Goal: Task Accomplishment & Management: Use online tool/utility

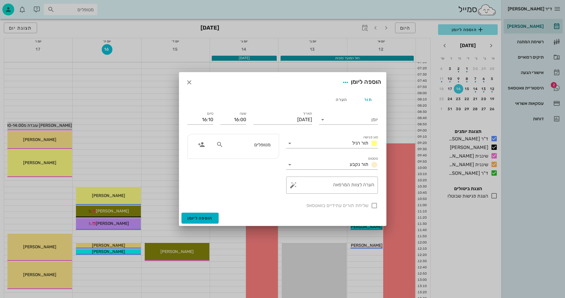
scroll to position [119, 0]
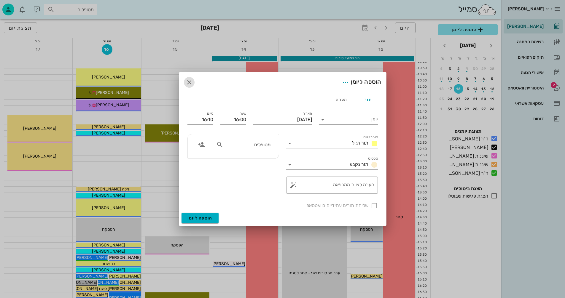
click at [189, 81] on icon "button" at bounding box center [189, 82] width 7 height 7
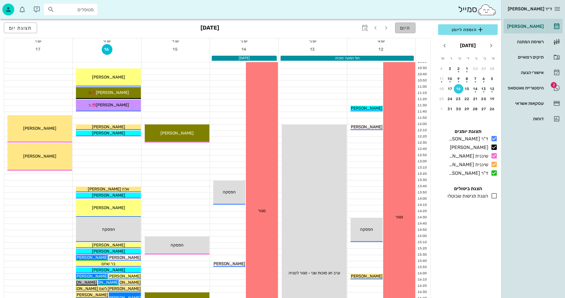
click at [408, 27] on span "היום" at bounding box center [405, 28] width 10 height 6
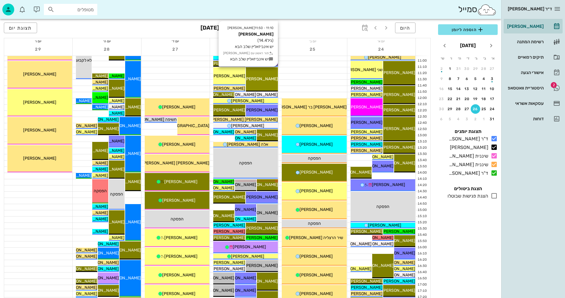
scroll to position [148, 0]
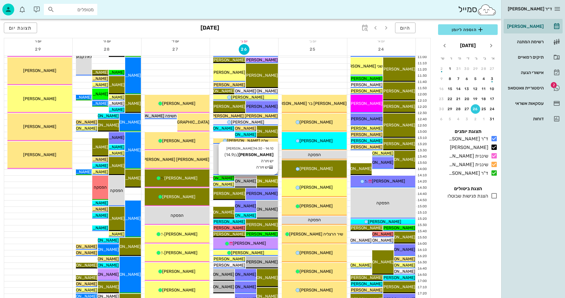
click at [268, 180] on span "[PERSON_NAME]" at bounding box center [261, 181] width 33 height 5
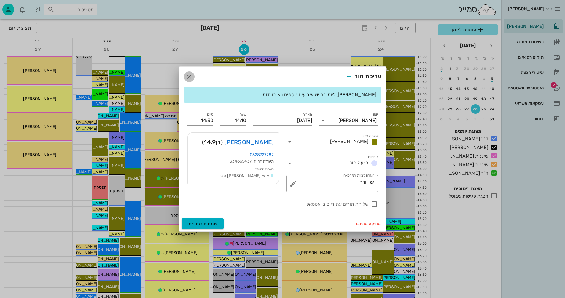
click at [192, 76] on icon "button" at bounding box center [189, 76] width 7 height 7
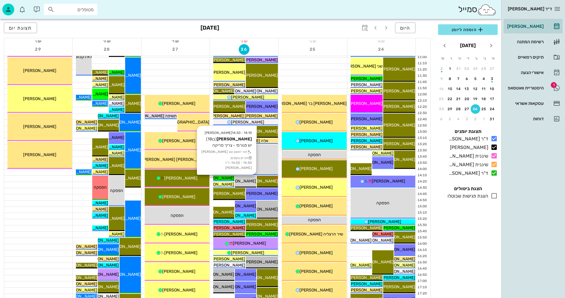
click at [241, 183] on div "[PERSON_NAME]" at bounding box center [245, 181] width 21 height 6
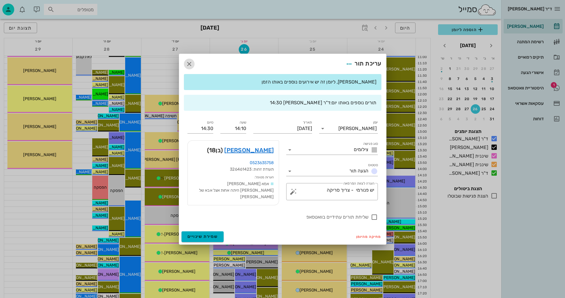
click at [190, 66] on icon "button" at bounding box center [189, 63] width 7 height 7
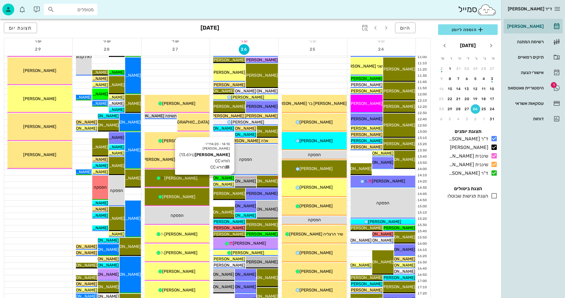
click at [229, 178] on span "[PERSON_NAME]" at bounding box center [217, 178] width 33 height 5
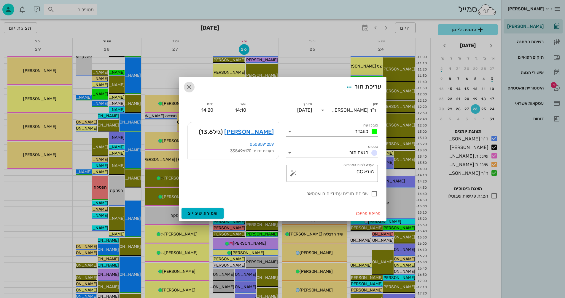
click at [190, 86] on icon "button" at bounding box center [189, 87] width 7 height 7
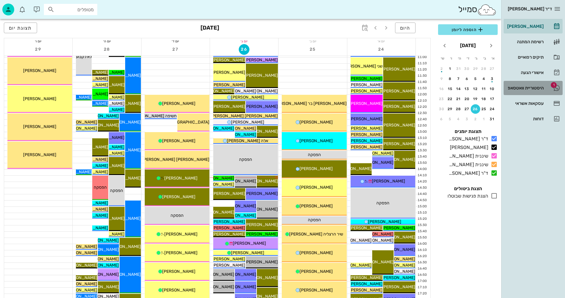
click at [525, 87] on div "היסטוריית וואטסאפ" at bounding box center [525, 88] width 38 height 5
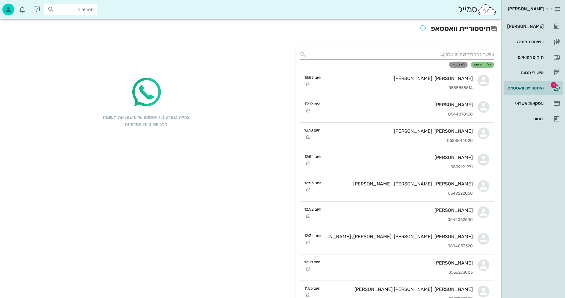
click at [457, 65] on span "לא נקראו" at bounding box center [457, 65] width 13 height 4
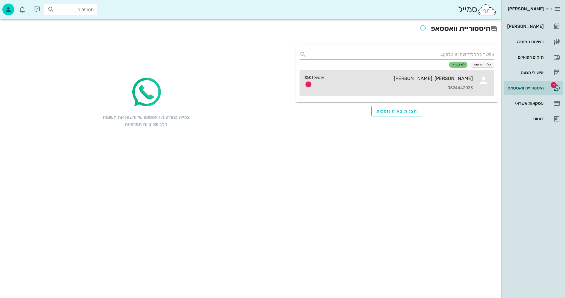
click at [395, 87] on div "0524442033" at bounding box center [400, 88] width 144 height 5
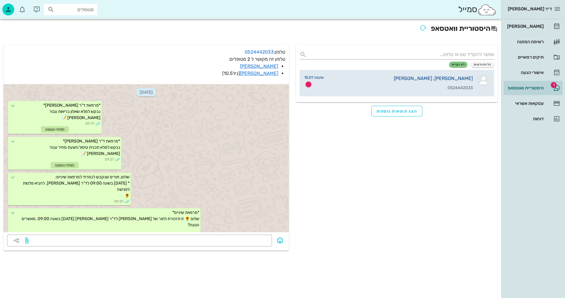
scroll to position [4019, 0]
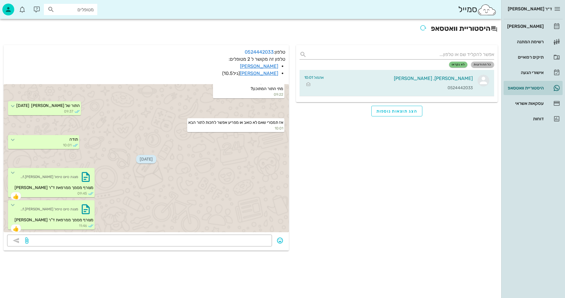
click at [480, 64] on span "כל ההודעות" at bounding box center [482, 65] width 18 height 4
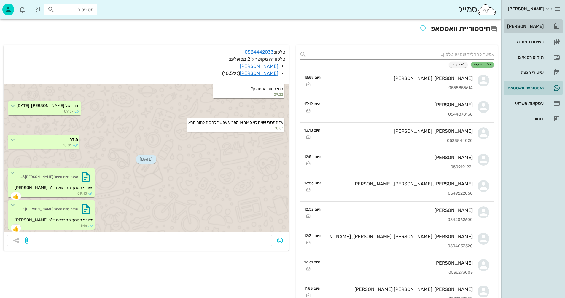
click at [538, 25] on div "[PERSON_NAME]" at bounding box center [525, 26] width 38 height 5
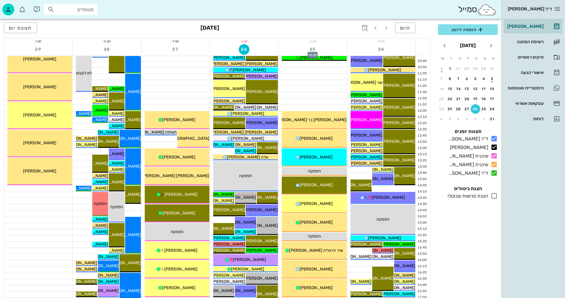
scroll to position [148, 0]
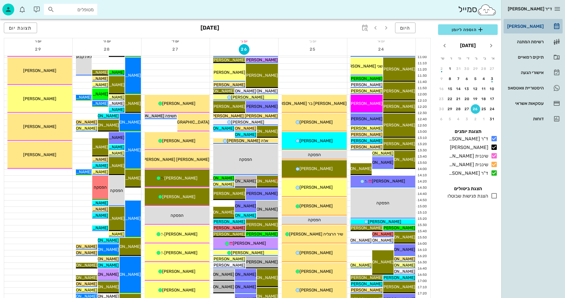
click at [529, 25] on div "[PERSON_NAME]" at bounding box center [525, 26] width 38 height 5
click at [527, 24] on div "[PERSON_NAME]" at bounding box center [525, 26] width 38 height 9
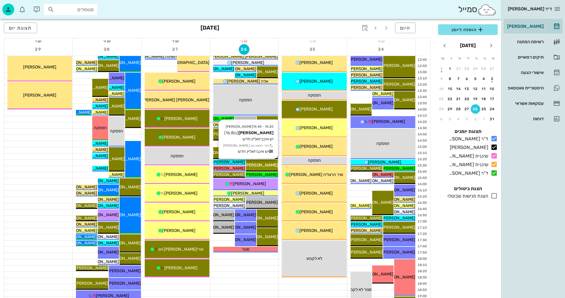
scroll to position [207, 0]
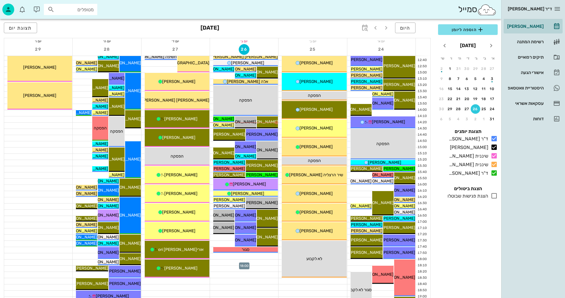
click at [244, 262] on div at bounding box center [244, 263] width 68 height 6
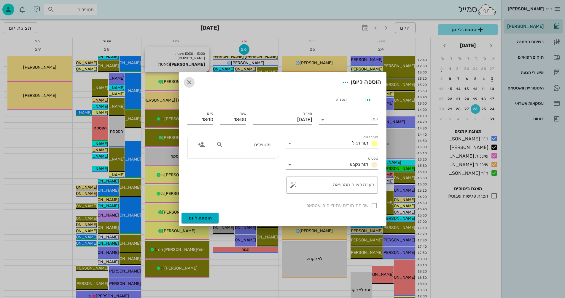
click at [188, 80] on icon "button" at bounding box center [189, 82] width 7 height 7
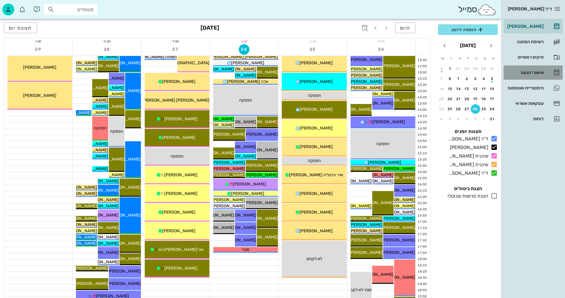
click at [526, 72] on div "אישורי הגעה" at bounding box center [525, 72] width 38 height 5
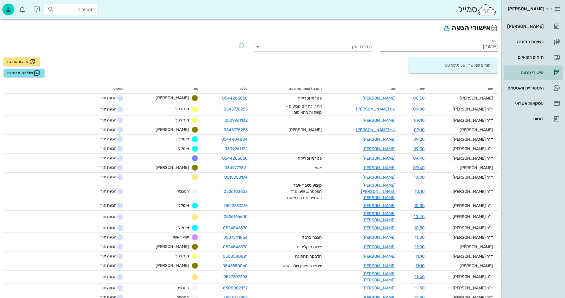
click at [461, 44] on input "[DATE]" at bounding box center [438, 46] width 118 height 9
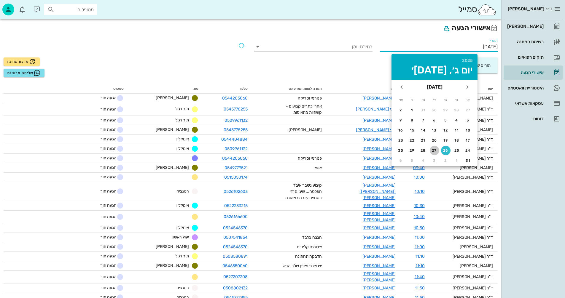
click at [434, 150] on div "27" at bounding box center [434, 151] width 9 height 4
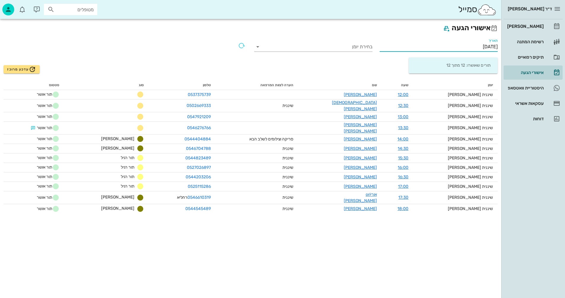
click at [466, 49] on input "27/08/2025" at bounding box center [438, 46] width 118 height 9
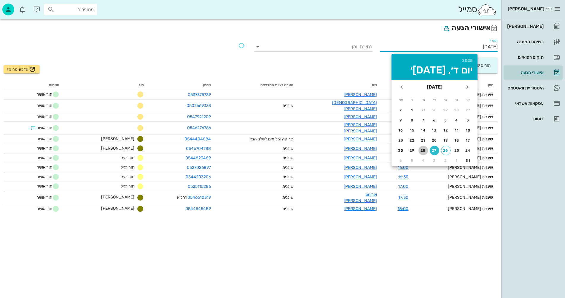
click at [424, 149] on div "28" at bounding box center [422, 151] width 9 height 4
type input "[DATE]"
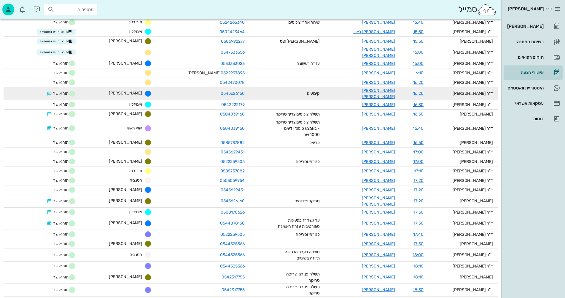
scroll to position [469, 0]
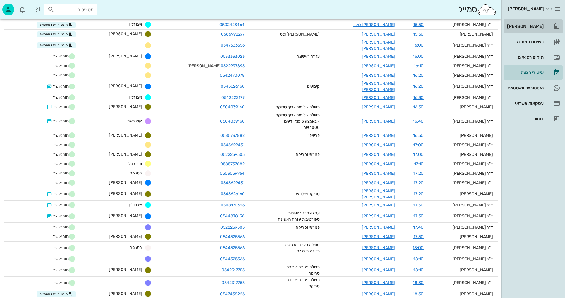
click at [530, 25] on div "[PERSON_NAME]" at bounding box center [525, 26] width 38 height 5
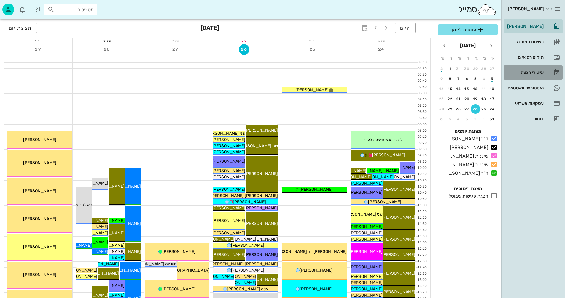
click at [526, 70] on div "אישורי הגעה" at bounding box center [525, 72] width 38 height 9
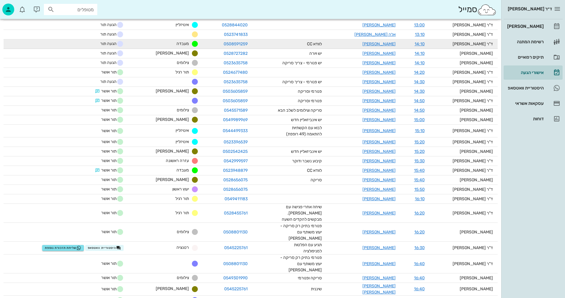
scroll to position [409, 0]
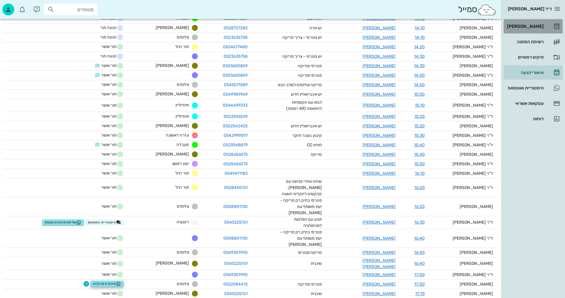
click at [525, 28] on div "[PERSON_NAME]" at bounding box center [525, 26] width 38 height 5
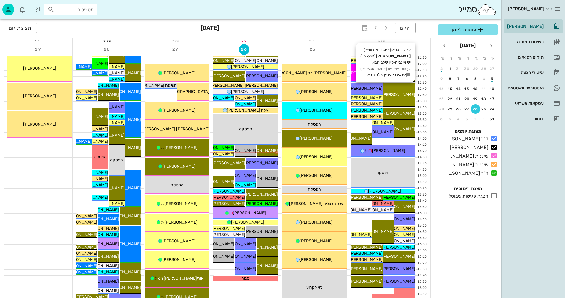
scroll to position [207, 0]
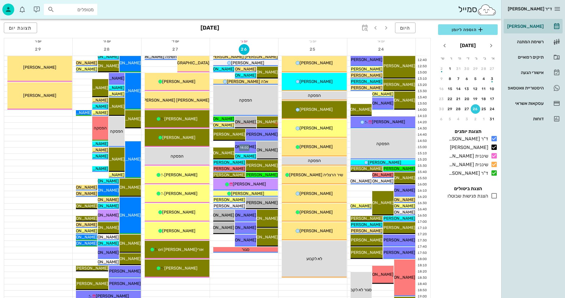
click at [225, 143] on div at bounding box center [244, 144] width 68 height 6
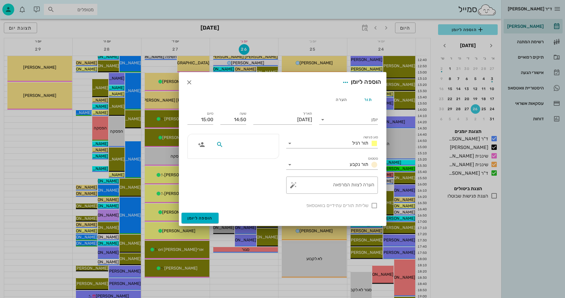
click at [269, 143] on input "text" at bounding box center [247, 145] width 46 height 8
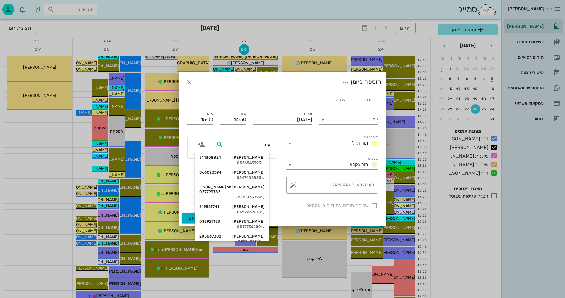
type input "עינת"
click at [262, 161] on div "0526543993" at bounding box center [231, 163] width 65 height 5
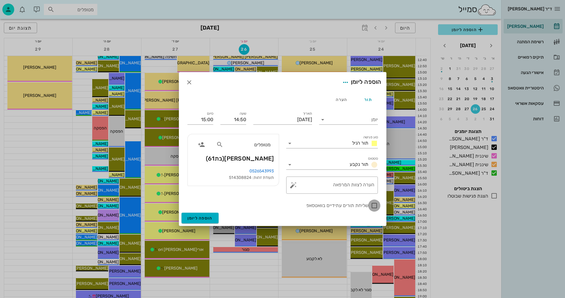
click at [375, 207] on div at bounding box center [374, 206] width 10 height 10
checkbox input "true"
click at [198, 219] on span "הוספה ליומן" at bounding box center [199, 218] width 25 height 5
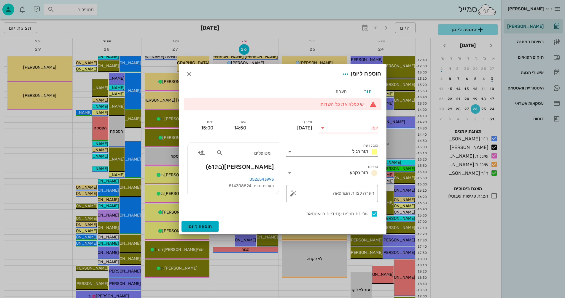
click at [322, 127] on icon at bounding box center [322, 127] width 7 height 7
click at [359, 146] on div "[PERSON_NAME]" at bounding box center [350, 147] width 52 height 6
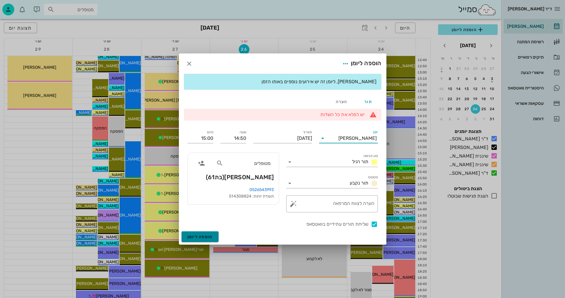
click at [200, 234] on span "הוספה ליומן" at bounding box center [199, 236] width 25 height 5
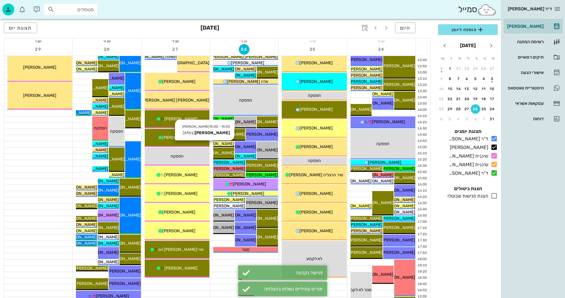
click at [225, 144] on span "[PERSON_NAME]" at bounding box center [217, 143] width 33 height 5
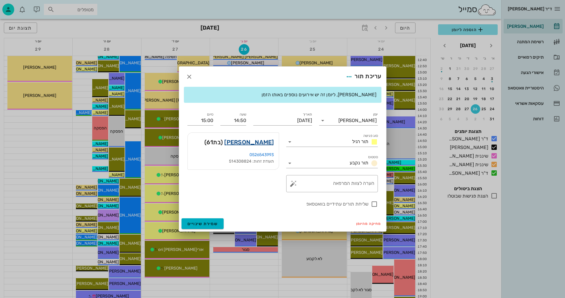
click at [256, 141] on link "עינת פארן" at bounding box center [249, 142] width 50 height 9
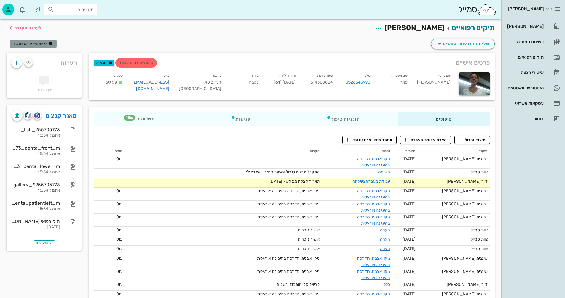
click at [43, 43] on span "היסטוריית וואטסאפ" at bounding box center [31, 44] width 34 height 4
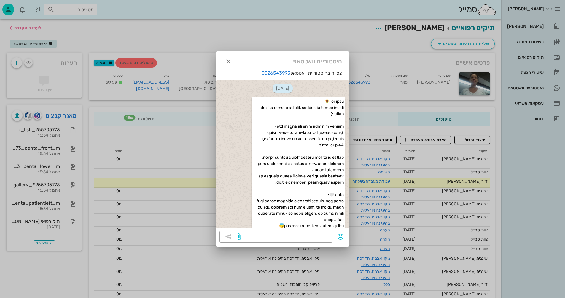
scroll to position [1718, 0]
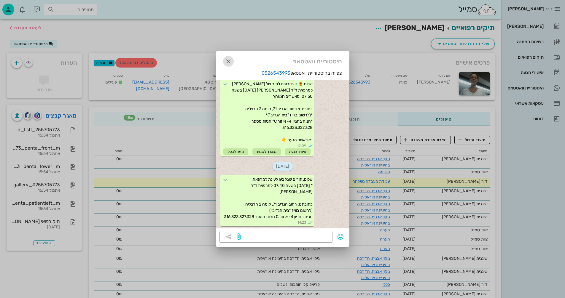
click at [229, 60] on icon "button" at bounding box center [228, 61] width 7 height 7
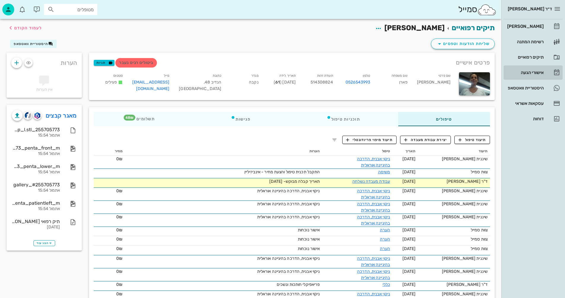
click at [527, 73] on div "אישורי הגעה" at bounding box center [525, 72] width 38 height 5
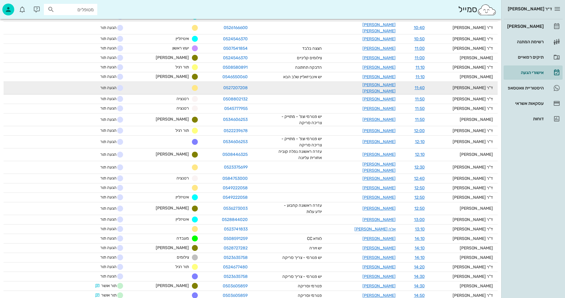
scroll to position [296, 0]
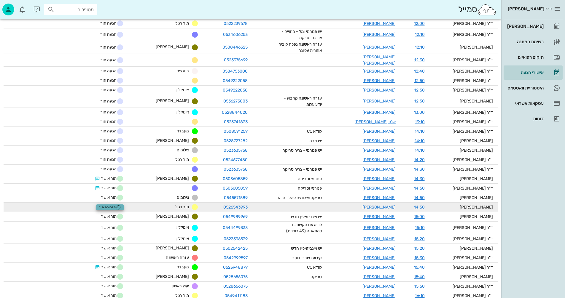
click at [121, 205] on span "תזכורת תור" at bounding box center [110, 207] width 22 height 5
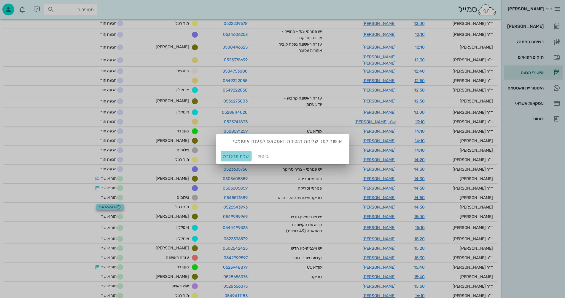
click at [232, 156] on span "שלח תזכורת" at bounding box center [236, 156] width 26 height 5
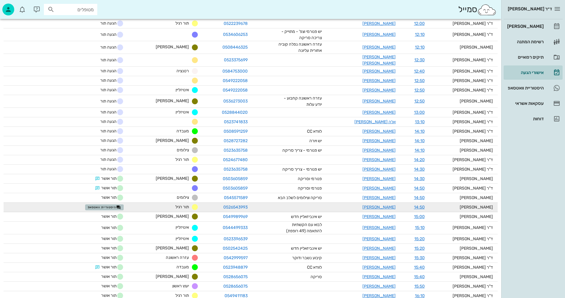
click at [108, 205] on span "היסטוריית וואטסאפ" at bounding box center [104, 207] width 33 height 5
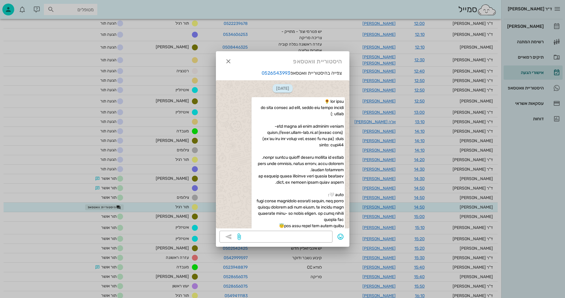
scroll to position [1797, 0]
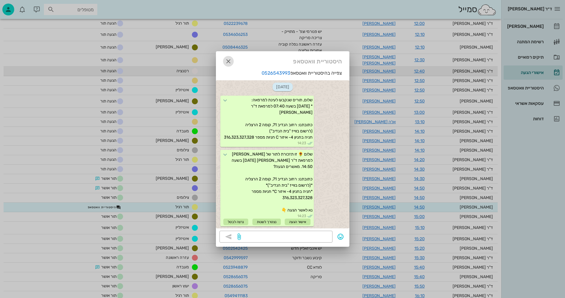
click at [228, 60] on icon "button" at bounding box center [228, 61] width 7 height 7
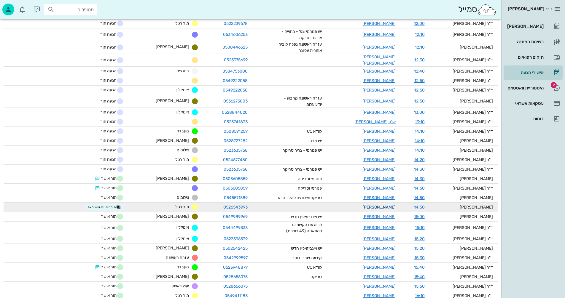
click at [392, 205] on link "עינת פארן" at bounding box center [378, 207] width 33 height 5
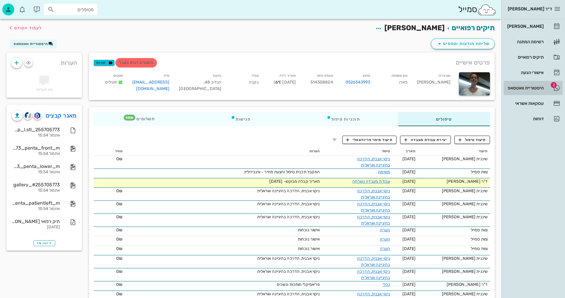
click at [520, 86] on div "היסטוריית וואטסאפ" at bounding box center [525, 88] width 38 height 5
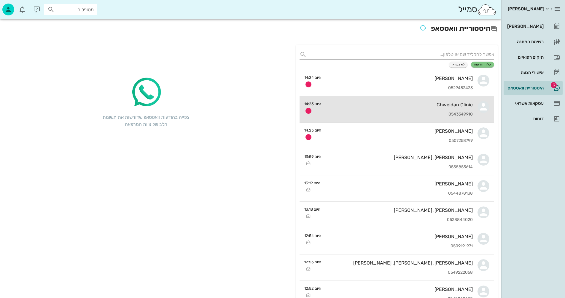
click at [382, 106] on div "Chweidan Clinic" at bounding box center [399, 105] width 147 height 6
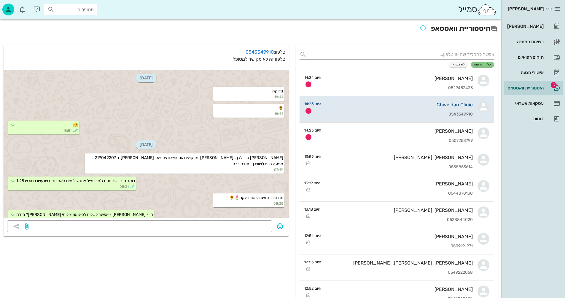
scroll to position [240, 0]
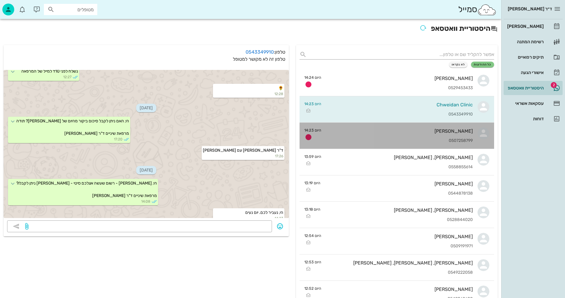
click at [409, 141] on div "0507258799" at bounding box center [399, 140] width 147 height 5
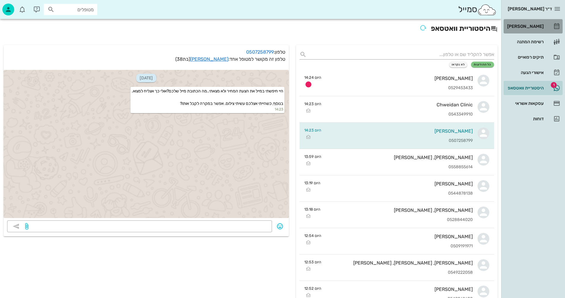
click at [530, 25] on div "[PERSON_NAME]" at bounding box center [525, 26] width 38 height 5
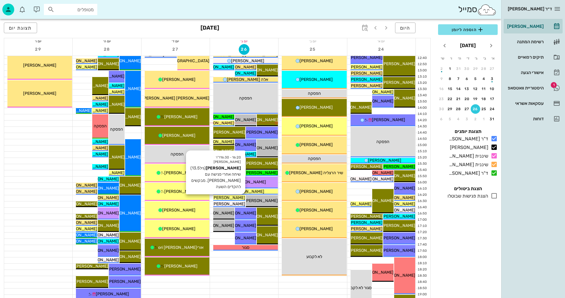
scroll to position [237, 0]
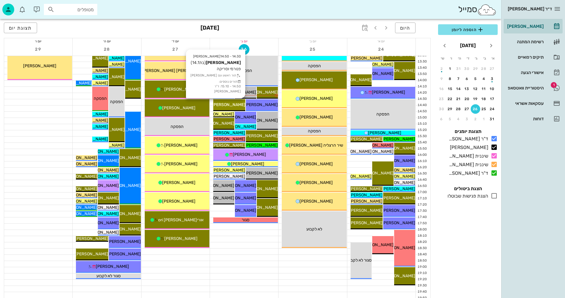
click at [227, 104] on span "[PERSON_NAME]" at bounding box center [228, 104] width 33 height 5
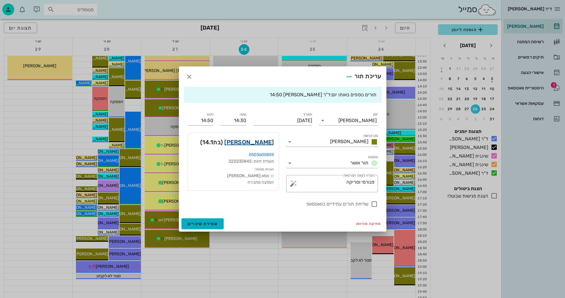
click at [255, 141] on link "אלונה נחמן" at bounding box center [249, 142] width 50 height 9
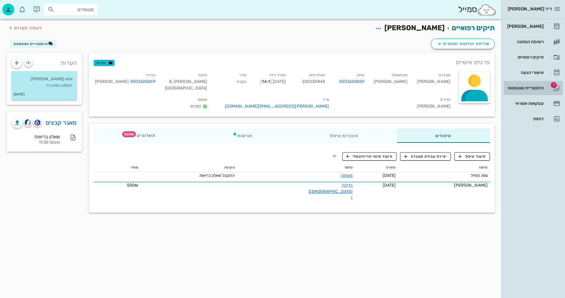
click at [520, 85] on div "היסטוריית וואטסאפ" at bounding box center [525, 87] width 38 height 9
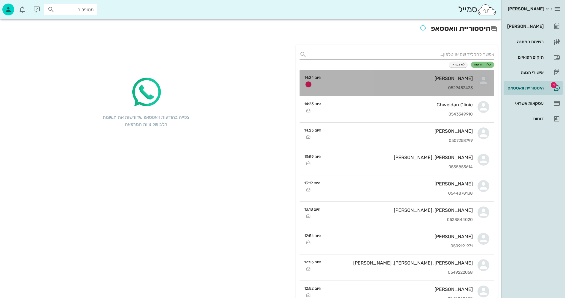
click at [385, 83] on div "רעות חבושה 0529453433" at bounding box center [399, 83] width 147 height 26
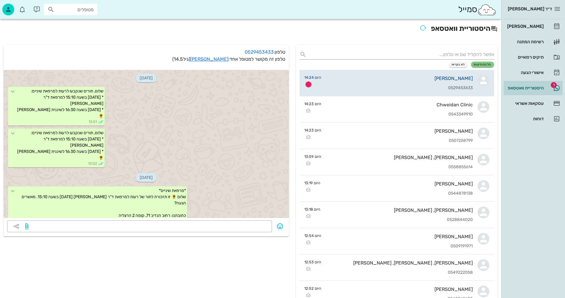
scroll to position [824, 0]
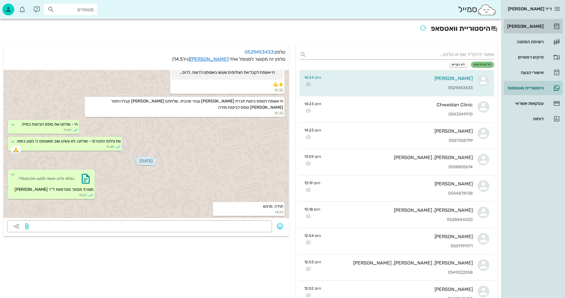
click at [529, 27] on div "[PERSON_NAME]" at bounding box center [525, 26] width 38 height 5
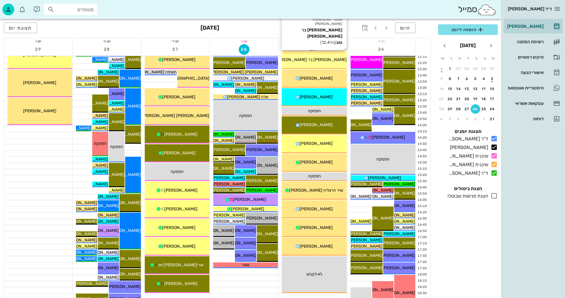
scroll to position [207, 0]
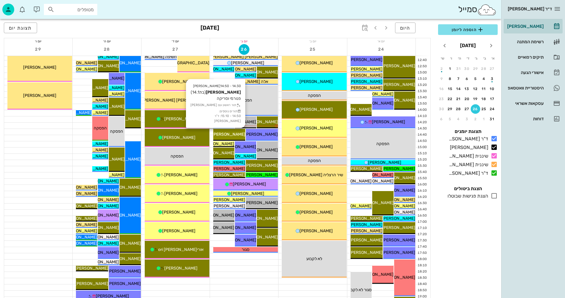
click at [231, 134] on span "[PERSON_NAME]" at bounding box center [228, 134] width 33 height 5
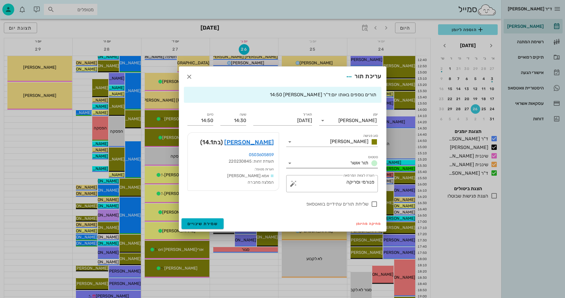
click at [290, 164] on icon at bounding box center [289, 163] width 7 height 7
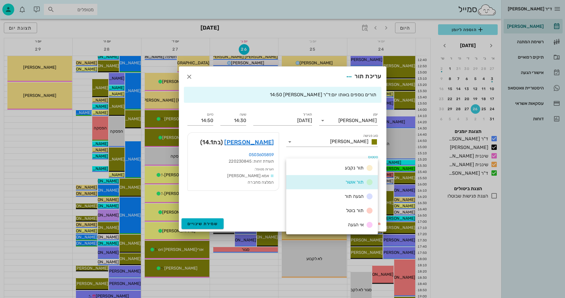
click at [349, 194] on span "הגעה תור" at bounding box center [353, 197] width 19 height 6
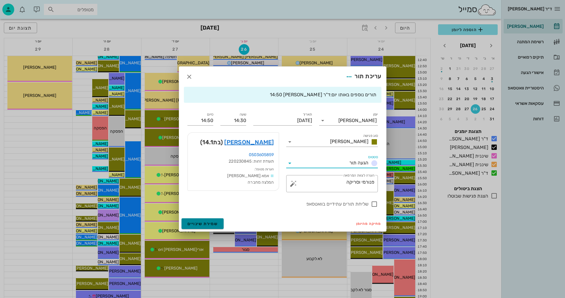
click at [205, 223] on span "שמירת שינויים" at bounding box center [202, 223] width 31 height 5
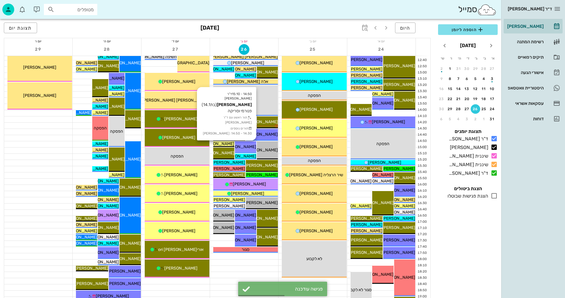
click at [246, 147] on span "[PERSON_NAME]" at bounding box center [239, 146] width 33 height 5
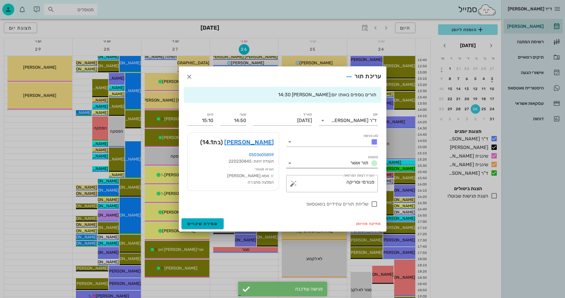
click at [290, 164] on icon at bounding box center [289, 163] width 7 height 7
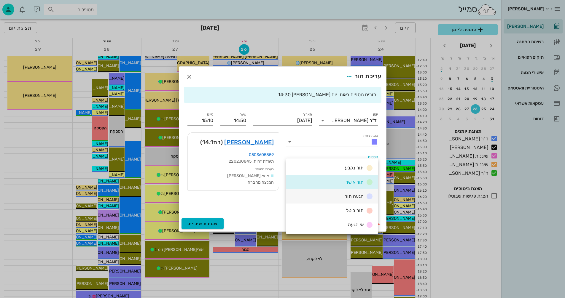
click at [324, 197] on div "הגעה תור" at bounding box center [332, 196] width 92 height 14
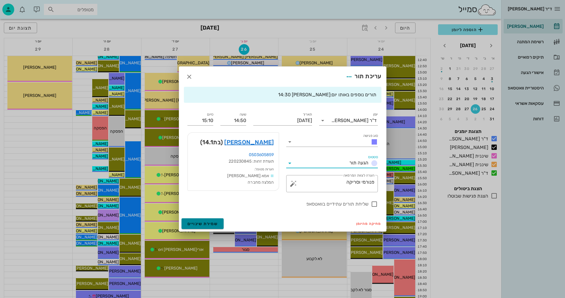
click at [207, 223] on span "שמירת שינויים" at bounding box center [202, 223] width 31 height 5
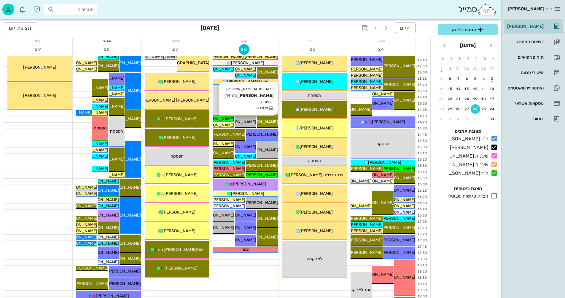
click at [269, 123] on span "[PERSON_NAME]" at bounding box center [261, 121] width 33 height 5
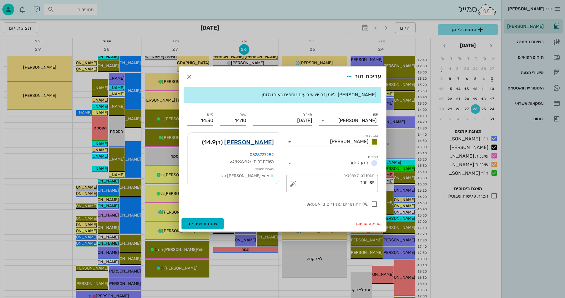
click at [255, 142] on link "דניאל ברנס" at bounding box center [249, 142] width 50 height 9
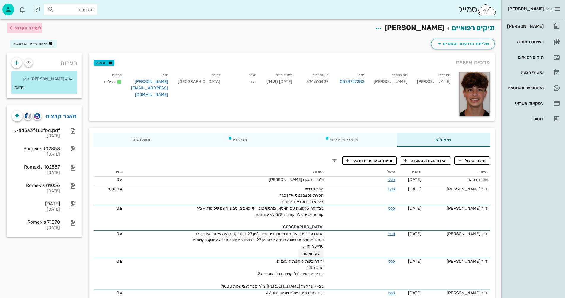
click at [32, 26] on span "לעמוד הקודם" at bounding box center [28, 27] width 28 height 5
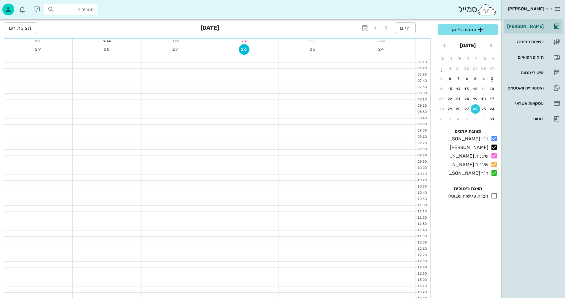
scroll to position [207, 0]
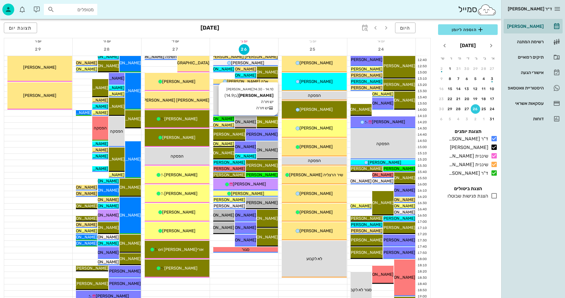
click at [267, 122] on span "[PERSON_NAME]" at bounding box center [261, 121] width 33 height 5
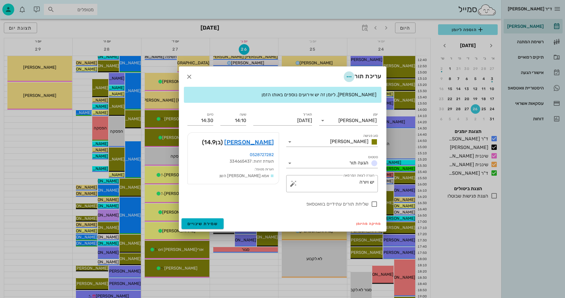
click at [348, 77] on icon "button" at bounding box center [348, 76] width 7 height 7
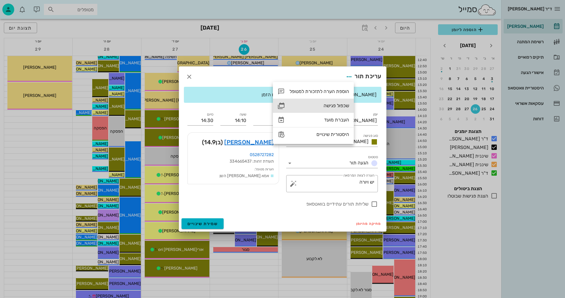
click at [332, 105] on div "שכפול פגישה" at bounding box center [319, 106] width 60 height 6
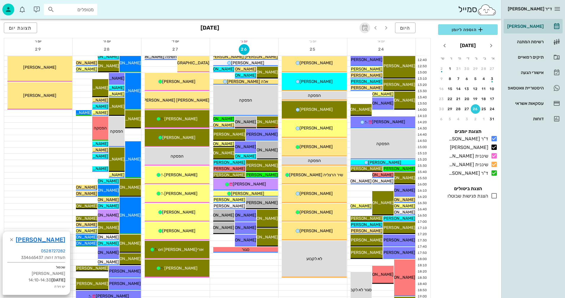
click at [364, 25] on icon "button" at bounding box center [364, 27] width 7 height 7
click at [356, 44] on input "text" at bounding box center [358, 43] width 7 height 9
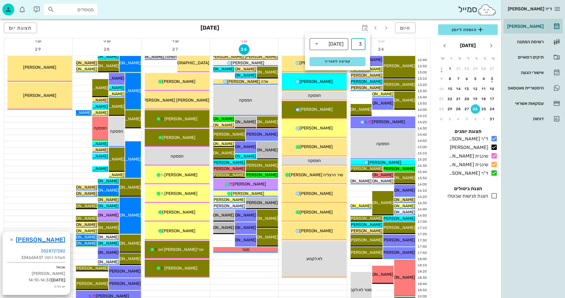
type input "3"
click at [317, 43] on icon at bounding box center [316, 43] width 7 height 7
click at [332, 71] on div "חודשים" at bounding box center [328, 70] width 29 height 5
click at [335, 59] on button "קפיצה לתאריך" at bounding box center [337, 61] width 56 height 8
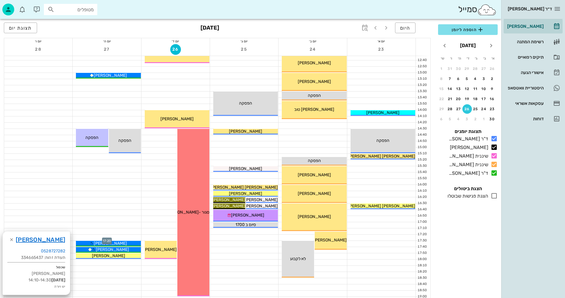
click at [115, 238] on div at bounding box center [107, 238] width 68 height 6
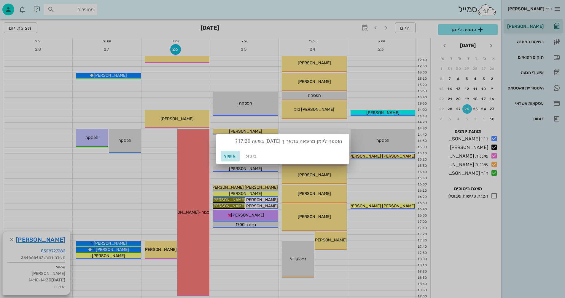
click at [229, 155] on span "אישור" at bounding box center [230, 156] width 14 height 5
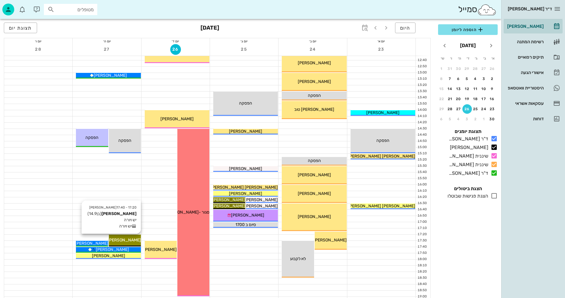
click at [129, 239] on span "[PERSON_NAME]" at bounding box center [124, 240] width 33 height 5
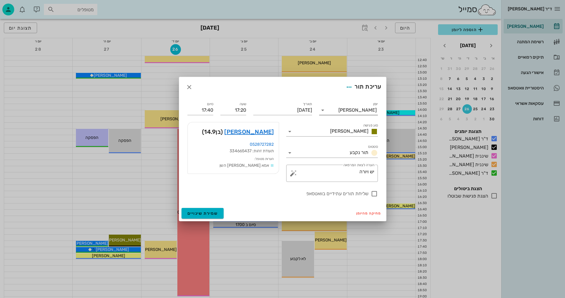
click at [323, 110] on icon at bounding box center [322, 110] width 7 height 7
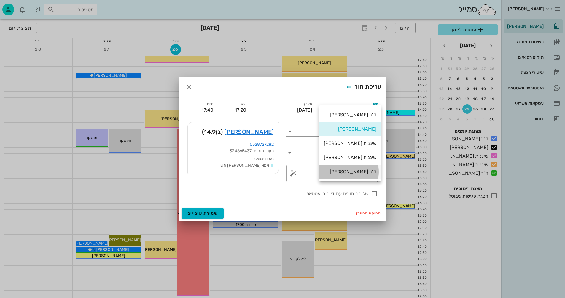
click at [354, 172] on div "ד"ר [PERSON_NAME]" at bounding box center [350, 172] width 52 height 6
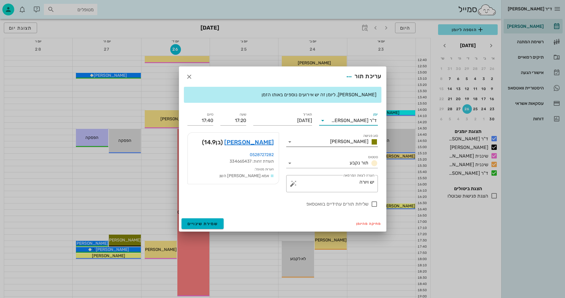
click at [290, 141] on icon at bounding box center [289, 141] width 7 height 7
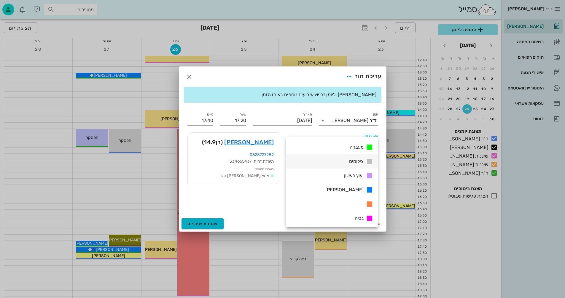
scroll to position [85, 0]
click at [358, 189] on span "[PERSON_NAME]" at bounding box center [344, 189] width 38 height 6
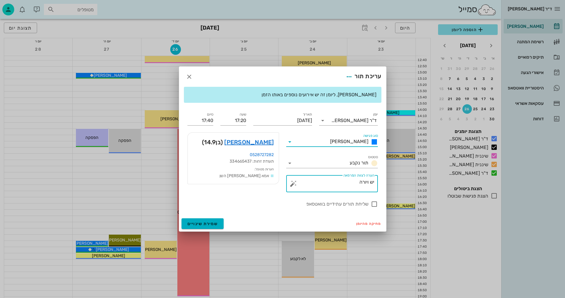
drag, startPoint x: 369, startPoint y: 181, endPoint x: 383, endPoint y: 179, distance: 14.6
click at [383, 179] on div "שימו לב, ליומן זה יש אירועים נוספים באותו הזמן יומן ד"ר ולד שרון סוג פגישה שרון…" at bounding box center [282, 151] width 207 height 129
type textarea "בקורת ויורה"
click at [210, 121] on input "17:40" at bounding box center [200, 120] width 26 height 9
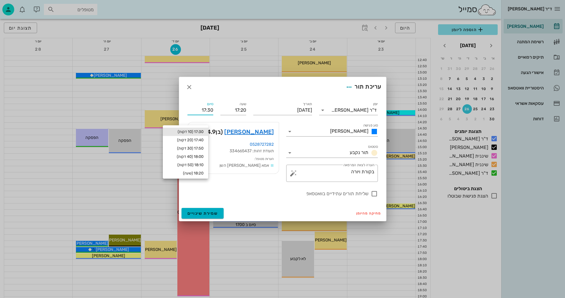
type input "17:30"
click at [195, 130] on div "17:30 (10 דקות)" at bounding box center [185, 132] width 36 height 5
type input "17:30"
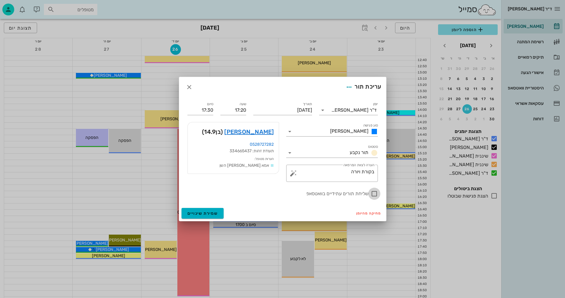
click at [372, 190] on div at bounding box center [374, 194] width 10 height 10
checkbox input "true"
click at [195, 215] on span "שמירת שינויים" at bounding box center [202, 213] width 31 height 5
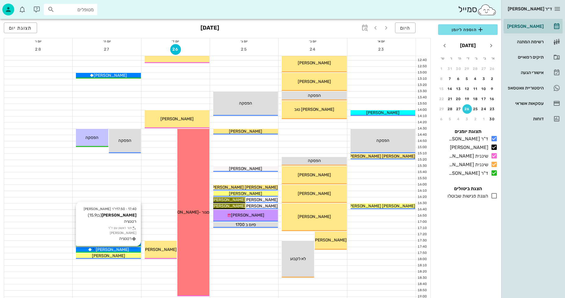
click at [115, 249] on span "[PERSON_NAME]" at bounding box center [112, 249] width 33 height 5
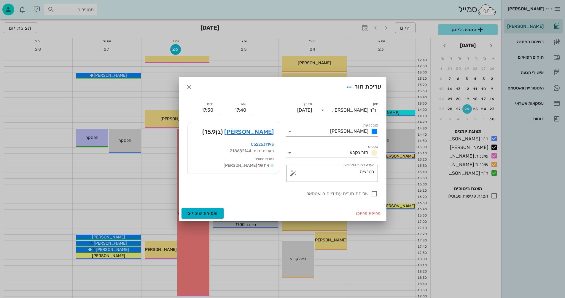
click at [117, 241] on div at bounding box center [282, 149] width 565 height 298
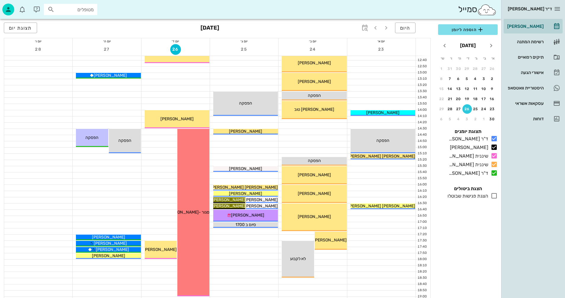
click at [117, 241] on div "[PERSON_NAME]" at bounding box center [108, 243] width 65 height 6
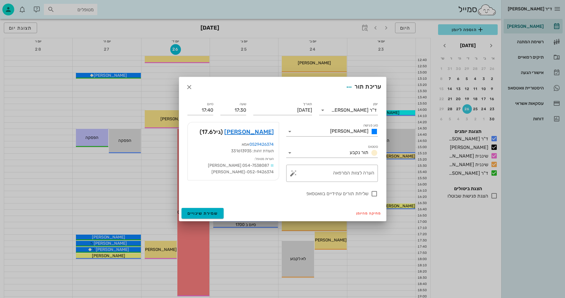
click at [117, 241] on div at bounding box center [282, 149] width 565 height 298
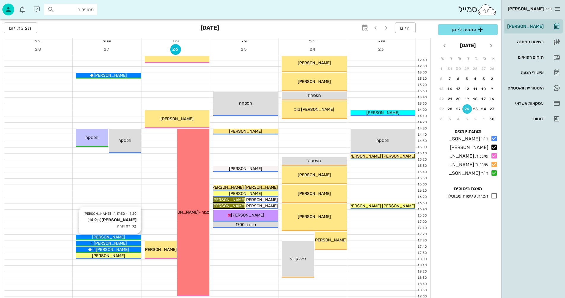
click at [130, 236] on div "[PERSON_NAME]" at bounding box center [108, 237] width 65 height 6
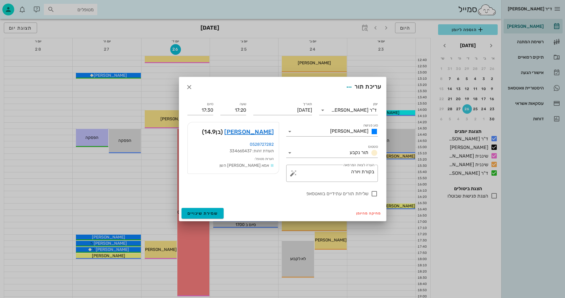
click at [108, 273] on div at bounding box center [282, 149] width 565 height 298
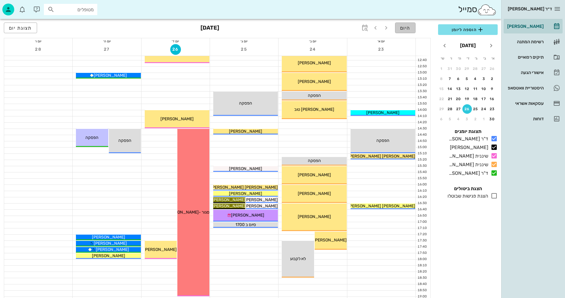
click at [405, 28] on span "היום" at bounding box center [405, 28] width 10 height 6
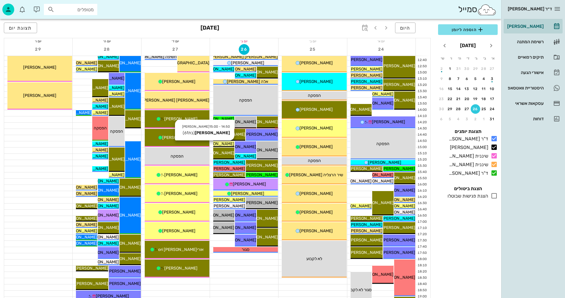
click at [223, 144] on span "[PERSON_NAME]" at bounding box center [217, 143] width 33 height 5
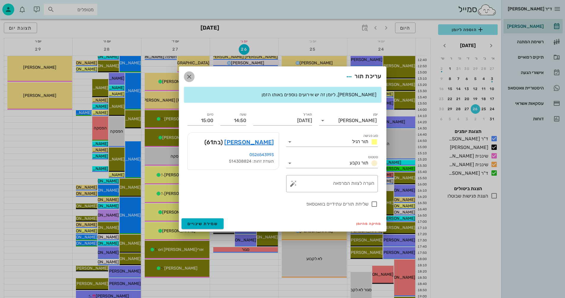
click at [190, 74] on icon "button" at bounding box center [189, 76] width 7 height 7
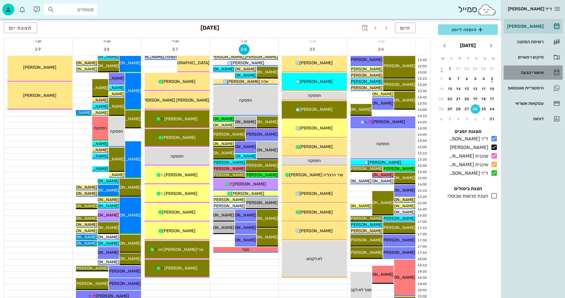
click at [531, 72] on div "אישורי הגעה" at bounding box center [525, 72] width 38 height 5
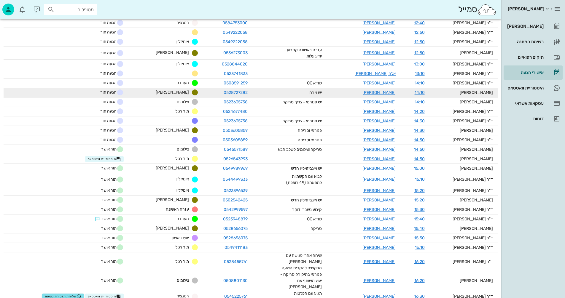
scroll to position [326, 0]
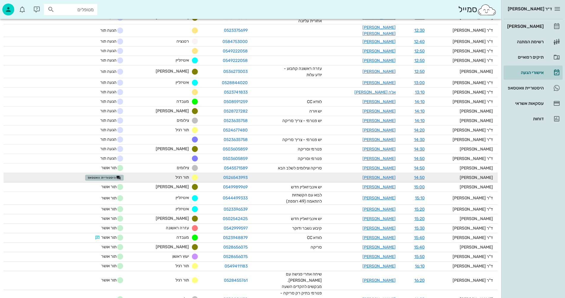
click at [109, 175] on span "היסטוריית וואטסאפ" at bounding box center [104, 177] width 33 height 5
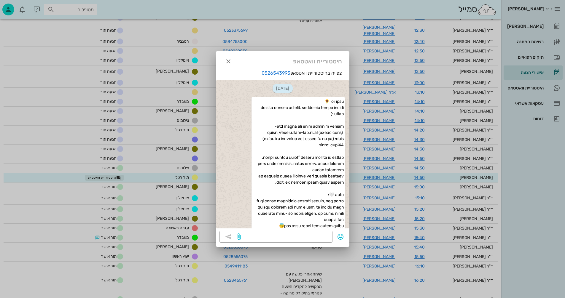
scroll to position [1797, 0]
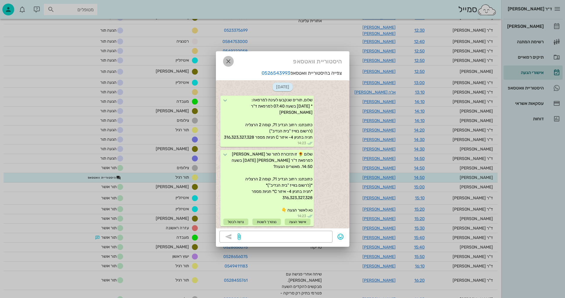
click at [227, 60] on icon "button" at bounding box center [228, 61] width 7 height 7
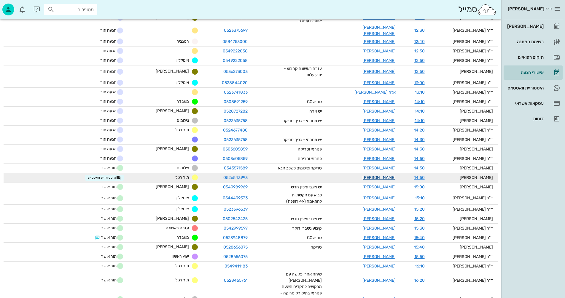
click at [388, 175] on link "עינת פארן" at bounding box center [378, 177] width 33 height 5
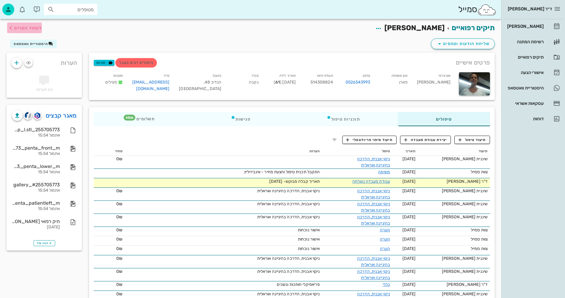
click at [27, 26] on span "לעמוד הקודם" at bounding box center [28, 27] width 28 height 5
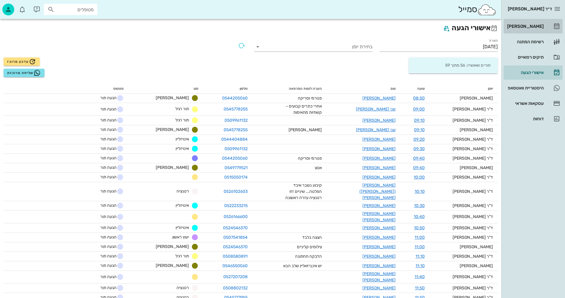
click at [528, 26] on div "[PERSON_NAME]" at bounding box center [525, 26] width 38 height 5
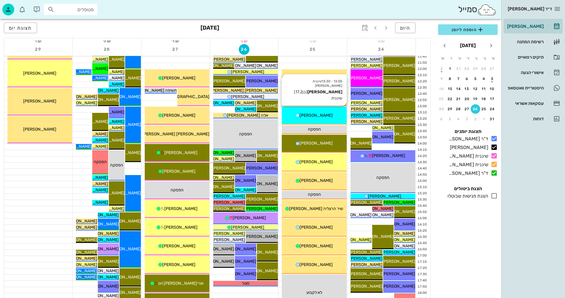
scroll to position [178, 0]
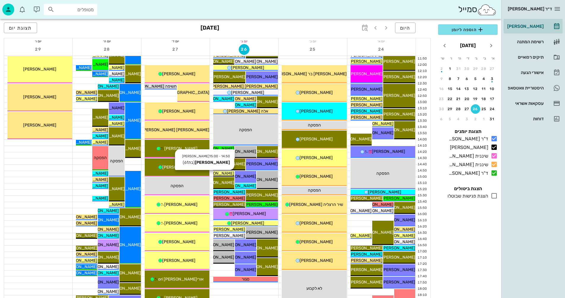
click at [222, 174] on span "[PERSON_NAME]" at bounding box center [217, 173] width 33 height 5
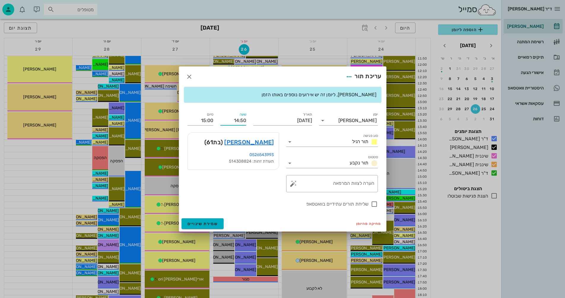
click at [242, 120] on input "14:50" at bounding box center [233, 120] width 26 height 9
click at [234, 165] on div "15:00" at bounding box center [233, 165] width 16 height 5
type input "15:00"
type input "15:10"
click at [204, 225] on span "שמירת שינויים" at bounding box center [202, 223] width 31 height 5
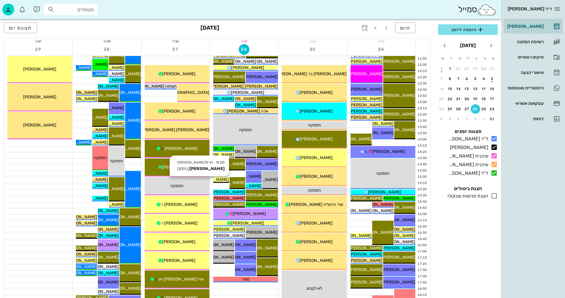
click at [222, 180] on span "[PERSON_NAME]" at bounding box center [212, 179] width 33 height 5
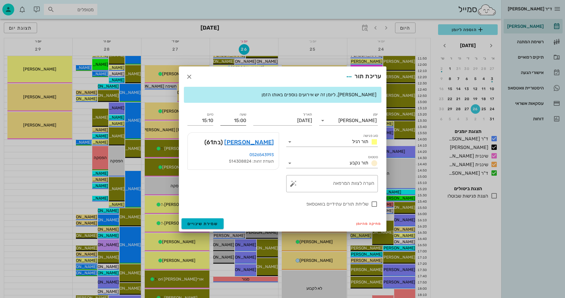
click at [242, 122] on input "15:00" at bounding box center [233, 120] width 26 height 9
click at [237, 137] on div "14:40" at bounding box center [233, 140] width 26 height 8
type input "14:40"
type input "14:50"
click at [204, 224] on span "שמירת שינויים" at bounding box center [202, 223] width 31 height 5
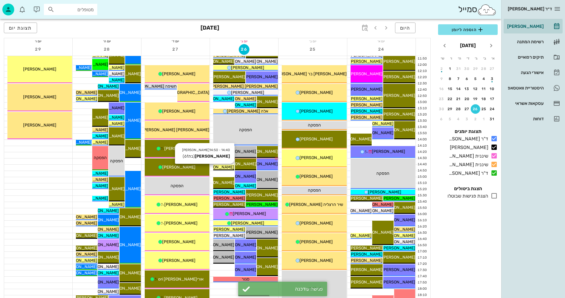
click at [223, 166] on span "[PERSON_NAME]" at bounding box center [217, 167] width 33 height 5
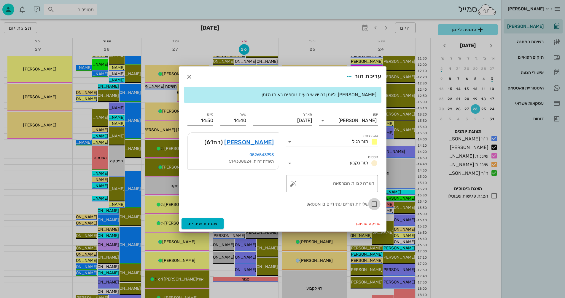
click at [374, 204] on div at bounding box center [374, 204] width 10 height 10
checkbox input "true"
click at [203, 225] on span "שמירת שינויים" at bounding box center [202, 223] width 31 height 5
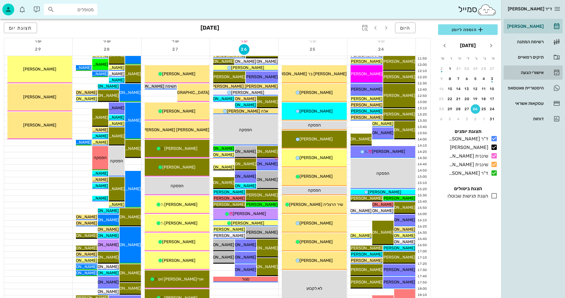
click at [520, 73] on div "אישורי הגעה" at bounding box center [525, 72] width 38 height 5
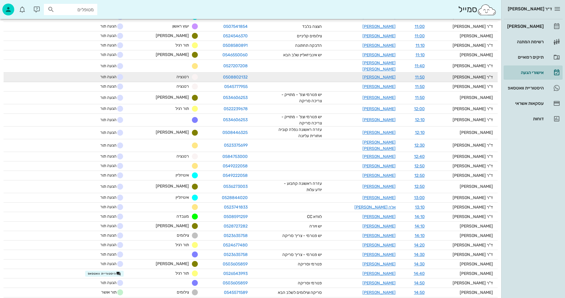
scroll to position [267, 0]
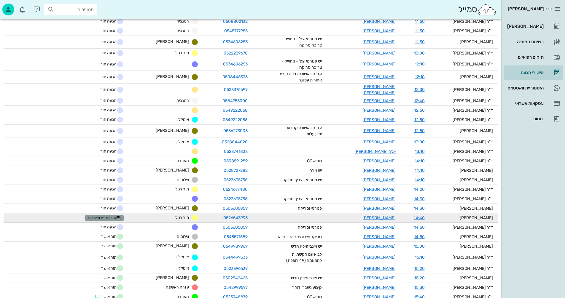
click at [110, 216] on span "היסטוריית וואטסאפ" at bounding box center [104, 218] width 33 height 5
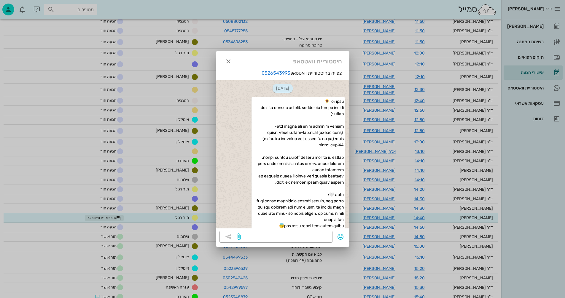
scroll to position [1858, 0]
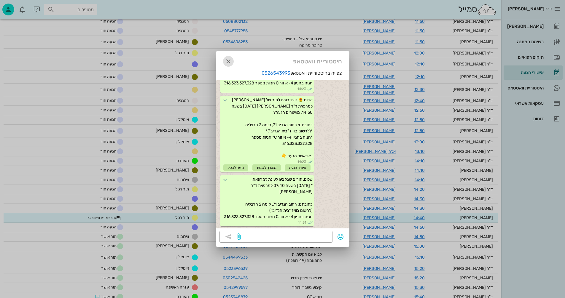
click at [227, 60] on icon "button" at bounding box center [228, 61] width 7 height 7
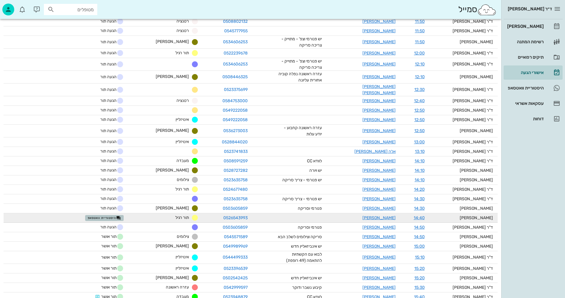
click at [113, 216] on span "היסטוריית וואטסאפ" at bounding box center [104, 218] width 33 height 5
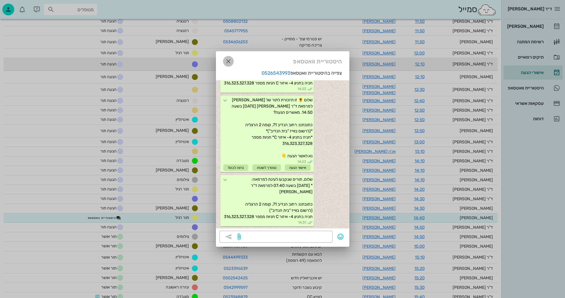
click at [227, 59] on icon "button" at bounding box center [228, 61] width 7 height 7
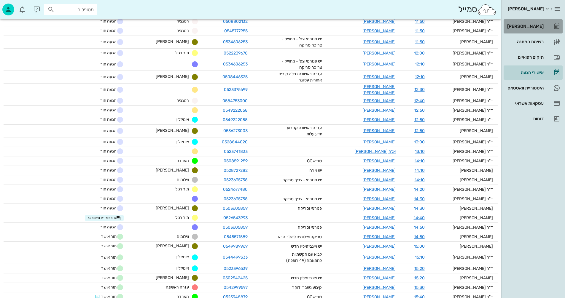
click at [531, 26] on div "[PERSON_NAME]" at bounding box center [525, 26] width 38 height 5
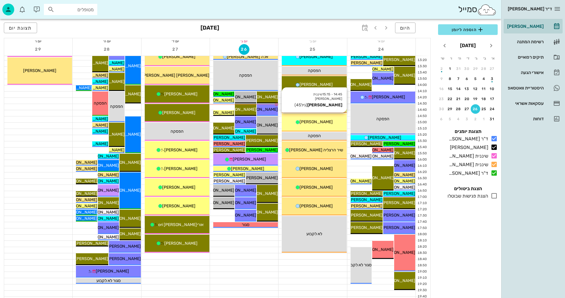
scroll to position [237, 0]
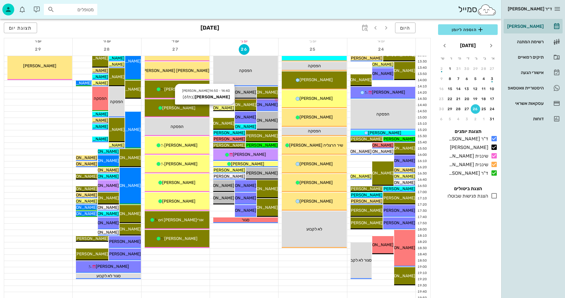
click at [225, 108] on span "[PERSON_NAME]" at bounding box center [217, 108] width 33 height 5
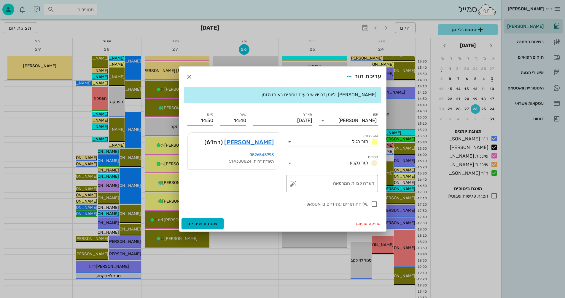
click at [289, 162] on icon at bounding box center [289, 163] width 7 height 7
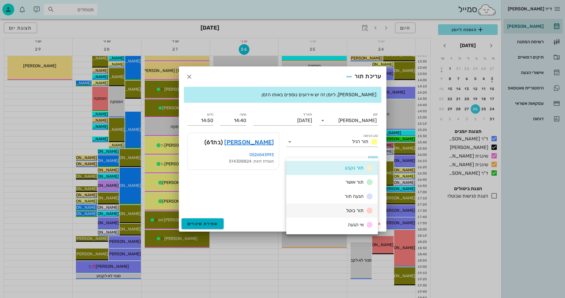
click at [354, 210] on span "תור בוטל" at bounding box center [354, 211] width 17 height 6
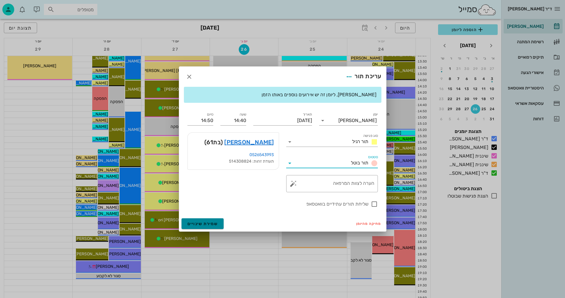
click at [194, 224] on span "שמירת שינויים" at bounding box center [202, 223] width 31 height 5
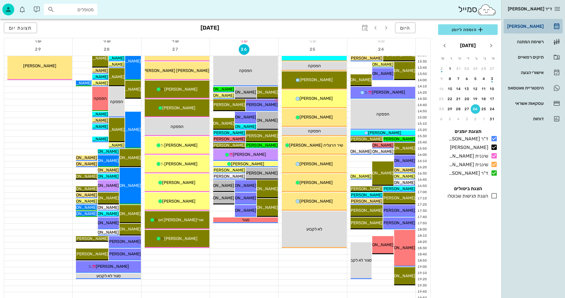
click at [523, 26] on div "[PERSON_NAME]" at bounding box center [525, 26] width 38 height 5
click at [526, 42] on div "רשימת המתנה" at bounding box center [525, 41] width 38 height 5
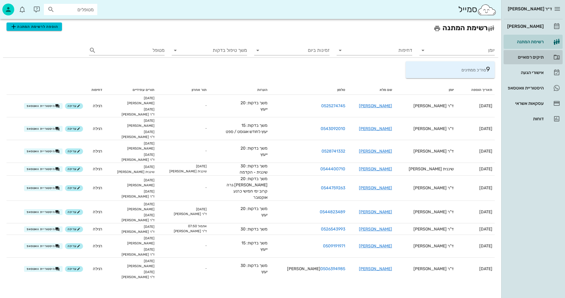
click at [528, 56] on div "תיקים רפואיים" at bounding box center [525, 57] width 38 height 5
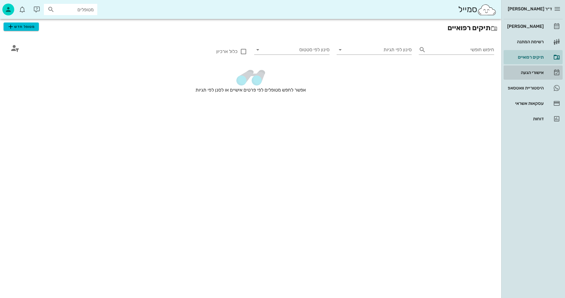
click at [526, 75] on div "אישורי הגעה" at bounding box center [525, 72] width 38 height 5
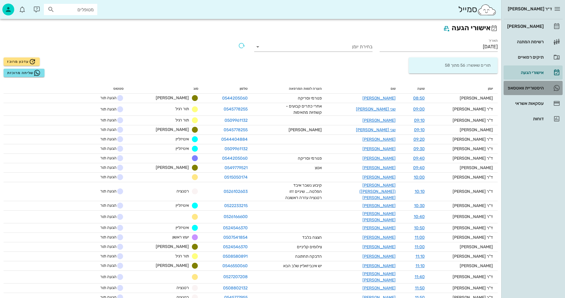
click at [519, 87] on div "היסטוריית וואטסאפ" at bounding box center [525, 88] width 38 height 5
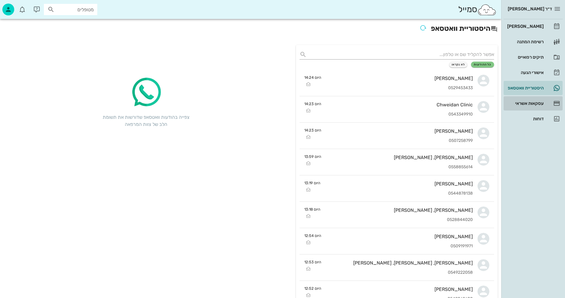
click at [519, 103] on div "עסקאות אשראי" at bounding box center [525, 103] width 38 height 5
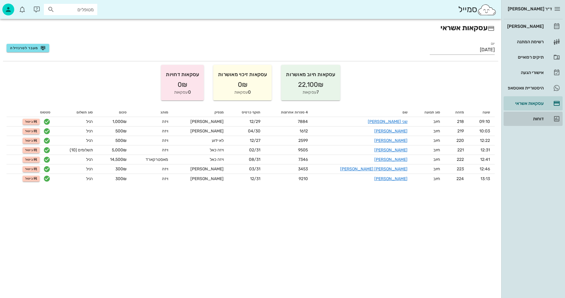
click at [540, 118] on div "דוחות" at bounding box center [525, 118] width 38 height 5
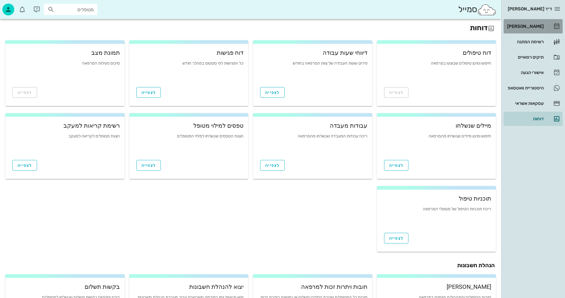
click at [531, 26] on div "[PERSON_NAME]" at bounding box center [525, 26] width 38 height 5
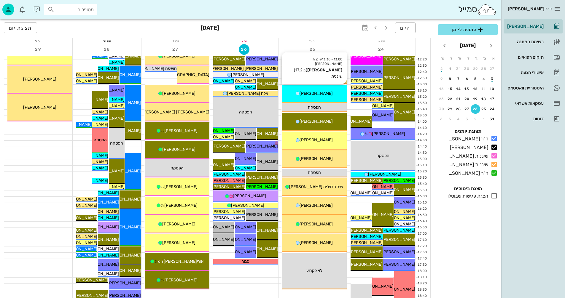
scroll to position [207, 0]
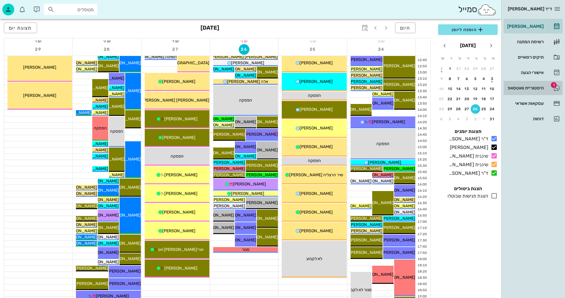
click at [521, 87] on div "היסטוריית וואטסאפ" at bounding box center [525, 88] width 38 height 5
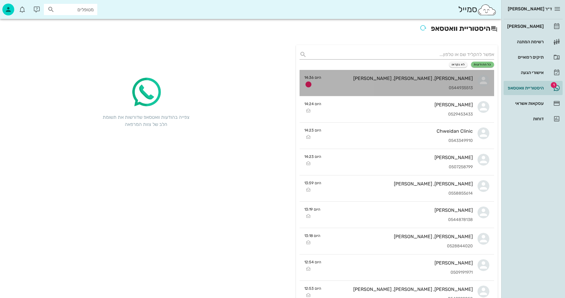
click at [395, 83] on div "תמר חורש, קרן אריאל חורש, נועם חורש 0544935513" at bounding box center [399, 83] width 147 height 26
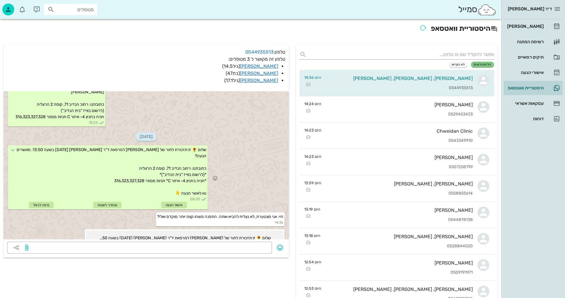
scroll to position [237, 0]
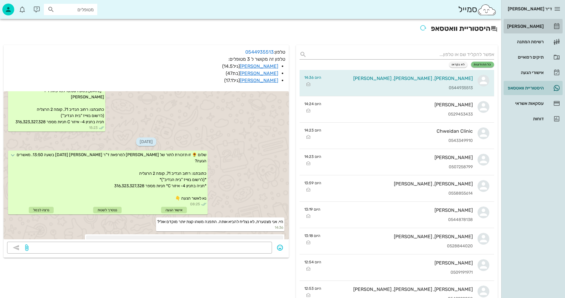
click at [532, 26] on div "[PERSON_NAME]" at bounding box center [525, 26] width 38 height 5
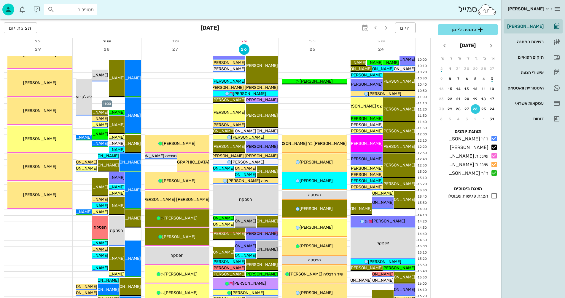
scroll to position [119, 0]
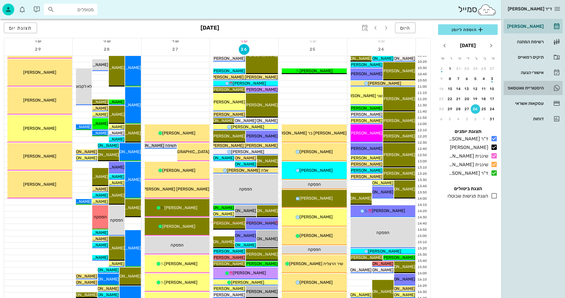
click at [521, 88] on div "היסטוריית וואטסאפ" at bounding box center [525, 88] width 38 height 5
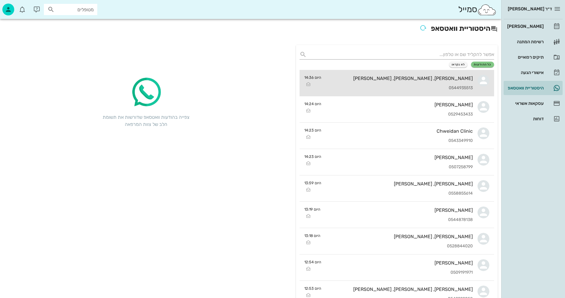
click at [384, 86] on div "0544935513" at bounding box center [399, 88] width 147 height 5
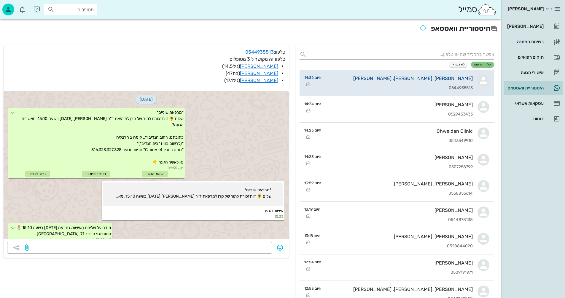
scroll to position [296, 0]
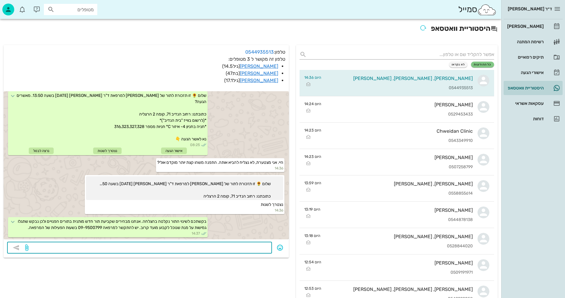
click at [235, 250] on textarea at bounding box center [149, 248] width 239 height 9
type textarea "11:50?"
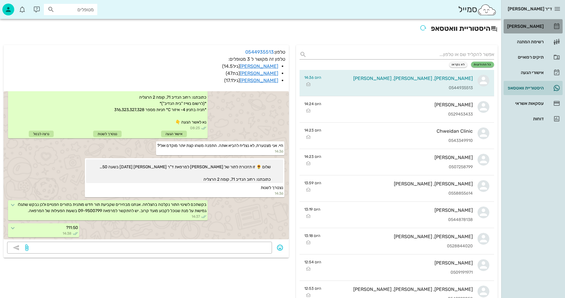
click at [530, 24] on div "[PERSON_NAME]" at bounding box center [525, 26] width 38 height 5
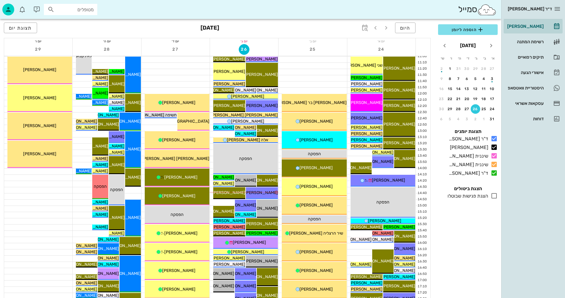
scroll to position [119, 0]
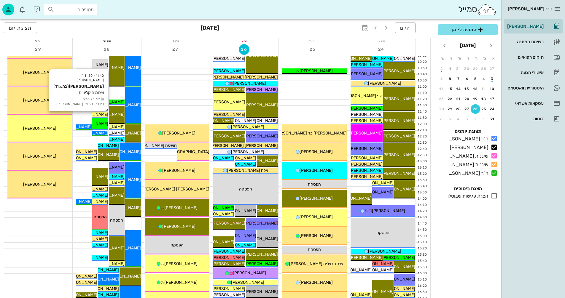
click at [101, 114] on span "[PERSON_NAME]" at bounding box center [91, 114] width 33 height 5
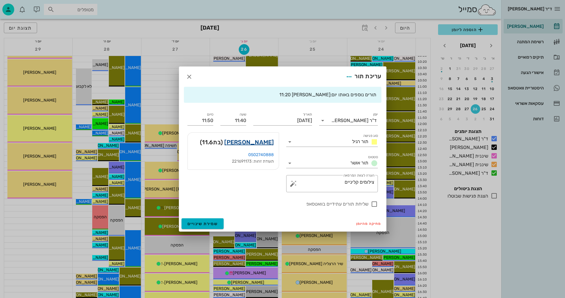
click at [258, 141] on link "ליבי מיינצר" at bounding box center [249, 142] width 50 height 9
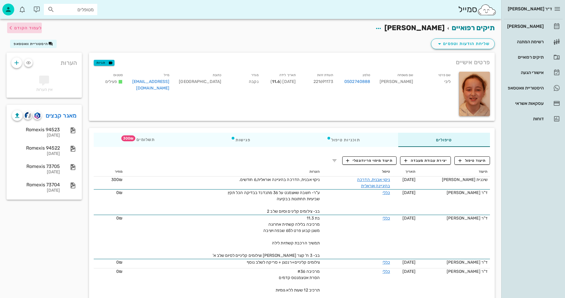
click at [35, 28] on span "לעמוד הקודם" at bounding box center [28, 27] width 28 height 5
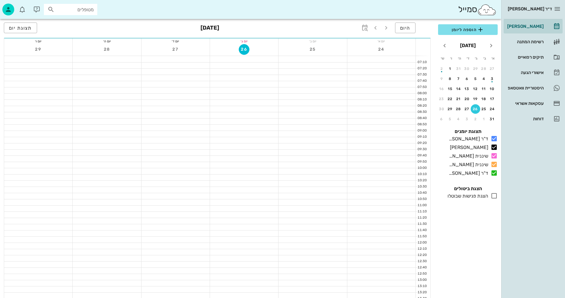
scroll to position [119, 0]
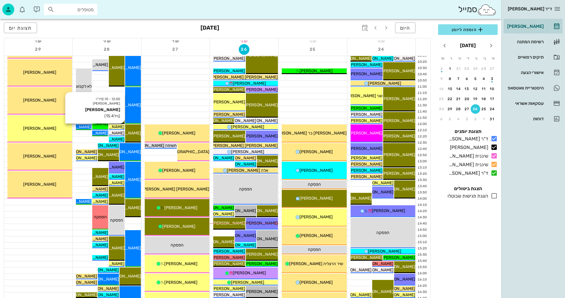
click at [119, 126] on span "[PERSON_NAME]" at bounding box center [107, 126] width 33 height 5
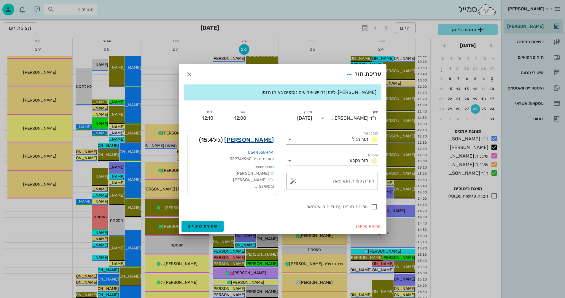
click at [256, 140] on link "מיה mia דויב" at bounding box center [249, 139] width 50 height 9
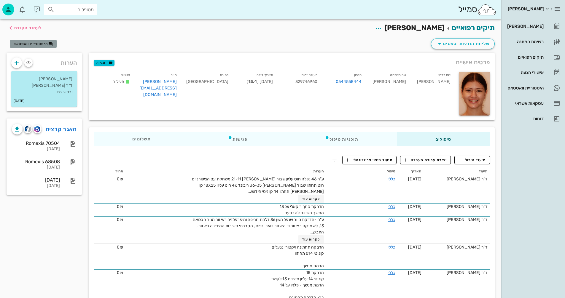
click at [28, 44] on span "היסטוריית וואטסאפ" at bounding box center [31, 44] width 34 height 4
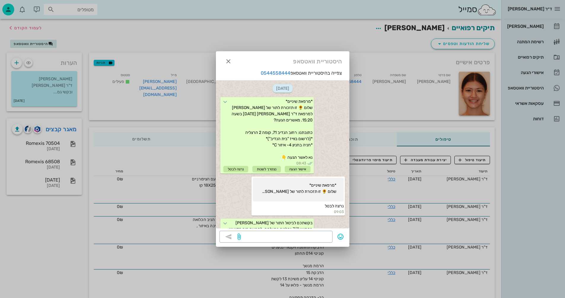
scroll to position [318, 0]
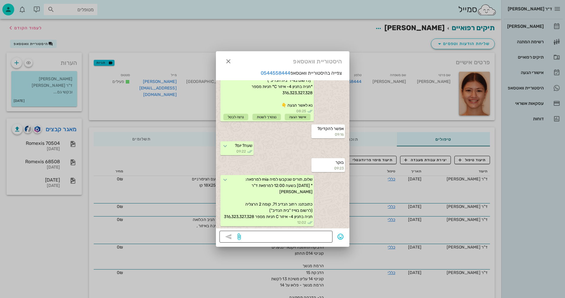
click at [299, 235] on textarea at bounding box center [285, 237] width 87 height 9
type textarea "נא אשרו"
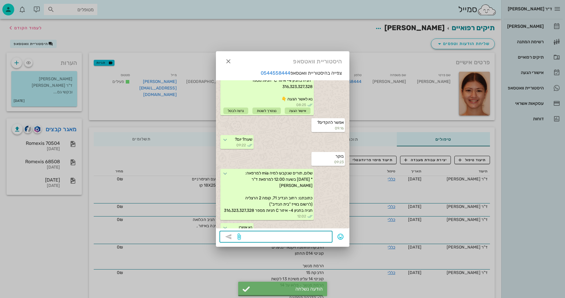
scroll to position [335, 0]
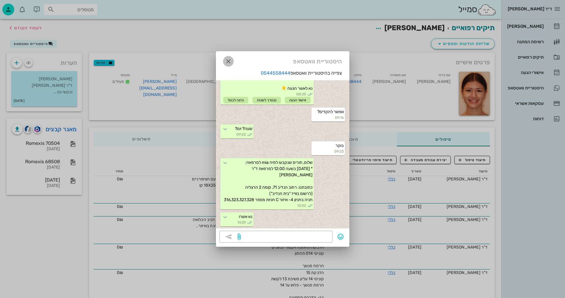
click at [229, 61] on icon "button" at bounding box center [228, 61] width 7 height 7
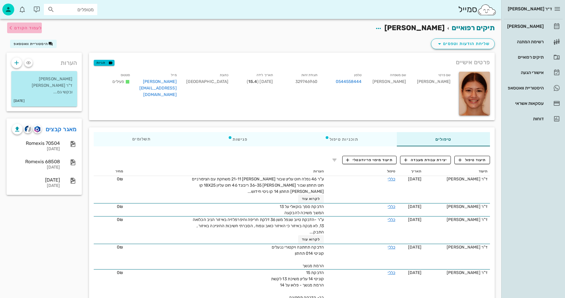
click at [31, 28] on span "לעמוד הקודם" at bounding box center [28, 27] width 28 height 5
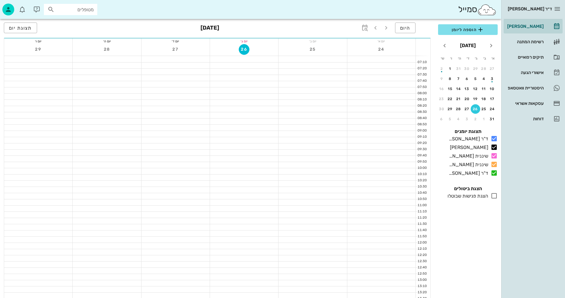
scroll to position [119, 0]
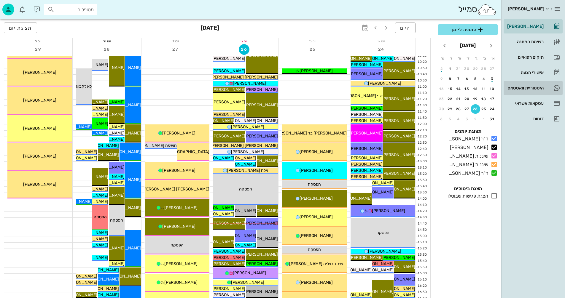
click at [525, 87] on div "היסטוריית וואטסאפ" at bounding box center [525, 88] width 38 height 5
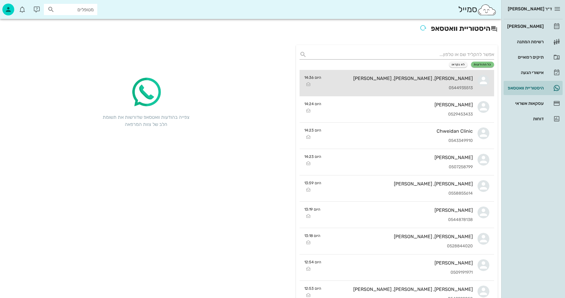
click at [381, 84] on div "תמר חורש, קרן אריאל חורש, נועם חורש 0544935513" at bounding box center [399, 83] width 147 height 26
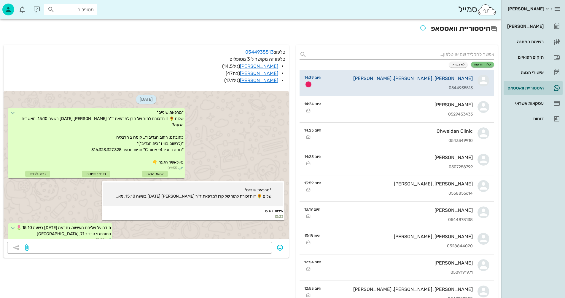
scroll to position [330, 0]
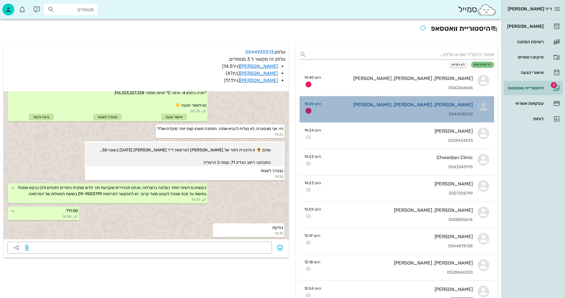
click at [373, 106] on div "[PERSON_NAME], [PERSON_NAME], [PERSON_NAME]" at bounding box center [399, 105] width 147 height 6
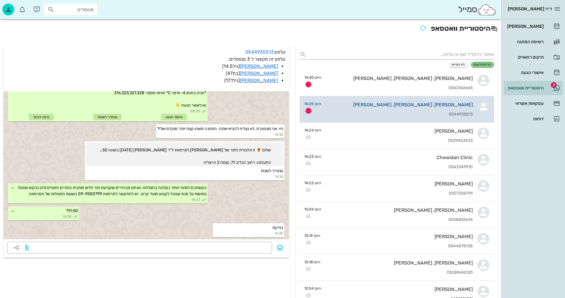
click at [373, 106] on div "[PERSON_NAME], [PERSON_NAME], [PERSON_NAME]" at bounding box center [399, 105] width 147 height 6
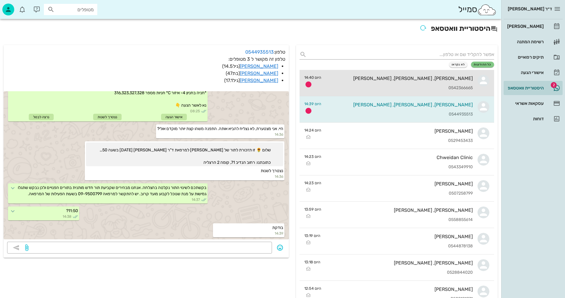
click at [382, 84] on div "מיכל, מילי, אלונה שורץ 0542366665" at bounding box center [399, 83] width 147 height 26
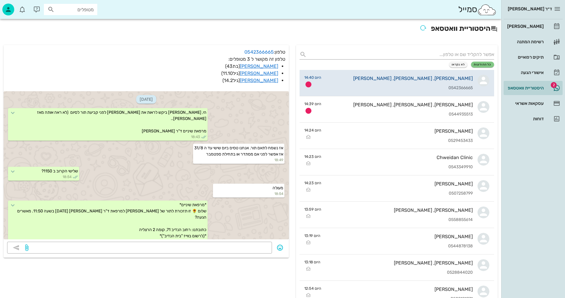
scroll to position [773, 0]
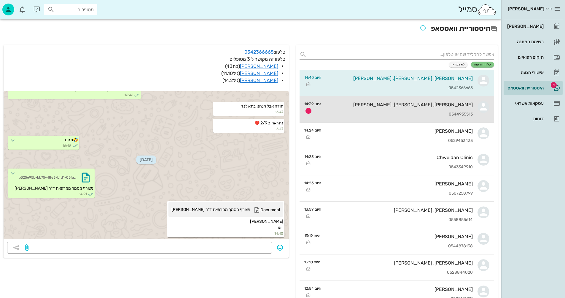
click at [451, 109] on div "תמר חורש, קרן אריאל חורש, נועם חורש 0544935513" at bounding box center [399, 109] width 147 height 26
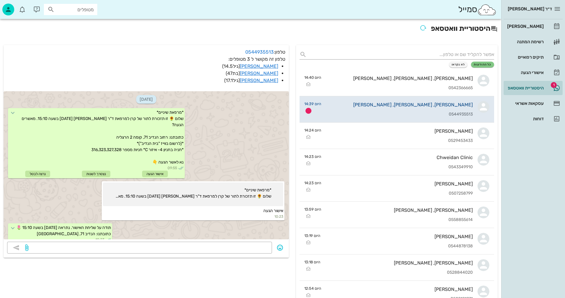
scroll to position [330, 0]
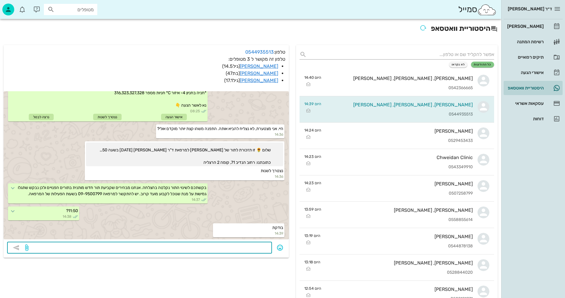
click at [226, 248] on textarea at bounding box center [149, 248] width 239 height 9
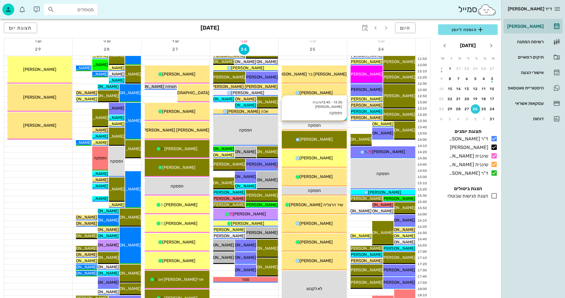
scroll to position [178, 0]
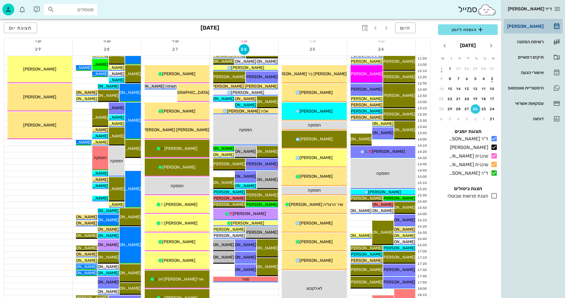
click at [529, 27] on div "[PERSON_NAME]" at bounding box center [525, 26] width 38 height 5
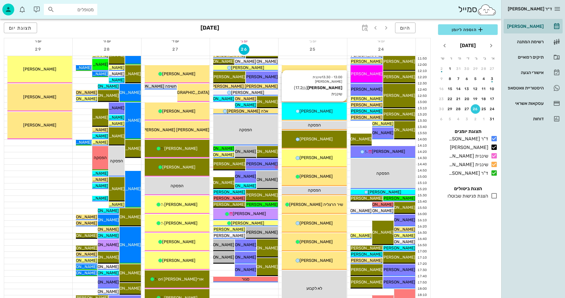
scroll to position [207, 0]
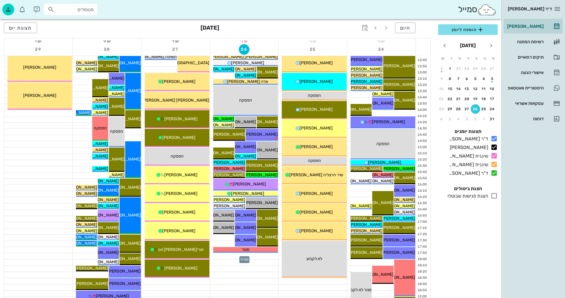
click at [231, 258] on div at bounding box center [244, 256] width 68 height 6
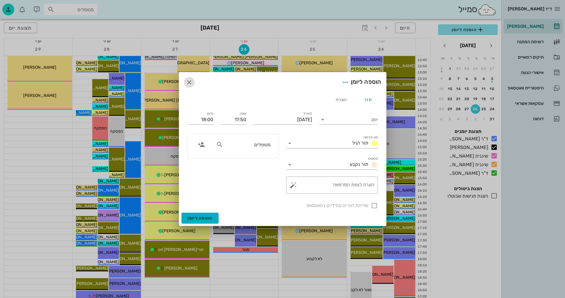
click at [189, 81] on icon "button" at bounding box center [189, 82] width 7 height 7
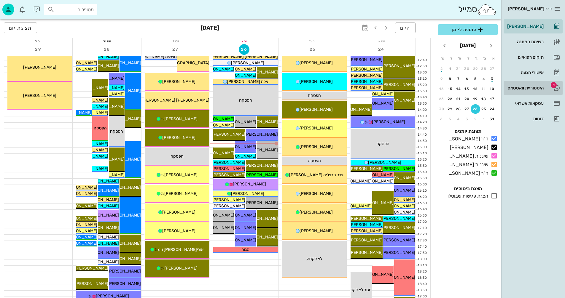
click at [521, 86] on div "היסטוריית וואטסאפ" at bounding box center [525, 88] width 38 height 5
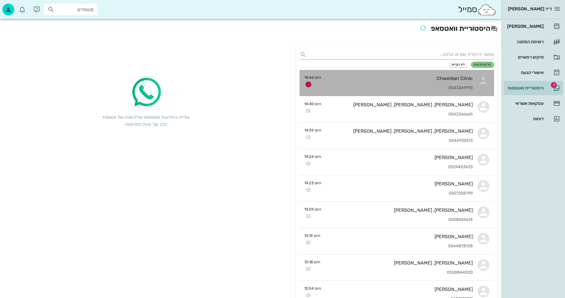
click at [391, 83] on div "Chweidan Clinic 0543349910" at bounding box center [399, 83] width 147 height 26
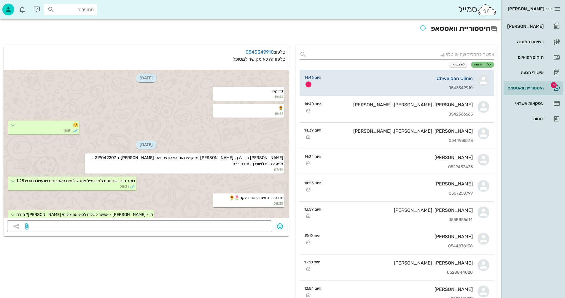
scroll to position [263, 0]
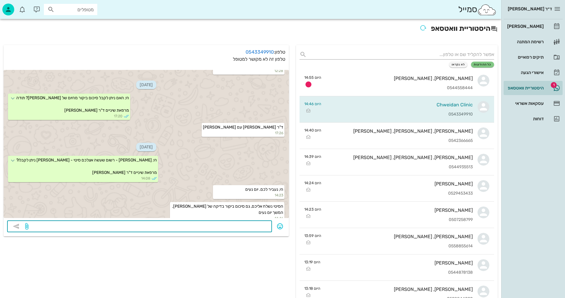
click at [254, 225] on textarea at bounding box center [149, 226] width 239 height 9
type textarea "תודה"
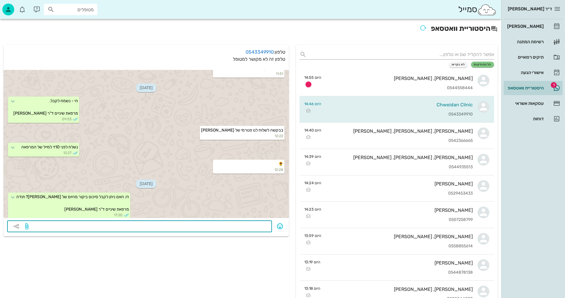
scroll to position [42, 0]
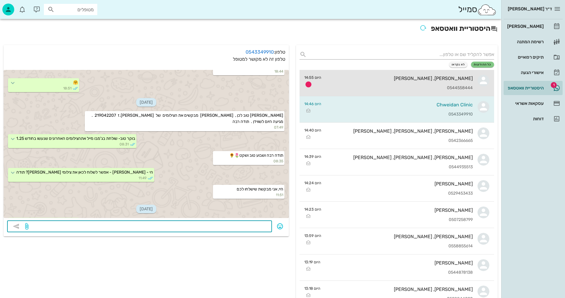
click at [399, 80] on div "[PERSON_NAME], [PERSON_NAME]" at bounding box center [399, 79] width 147 height 6
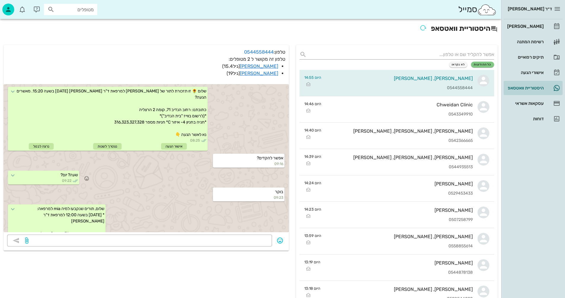
scroll to position [314, 0]
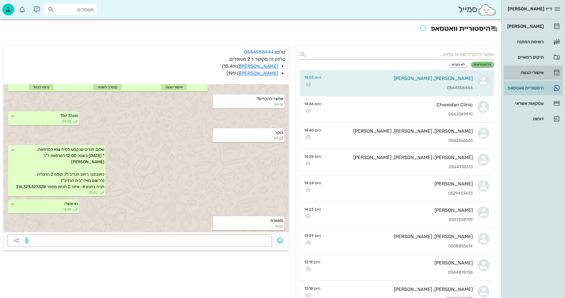
click at [532, 72] on div "אישורי הגעה" at bounding box center [525, 72] width 38 height 5
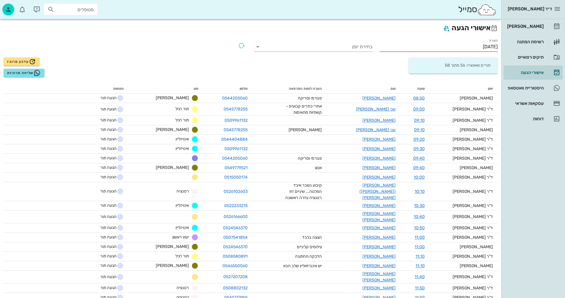
click at [454, 47] on input "[DATE]" at bounding box center [438, 46] width 118 height 9
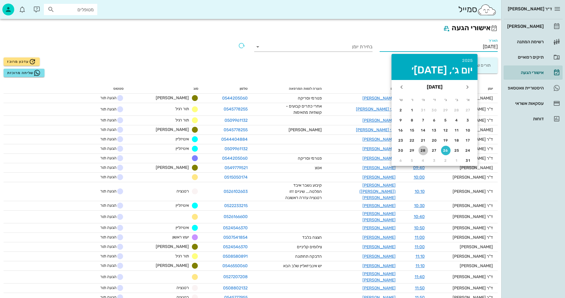
click at [424, 151] on div "28" at bounding box center [422, 151] width 9 height 4
type input "[DATE]"
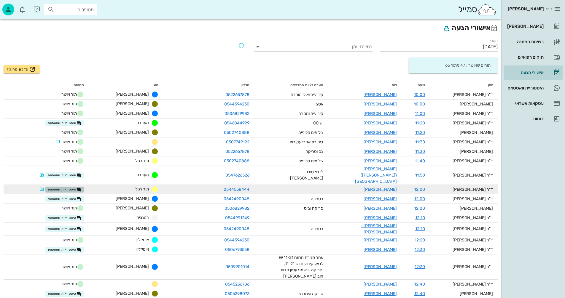
click at [73, 187] on span "היסטוריית וואטסאפ" at bounding box center [64, 189] width 33 height 5
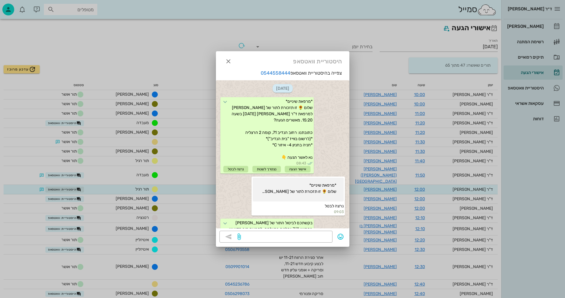
scroll to position [352, 0]
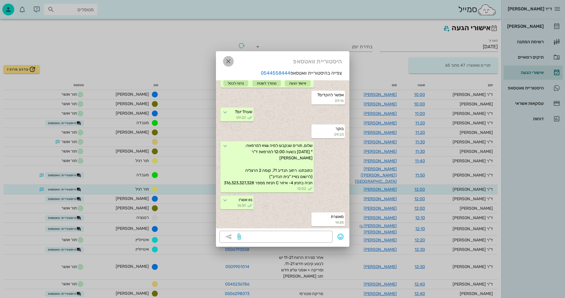
click at [229, 61] on icon "button" at bounding box center [228, 61] width 7 height 7
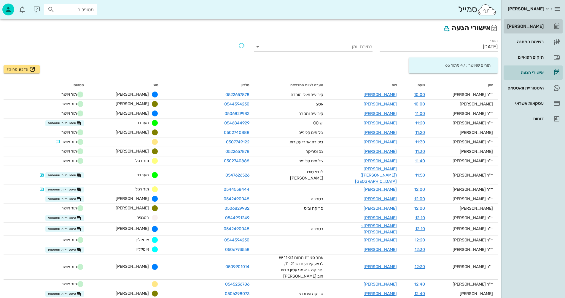
click at [528, 25] on div "[PERSON_NAME]" at bounding box center [525, 26] width 38 height 5
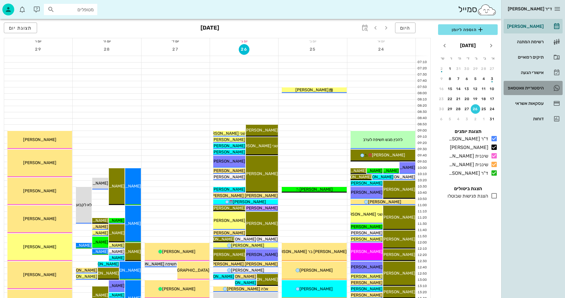
click at [515, 86] on div "היסטוריית וואטסאפ" at bounding box center [525, 88] width 38 height 5
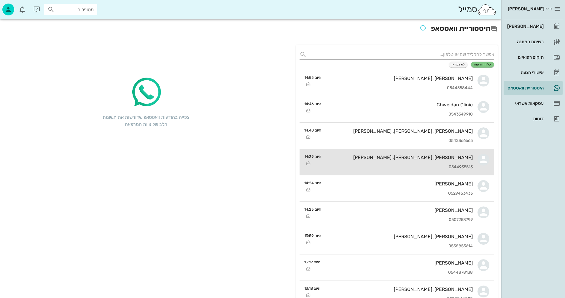
click at [385, 169] on div "0544935513" at bounding box center [399, 167] width 147 height 5
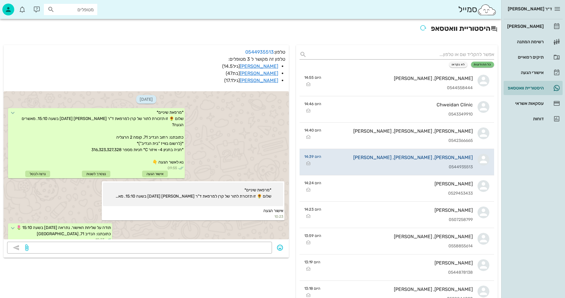
scroll to position [330, 0]
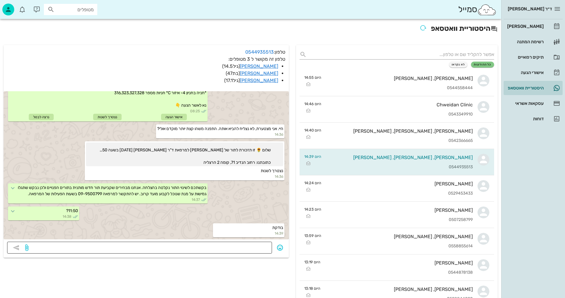
click at [243, 248] on textarea at bounding box center [149, 248] width 239 height 9
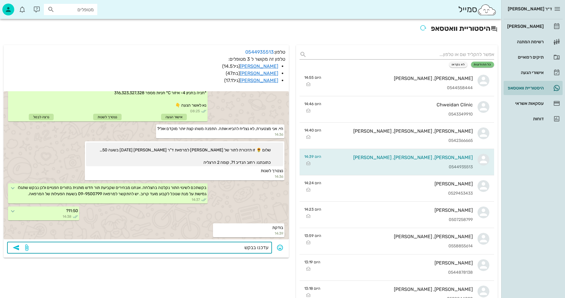
type textarea "עדכנו בבקשה"
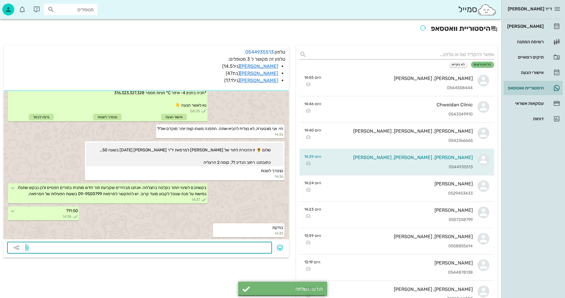
scroll to position [347, 0]
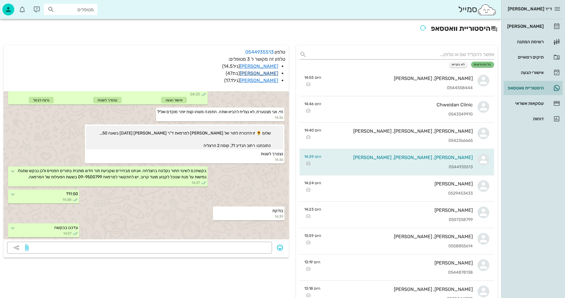
click at [258, 74] on link "קרן אריאל חורש" at bounding box center [259, 74] width 38 height 6
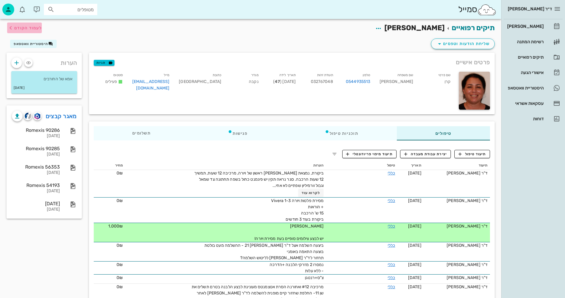
click at [30, 28] on span "לעמוד הקודם" at bounding box center [28, 27] width 28 height 5
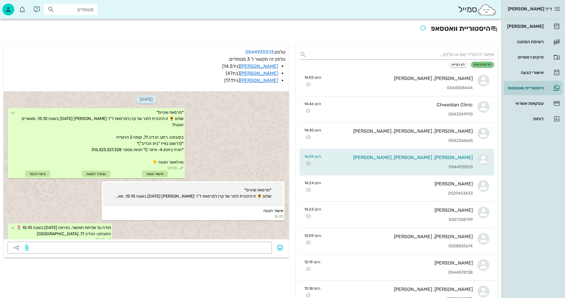
scroll to position [347, 0]
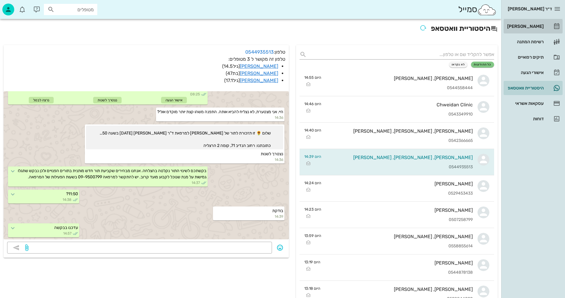
click at [529, 24] on div "[PERSON_NAME]" at bounding box center [525, 26] width 38 height 5
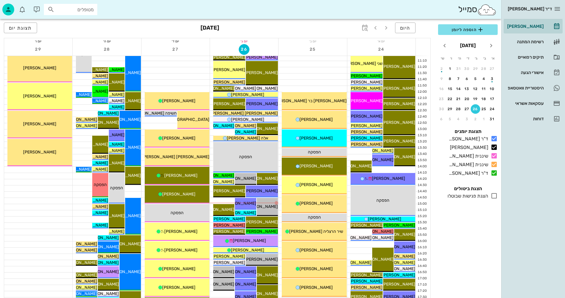
scroll to position [237, 0]
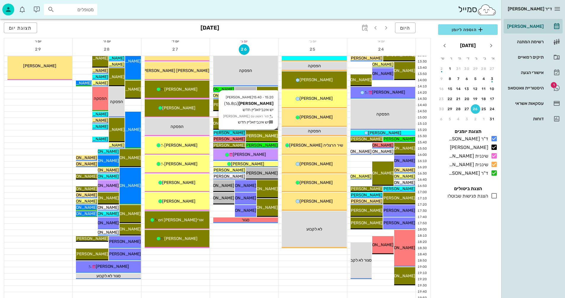
click at [265, 137] on span "[PERSON_NAME]" at bounding box center [261, 135] width 33 height 5
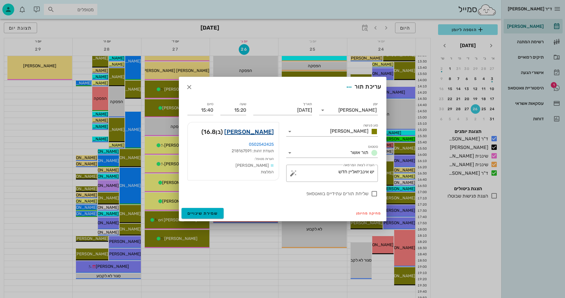
click at [264, 135] on link "נועם זינגר" at bounding box center [249, 131] width 50 height 9
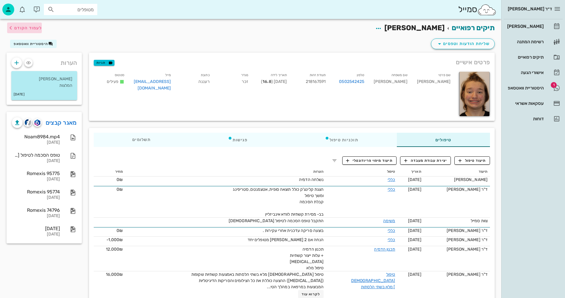
click at [27, 27] on span "לעמוד הקודם" at bounding box center [28, 27] width 28 height 5
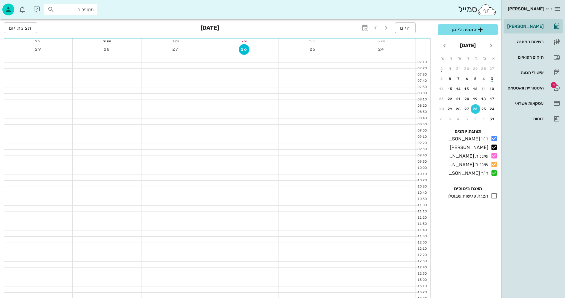
scroll to position [237, 0]
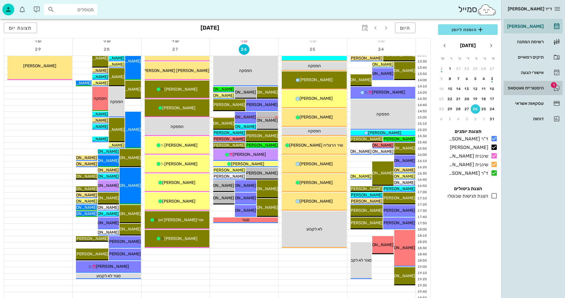
click at [523, 86] on div "היסטוריית וואטסאפ" at bounding box center [525, 88] width 38 height 5
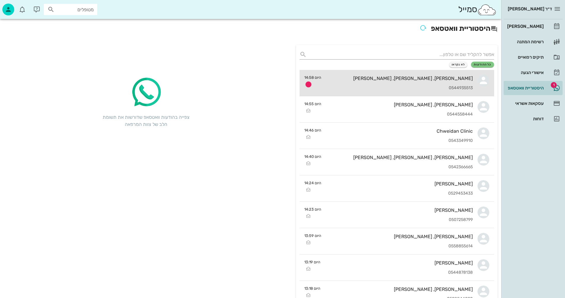
click at [378, 83] on div "תמר חורש, קרן אריאל חורש, נועם חורש 0544935513" at bounding box center [399, 83] width 147 height 26
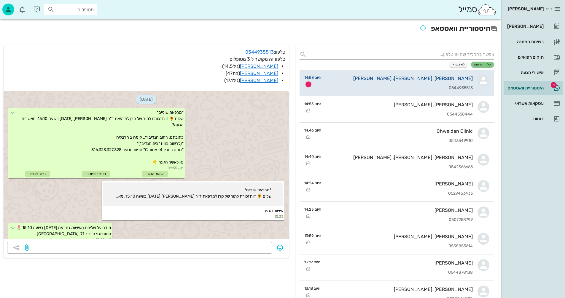
scroll to position [380, 0]
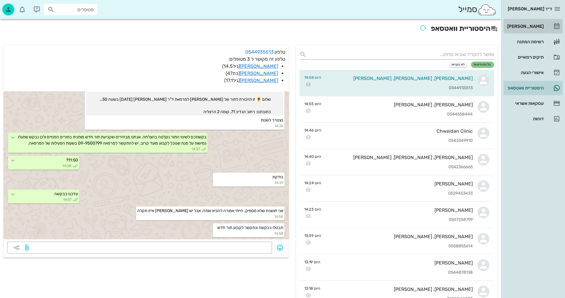
click at [528, 25] on div "[PERSON_NAME]" at bounding box center [525, 26] width 38 height 5
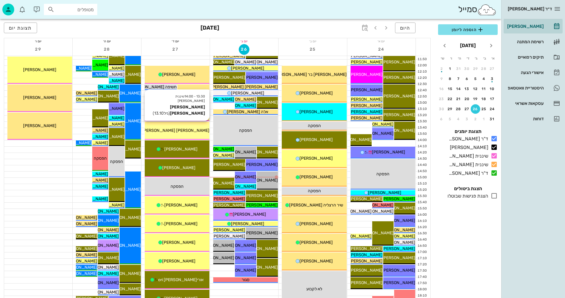
scroll to position [178, 0]
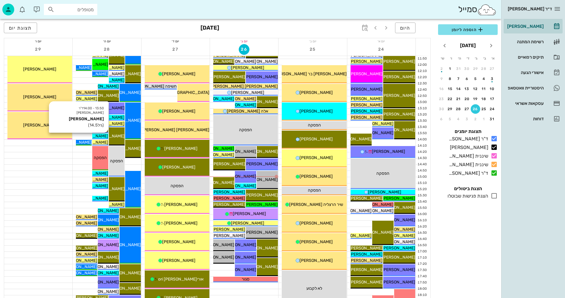
click at [99, 135] on span "[PERSON_NAME]" at bounding box center [91, 136] width 33 height 5
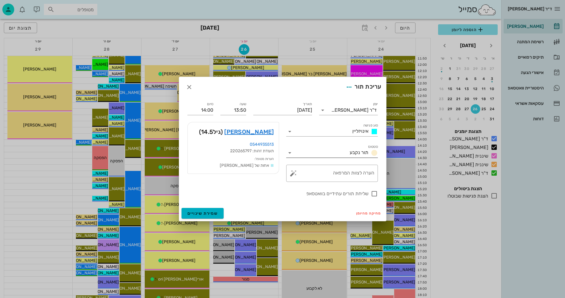
click at [289, 152] on icon at bounding box center [289, 152] width 7 height 7
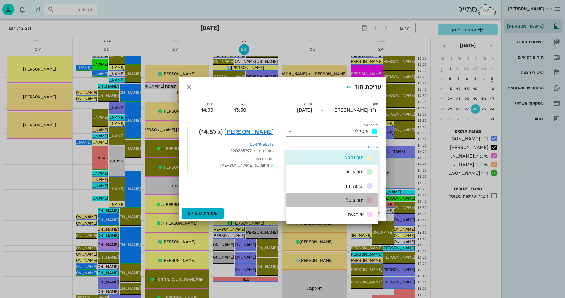
click at [353, 199] on span "תור בוטל" at bounding box center [354, 200] width 17 height 6
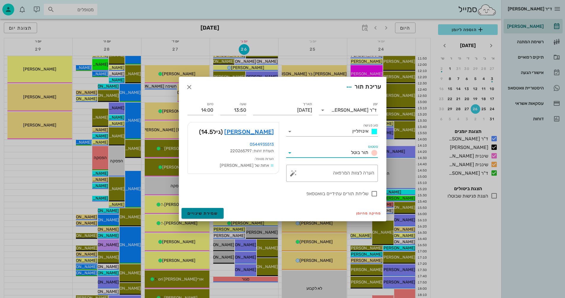
click at [201, 214] on span "שמירת שינויים" at bounding box center [202, 213] width 31 height 5
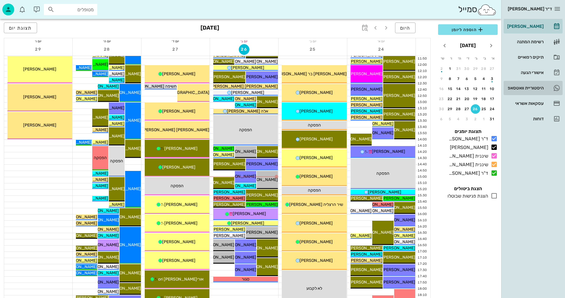
click at [519, 88] on div "היסטוריית וואטסאפ" at bounding box center [525, 88] width 38 height 5
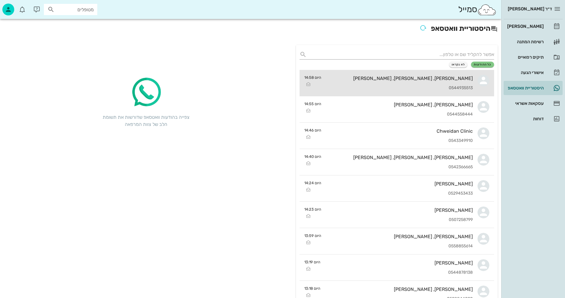
click at [422, 86] on div "0544935513" at bounding box center [399, 88] width 147 height 5
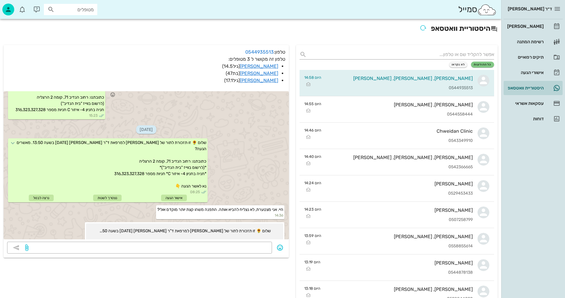
scroll to position [262, 0]
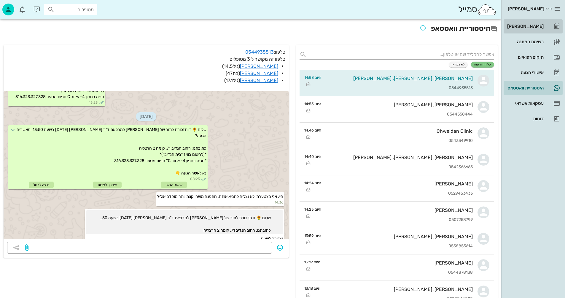
click at [532, 25] on div "[PERSON_NAME]" at bounding box center [525, 26] width 38 height 5
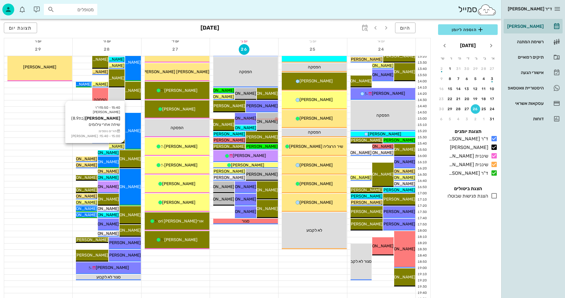
scroll to position [237, 0]
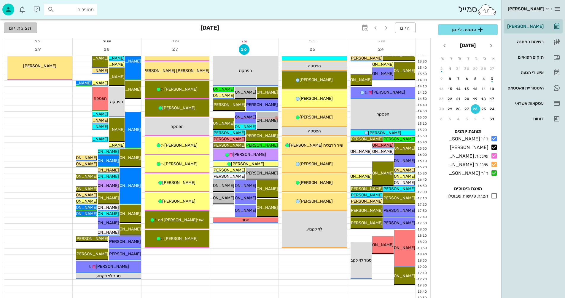
click at [22, 28] on span "תצוגת יום" at bounding box center [20, 28] width 23 height 6
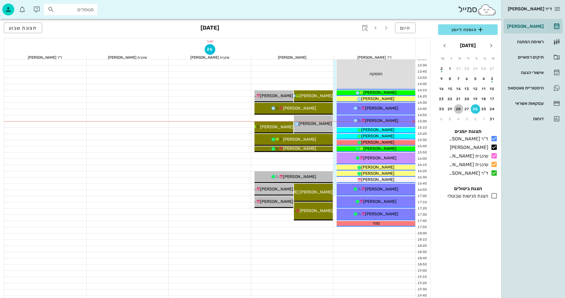
click at [459, 108] on div "28" at bounding box center [458, 109] width 9 height 4
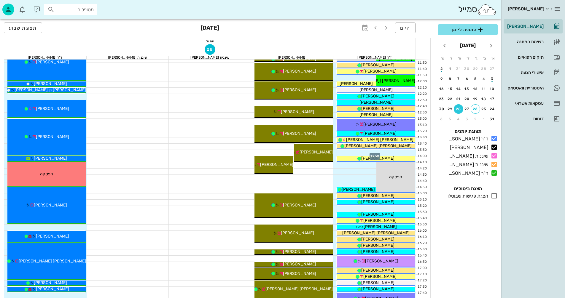
scroll to position [148, 0]
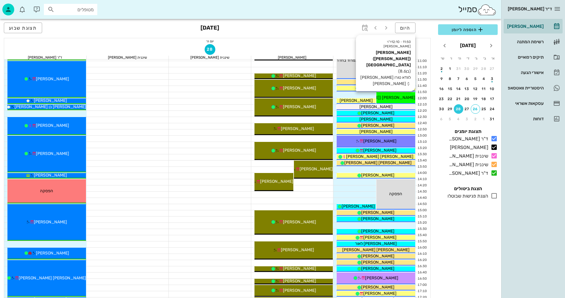
click at [392, 97] on span "[PERSON_NAME] ([PERSON_NAME]) [GEOGRAPHIC_DATA]" at bounding box center [358, 97] width 113 height 5
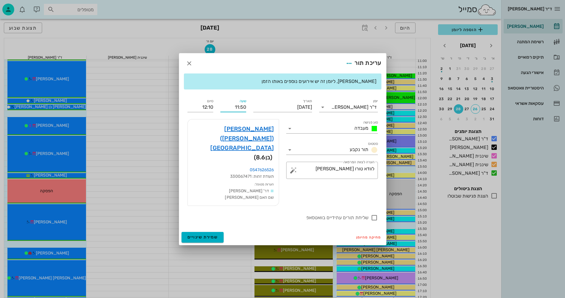
drag, startPoint x: 237, startPoint y: 120, endPoint x: 240, endPoint y: 120, distance: 3.3
click at [240, 112] on input "11:50" at bounding box center [233, 107] width 26 height 9
drag, startPoint x: 229, startPoint y: 120, endPoint x: 250, endPoint y: 117, distance: 21.5
click at [250, 117] on div "יומן ד"ר נמרוד דיקשטיין סוג פגישה מעבדה סטטוס תור נקבע תאריך יום חמישי, 28 באוג…" at bounding box center [282, 159] width 197 height 131
type input "15:20"
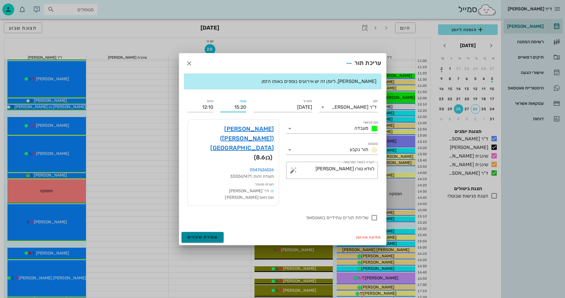
type input "15:40"
click at [205, 235] on span "שמירת שינויים" at bounding box center [202, 237] width 31 height 5
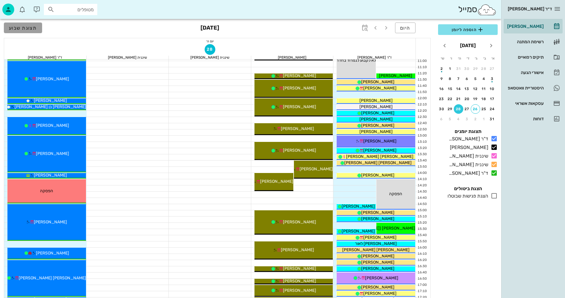
click at [31, 28] on span "תצוגת שבוע" at bounding box center [23, 28] width 28 height 6
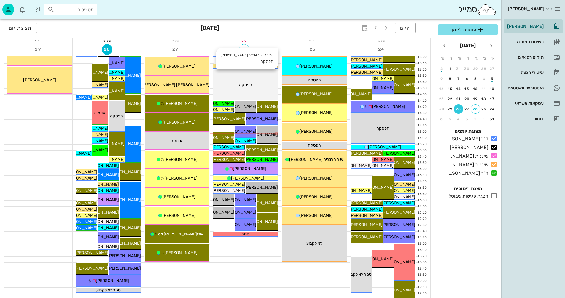
scroll to position [237, 0]
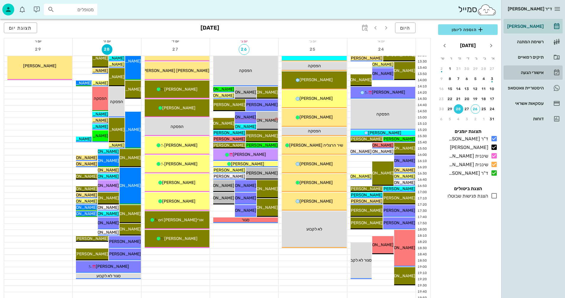
click at [528, 73] on div "אישורי הגעה" at bounding box center [525, 72] width 38 height 5
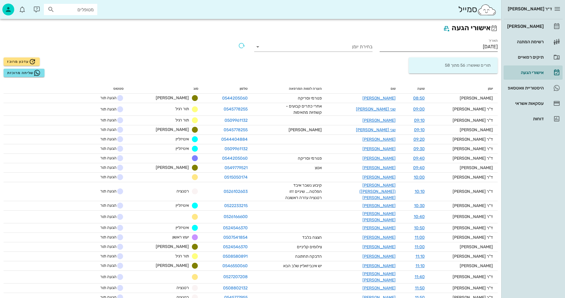
click at [463, 47] on input "[DATE]" at bounding box center [438, 46] width 118 height 9
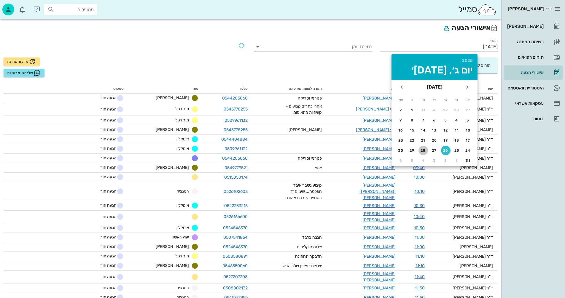
click at [422, 150] on div "28" at bounding box center [422, 151] width 9 height 4
type input "[DATE]"
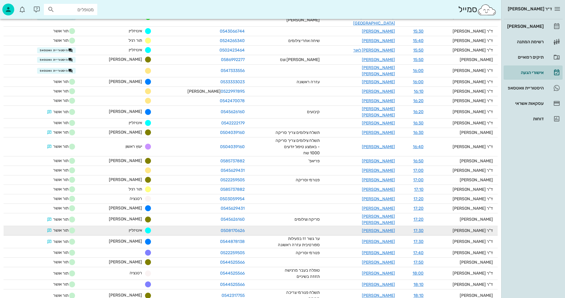
scroll to position [459, 0]
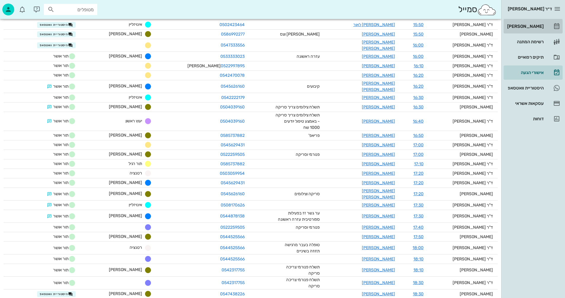
click at [529, 25] on div "[PERSON_NAME]" at bounding box center [525, 26] width 38 height 5
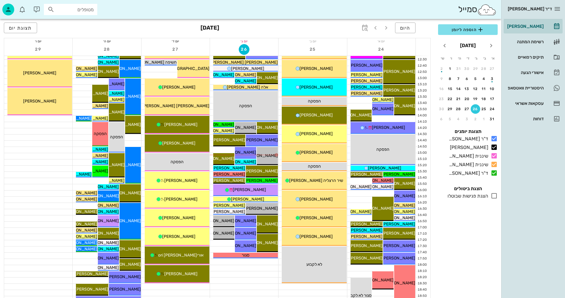
scroll to position [207, 0]
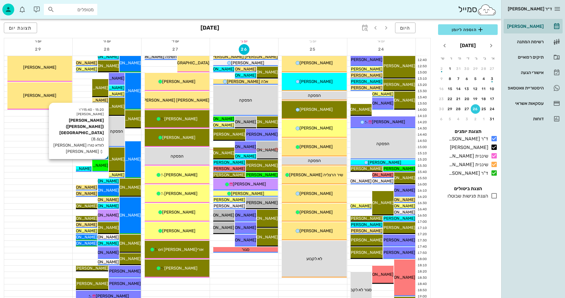
click at [99, 161] on div "15:20 - 15:40 ד"ר נמרוד דיקשטיין דניאל (דני) ברלין (בן 8.6 ) לוודא טורו חוב כספ…" at bounding box center [100, 166] width 16 height 12
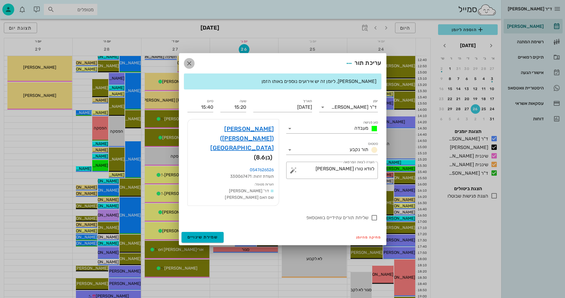
click at [189, 67] on icon "button" at bounding box center [189, 63] width 7 height 7
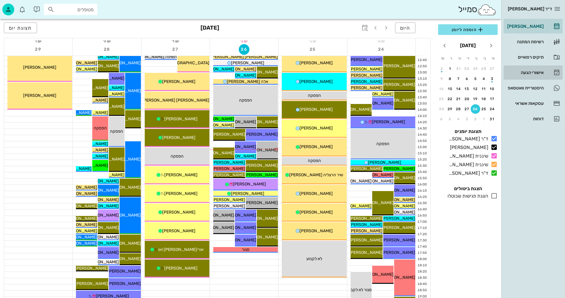
click at [528, 74] on div "אישורי הגעה" at bounding box center [525, 72] width 38 height 5
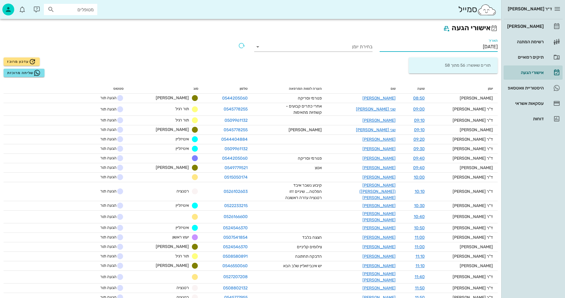
click at [456, 45] on input "[DATE]" at bounding box center [438, 46] width 118 height 9
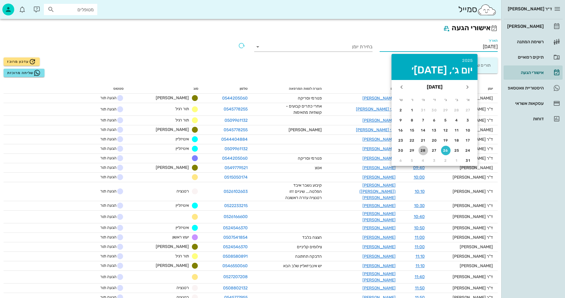
click at [422, 149] on div "28" at bounding box center [422, 151] width 9 height 4
type input "[DATE]"
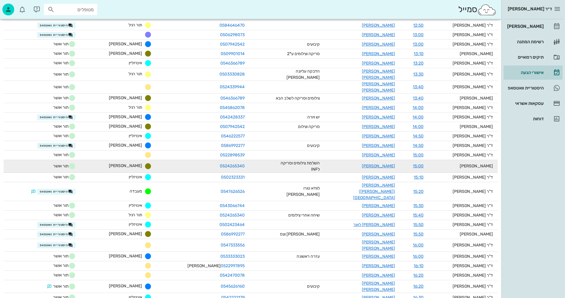
scroll to position [267, 0]
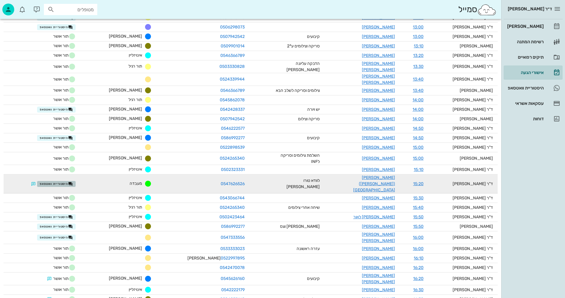
click at [73, 182] on span "היסטוריית וואטסאפ" at bounding box center [56, 184] width 33 height 5
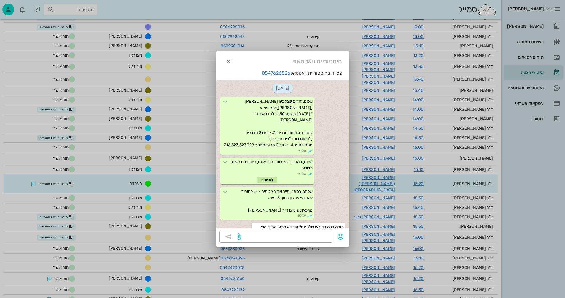
scroll to position [158, 0]
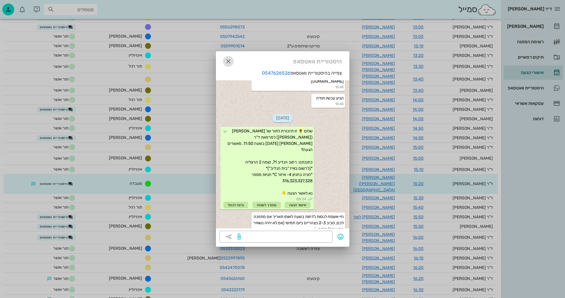
click at [230, 58] on icon "button" at bounding box center [228, 61] width 7 height 7
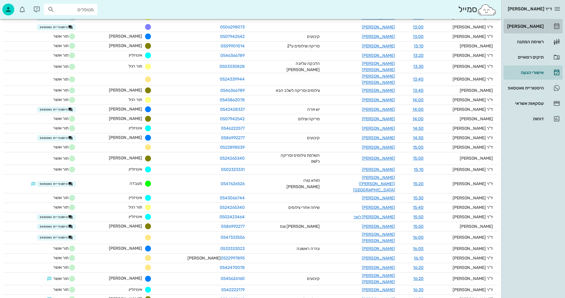
click at [528, 25] on div "[PERSON_NAME]" at bounding box center [525, 26] width 38 height 5
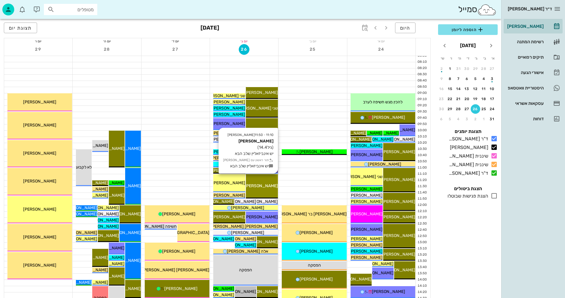
scroll to position [148, 0]
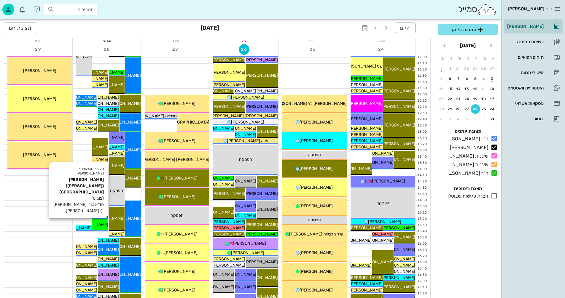
click at [99, 226] on span "[PERSON_NAME] ([PERSON_NAME]) [GEOGRAPHIC_DATA]" at bounding box center [51, 224] width 113 height 5
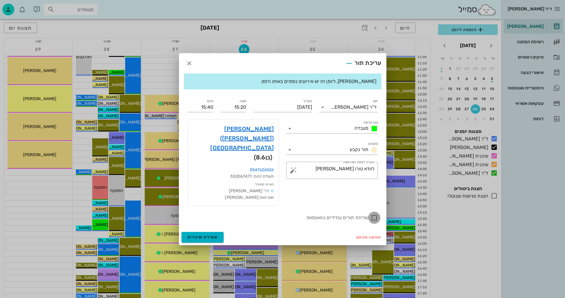
click at [375, 213] on div at bounding box center [374, 218] width 10 height 10
checkbox input "true"
click at [197, 235] on span "שמירת שינויים" at bounding box center [202, 237] width 31 height 5
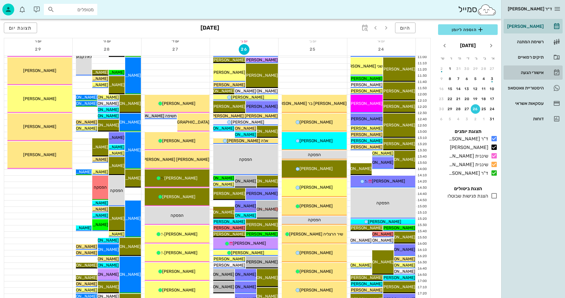
click at [526, 72] on div "אישורי הגעה" at bounding box center [525, 72] width 38 height 5
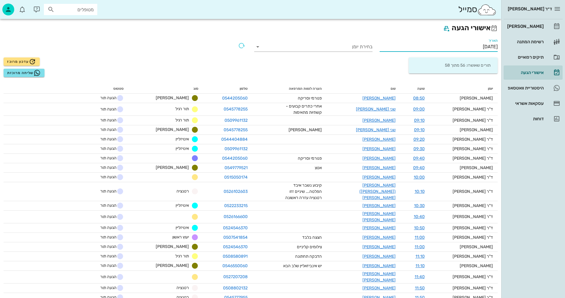
click at [453, 48] on input "[DATE]" at bounding box center [438, 46] width 118 height 9
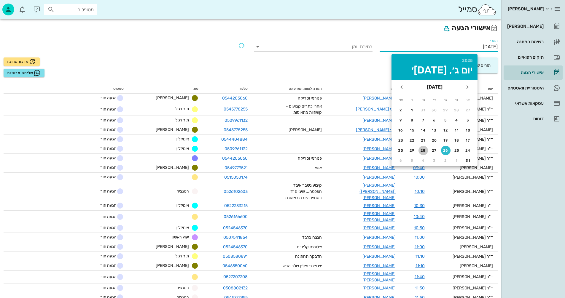
click at [425, 151] on div "28" at bounding box center [422, 151] width 9 height 4
type input "[DATE]"
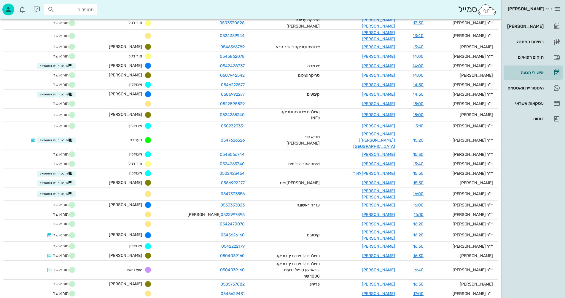
scroll to position [326, 0]
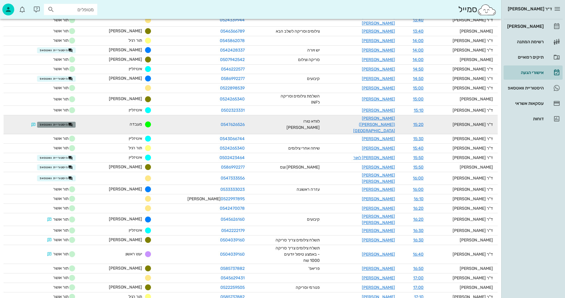
click at [65, 122] on span "היסטוריית וואטסאפ" at bounding box center [56, 124] width 33 height 5
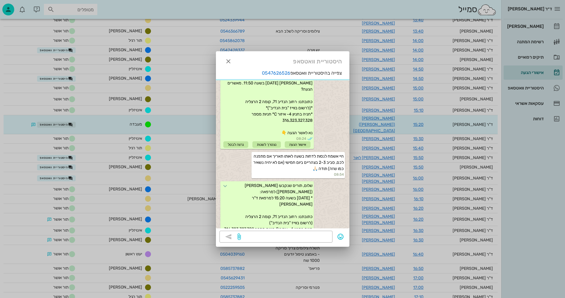
scroll to position [236, 0]
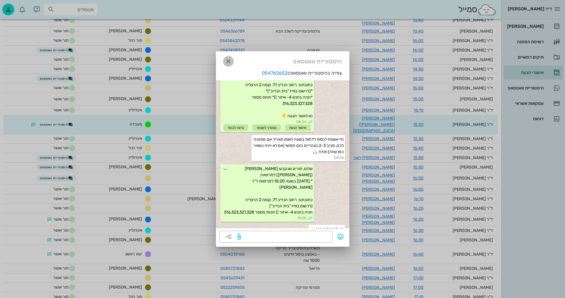
click at [229, 62] on icon "button" at bounding box center [228, 61] width 7 height 7
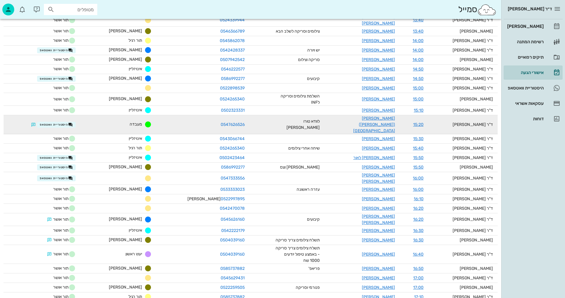
click at [173, 122] on div "0547626526" at bounding box center [202, 125] width 83 height 6
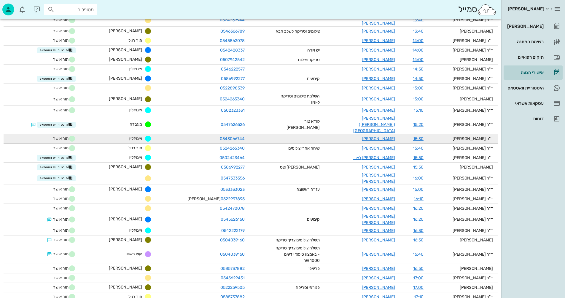
click at [169, 136] on div "0543066744" at bounding box center [202, 139] width 83 height 6
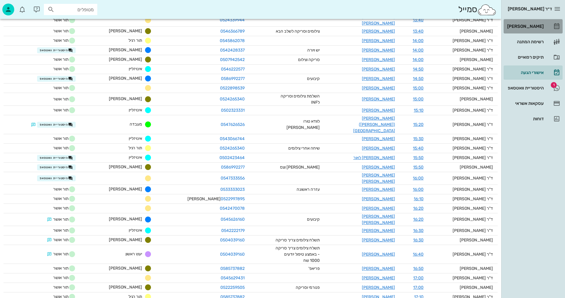
click at [532, 25] on div "[PERSON_NAME]" at bounding box center [525, 26] width 38 height 5
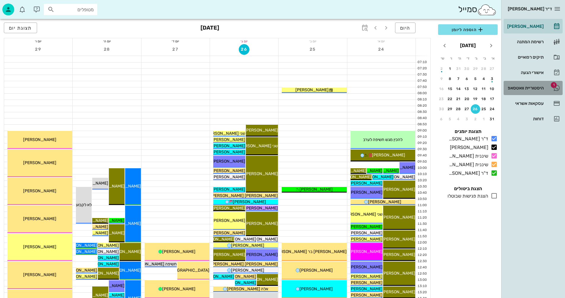
click at [516, 90] on div "היסטוריית וואטסאפ" at bounding box center [525, 88] width 38 height 5
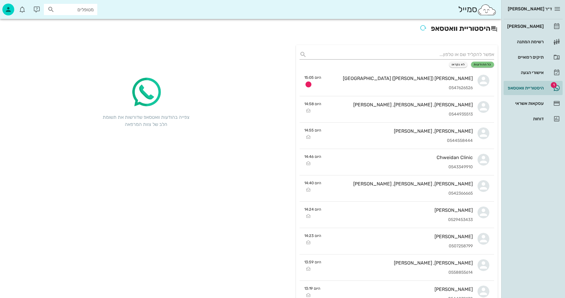
click at [356, 65] on div "כל ההודעות לא נקראו" at bounding box center [396, 65] width 194 height 6
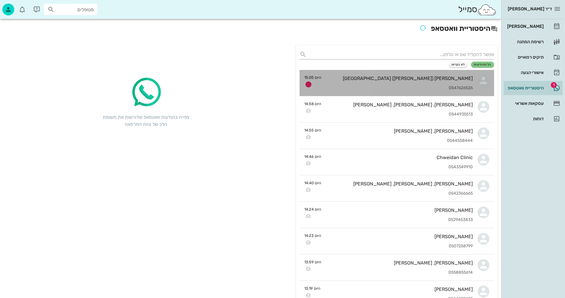
click at [353, 75] on div "דניאל (דני) ברלין 0547626526" at bounding box center [399, 83] width 147 height 26
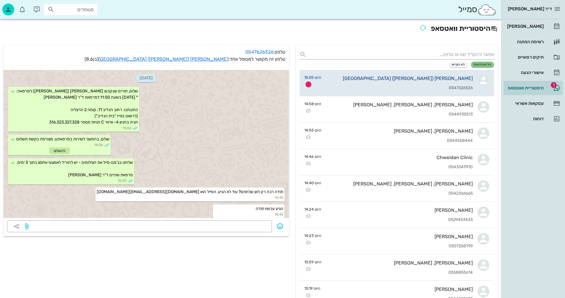
scroll to position [203, 0]
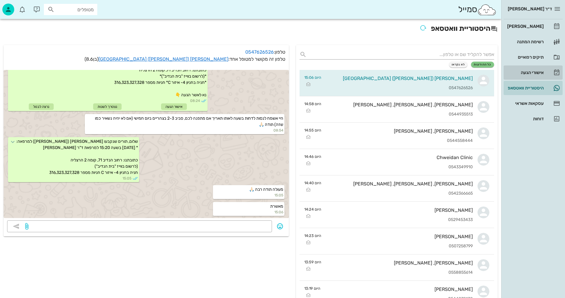
click at [526, 72] on div "אישורי הגעה" at bounding box center [525, 72] width 38 height 5
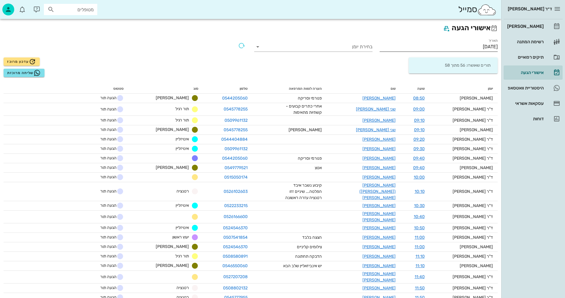
click at [463, 47] on input "[DATE]" at bounding box center [438, 46] width 118 height 9
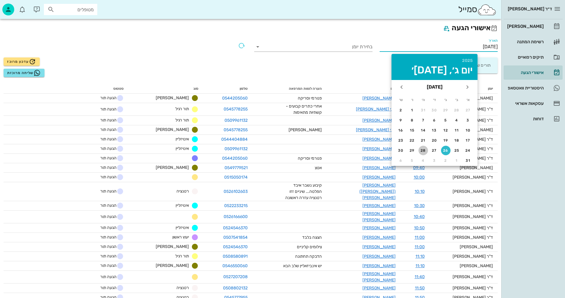
click at [423, 149] on div "28" at bounding box center [422, 151] width 9 height 4
type input "[DATE]"
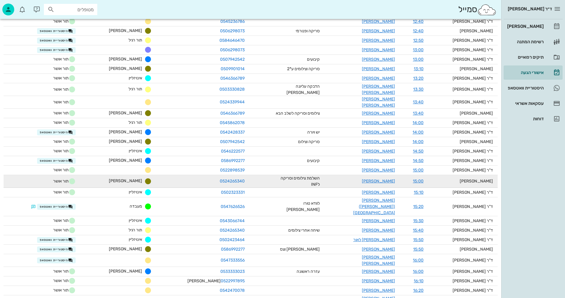
scroll to position [267, 0]
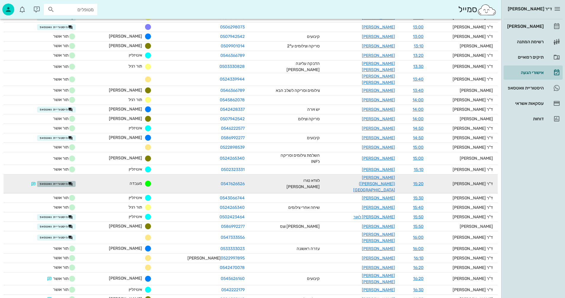
click at [63, 182] on span "היסטוריית וואטסאפ" at bounding box center [56, 184] width 33 height 5
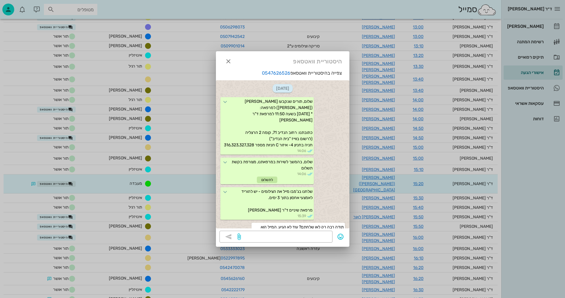
scroll to position [253, 0]
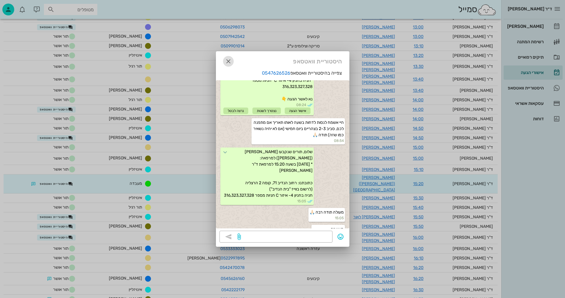
click at [228, 61] on icon "button" at bounding box center [228, 61] width 7 height 7
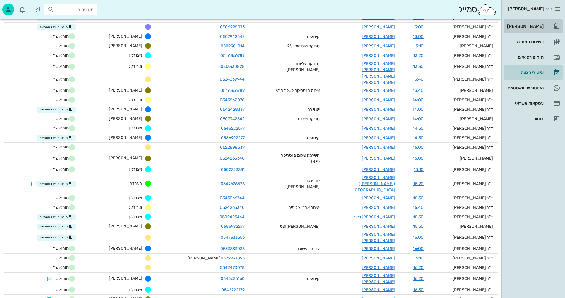
click at [530, 26] on div "[PERSON_NAME]" at bounding box center [525, 26] width 38 height 5
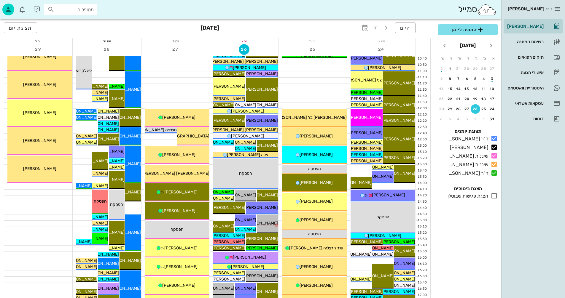
scroll to position [148, 0]
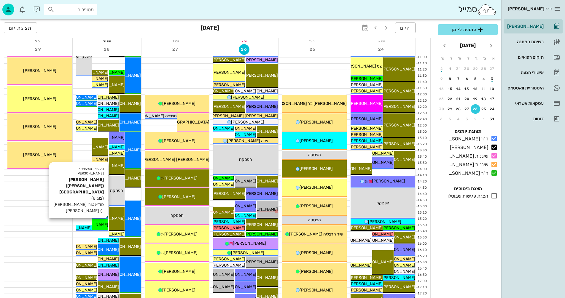
click at [104, 224] on span "[PERSON_NAME] ([PERSON_NAME]) [GEOGRAPHIC_DATA]" at bounding box center [51, 224] width 113 height 5
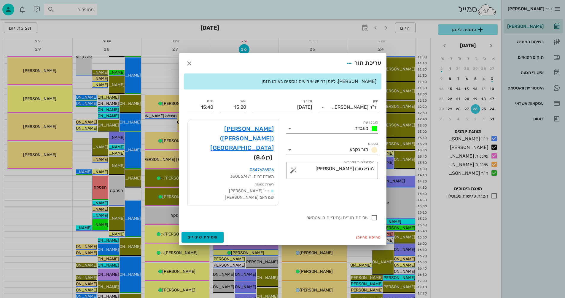
click at [290, 154] on icon at bounding box center [289, 149] width 7 height 7
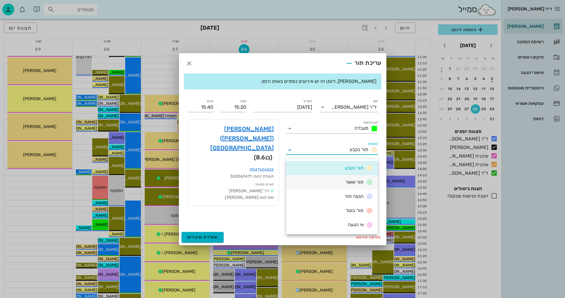
click at [339, 181] on div "תור אושר" at bounding box center [332, 182] width 92 height 14
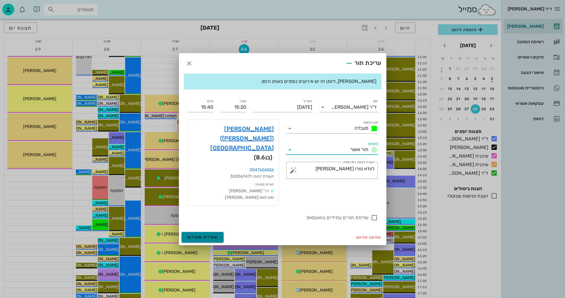
click at [192, 235] on span "שמירת שינויים" at bounding box center [202, 237] width 31 height 5
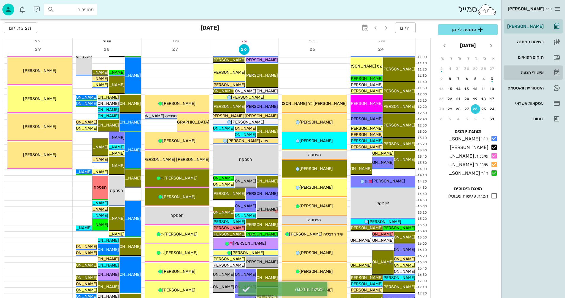
click at [529, 72] on div "אישורי הגעה" at bounding box center [525, 72] width 38 height 5
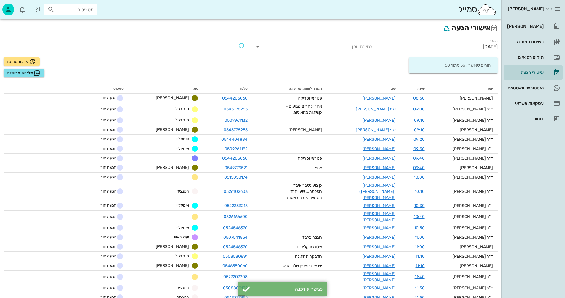
click at [465, 46] on input "[DATE]" at bounding box center [438, 46] width 118 height 9
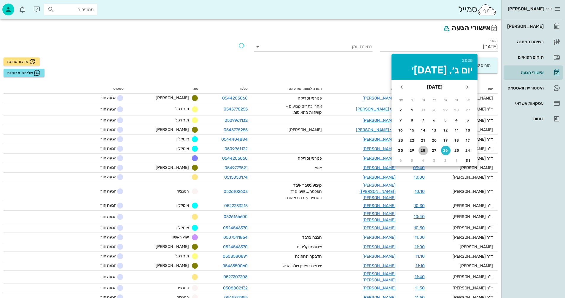
click at [422, 150] on div "28" at bounding box center [422, 151] width 9 height 4
type input "[DATE]"
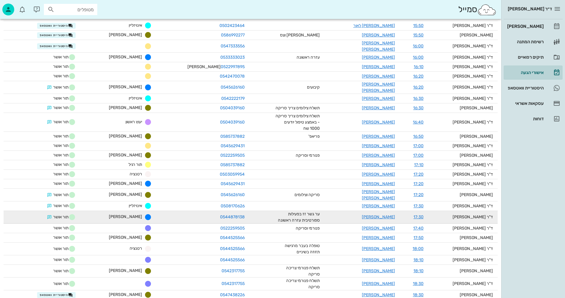
scroll to position [459, 0]
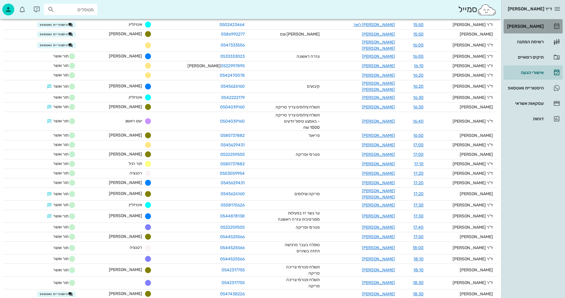
click at [533, 26] on div "[PERSON_NAME]" at bounding box center [525, 26] width 38 height 5
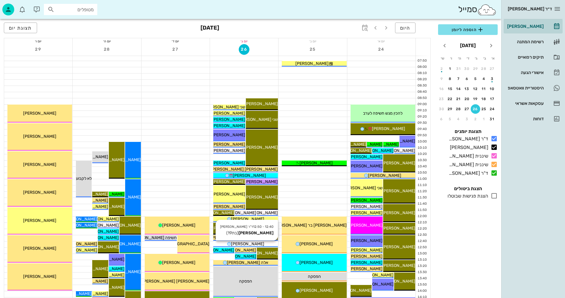
scroll to position [59, 0]
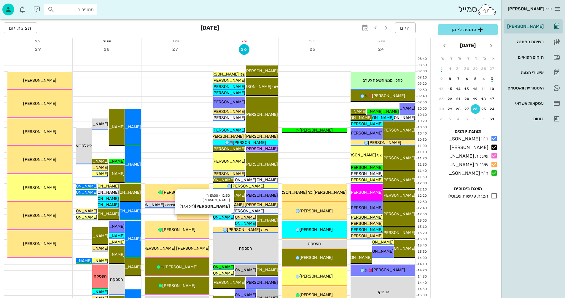
click at [222, 218] on span "[PERSON_NAME]" at bounding box center [217, 217] width 33 height 5
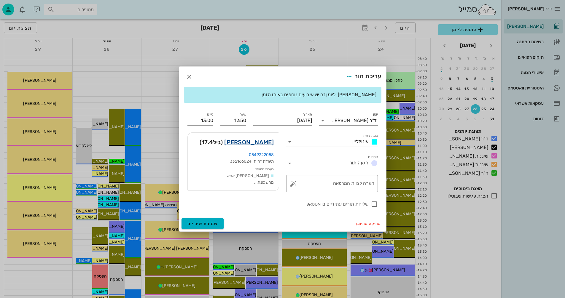
click at [258, 139] on link "דניאל פרגמן" at bounding box center [249, 142] width 50 height 9
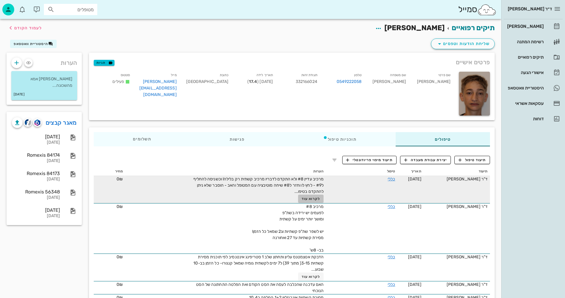
click at [308, 199] on span "לקרוא עוד" at bounding box center [310, 199] width 18 height 4
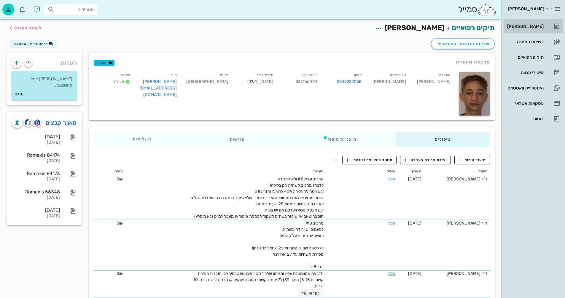
click at [532, 27] on div "[PERSON_NAME]" at bounding box center [525, 26] width 38 height 5
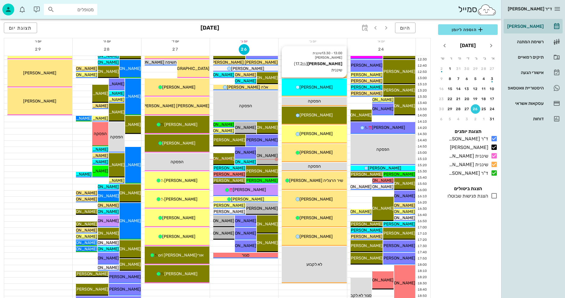
scroll to position [237, 0]
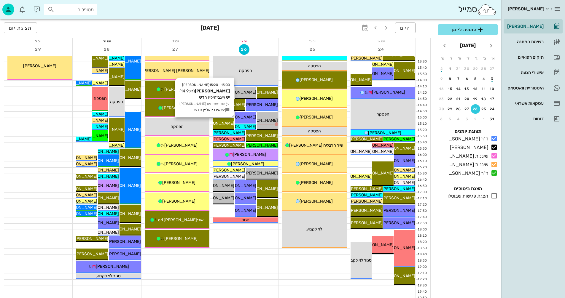
click at [229, 123] on span "[PERSON_NAME]" at bounding box center [217, 123] width 33 height 5
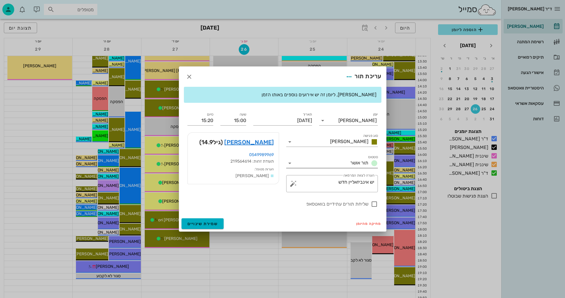
click at [290, 163] on icon at bounding box center [289, 163] width 7 height 7
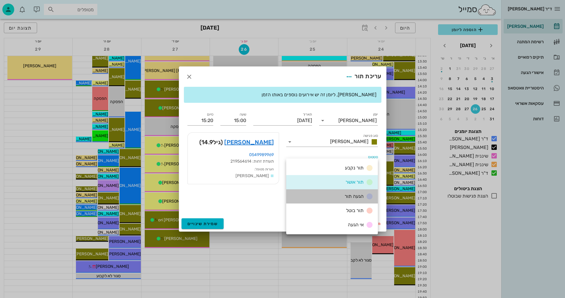
click at [342, 196] on div "הגעה תור" at bounding box center [357, 196] width 31 height 7
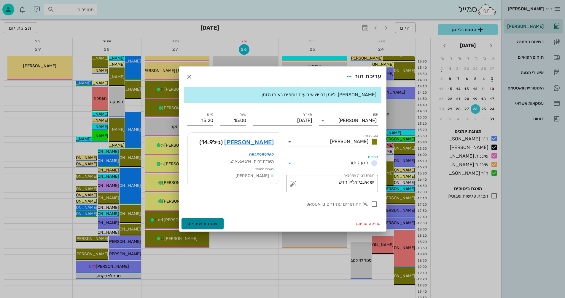
click at [202, 224] on span "שמירת שינויים" at bounding box center [202, 223] width 31 height 5
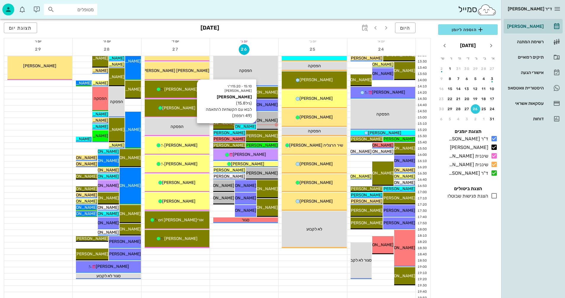
click at [247, 127] on span "[PERSON_NAME]" at bounding box center [239, 126] width 33 height 5
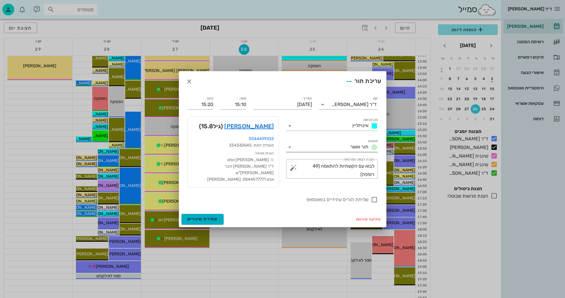
click at [288, 151] on icon at bounding box center [289, 147] width 7 height 7
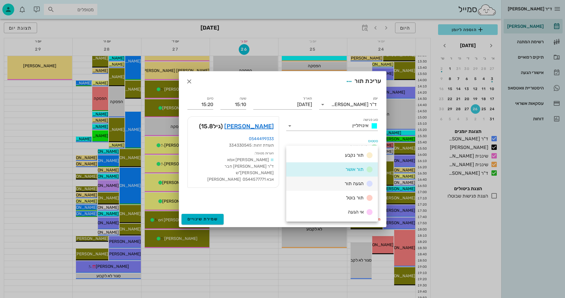
click at [339, 183] on div "הגעה תור" at bounding box center [332, 184] width 92 height 14
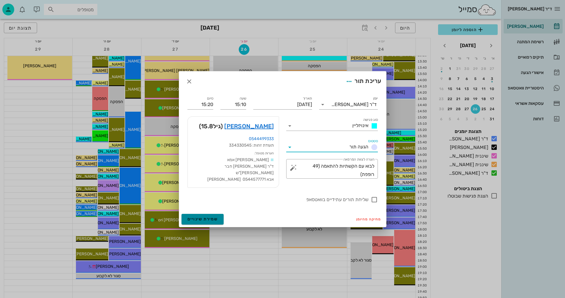
click at [200, 217] on span "שמירת שינויים" at bounding box center [202, 219] width 31 height 5
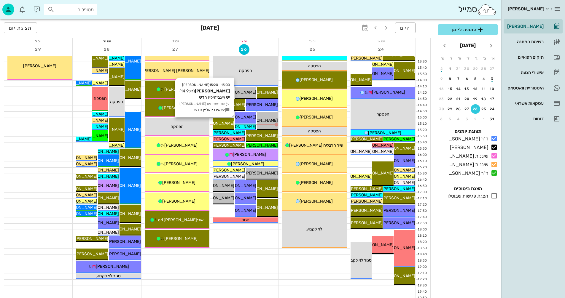
click at [225, 122] on span "[PERSON_NAME]" at bounding box center [217, 123] width 33 height 5
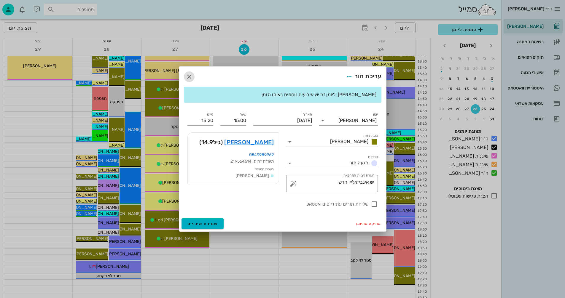
click at [187, 76] on icon "button" at bounding box center [189, 76] width 7 height 7
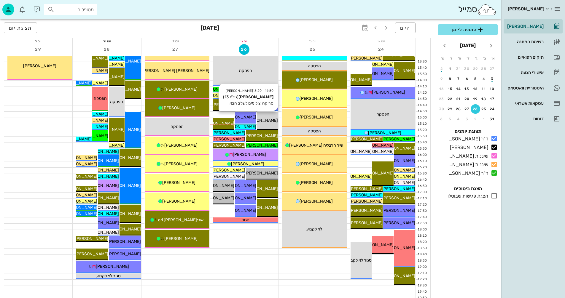
click at [268, 120] on span "[PERSON_NAME]" at bounding box center [261, 120] width 33 height 5
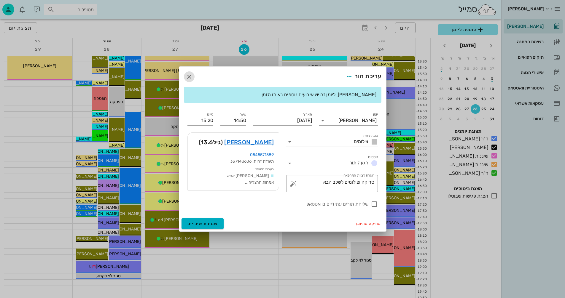
click at [188, 77] on icon "button" at bounding box center [189, 76] width 7 height 7
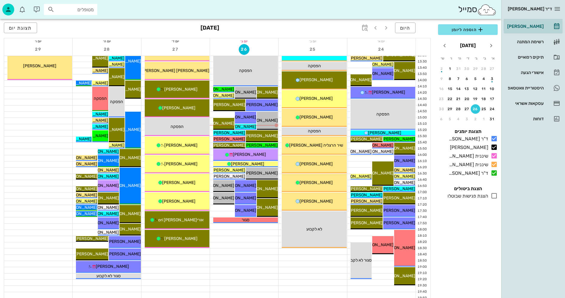
click at [70, 9] on input "מטופלים" at bounding box center [75, 10] width 38 height 8
click at [87, 10] on input "text" at bounding box center [75, 10] width 38 height 8
type input "כספוב"
click at [82, 28] on div "0547705551" at bounding box center [59, 27] width 65 height 5
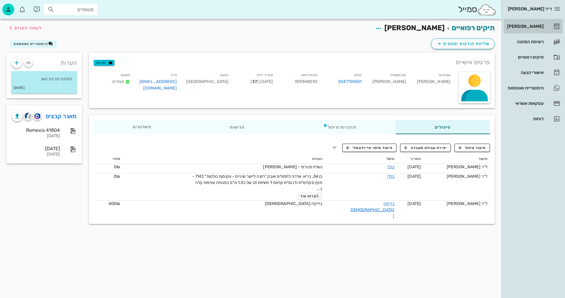
click at [530, 24] on div "[PERSON_NAME]" at bounding box center [525, 26] width 38 height 5
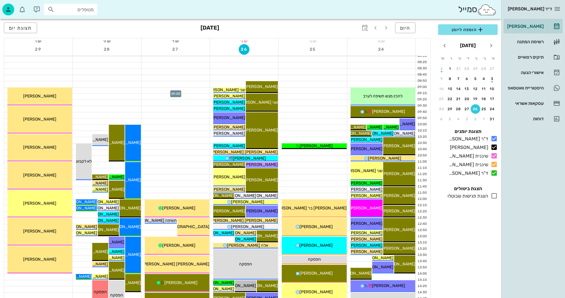
scroll to position [119, 0]
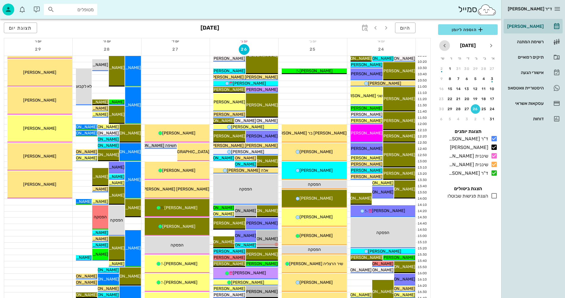
click at [444, 44] on icon "חודש הבא" at bounding box center [444, 45] width 7 height 7
click at [491, 76] on button "7" at bounding box center [491, 78] width 9 height 9
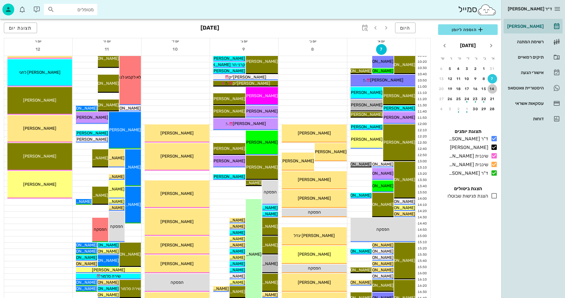
click at [491, 88] on div "14" at bounding box center [491, 89] width 9 height 4
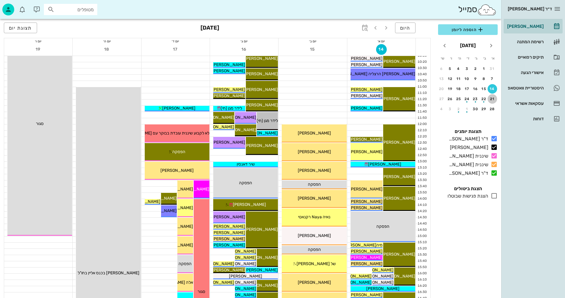
click at [491, 99] on div "21" at bounding box center [491, 99] width 9 height 4
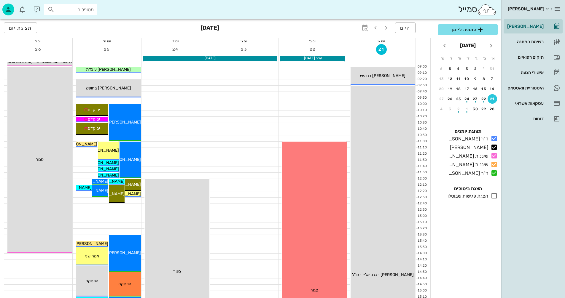
scroll to position [59, 0]
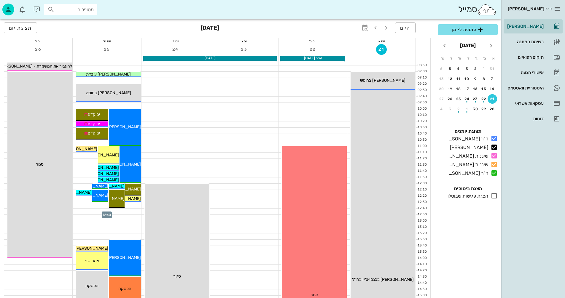
click at [84, 210] on div at bounding box center [107, 212] width 68 height 6
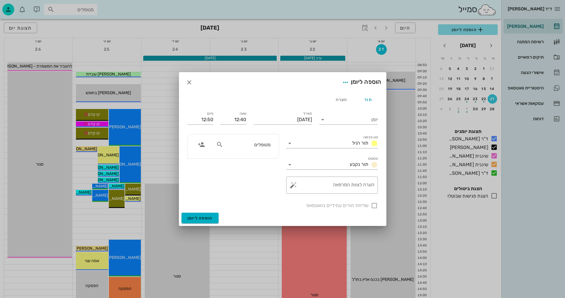
click at [268, 146] on input "מטופלים" at bounding box center [247, 145] width 46 height 8
click at [321, 120] on icon at bounding box center [322, 119] width 7 height 7
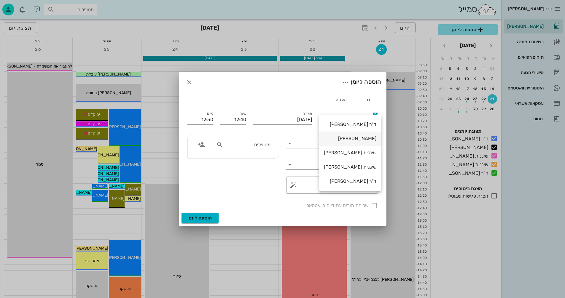
click at [365, 136] on div "[PERSON_NAME]" at bounding box center [350, 139] width 52 height 6
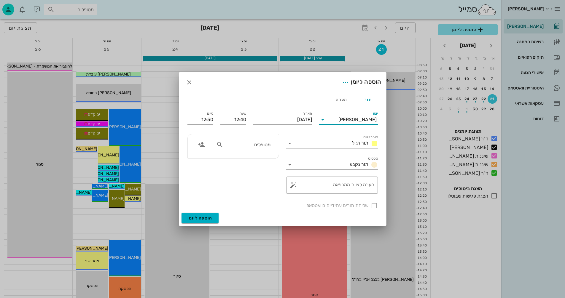
click at [288, 141] on icon at bounding box center [289, 143] width 7 height 7
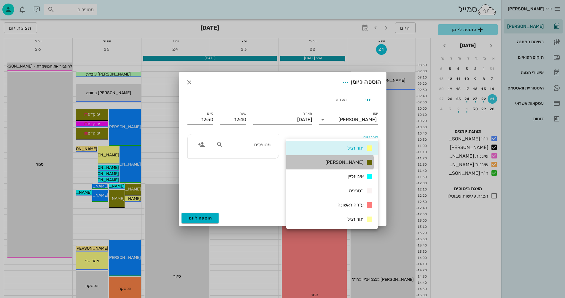
click at [353, 161] on span "[PERSON_NAME]" at bounding box center [344, 162] width 38 height 6
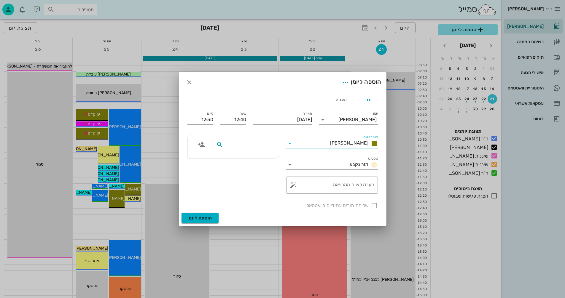
click at [264, 144] on input "text" at bounding box center [247, 145] width 46 height 8
type input "כספוב"
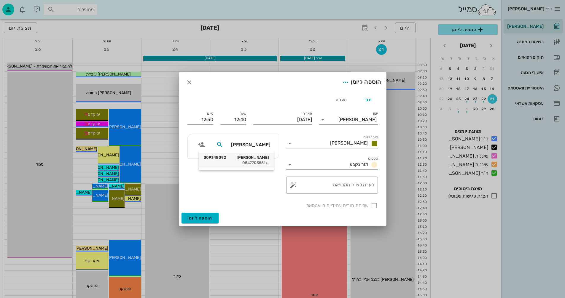
click at [264, 159] on div "יגאל כספוב 309348092" at bounding box center [236, 157] width 65 height 5
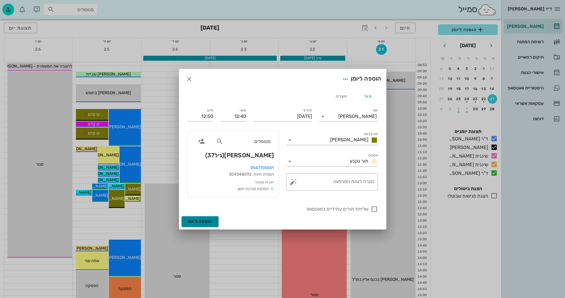
click at [195, 219] on span "הוספה ליומן" at bounding box center [199, 221] width 25 height 5
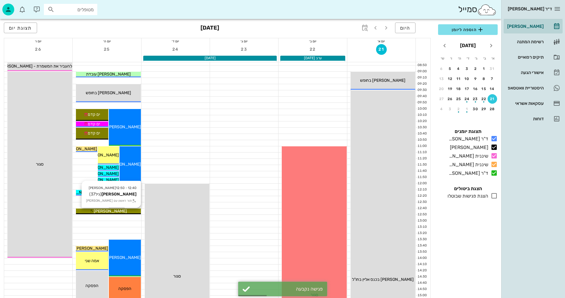
click at [130, 211] on div "[PERSON_NAME]" at bounding box center [108, 211] width 65 height 6
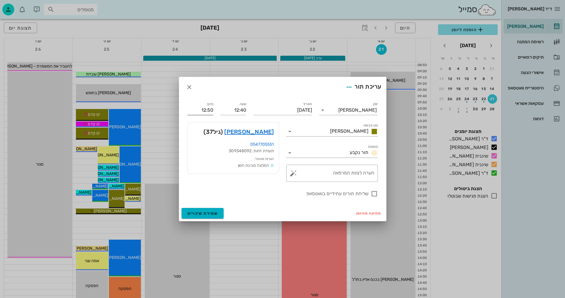
click at [202, 111] on div "סיום 12:50" at bounding box center [200, 107] width 33 height 21
drag, startPoint x: 213, startPoint y: 110, endPoint x: 196, endPoint y: 110, distance: 17.5
click at [196, 110] on div "סיום 12:50" at bounding box center [200, 107] width 33 height 21
drag, startPoint x: 200, startPoint y: 108, endPoint x: 217, endPoint y: 111, distance: 17.2
click at [217, 111] on div "יומן יומן מרפאה סוג פגישה אנסטסיה סטטוס תור נקבע תאריך יום חמישי, 25 בספטמבר 20…" at bounding box center [282, 149] width 197 height 104
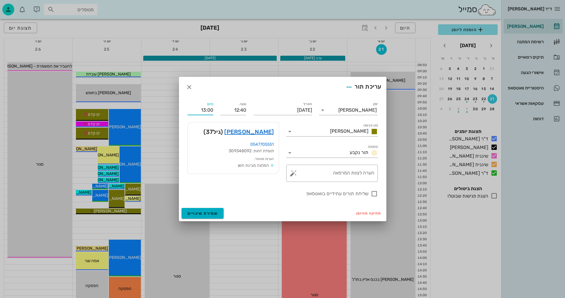
type input "13:00"
click at [214, 111] on div "סיום 13:00" at bounding box center [200, 107] width 33 height 21
click at [205, 214] on span "שמירת שינויים" at bounding box center [202, 213] width 31 height 5
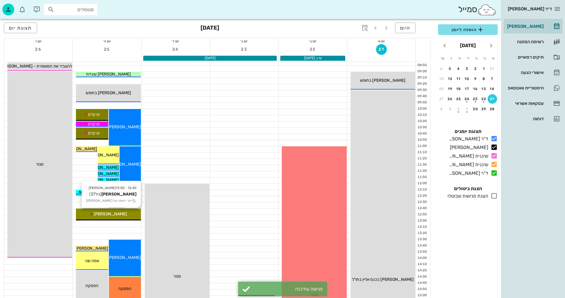
click at [126, 213] on div "[PERSON_NAME]" at bounding box center [108, 214] width 65 height 6
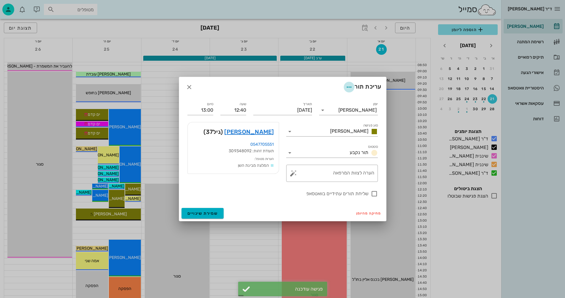
click at [348, 86] on icon "button" at bounding box center [348, 87] width 7 height 7
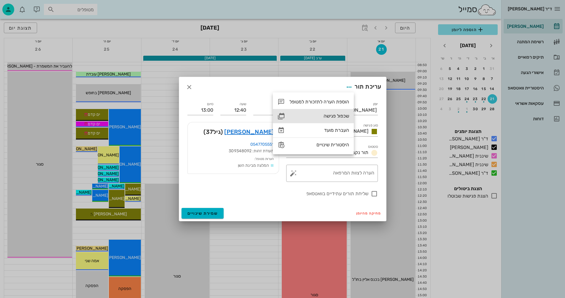
click at [327, 116] on div "שכפול פגישה" at bounding box center [319, 116] width 60 height 6
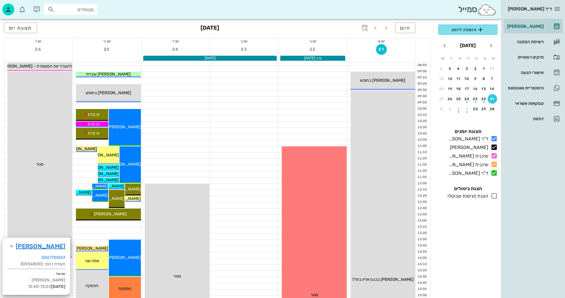
click at [126, 223] on div at bounding box center [107, 224] width 68 height 6
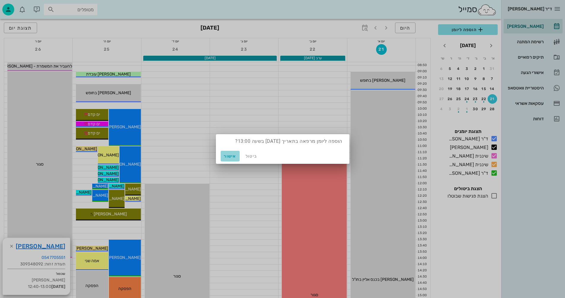
click at [229, 156] on span "אישור" at bounding box center [230, 156] width 14 height 5
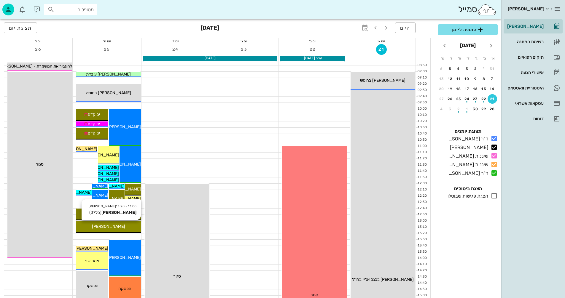
click at [120, 225] on div "[PERSON_NAME]" at bounding box center [108, 226] width 65 height 6
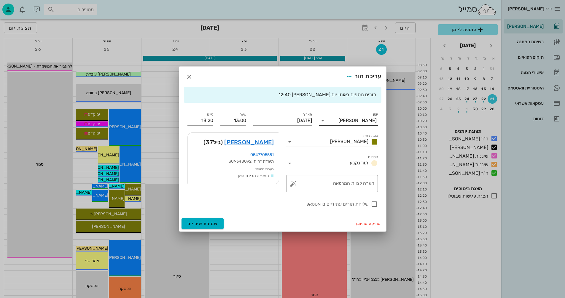
click at [323, 120] on icon at bounding box center [322, 120] width 7 height 7
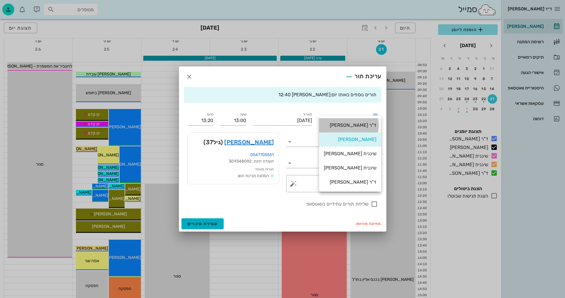
click at [358, 125] on div "ד"ר [PERSON_NAME]" at bounding box center [350, 125] width 52 height 6
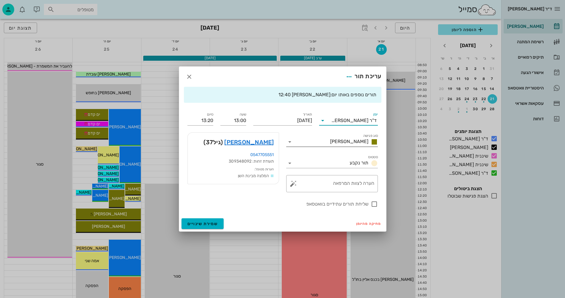
click at [290, 140] on icon at bounding box center [289, 141] width 7 height 7
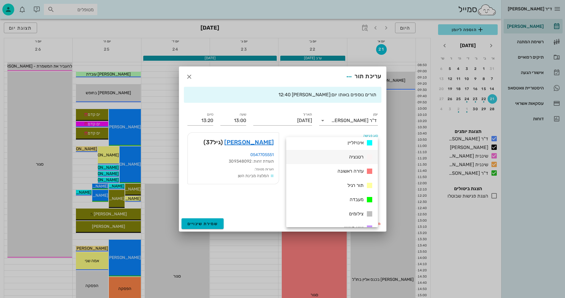
scroll to position [85, 0]
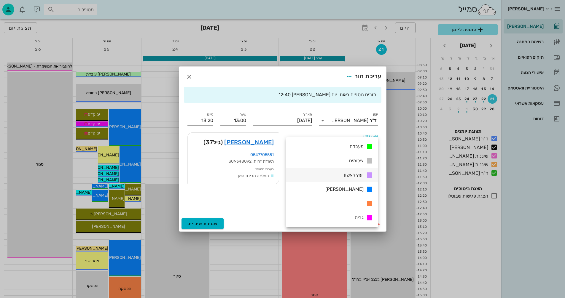
click at [350, 175] on span "יעוץ ראשון" at bounding box center [354, 175] width 20 height 6
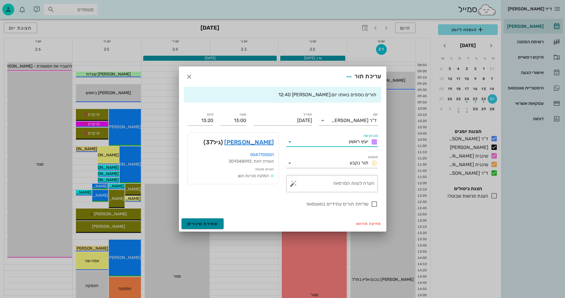
click at [192, 222] on span "שמירת שינויים" at bounding box center [202, 223] width 31 height 5
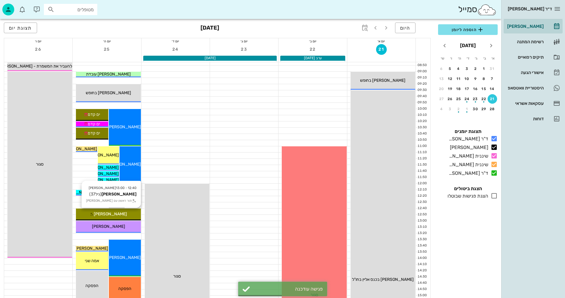
click at [121, 212] on div "[PERSON_NAME]" at bounding box center [108, 214] width 65 height 6
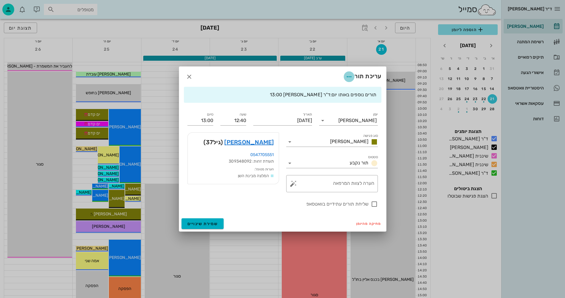
click at [350, 76] on icon "button" at bounding box center [348, 76] width 7 height 7
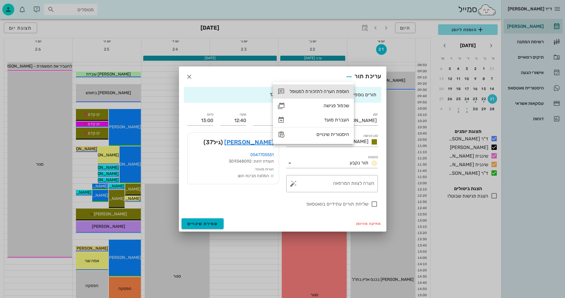
click at [316, 90] on div "הוספת הערה לתזכורת למטופל" at bounding box center [319, 92] width 60 height 6
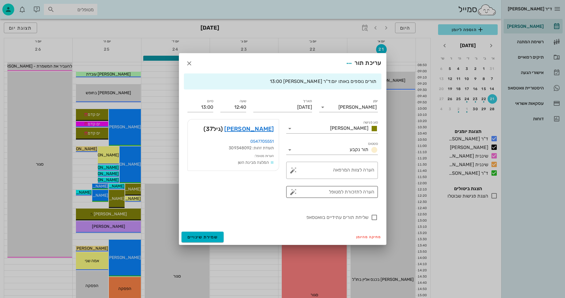
click at [293, 191] on button "button" at bounding box center [293, 192] width 7 height 7
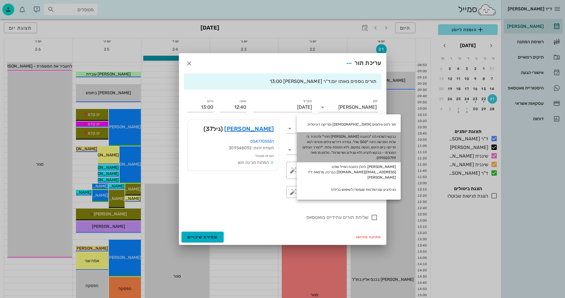
click at [339, 144] on div "נבקש לשלוח לנו *כתובת מייל בווטסאפ חוזר* ולהזכיר כי עלות הפגישה הינה *500 שח*. …" at bounding box center [349, 147] width 104 height 30
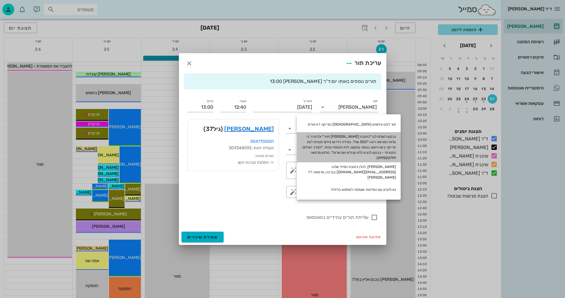
type textarea "נבקש לשלוח לנו *כתובת מייל בווטסאפ חוזר* ולהזכיר כי עלות הפגישה הינה *500 שח*. …"
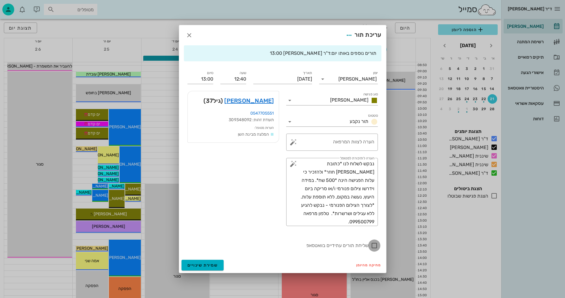
click at [376, 248] on div at bounding box center [374, 246] width 10 height 10
checkbox input "true"
click at [201, 264] on span "שמירת שינויים" at bounding box center [202, 265] width 31 height 5
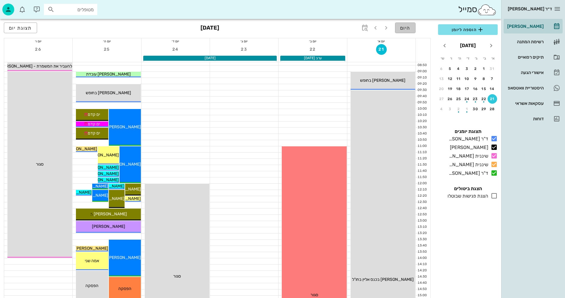
click at [407, 29] on span "היום" at bounding box center [405, 28] width 10 height 6
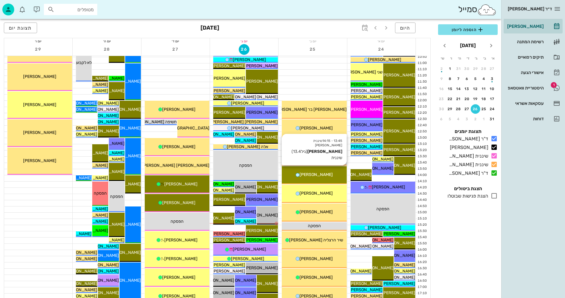
scroll to position [119, 0]
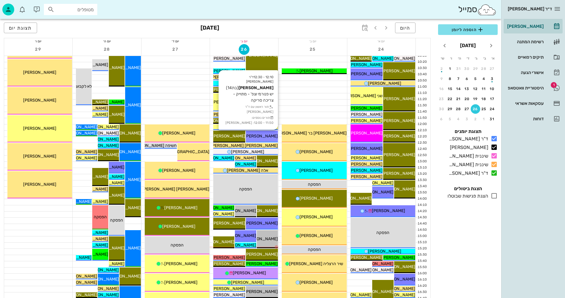
click at [260, 139] on div "[PERSON_NAME]" at bounding box center [262, 136] width 32 height 6
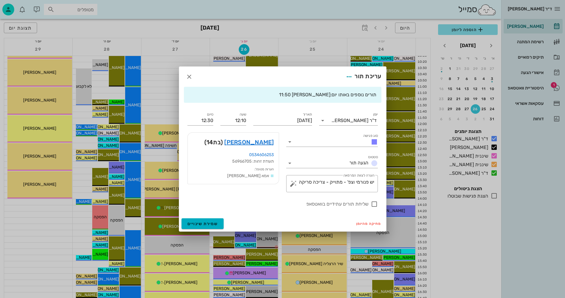
click at [260, 139] on div at bounding box center [282, 149] width 565 height 298
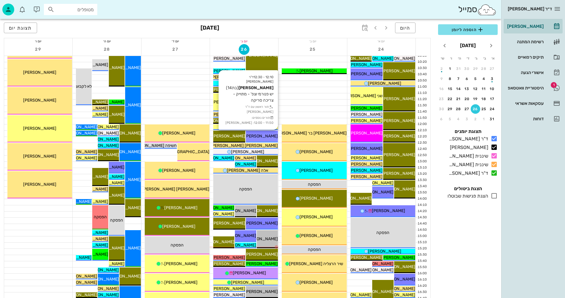
click at [260, 139] on div "[PERSON_NAME]" at bounding box center [262, 136] width 32 height 6
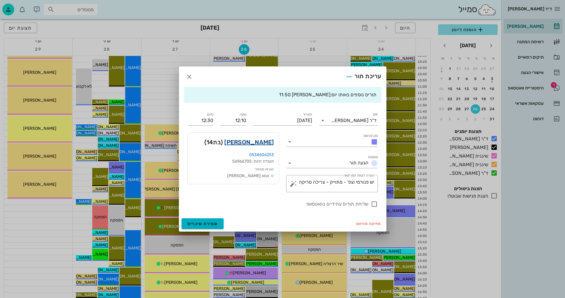
click at [252, 142] on link "סימון יחזקאל" at bounding box center [249, 142] width 50 height 9
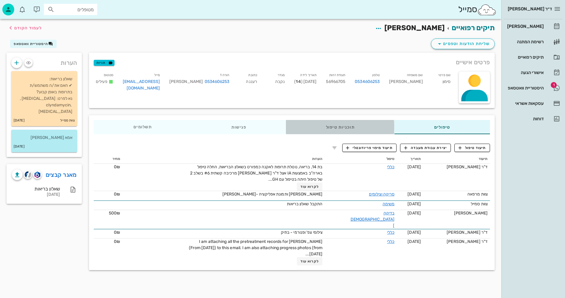
click at [325, 128] on div "תוכניות טיפול" at bounding box center [340, 127] width 108 height 14
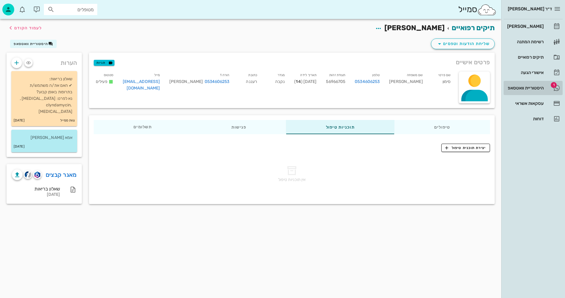
click at [515, 87] on div "היסטוריית וואטסאפ" at bounding box center [525, 88] width 38 height 5
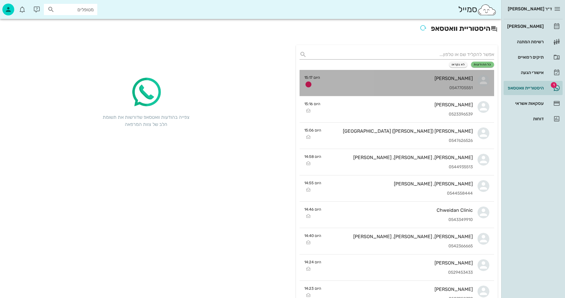
click at [378, 86] on div "0547705551" at bounding box center [399, 88] width 148 height 5
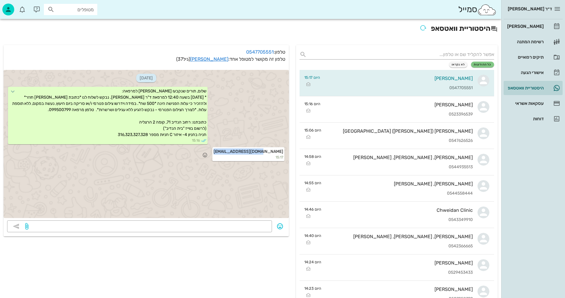
drag, startPoint x: 237, startPoint y: 151, endPoint x: 283, endPoint y: 151, distance: 45.4
click at [283, 151] on div "Igalkaspov@gmail.com 15:17" at bounding box center [248, 154] width 72 height 14
copy span "Igalkaspov@gmail.com"
click at [215, 59] on link "יגאל כספוב" at bounding box center [209, 59] width 38 height 6
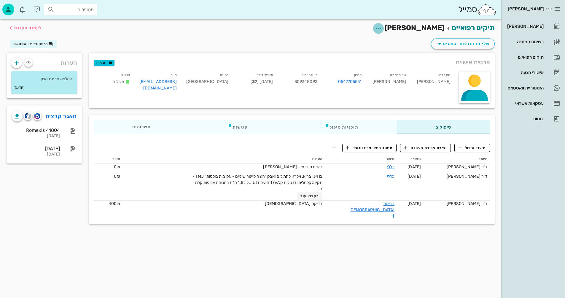
click at [382, 27] on icon "button" at bounding box center [378, 28] width 7 height 7
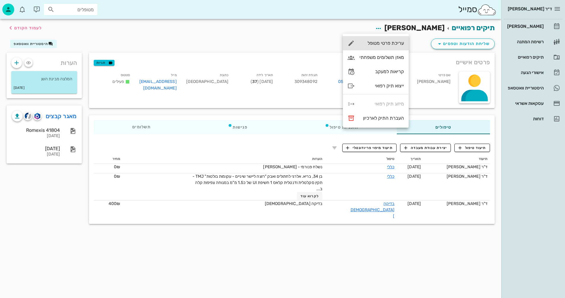
click at [377, 42] on div "עריכת פרטי מטופל" at bounding box center [381, 43] width 44 height 6
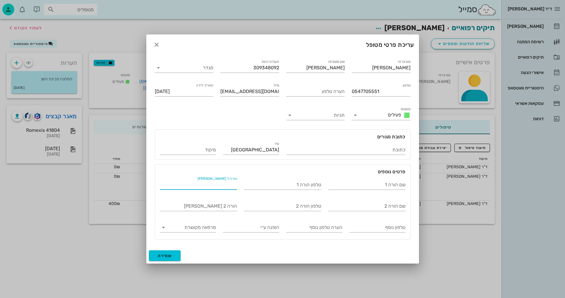
paste input "Igalkaspov@gmail.com"
type input "Igalkaspov@gmail.com"
drag, startPoint x: 210, startPoint y: 185, endPoint x: 148, endPoint y: 188, distance: 62.3
click at [148, 188] on div "שם פרטי יגאל שם משפחה כספוב תעודת זהות 309348092 מגדר טלפון 0547705551 הערה טלפ…" at bounding box center [282, 151] width 272 height 193
click at [162, 254] on span "שמירה" at bounding box center [165, 255] width 14 height 5
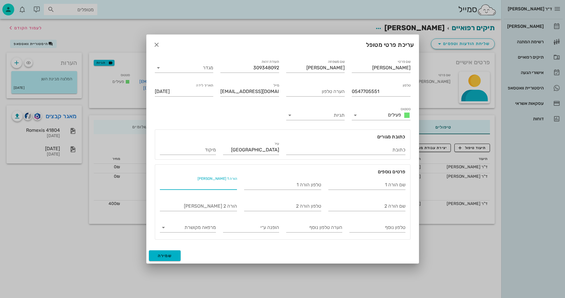
type input "1988-07-26"
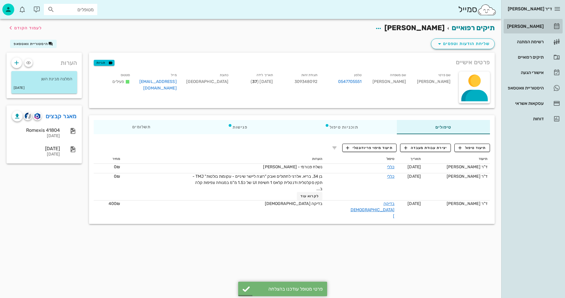
click at [531, 26] on div "[PERSON_NAME]" at bounding box center [525, 26] width 38 height 5
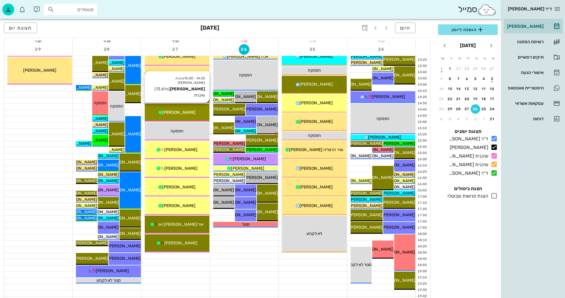
scroll to position [237, 0]
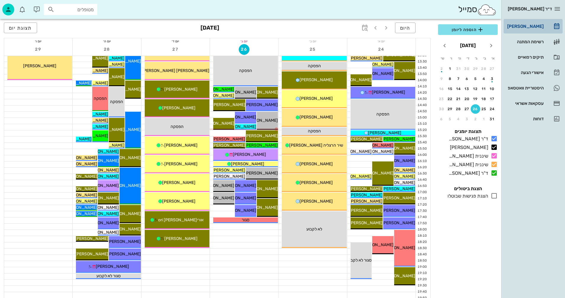
click at [531, 25] on div "[PERSON_NAME]" at bounding box center [525, 26] width 38 height 5
click at [518, 88] on div "היסטוריית וואטסאפ" at bounding box center [525, 88] width 38 height 5
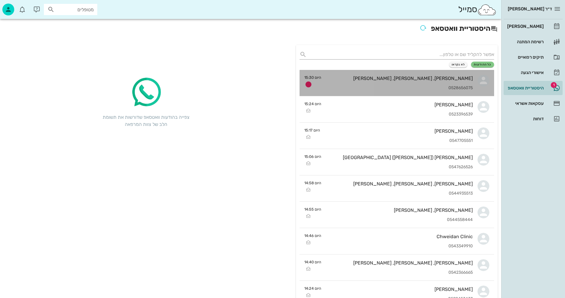
click at [366, 77] on div "[PERSON_NAME], [PERSON_NAME], [PERSON_NAME]" at bounding box center [399, 79] width 147 height 6
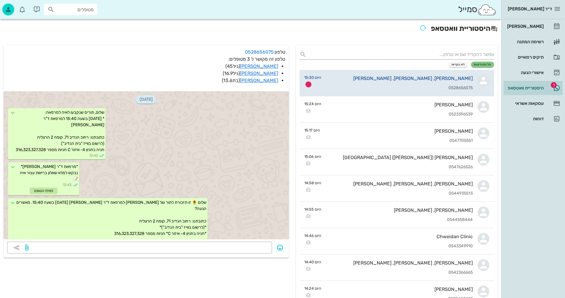
scroll to position [132, 0]
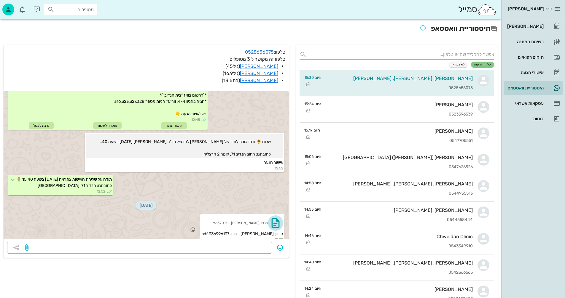
click at [275, 218] on icon "button" at bounding box center [275, 222] width 9 height 9
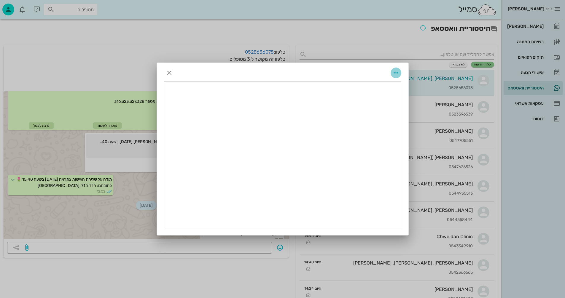
click at [395, 73] on icon "button" at bounding box center [395, 72] width 7 height 7
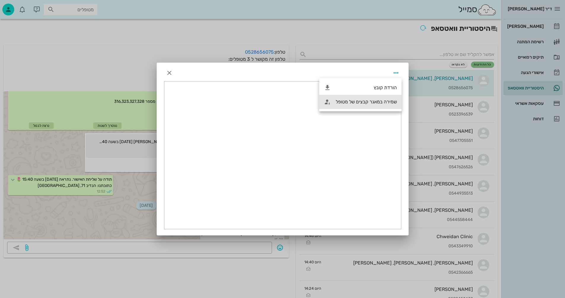
click at [348, 103] on div "שמירה במאגר קבצים של מטופל" at bounding box center [366, 102] width 61 height 6
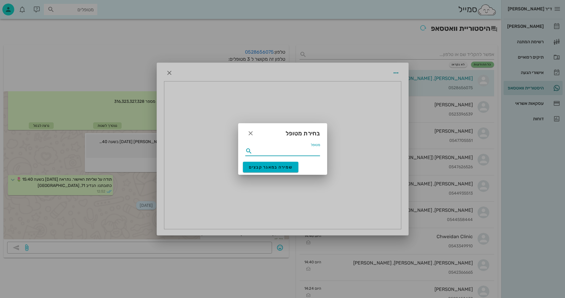
click at [296, 151] on input "מטופל" at bounding box center [286, 150] width 66 height 9
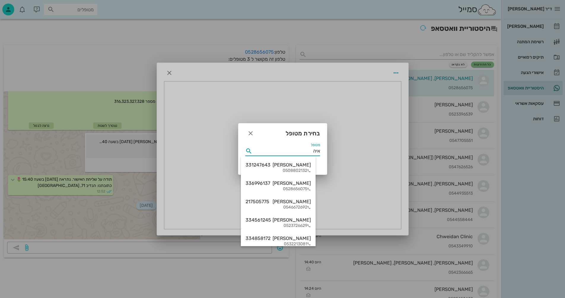
type input "איה"
click at [298, 187] on div "0528656075" at bounding box center [277, 189] width 65 height 5
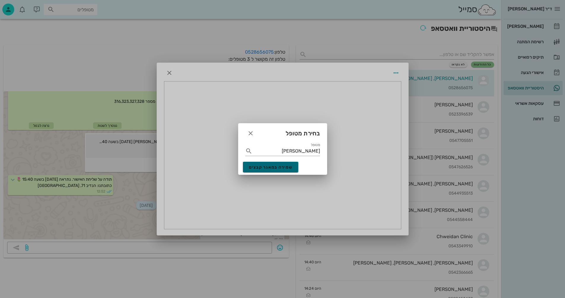
click at [272, 166] on span "שמירה במאגר קבצים" at bounding box center [271, 167] width 44 height 5
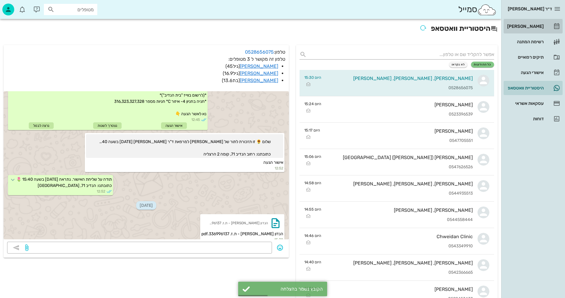
click at [528, 24] on div "[PERSON_NAME]" at bounding box center [525, 26] width 38 height 9
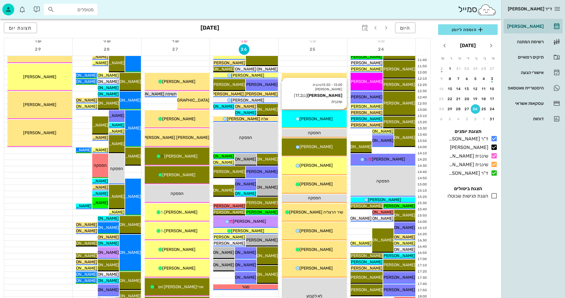
scroll to position [207, 0]
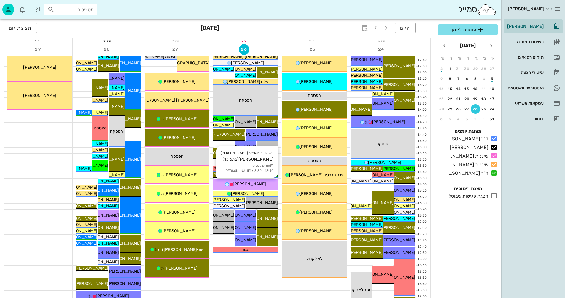
click at [248, 182] on span "[PERSON_NAME]" at bounding box center [249, 184] width 33 height 5
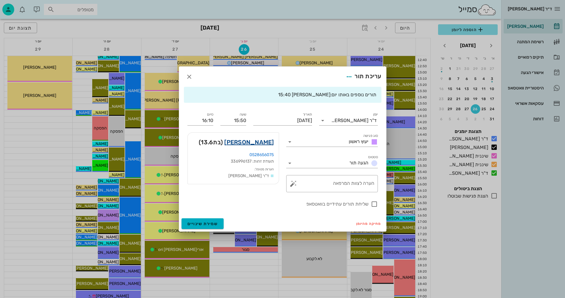
click at [264, 140] on link "איה קורין" at bounding box center [249, 142] width 50 height 9
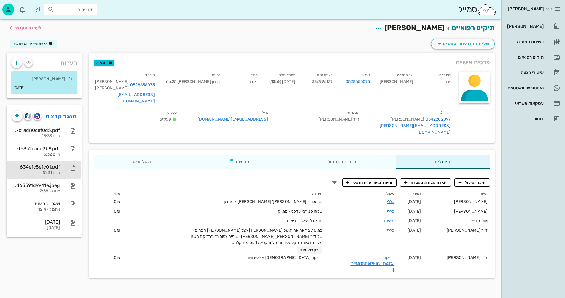
click at [49, 167] on div "0d1606e2-fbd3-4b4c-adfd-634efc5efc01.pdf" at bounding box center [36, 167] width 48 height 6
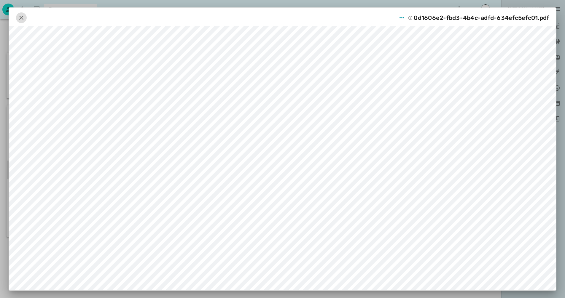
click at [22, 17] on icon "button" at bounding box center [21, 17] width 7 height 7
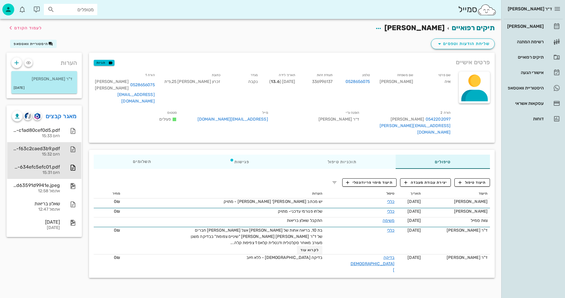
click at [39, 146] on div "43d80a5b-9949-4586-a57b-f63c2caed3b9.pdf" at bounding box center [36, 149] width 48 height 6
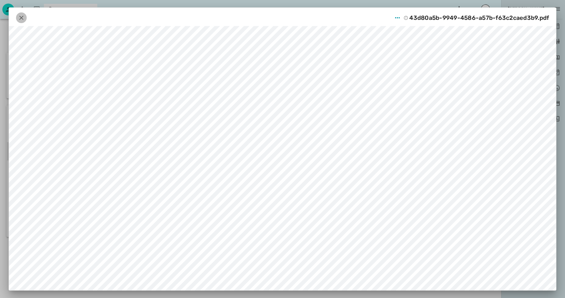
click at [22, 19] on icon "button" at bounding box center [21, 17] width 7 height 7
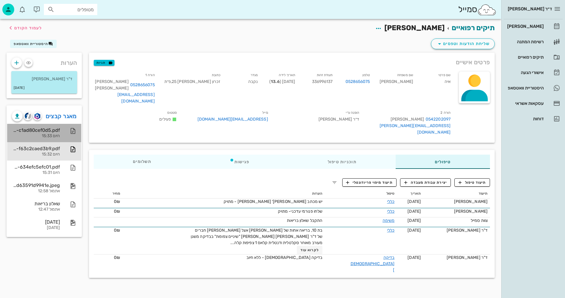
click at [50, 135] on div "היום 15:33" at bounding box center [36, 136] width 48 height 5
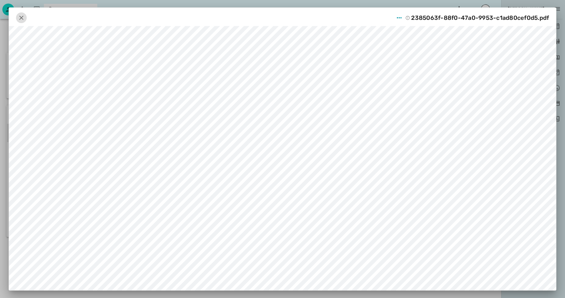
click at [22, 15] on icon "button" at bounding box center [21, 17] width 7 height 7
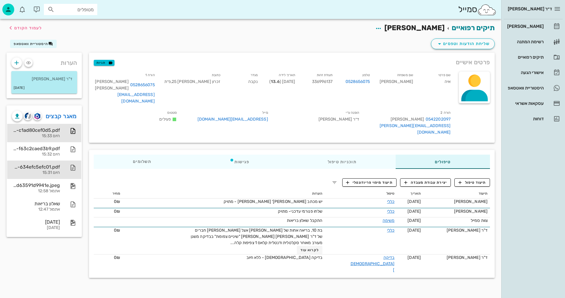
click at [55, 166] on div "0d1606e2-fbd3-4b4c-adfd-634efc5efc01.pdf" at bounding box center [36, 167] width 48 height 6
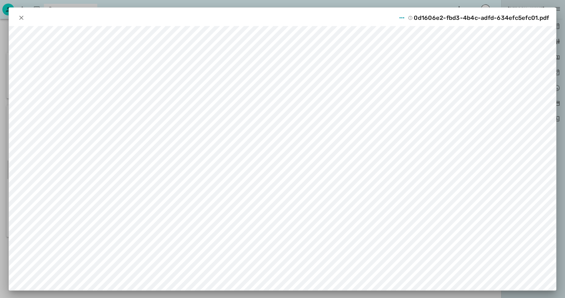
scroll to position [4, 0]
click at [404, 14] on icon "button" at bounding box center [401, 17] width 7 height 7
click at [393, 58] on div "מחיקה" at bounding box center [396, 57] width 16 height 6
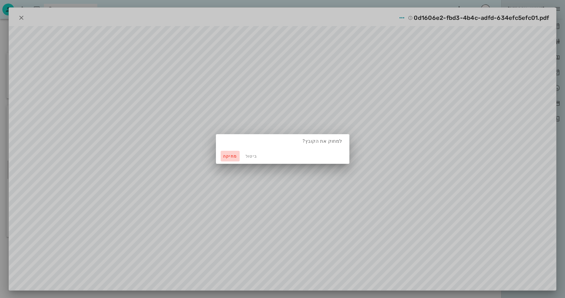
click at [231, 157] on span "מחיקה" at bounding box center [230, 156] width 14 height 5
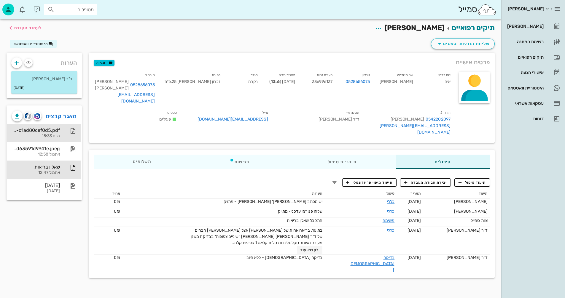
click at [52, 130] on div "2385063f-88f0-47a0-9953-c1ad80cef0d5.pdf" at bounding box center [36, 130] width 48 height 6
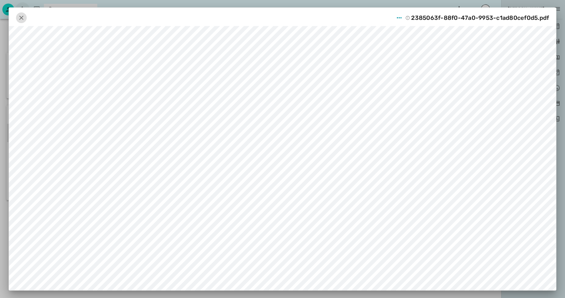
click at [21, 15] on icon "button" at bounding box center [21, 17] width 7 height 7
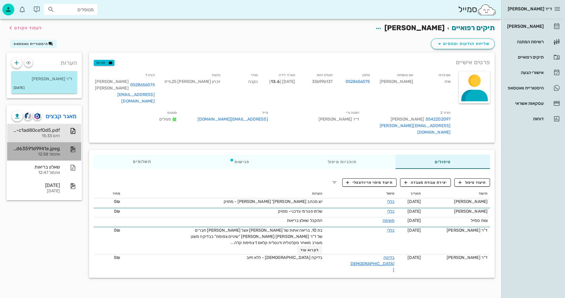
click at [45, 151] on div "45357b28-0e0e-4e46-ae8d-d63591d9941e.jpeg אתמול 12:58" at bounding box center [36, 151] width 48 height 18
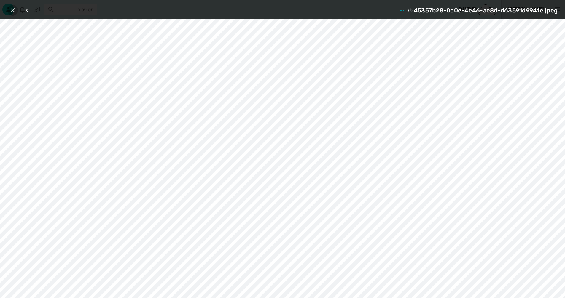
click at [13, 9] on icon "button" at bounding box center [12, 10] width 7 height 7
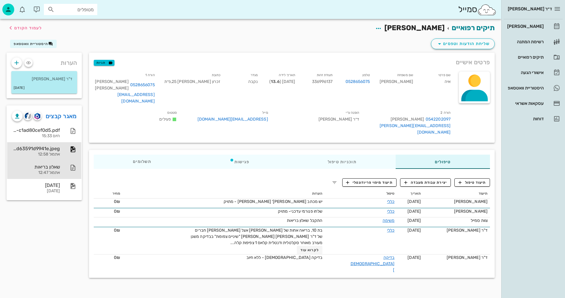
click at [55, 166] on div "שאלון בריאות" at bounding box center [36, 167] width 48 height 6
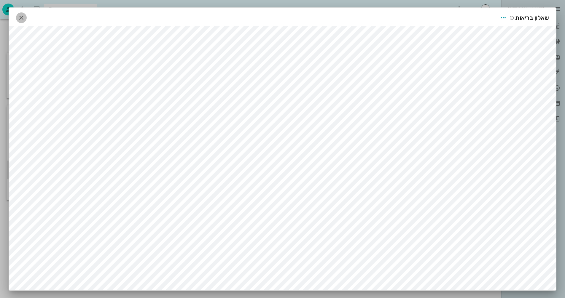
click at [23, 18] on icon "button" at bounding box center [21, 17] width 7 height 7
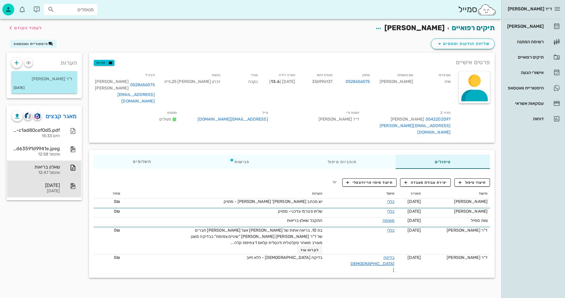
click at [42, 189] on div "22-02-2022" at bounding box center [36, 191] width 48 height 5
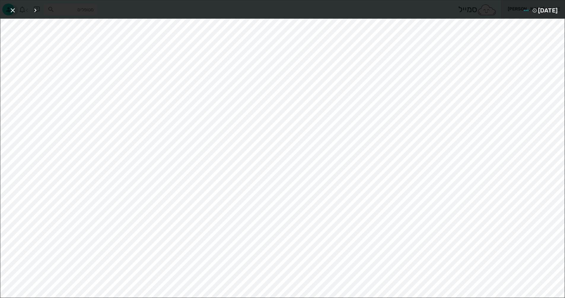
click at [10, 10] on icon "button" at bounding box center [12, 10] width 7 height 7
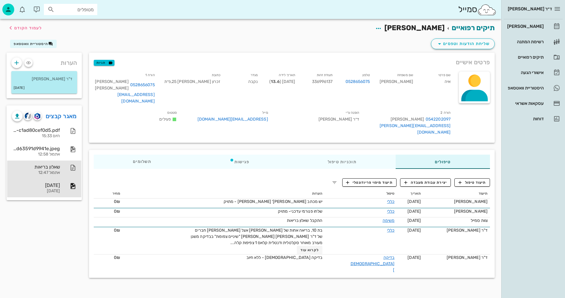
click at [55, 168] on div "שאלון בריאות" at bounding box center [36, 167] width 48 height 6
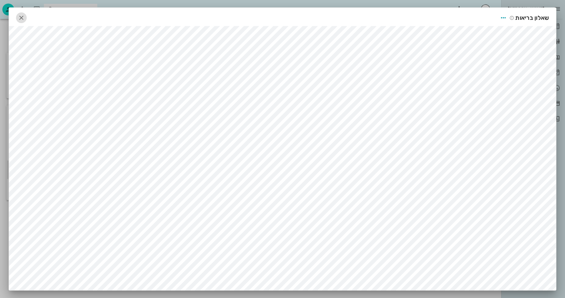
click at [24, 15] on icon "button" at bounding box center [21, 17] width 7 height 7
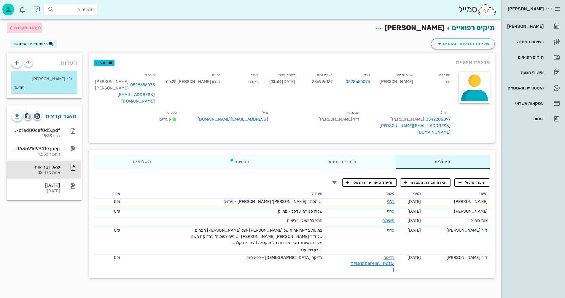
click at [33, 27] on span "לעמוד הקודם" at bounding box center [28, 27] width 28 height 5
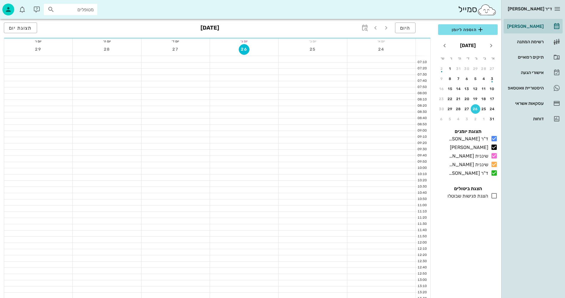
scroll to position [207, 0]
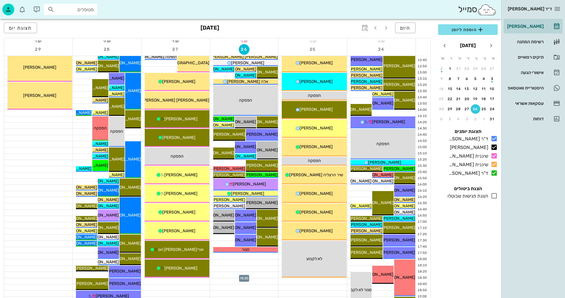
click at [253, 273] on div at bounding box center [244, 275] width 68 height 6
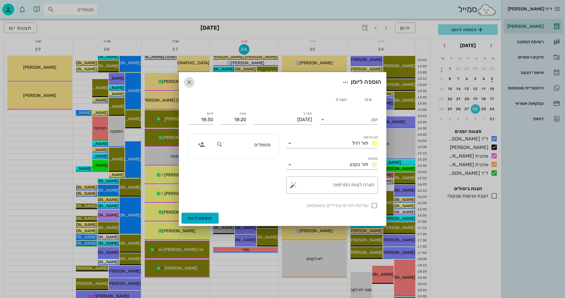
click at [188, 82] on icon "button" at bounding box center [189, 82] width 7 height 7
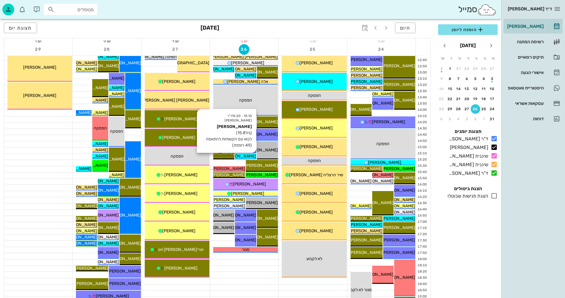
click at [248, 156] on span "[PERSON_NAME]" at bounding box center [239, 156] width 33 height 5
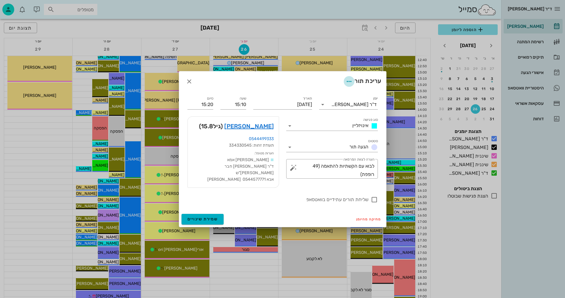
click at [349, 85] on icon "button" at bounding box center [348, 81] width 7 height 7
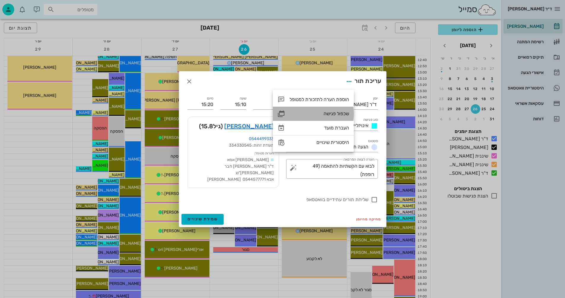
click at [331, 113] on div "שכפול פגישה" at bounding box center [319, 114] width 60 height 6
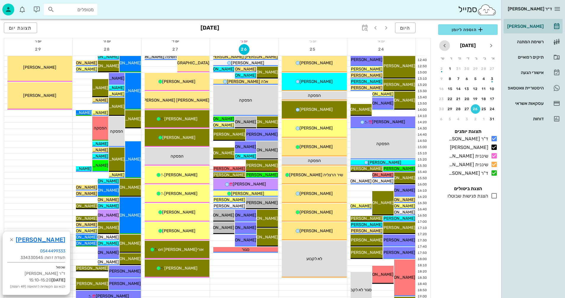
click at [443, 47] on icon "חודש הבא" at bounding box center [444, 45] width 7 height 7
click at [493, 98] on div "19" at bounding box center [491, 99] width 9 height 4
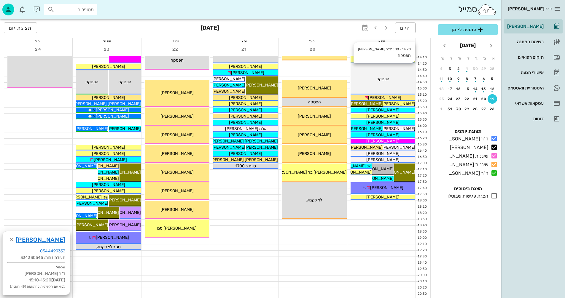
scroll to position [267, 0]
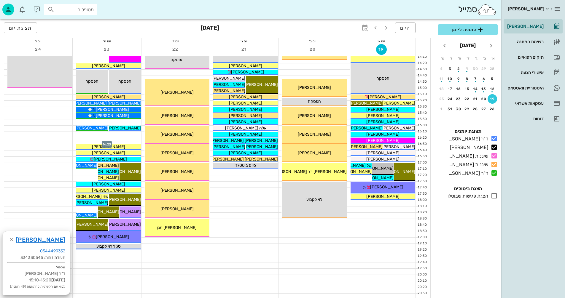
click at [130, 140] on div at bounding box center [107, 141] width 68 height 6
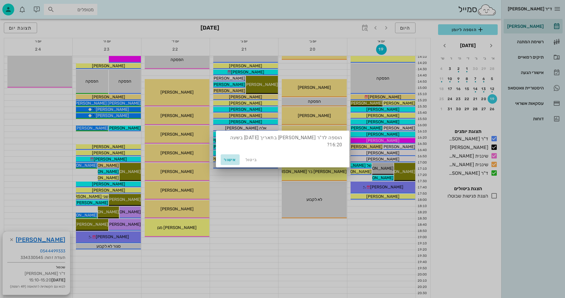
click at [230, 159] on span "אישור" at bounding box center [230, 159] width 14 height 5
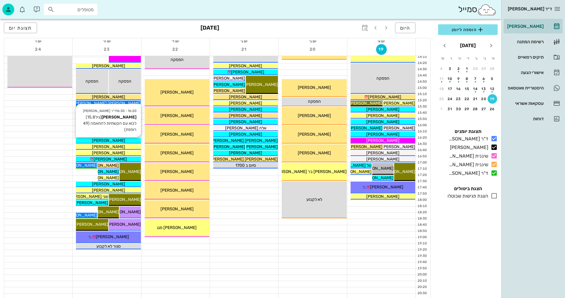
click at [130, 140] on div "[PERSON_NAME]" at bounding box center [108, 141] width 65 height 6
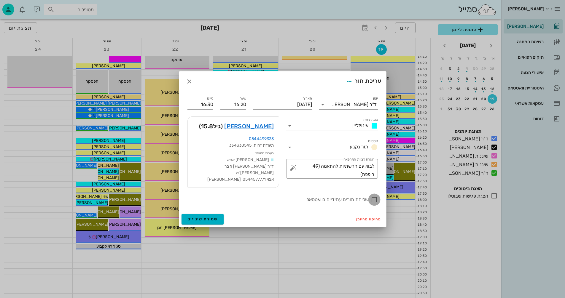
click at [370, 197] on div at bounding box center [374, 200] width 10 height 10
checkbox input "true"
click at [195, 217] on span "שמירת שינויים" at bounding box center [202, 219] width 31 height 5
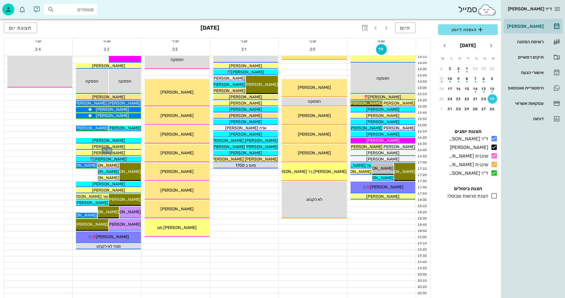
click at [74, 148] on div at bounding box center [107, 147] width 68 height 6
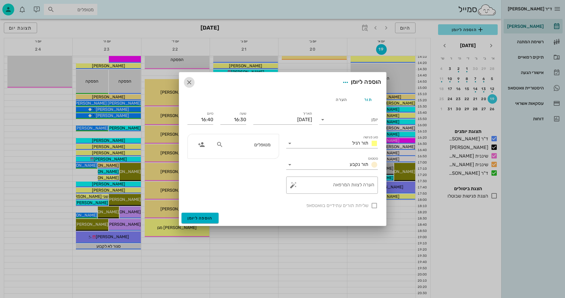
click at [188, 83] on icon "button" at bounding box center [189, 82] width 7 height 7
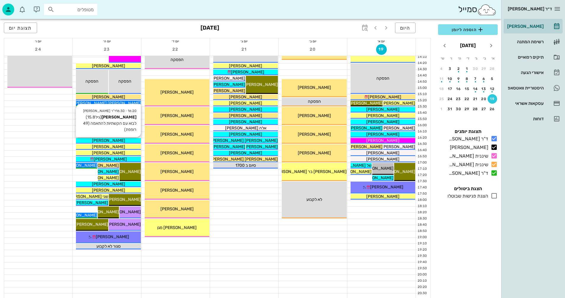
click at [123, 141] on div "[PERSON_NAME]" at bounding box center [108, 141] width 65 height 6
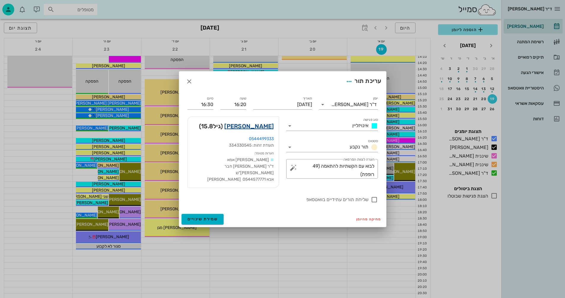
click at [261, 127] on link "דביר איל" at bounding box center [249, 126] width 50 height 9
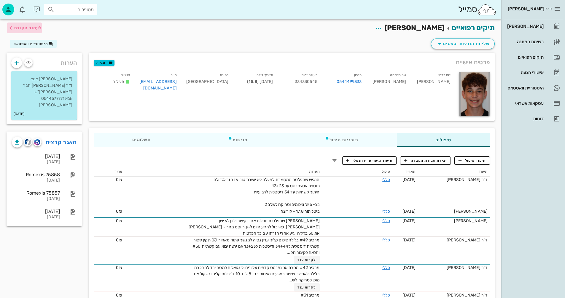
click at [30, 27] on span "לעמוד הקודם" at bounding box center [28, 27] width 28 height 5
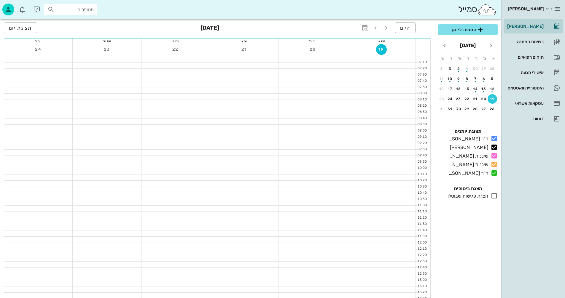
scroll to position [267, 0]
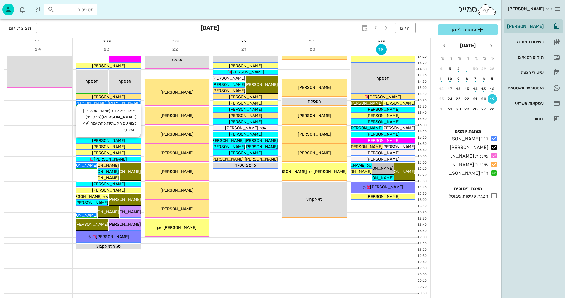
click at [133, 141] on div "[PERSON_NAME]" at bounding box center [108, 141] width 65 height 6
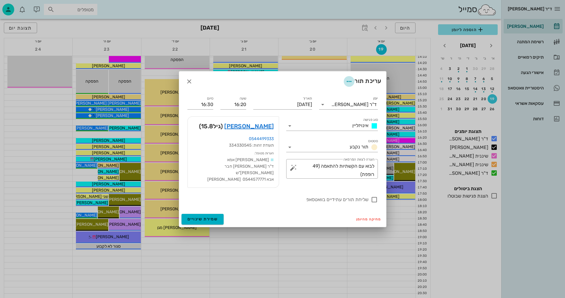
click at [347, 85] on icon "button" at bounding box center [348, 81] width 7 height 7
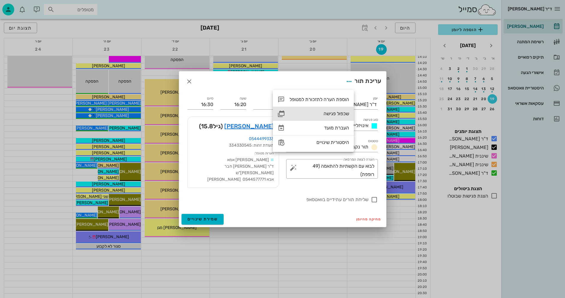
click at [331, 114] on div "שכפול פגישה" at bounding box center [319, 114] width 60 height 6
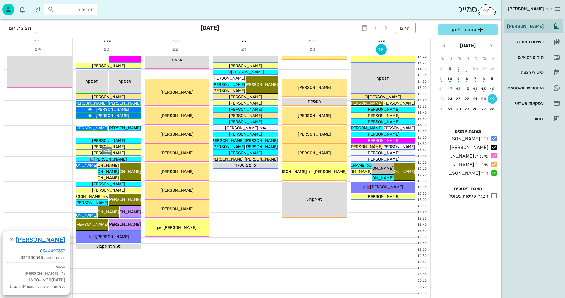
click at [74, 146] on div at bounding box center [107, 147] width 68 height 6
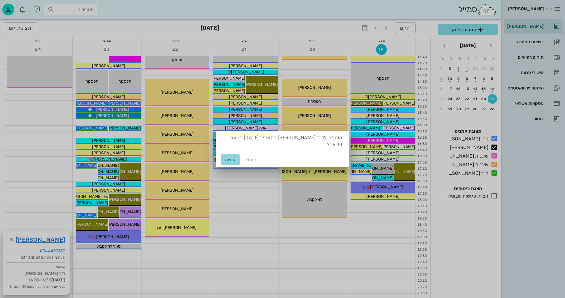
click at [227, 161] on span "אישור" at bounding box center [230, 159] width 14 height 5
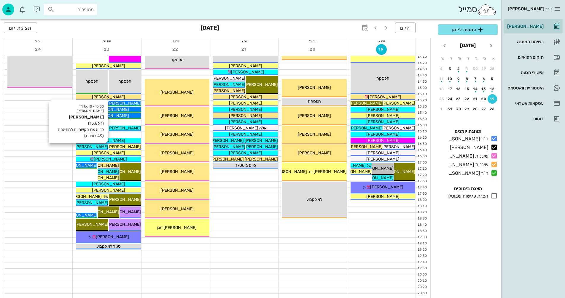
click at [98, 147] on span "[PERSON_NAME]" at bounding box center [91, 146] width 33 height 5
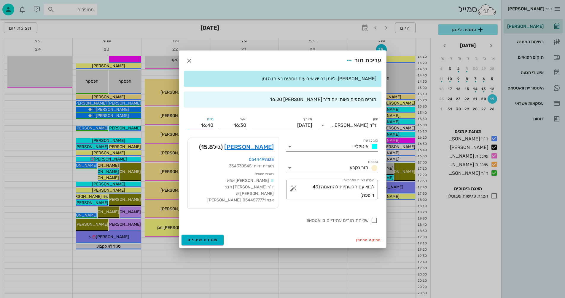
drag, startPoint x: 203, startPoint y: 128, endPoint x: 228, endPoint y: 127, distance: 25.5
click at [228, 127] on div "יומן ד"ר נמרוד דיקשטיין סוג פגישה אינויזליין סטטוס תור נקבע תאריך יום חמישי, 23…" at bounding box center [282, 169] width 197 height 115
type input "17:00"
drag, startPoint x: 360, startPoint y: 197, endPoint x: 375, endPoint y: 190, distance: 17.2
click at [375, 190] on div "​ הערה לצוות המרפאה לבוא עם הקשתיות להתאמה (49 רופפת)" at bounding box center [332, 190] width 92 height 20
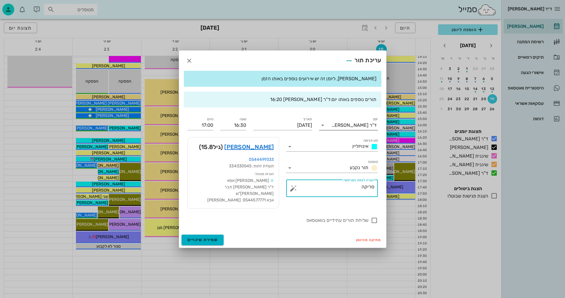
type textarea "סריקה"
click at [322, 129] on icon at bounding box center [322, 125] width 7 height 7
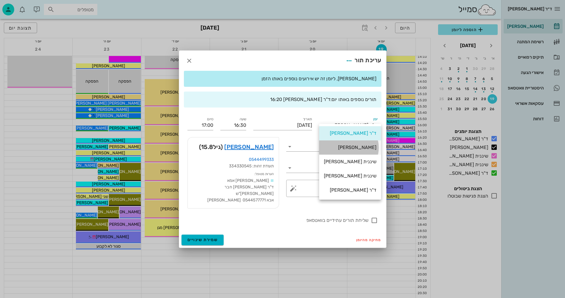
click at [358, 149] on div "[PERSON_NAME]" at bounding box center [350, 148] width 52 height 6
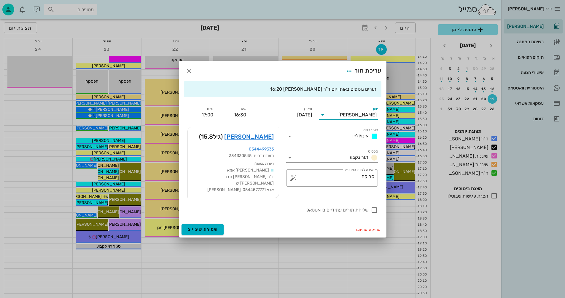
click at [289, 140] on icon at bounding box center [289, 136] width 7 height 7
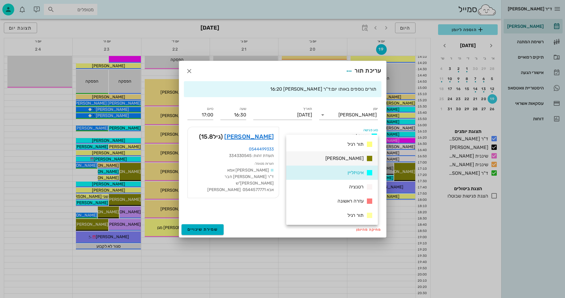
click at [351, 159] on span "[PERSON_NAME]" at bounding box center [344, 159] width 38 height 6
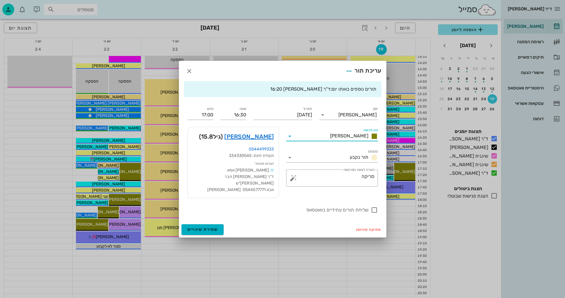
click at [289, 138] on icon at bounding box center [289, 136] width 7 height 7
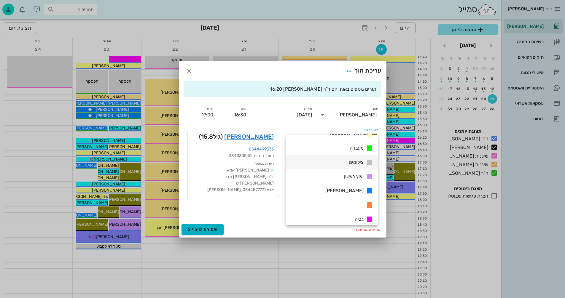
scroll to position [85, 0]
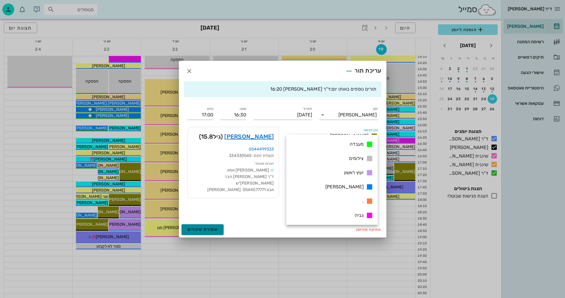
click at [192, 224] on button "שמירת שינויים" at bounding box center [202, 229] width 42 height 11
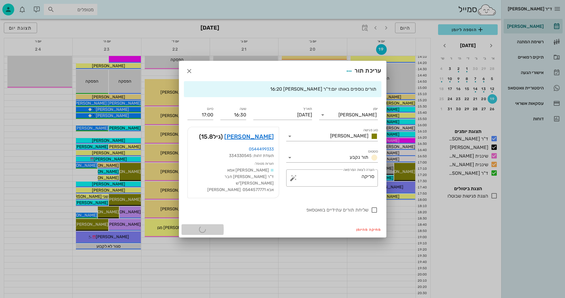
scroll to position [0, 0]
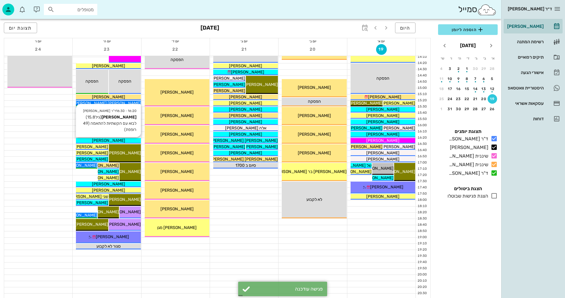
click at [131, 139] on div "[PERSON_NAME]" at bounding box center [108, 141] width 65 height 6
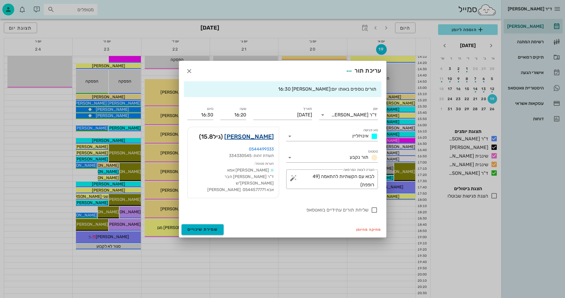
click at [268, 141] on link "דביר איל" at bounding box center [249, 136] width 50 height 9
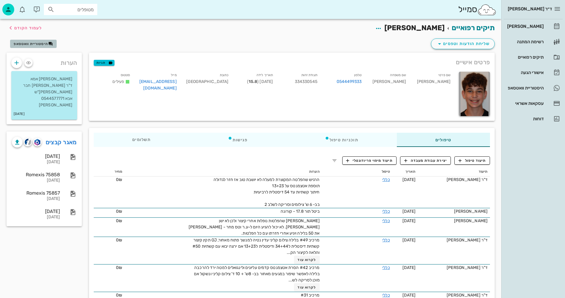
click at [32, 44] on span "היסטוריית וואטסאפ" at bounding box center [31, 44] width 34 height 4
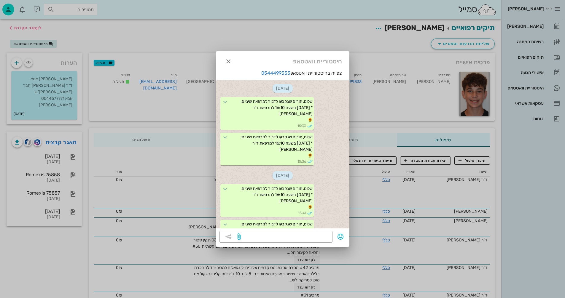
scroll to position [741, 0]
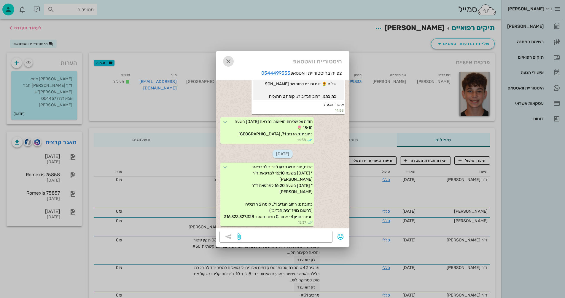
click at [228, 60] on icon "button" at bounding box center [228, 61] width 7 height 7
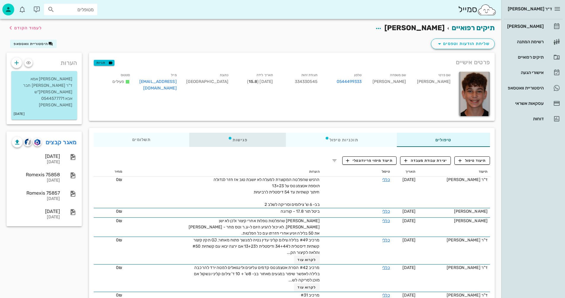
click at [241, 140] on div "פגישות" at bounding box center [237, 140] width 97 height 14
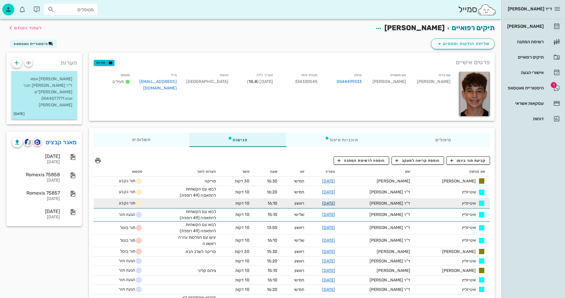
click at [335, 203] on link "19-10-2025" at bounding box center [328, 203] width 13 height 5
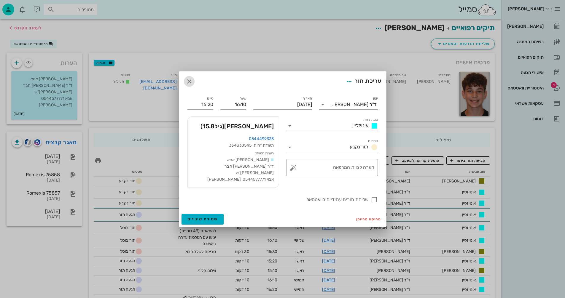
click at [191, 82] on icon "button" at bounding box center [189, 81] width 7 height 7
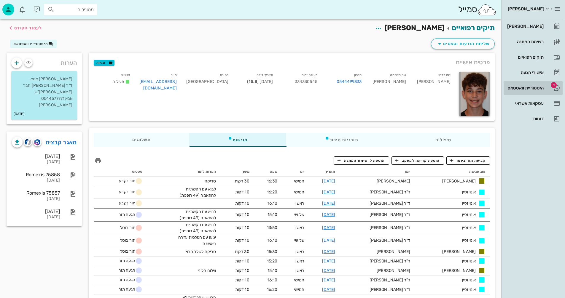
click at [519, 87] on div "היסטוריית וואטסאפ" at bounding box center [525, 88] width 38 height 5
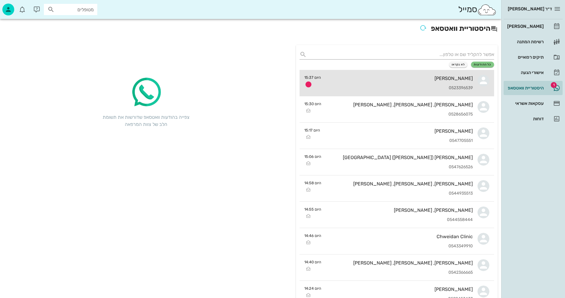
click at [382, 80] on div "[PERSON_NAME]" at bounding box center [398, 79] width 147 height 6
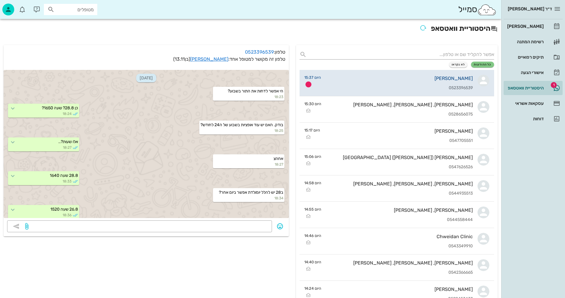
scroll to position [426, 0]
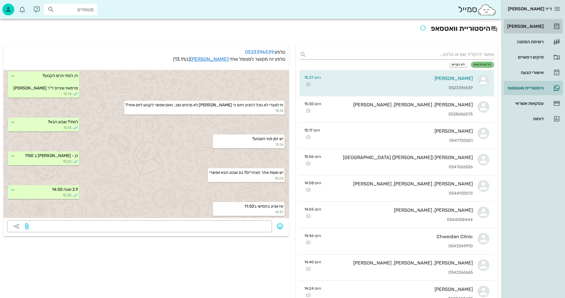
click at [532, 25] on div "[PERSON_NAME]" at bounding box center [525, 26] width 38 height 5
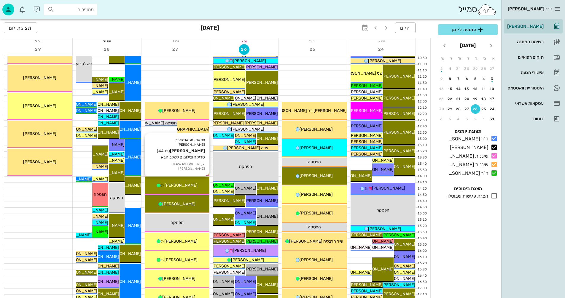
scroll to position [178, 0]
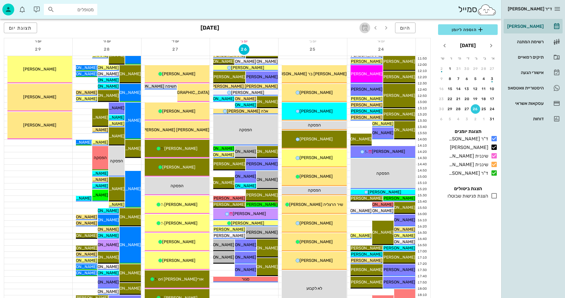
click at [364, 27] on icon "button" at bounding box center [364, 27] width 7 height 7
click at [360, 46] on input "text" at bounding box center [358, 43] width 7 height 9
type input "6"
click at [336, 62] on span "קפיצה לתאריך" at bounding box center [337, 61] width 48 height 4
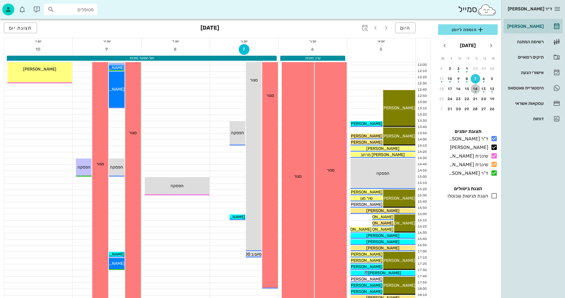
click at [477, 89] on div "button" at bounding box center [474, 90] width 9 height 3
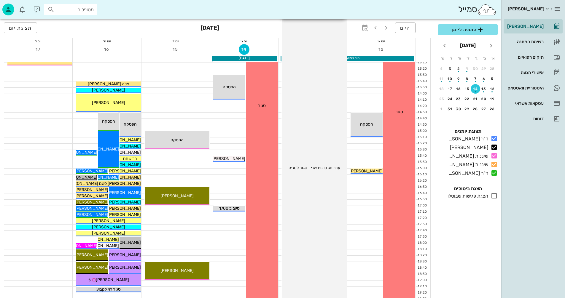
scroll to position [221, 0]
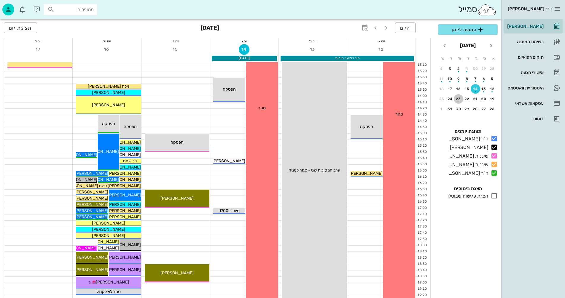
click at [460, 98] on div "23" at bounding box center [458, 99] width 9 height 4
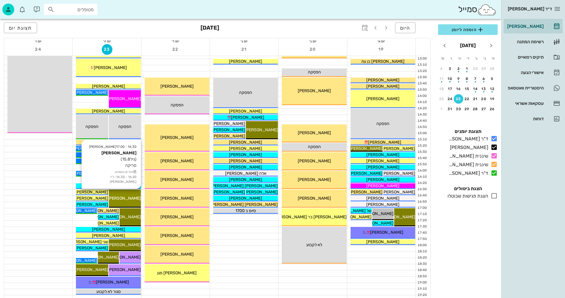
click at [131, 199] on span "[PERSON_NAME]" at bounding box center [124, 198] width 33 height 5
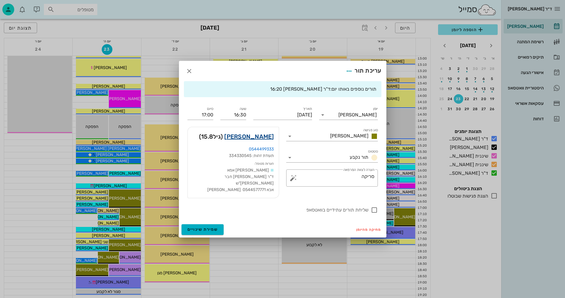
click at [260, 140] on link "דביר איל" at bounding box center [249, 136] width 50 height 9
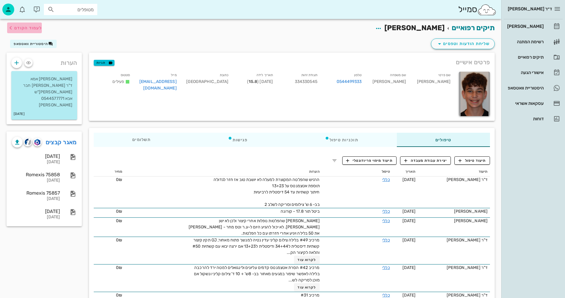
click at [27, 26] on span "לעמוד הקודם" at bounding box center [28, 27] width 28 height 5
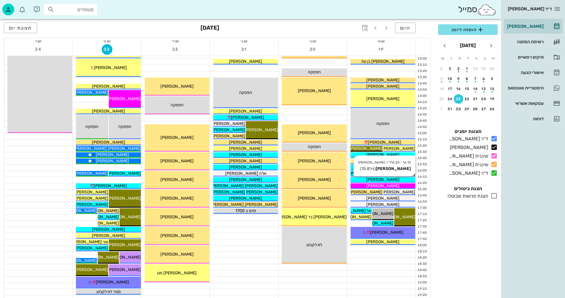
click at [373, 179] on div "[PERSON_NAME]" at bounding box center [382, 180] width 65 height 6
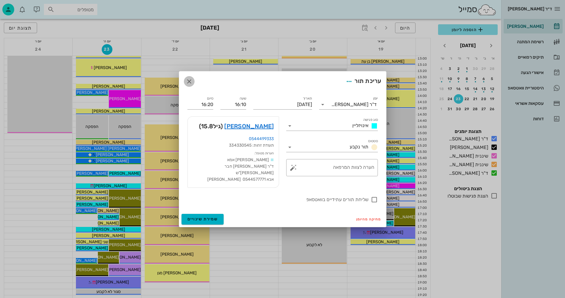
click at [189, 85] on icon "button" at bounding box center [189, 81] width 7 height 7
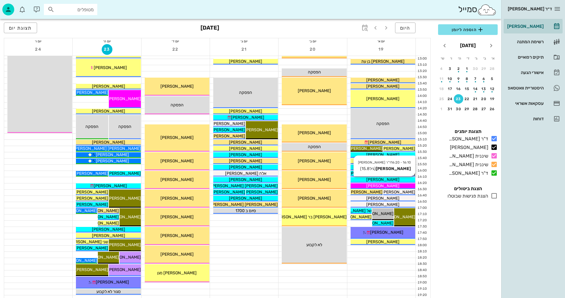
click at [370, 180] on div "[PERSON_NAME]" at bounding box center [382, 180] width 65 height 6
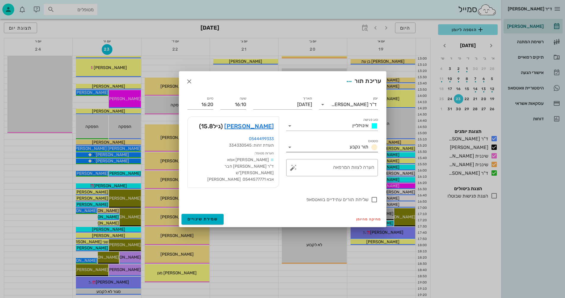
click at [290, 150] on icon at bounding box center [289, 147] width 7 height 7
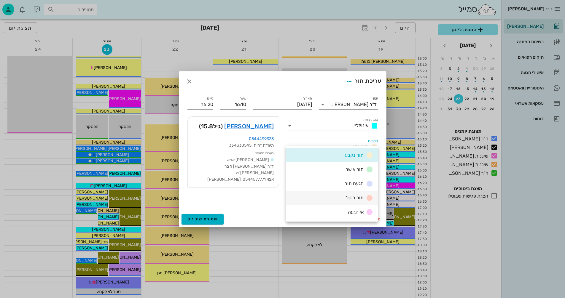
click at [346, 197] on div "תור בוטל" at bounding box center [358, 197] width 29 height 7
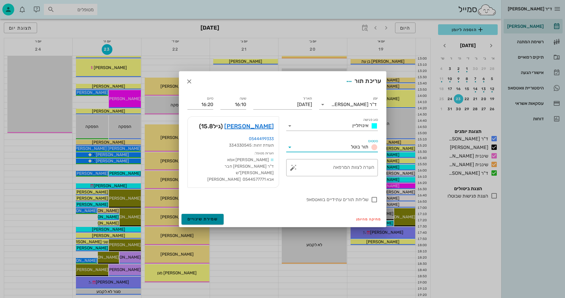
click at [199, 217] on span "שמירת שינויים" at bounding box center [202, 219] width 31 height 5
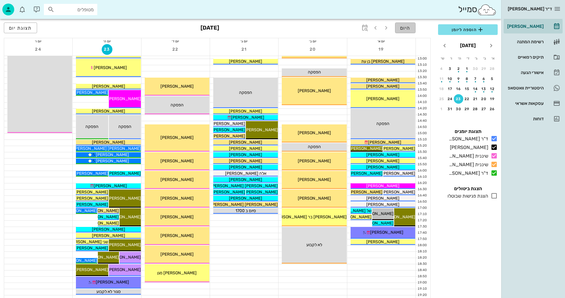
click at [406, 27] on span "היום" at bounding box center [405, 28] width 10 height 6
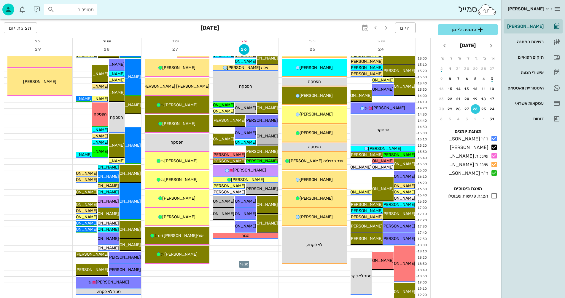
click at [235, 263] on div at bounding box center [244, 261] width 68 height 6
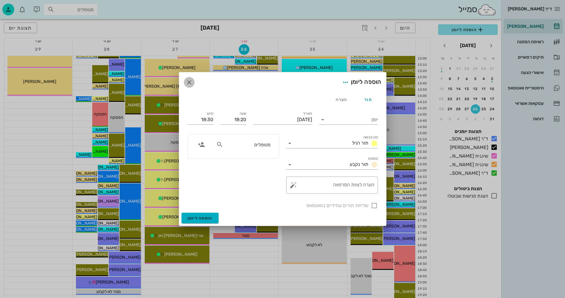
click at [190, 82] on icon "button" at bounding box center [189, 82] width 7 height 7
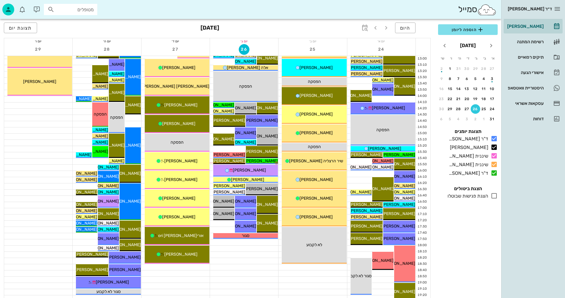
click at [248, 262] on div at bounding box center [244, 261] width 68 height 6
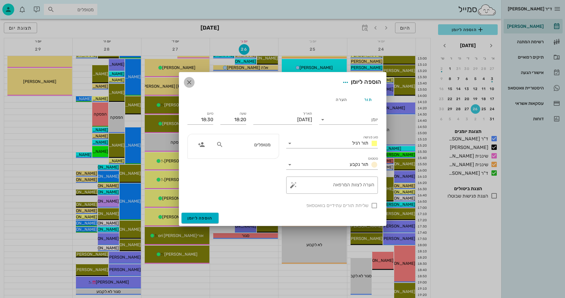
click at [188, 81] on icon "button" at bounding box center [189, 82] width 7 height 7
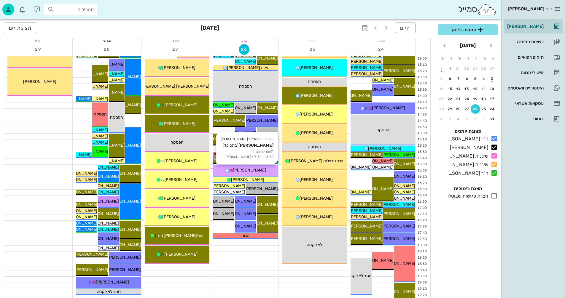
click at [258, 169] on div "[PERSON_NAME]" at bounding box center [245, 170] width 65 height 6
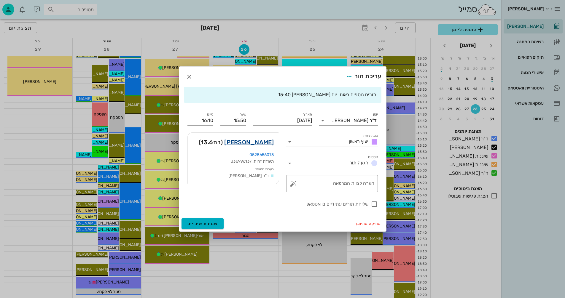
click at [263, 142] on link "איה קורין" at bounding box center [249, 142] width 50 height 9
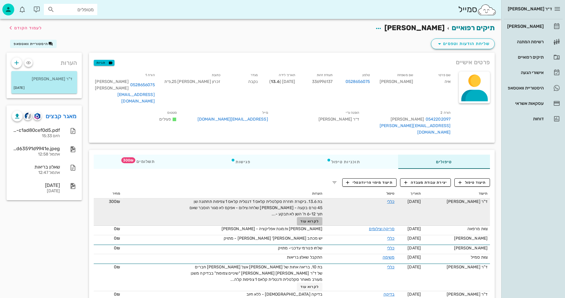
click at [315, 219] on span "לקרוא עוד" at bounding box center [309, 221] width 18 height 4
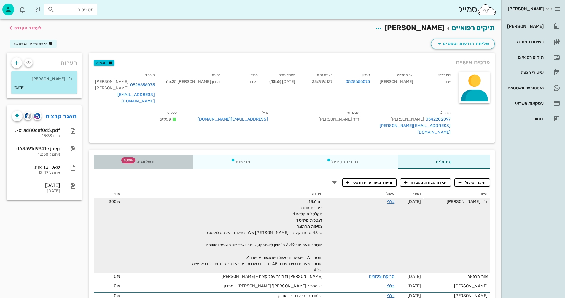
click at [146, 160] on span "תשלומים 300₪" at bounding box center [143, 162] width 23 height 4
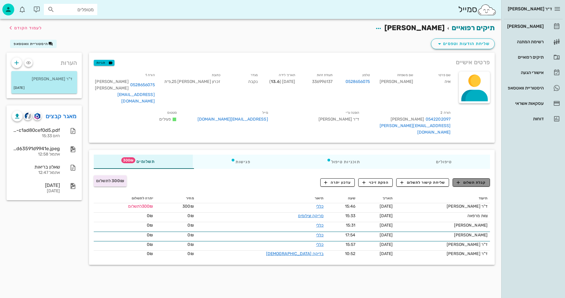
click at [475, 180] on span "קבלת תשלום" at bounding box center [470, 182] width 29 height 5
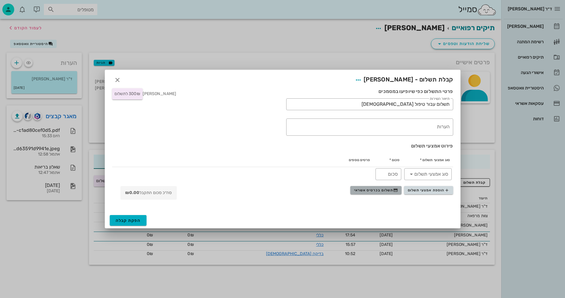
click at [382, 188] on span "תשלום בכרטיס אשראי" at bounding box center [376, 190] width 44 height 5
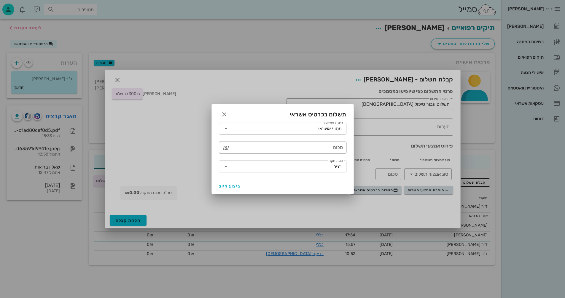
click at [321, 145] on input "סכום" at bounding box center [287, 147] width 112 height 9
type input "300"
click at [228, 186] on span "ביצוע חיוב" at bounding box center [230, 186] width 22 height 5
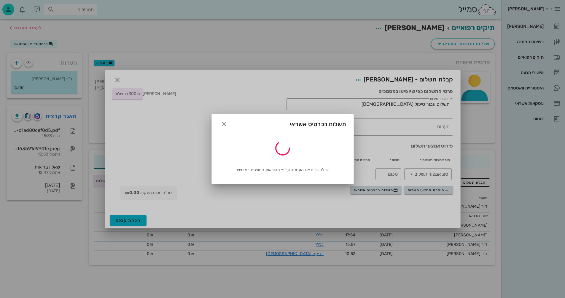
type input "300"
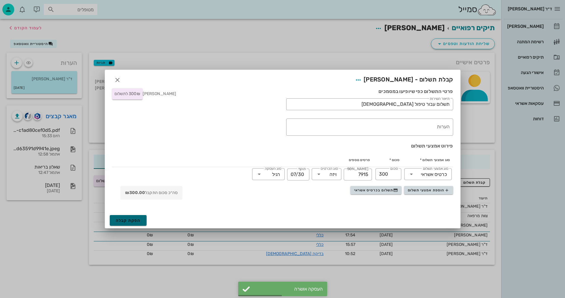
click at [125, 220] on span "הפקת קבלה" at bounding box center [128, 220] width 25 height 5
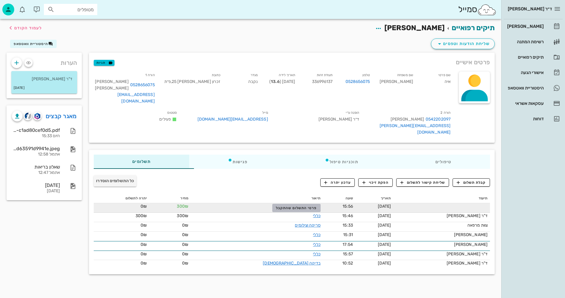
click at [279, 206] on span "פרטי התשלום שהתקבל" at bounding box center [296, 208] width 41 height 4
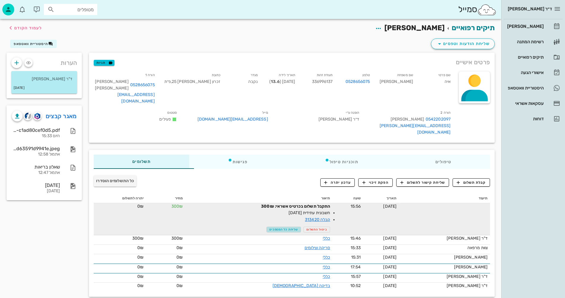
click at [272, 228] on span "שליחת כל המסמכים" at bounding box center [283, 230] width 29 height 4
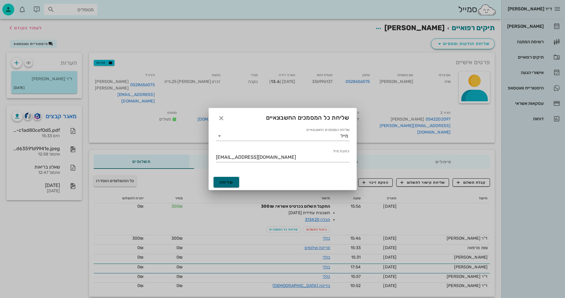
click at [223, 182] on span "שליחה" at bounding box center [226, 182] width 14 height 5
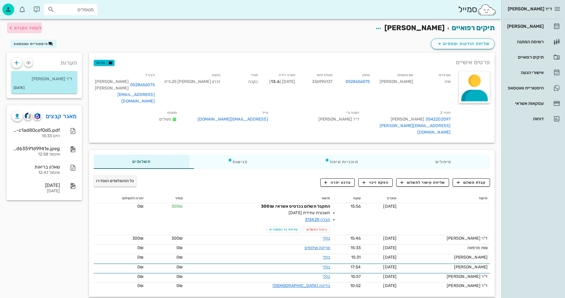
click at [34, 26] on span "לעמוד הקודם" at bounding box center [28, 27] width 28 height 5
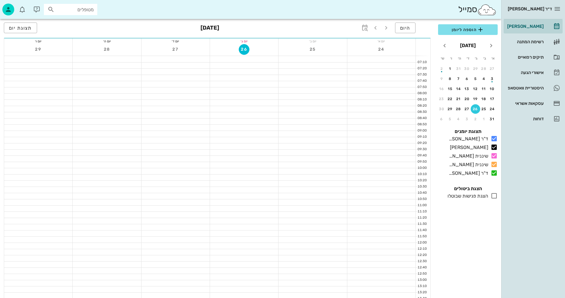
scroll to position [221, 0]
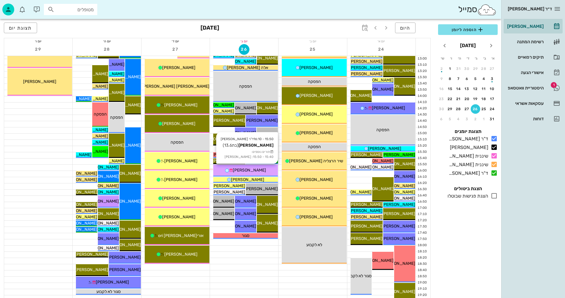
click at [259, 171] on div "[PERSON_NAME]" at bounding box center [245, 170] width 65 height 6
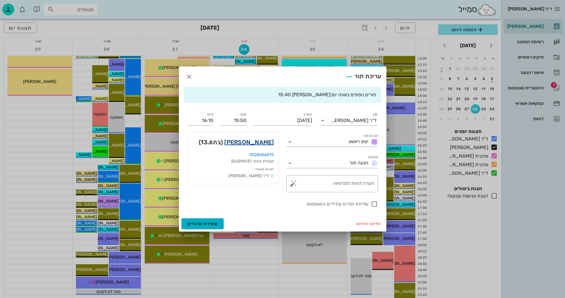
click at [261, 141] on link "איה קורין" at bounding box center [249, 142] width 50 height 9
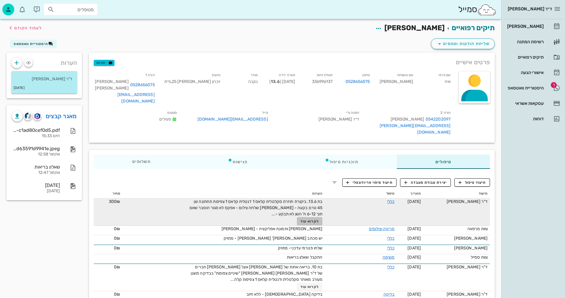
click at [316, 219] on span "לקרוא עוד" at bounding box center [309, 221] width 18 height 4
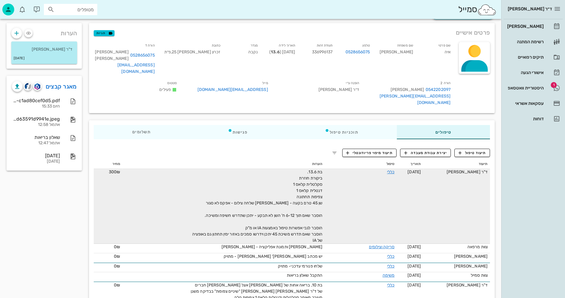
scroll to position [52, 0]
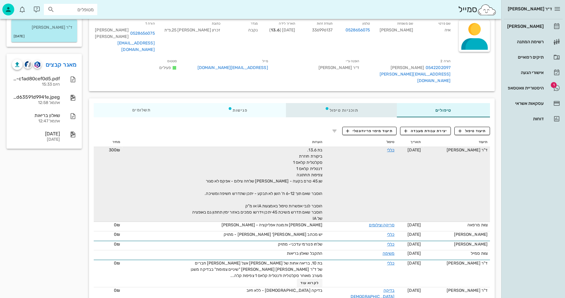
click at [339, 103] on div "תוכניות טיפול" at bounding box center [341, 110] width 111 height 14
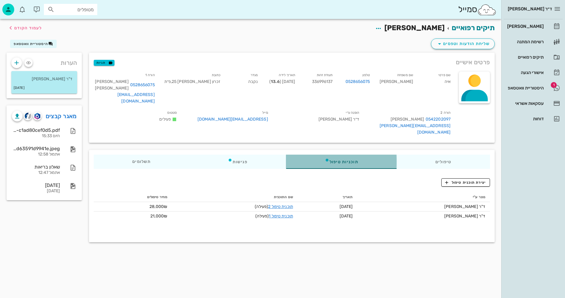
scroll to position [0, 0]
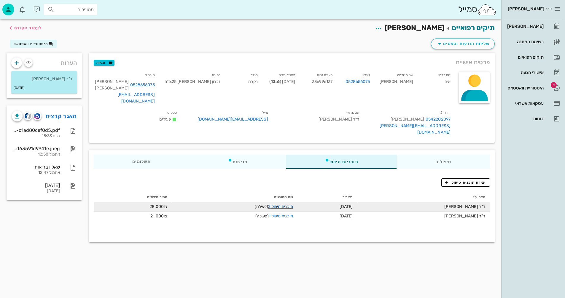
click at [276, 204] on link "תוכנית טיפול 2" at bounding box center [280, 206] width 25 height 5
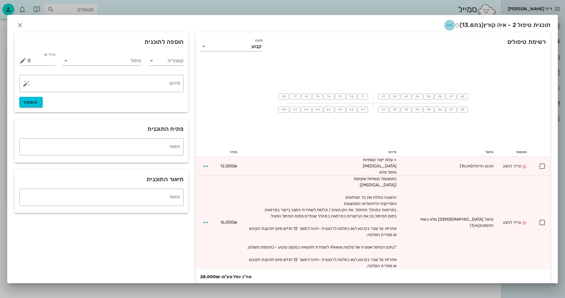
click at [446, 24] on icon "button" at bounding box center [449, 25] width 7 height 7
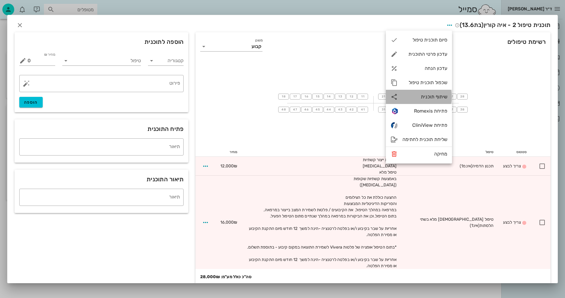
click at [426, 96] on div "שיתוף תוכנית" at bounding box center [424, 97] width 45 height 6
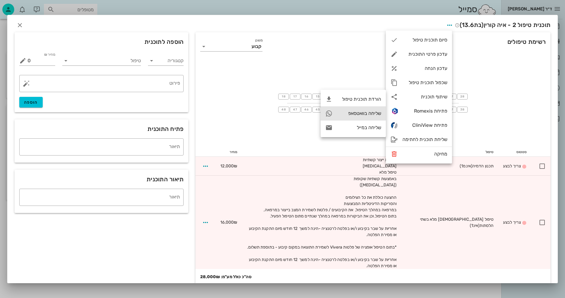
click at [353, 111] on div "שליחה בוואטסאפ" at bounding box center [359, 114] width 44 height 6
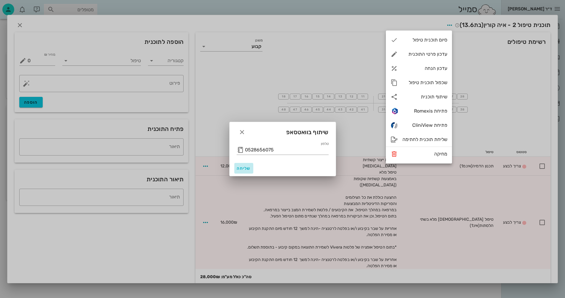
click at [241, 169] on span "שליחה" at bounding box center [244, 168] width 14 height 5
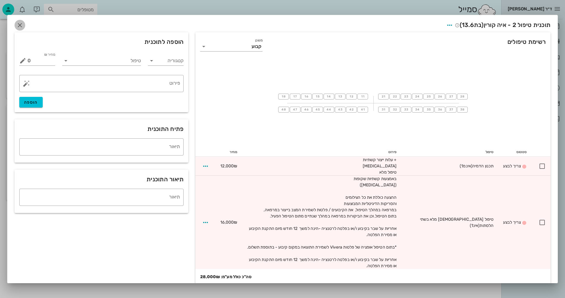
click at [23, 25] on icon "button" at bounding box center [19, 25] width 7 height 7
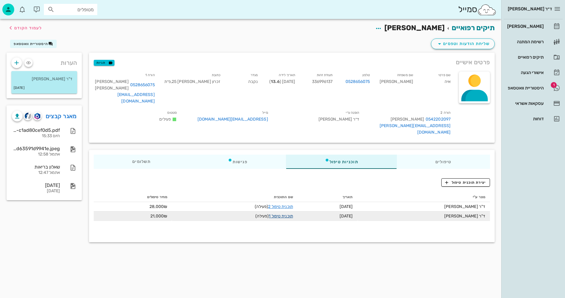
click at [272, 214] on link "תוכנית טיפול 1" at bounding box center [281, 216] width 24 height 5
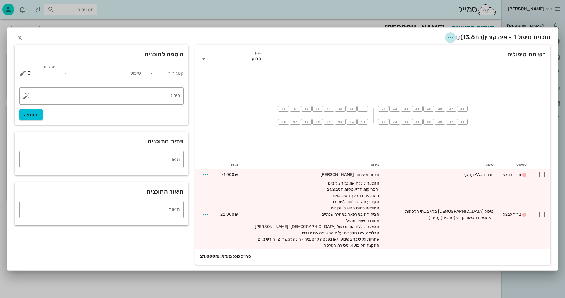
click at [447, 38] on icon "button" at bounding box center [450, 37] width 7 height 7
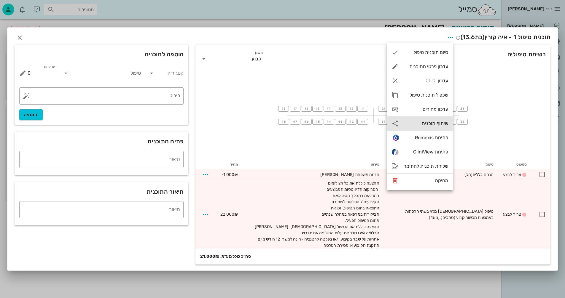
click at [427, 122] on div "שיתוף תוכנית" at bounding box center [425, 124] width 45 height 6
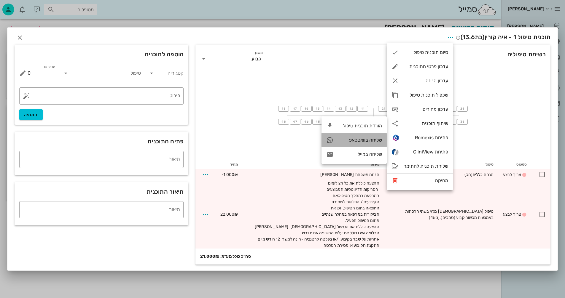
click at [354, 138] on div "שליחה בוואטסאפ" at bounding box center [360, 140] width 44 height 6
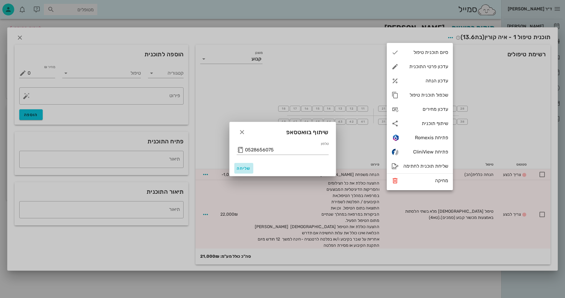
click at [240, 169] on span "שליחה" at bounding box center [244, 168] width 14 height 5
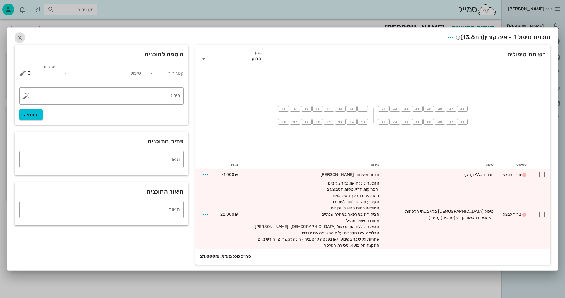
click at [20, 38] on icon "button" at bounding box center [19, 37] width 7 height 7
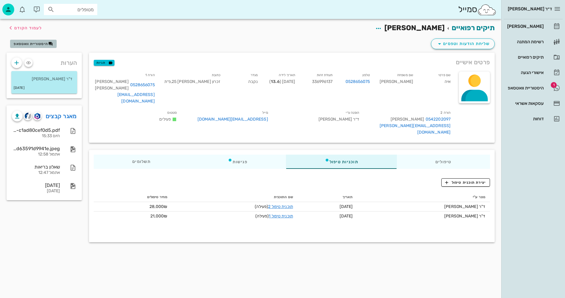
click at [37, 44] on span "היסטוריית וואטסאפ" at bounding box center [31, 44] width 34 height 4
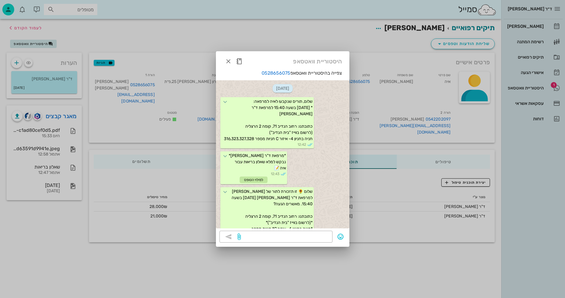
scroll to position [228, 0]
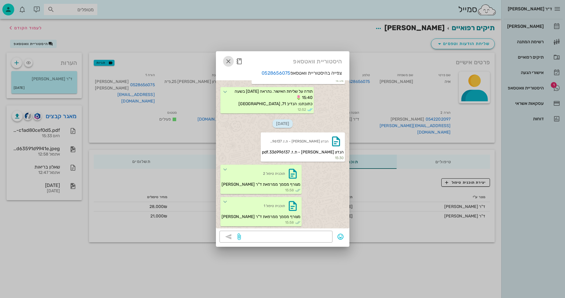
click at [228, 60] on icon "button" at bounding box center [228, 61] width 7 height 7
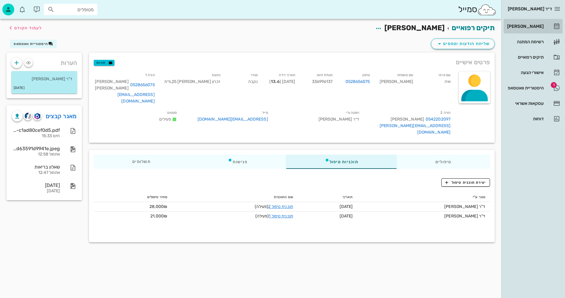
click at [528, 25] on div "[PERSON_NAME]" at bounding box center [525, 26] width 38 height 5
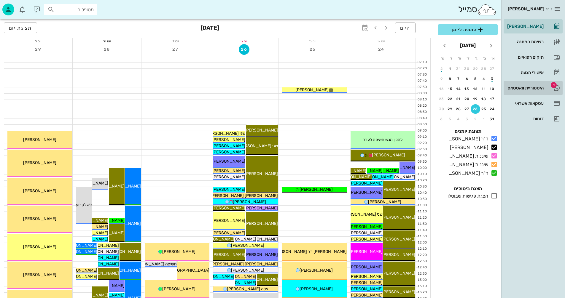
click at [521, 86] on div "היסטוריית וואטסאפ" at bounding box center [525, 88] width 38 height 5
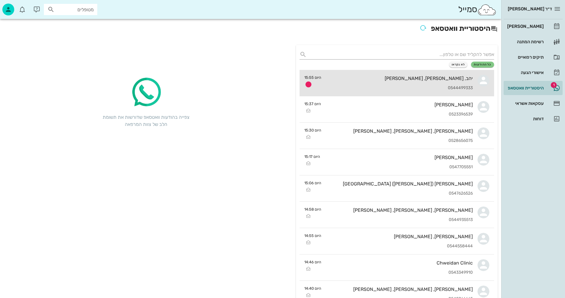
click at [391, 85] on div "יהב, דביר, איילת איל 0544499333" at bounding box center [399, 83] width 147 height 26
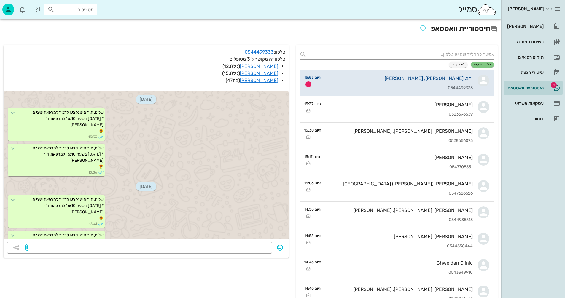
scroll to position [665, 0]
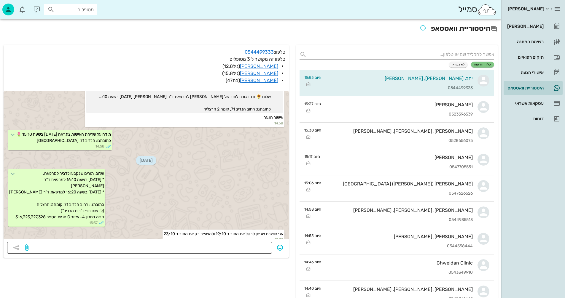
click at [235, 250] on textarea at bounding box center [149, 248] width 239 height 9
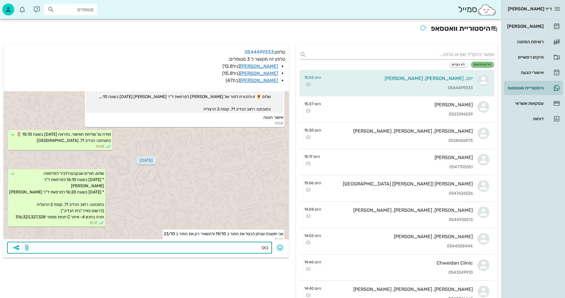
type textarea "בוטל"
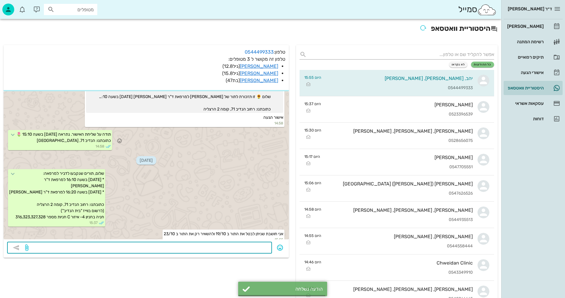
scroll to position [682, 0]
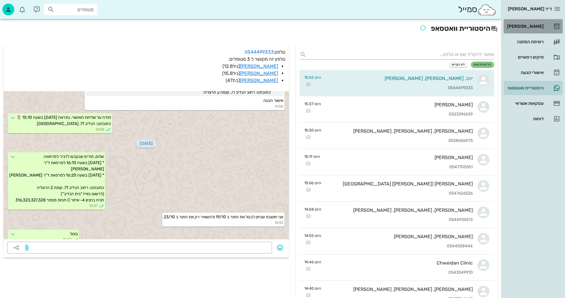
click at [529, 27] on div "[PERSON_NAME]" at bounding box center [525, 26] width 38 height 5
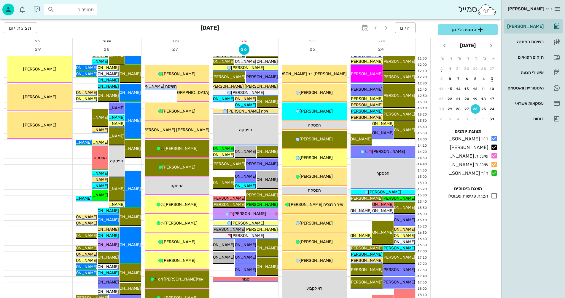
scroll to position [207, 0]
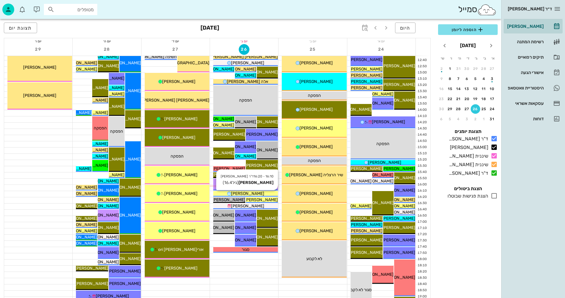
click at [266, 193] on div "[PERSON_NAME]" at bounding box center [245, 194] width 65 height 6
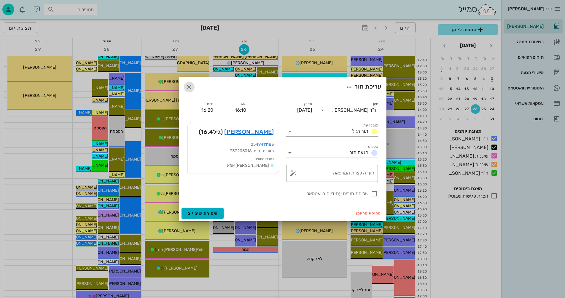
click at [189, 85] on icon "button" at bounding box center [189, 87] width 7 height 7
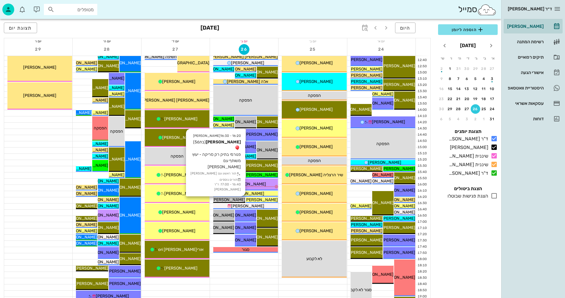
click at [235, 200] on span "[PERSON_NAME]" at bounding box center [228, 199] width 33 height 5
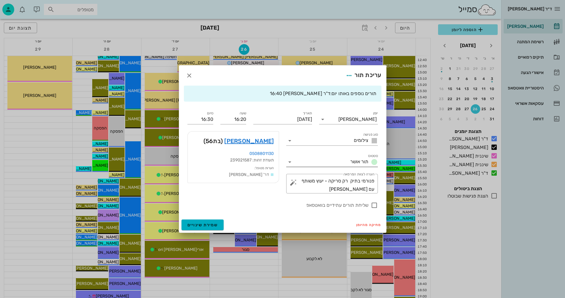
click at [288, 162] on icon at bounding box center [289, 162] width 7 height 7
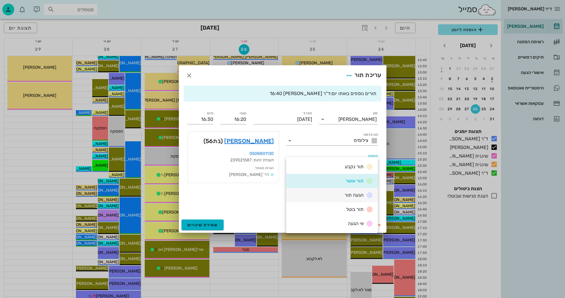
click at [340, 196] on div "הגעה תור" at bounding box center [332, 195] width 92 height 14
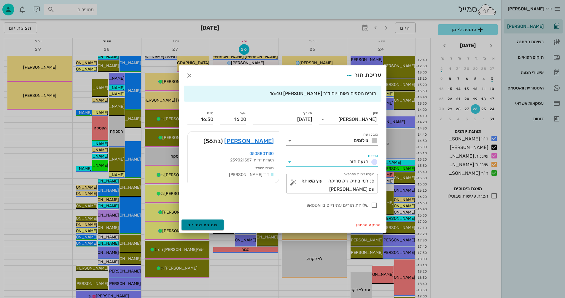
click at [207, 223] on span "שמירת שינויים" at bounding box center [202, 225] width 31 height 5
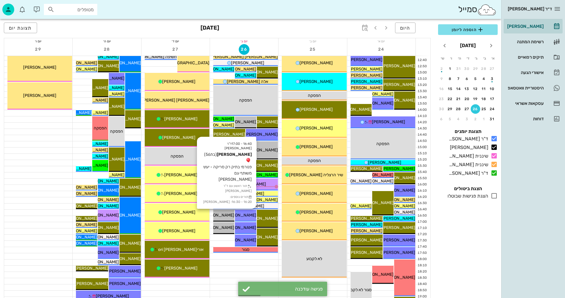
click at [249, 217] on span "[PERSON_NAME]" at bounding box center [239, 215] width 33 height 5
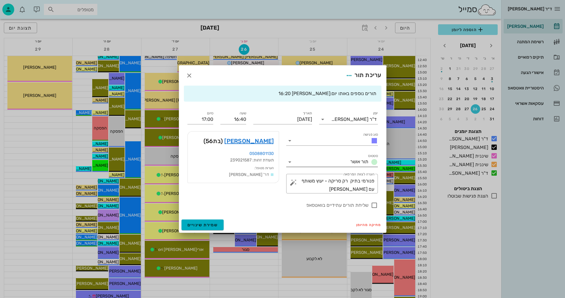
click at [290, 161] on icon at bounding box center [289, 162] width 7 height 7
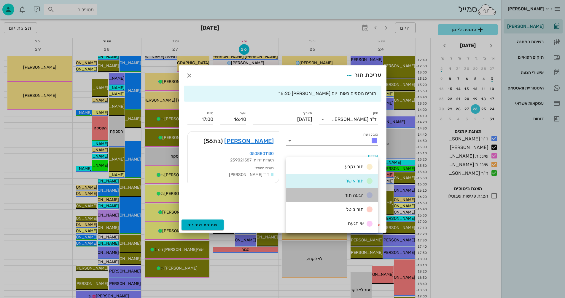
click at [341, 193] on div "הגעה תור" at bounding box center [332, 195] width 92 height 14
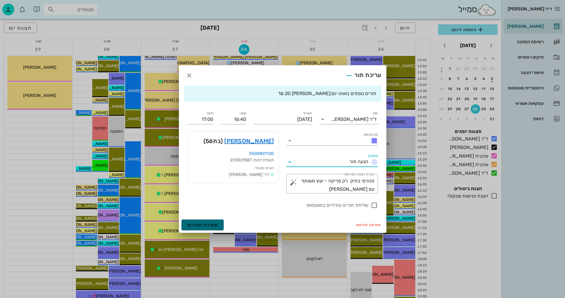
click at [199, 228] on button "שמירת שינויים" at bounding box center [202, 225] width 42 height 11
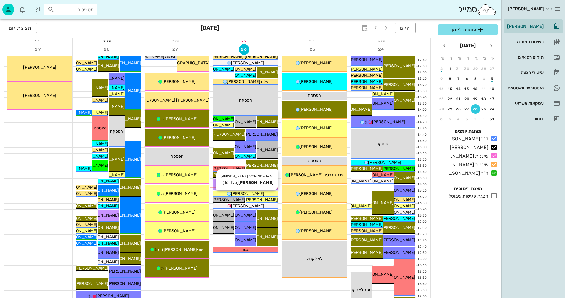
click at [259, 193] on div "[PERSON_NAME]" at bounding box center [245, 194] width 65 height 6
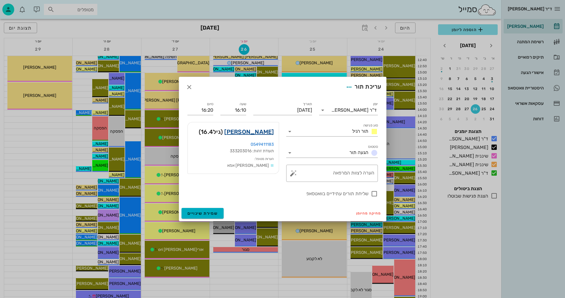
click at [260, 130] on link "מיכאל עציוני" at bounding box center [249, 131] width 50 height 9
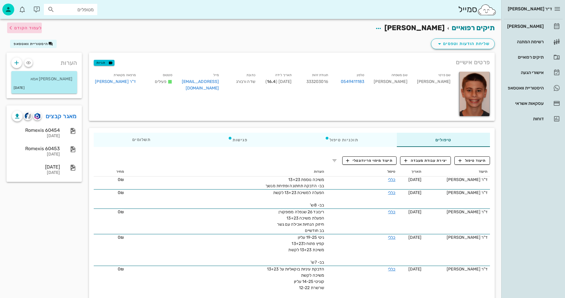
click at [26, 26] on span "לעמוד הקודם" at bounding box center [28, 27] width 28 height 5
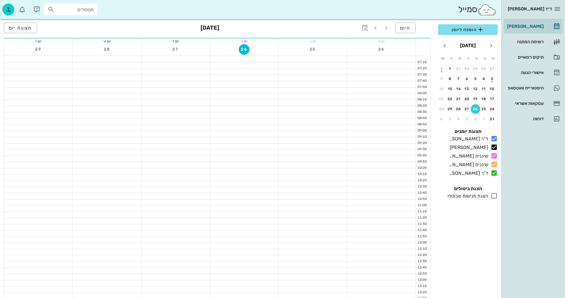
scroll to position [207, 0]
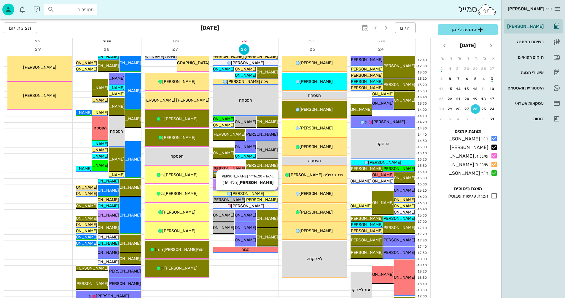
click at [266, 192] on div "[PERSON_NAME]" at bounding box center [245, 194] width 65 height 6
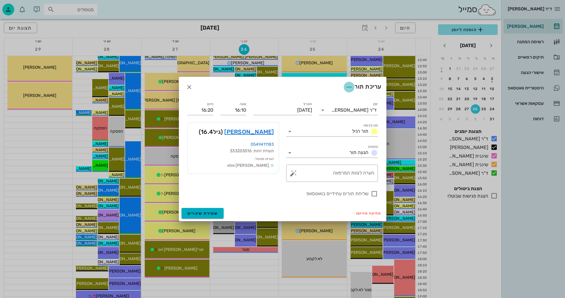
click at [349, 86] on icon "button" at bounding box center [348, 87] width 7 height 7
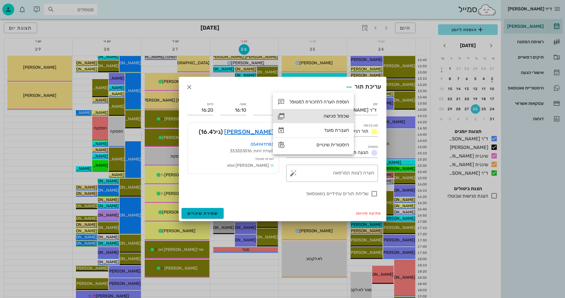
click at [329, 116] on div "שכפול פגישה" at bounding box center [319, 116] width 60 height 6
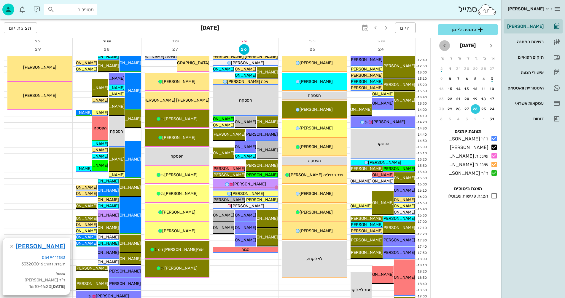
click at [445, 45] on icon "חודש הבא" at bounding box center [444, 45] width 7 height 7
click at [458, 89] on div "16" at bounding box center [458, 89] width 9 height 4
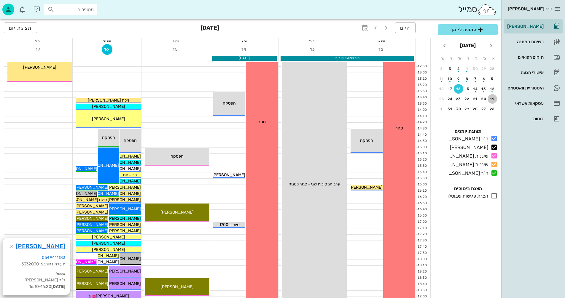
click at [492, 99] on div "19" at bounding box center [491, 99] width 9 height 4
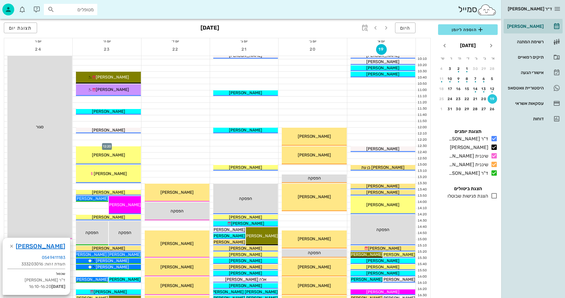
scroll to position [30, 0]
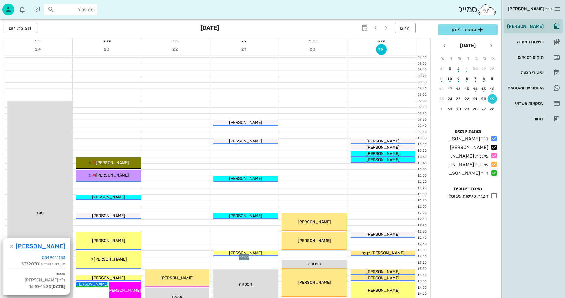
click at [211, 253] on div at bounding box center [244, 254] width 68 height 6
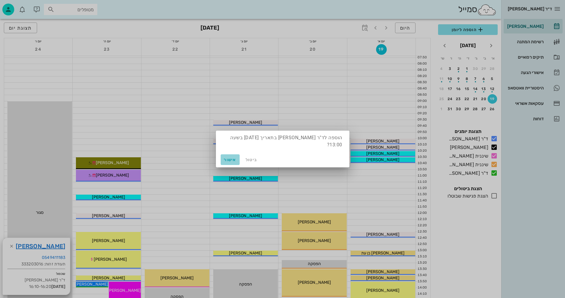
click at [226, 159] on span "אישור" at bounding box center [230, 159] width 14 height 5
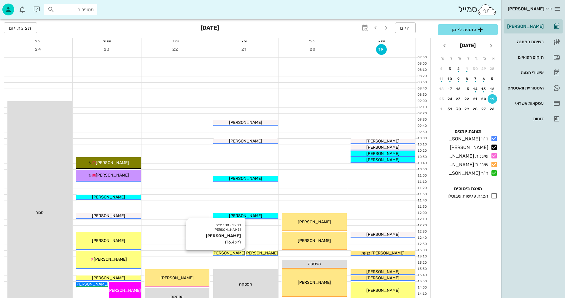
click at [226, 251] on span "[PERSON_NAME]" at bounding box center [228, 253] width 33 height 5
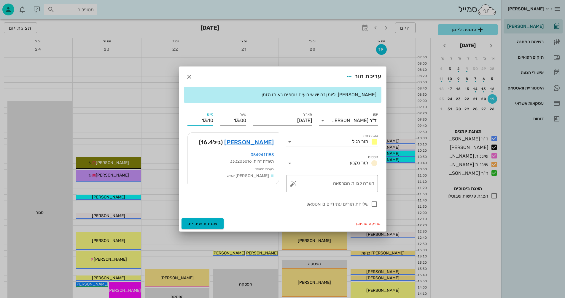
drag, startPoint x: 208, startPoint y: 122, endPoint x: 213, endPoint y: 120, distance: 4.9
click at [213, 120] on input "13:10" at bounding box center [200, 120] width 26 height 9
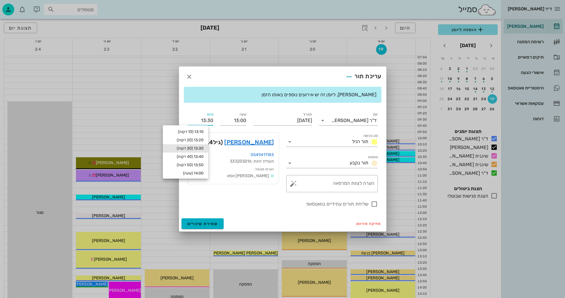
type input "13:30"
click at [188, 147] on div "13:30 (30 דקות)" at bounding box center [185, 148] width 36 height 5
type input "13:30"
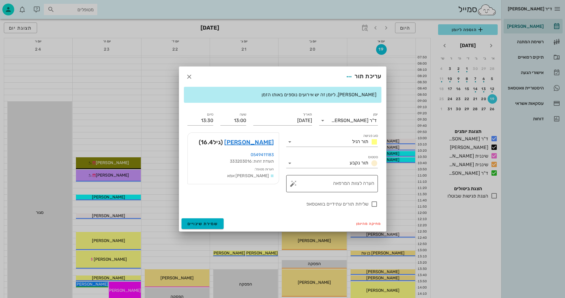
click at [339, 184] on textarea "הערה לצוות המרפאה" at bounding box center [334, 185] width 80 height 14
type textarea "הדבקה תחתונה"
click at [375, 204] on div at bounding box center [374, 204] width 10 height 10
checkbox input "true"
click at [205, 224] on span "שמירת שינויים" at bounding box center [202, 223] width 31 height 5
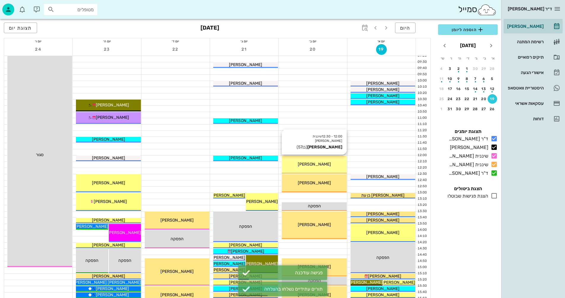
scroll to position [89, 0]
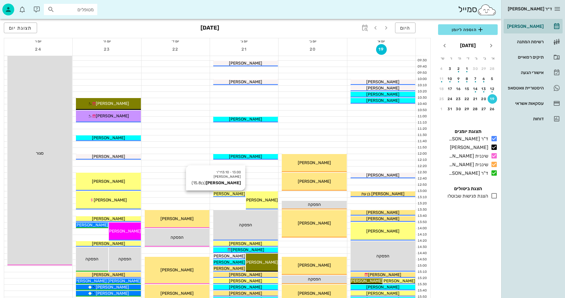
click at [223, 194] on span "רפאל כחלון" at bounding box center [228, 193] width 33 height 5
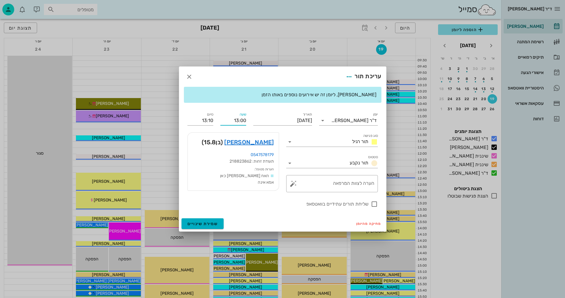
drag, startPoint x: 233, startPoint y: 122, endPoint x: 250, endPoint y: 121, distance: 17.0
click at [250, 121] on div "יומן ד"ר נמרוד דיקשטיין סוג פגישה תור רגיל סטטוס תור נקבע תאריך יום שלישי, 21 ב…" at bounding box center [282, 160] width 197 height 104
click at [223, 121] on input "12:50" at bounding box center [233, 120] width 26 height 9
click at [232, 120] on input "12:50" at bounding box center [233, 120] width 26 height 9
click at [223, 119] on input "12:50" at bounding box center [233, 120] width 26 height 9
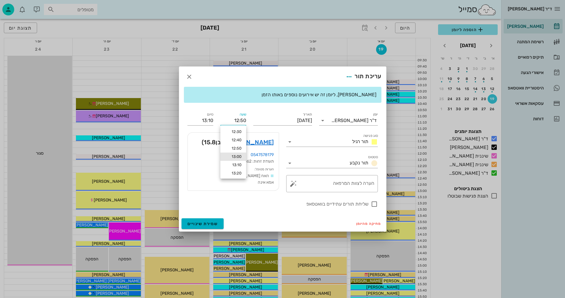
type input "12:50"
type input "13:00"
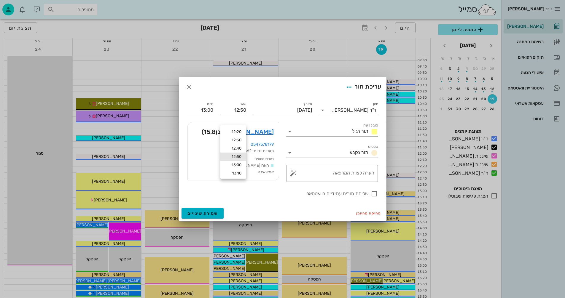
click at [215, 119] on div "יומן ד"ר נמרוד דיקשטיין סוג פגישה תור רגיל סטטוס תור נקבע תאריך יום שלישי, 21 ב…" at bounding box center [282, 149] width 197 height 104
click at [199, 211] on span "שמירת שינויים" at bounding box center [202, 213] width 31 height 5
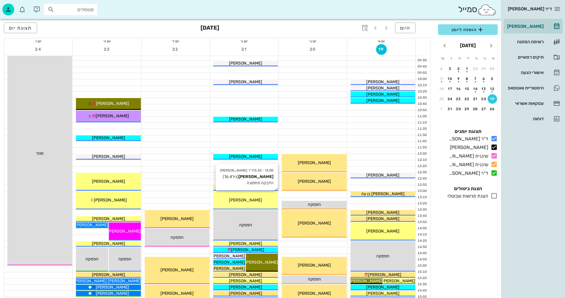
click at [258, 195] on div "13:00 - 13:30 ד"ר נמרוד דיקשטיין מיכאל עציוני (גיל 16.4 ) הדבקה תחתונה מיכאל עצ…" at bounding box center [245, 200] width 65 height 18
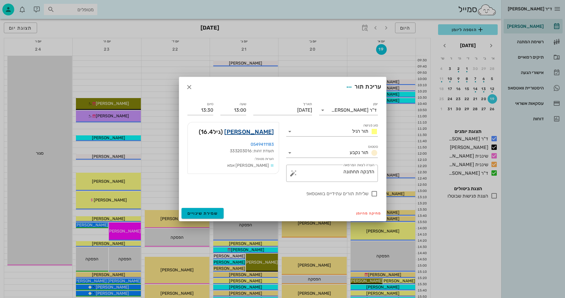
click at [258, 130] on link "מיכאל עציוני" at bounding box center [249, 131] width 50 height 9
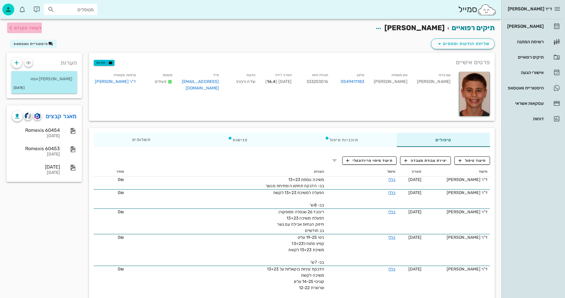
click at [33, 26] on span "לעמוד הקודם" at bounding box center [28, 27] width 28 height 5
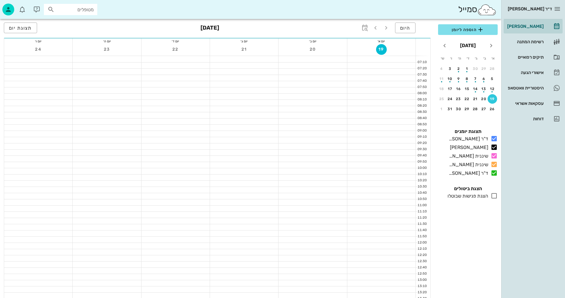
scroll to position [89, 0]
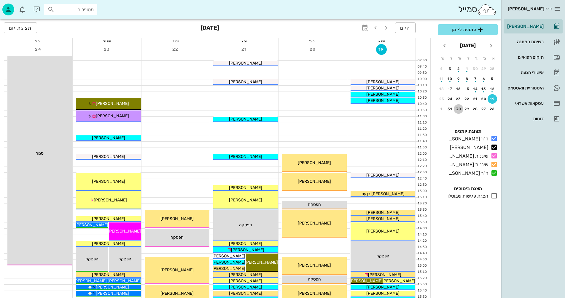
click at [459, 111] on div "30" at bounding box center [458, 109] width 9 height 4
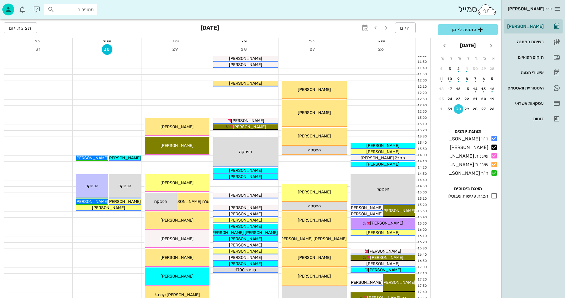
scroll to position [178, 0]
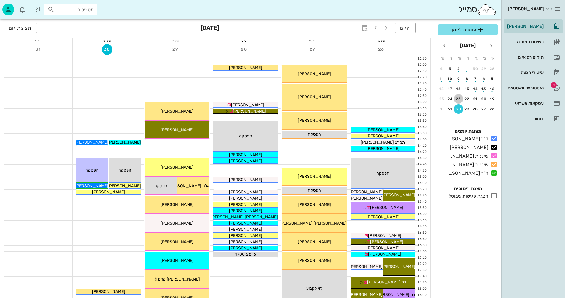
click at [460, 99] on div "23" at bounding box center [458, 99] width 9 height 4
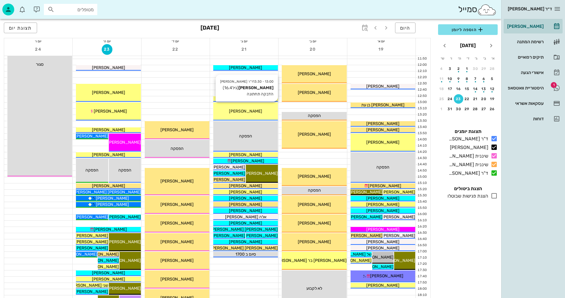
click at [257, 111] on div "[PERSON_NAME]" at bounding box center [245, 111] width 65 height 6
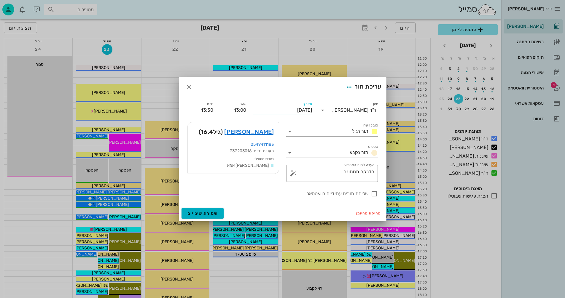
click at [278, 110] on input "יום שלישי, 21 באוקטובר 2025" at bounding box center [282, 110] width 59 height 9
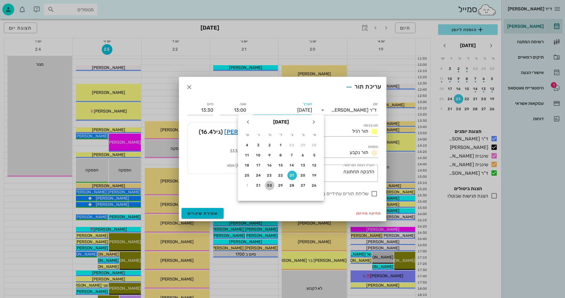
click at [269, 185] on div "30" at bounding box center [269, 185] width 9 height 4
type input "יום חמישי, 30 באוקטובר 2025"
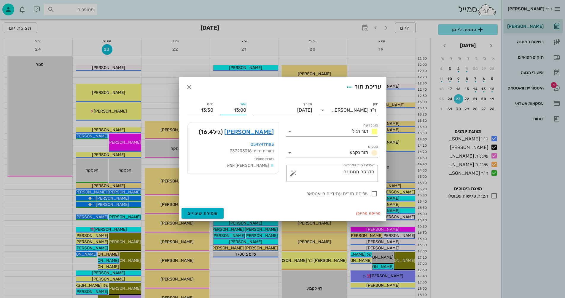
click at [242, 109] on input "13:00" at bounding box center [233, 110] width 26 height 9
type input "13:30"
type input "14:00"
click at [218, 109] on div "שעה 13:30" at bounding box center [233, 107] width 33 height 21
click at [204, 211] on span "שמירת שינויים" at bounding box center [202, 213] width 31 height 5
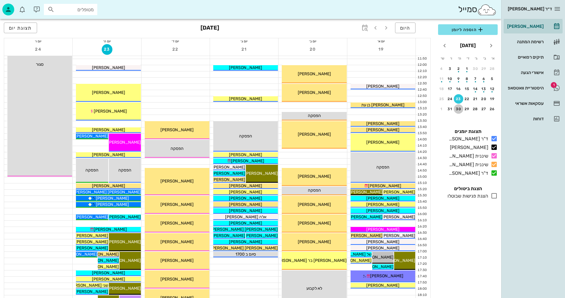
click at [459, 107] on div "30" at bounding box center [458, 109] width 9 height 4
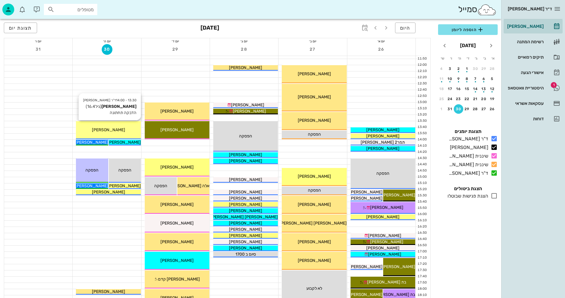
click at [135, 131] on div "[PERSON_NAME]" at bounding box center [108, 130] width 65 height 6
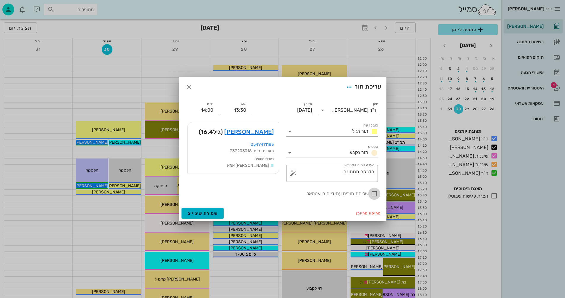
click at [374, 193] on div at bounding box center [374, 194] width 10 height 10
checkbox input "true"
click at [197, 213] on span "שמירת שינויים" at bounding box center [202, 213] width 31 height 5
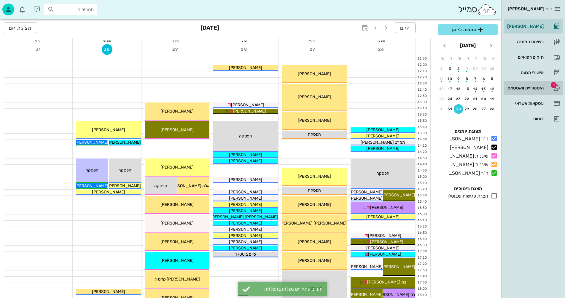
click at [518, 87] on div "היסטוריית וואטסאפ" at bounding box center [525, 88] width 38 height 5
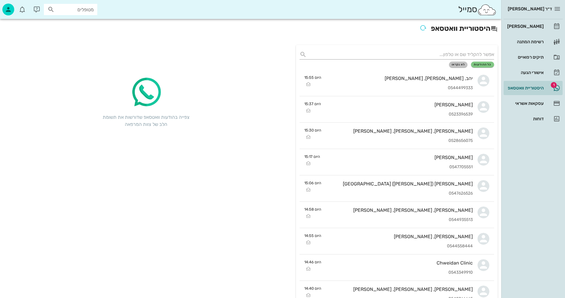
click at [456, 64] on span "לא נקראו" at bounding box center [457, 65] width 13 height 4
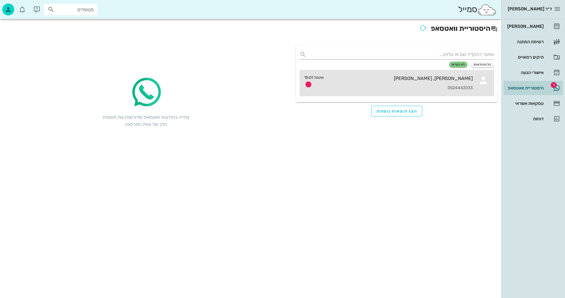
click at [444, 83] on div "נמרוד, גל דיקשטיין 0524442033" at bounding box center [400, 83] width 144 height 26
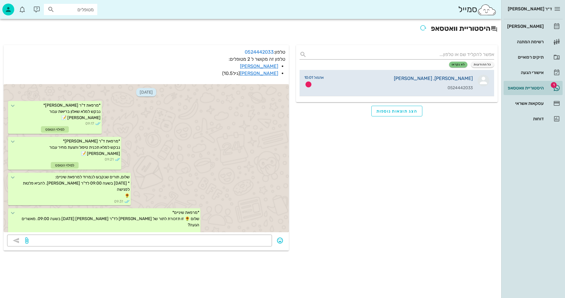
scroll to position [4116, 0]
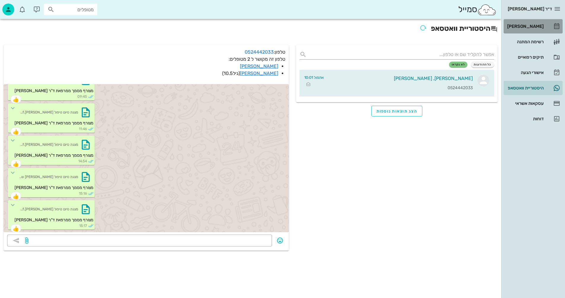
click at [525, 24] on div "[PERSON_NAME]" at bounding box center [525, 26] width 38 height 5
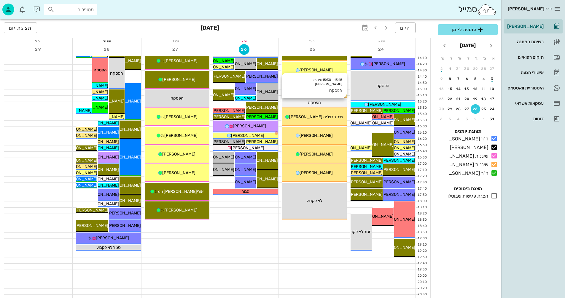
scroll to position [267, 0]
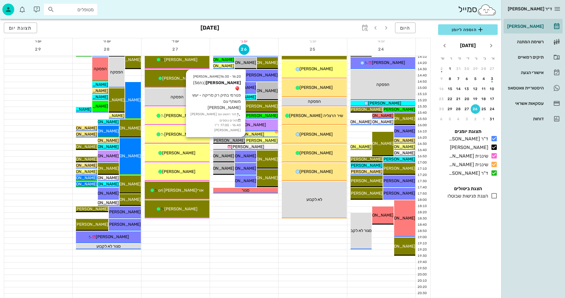
click at [238, 141] on span "[PERSON_NAME]" at bounding box center [228, 140] width 33 height 5
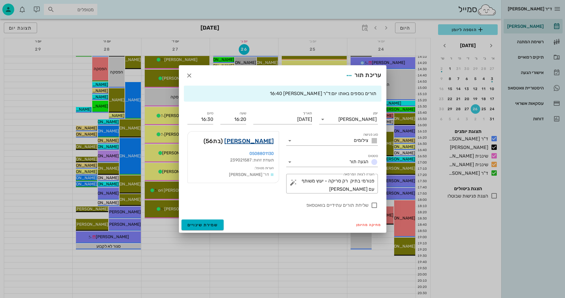
click at [261, 141] on link "[PERSON_NAME]" at bounding box center [249, 140] width 50 height 9
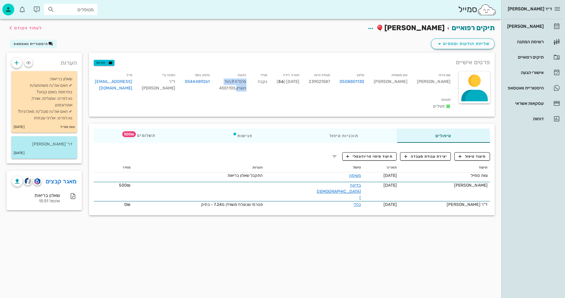
drag, startPoint x: 268, startPoint y: 81, endPoint x: 258, endPoint y: 90, distance: 14.0
click at [251, 90] on div "כתובת פלמ"ח 9 , הוד השרון , 4551105" at bounding box center [232, 83] width 36 height 25
copy div "פלמ"ח 9 , הוד השרון"
click at [29, 28] on span "לעמוד הקודם" at bounding box center [28, 27] width 28 height 5
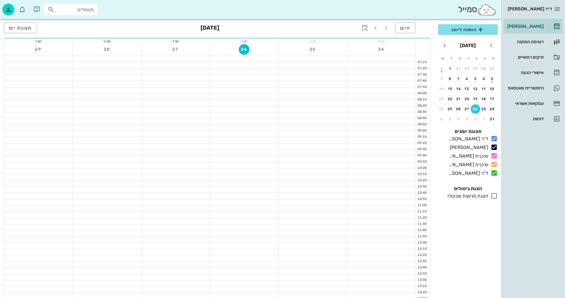
scroll to position [267, 0]
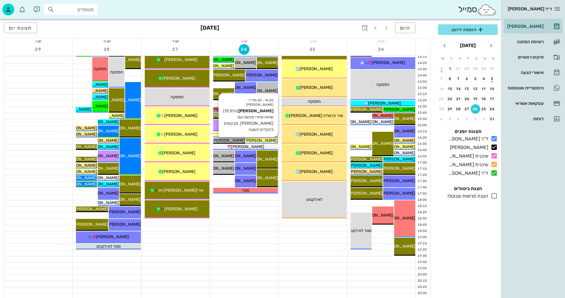
click at [261, 139] on span "[PERSON_NAME]" at bounding box center [261, 140] width 33 height 5
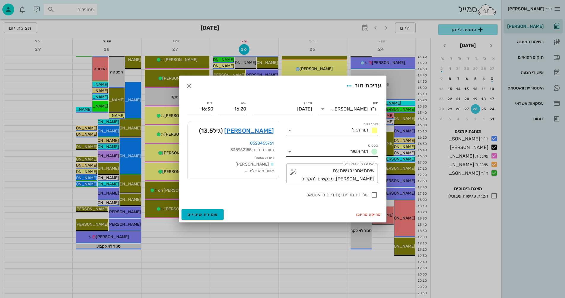
click at [291, 150] on icon at bounding box center [289, 151] width 7 height 7
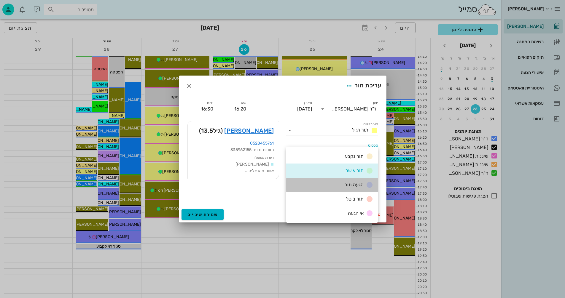
click at [355, 183] on span "הגעה תור" at bounding box center [353, 185] width 19 height 6
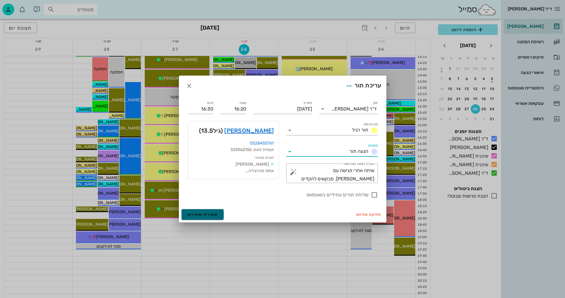
click at [200, 214] on span "שמירת שינויים" at bounding box center [202, 214] width 31 height 5
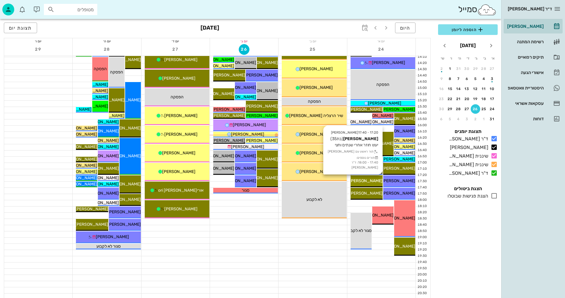
click at [371, 185] on div "17:20 - 17:40 יומן מרפאה ענת ביקלס (בת 35 ) יעוץ חוזר אחרי שנתים וחצי תור ראשון…" at bounding box center [366, 181] width 32 height 12
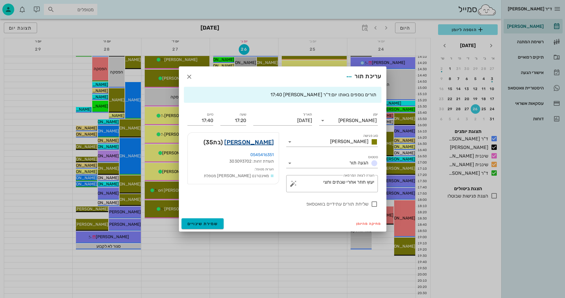
click at [256, 142] on link "ענת ביקלס" at bounding box center [249, 142] width 50 height 9
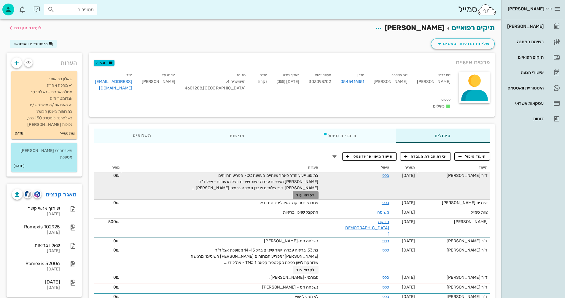
click at [311, 193] on span "לקרוא עוד" at bounding box center [305, 195] width 18 height 4
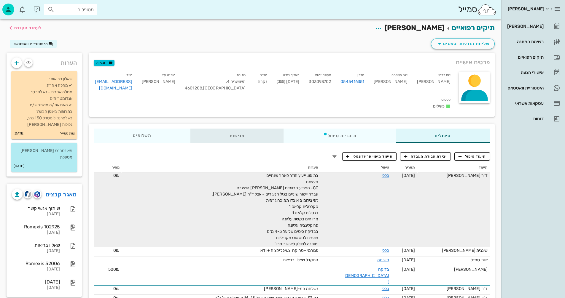
click at [238, 129] on div "פגישות" at bounding box center [236, 136] width 93 height 14
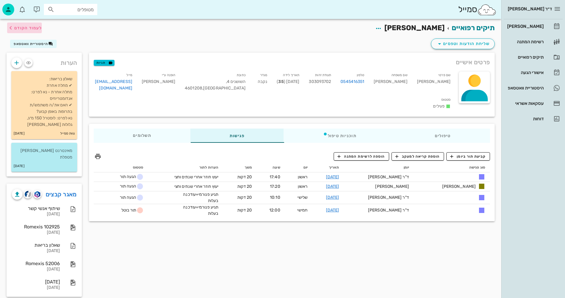
click at [32, 28] on span "לעמוד הקודם" at bounding box center [28, 27] width 28 height 5
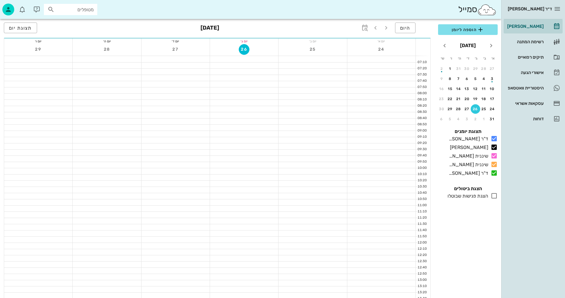
scroll to position [267, 0]
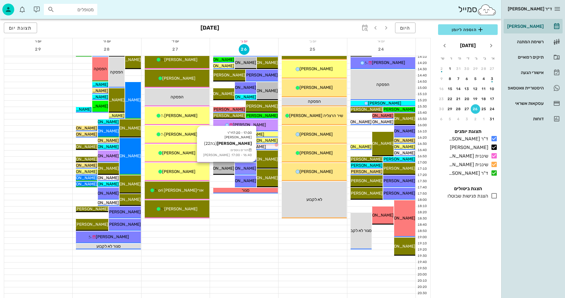
click at [245, 166] on span "[PERSON_NAME]" at bounding box center [239, 168] width 33 height 5
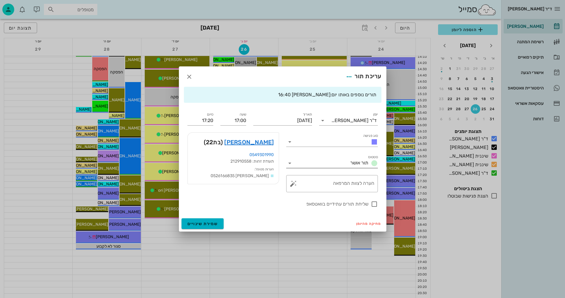
click at [289, 163] on icon at bounding box center [289, 163] width 7 height 7
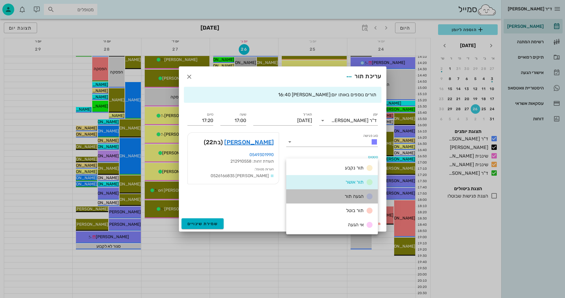
click at [352, 197] on span "הגעה תור" at bounding box center [353, 197] width 19 height 6
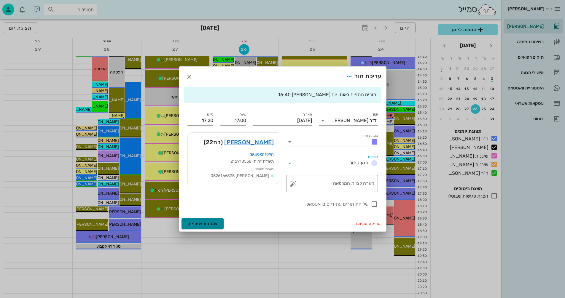
click at [195, 225] on span "שמירת שינויים" at bounding box center [202, 223] width 31 height 5
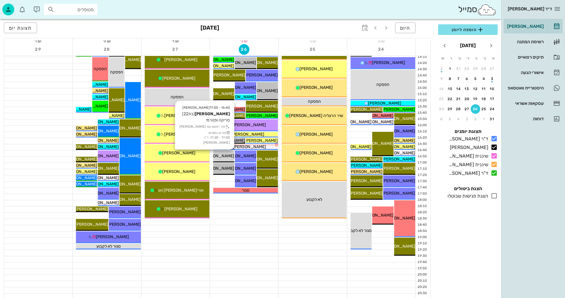
click at [225, 155] on span "[PERSON_NAME]" at bounding box center [217, 156] width 33 height 5
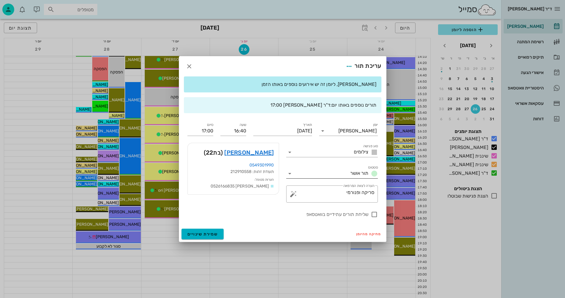
click at [288, 174] on icon at bounding box center [289, 173] width 7 height 7
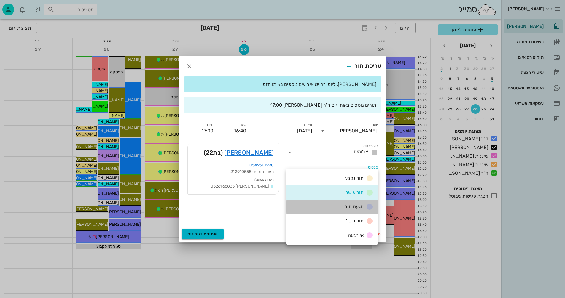
click at [346, 206] on span "הגעה תור" at bounding box center [353, 207] width 19 height 6
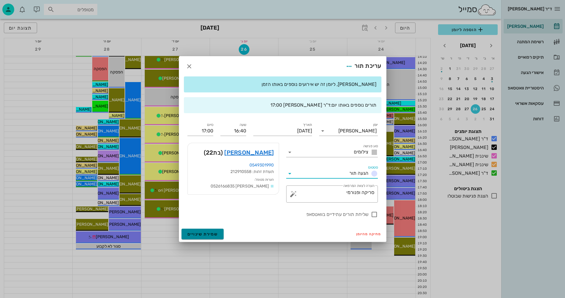
click at [188, 233] on span "שמירת שינויים" at bounding box center [202, 234] width 31 height 5
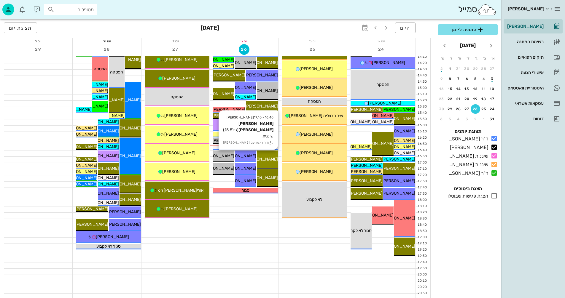
click at [270, 160] on span "[PERSON_NAME] [PERSON_NAME]" at bounding box center [243, 159] width 67 height 5
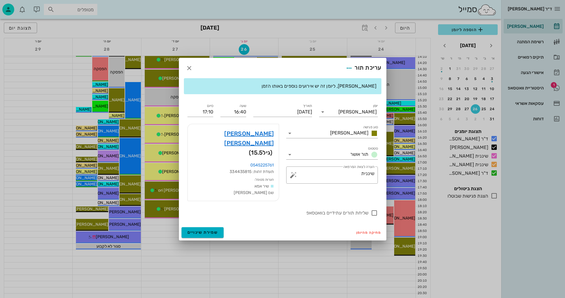
click at [229, 264] on div at bounding box center [282, 149] width 565 height 298
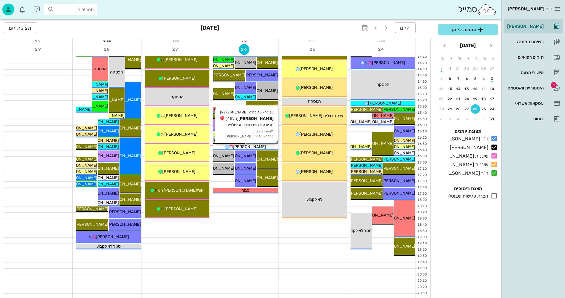
click at [264, 146] on div "[PERSON_NAME]" at bounding box center [245, 147] width 65 height 6
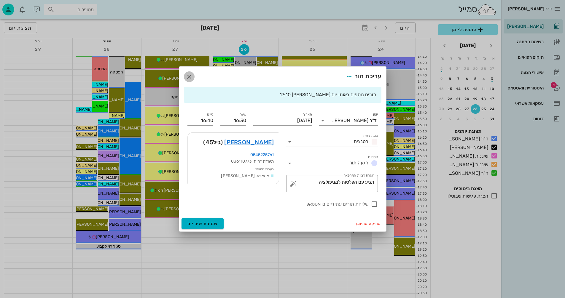
click at [190, 76] on icon "button" at bounding box center [189, 76] width 7 height 7
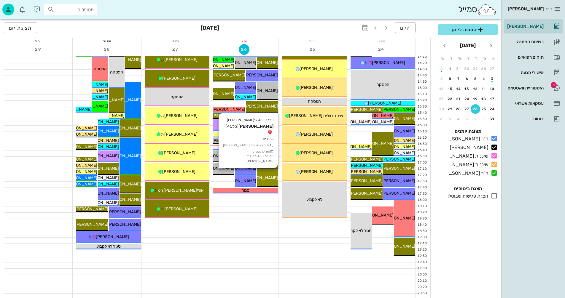
click at [265, 179] on span "[PERSON_NAME]" at bounding box center [261, 177] width 33 height 5
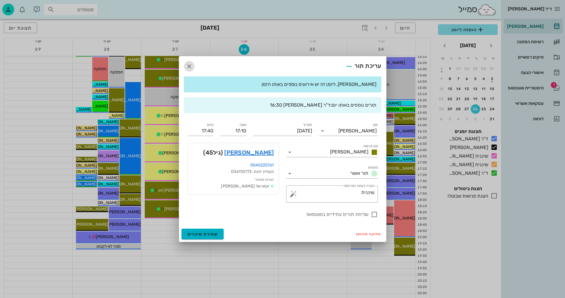
click at [189, 65] on icon "button" at bounding box center [189, 66] width 7 height 7
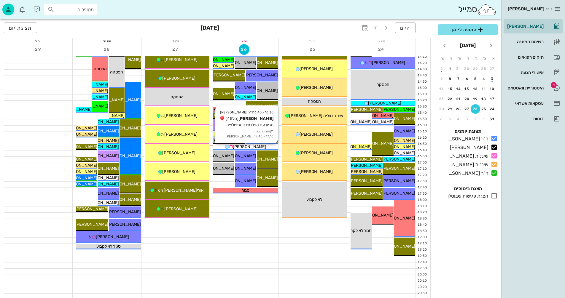
click at [260, 146] on div "[PERSON_NAME]" at bounding box center [245, 147] width 65 height 6
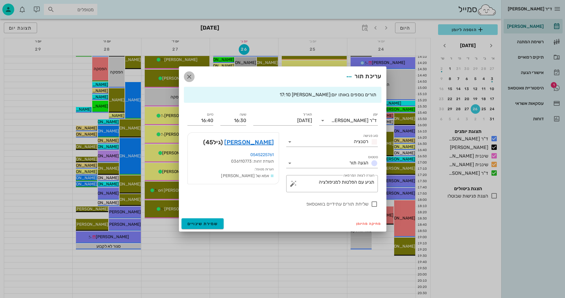
click at [188, 75] on icon "button" at bounding box center [189, 76] width 7 height 7
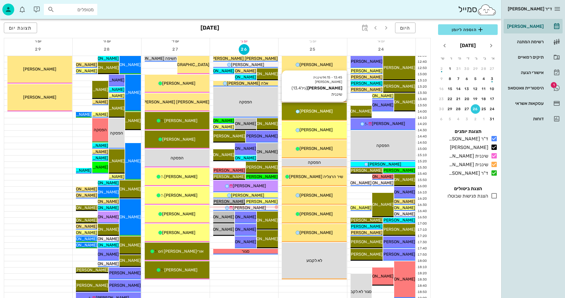
scroll to position [237, 0]
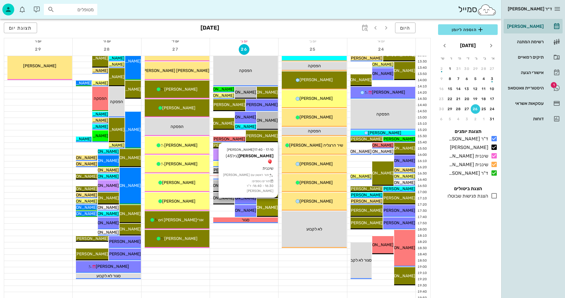
click at [265, 205] on div "[PERSON_NAME]" at bounding box center [267, 208] width 21 height 6
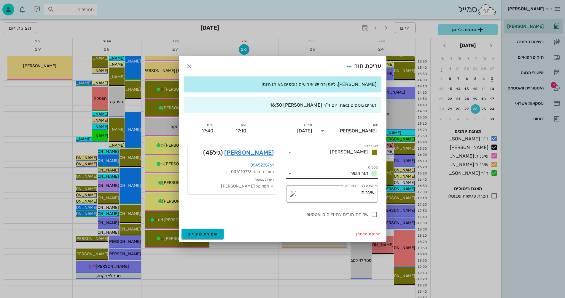
click at [291, 173] on icon at bounding box center [289, 173] width 7 height 7
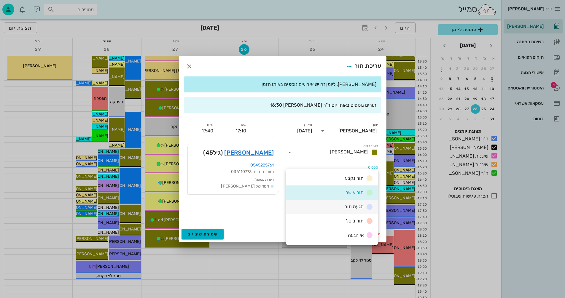
click at [349, 205] on span "הגעה תור" at bounding box center [353, 207] width 19 height 6
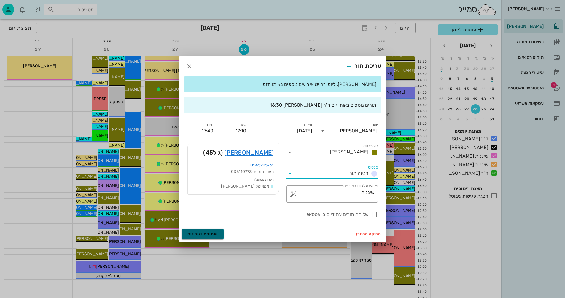
click at [191, 233] on span "שמירת שינויים" at bounding box center [202, 234] width 31 height 5
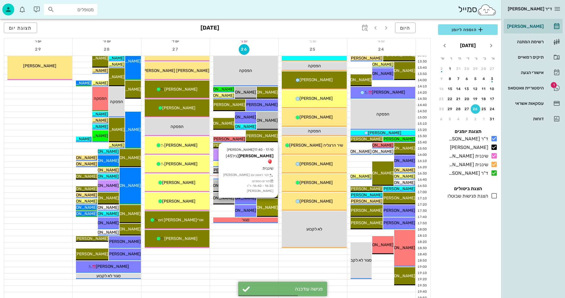
click at [271, 203] on div "17:10 - 17:40 [PERSON_NAME] (גיל 45 ) שיננית תור ראשון עם [PERSON_NAME] תורים נ…" at bounding box center [267, 208] width 21 height 18
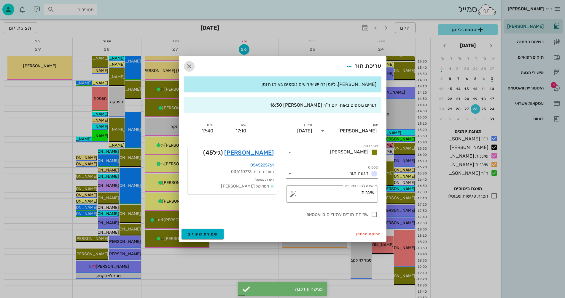
click at [187, 64] on icon "button" at bounding box center [189, 66] width 7 height 7
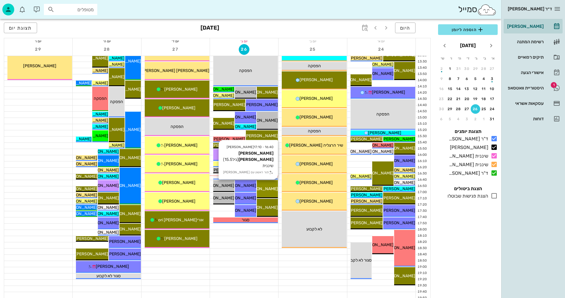
click at [264, 191] on div "[PERSON_NAME] [PERSON_NAME]" at bounding box center [267, 189] width 21 height 6
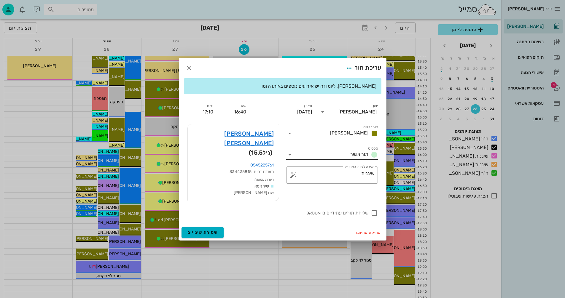
click at [290, 158] on icon at bounding box center [289, 154] width 7 height 7
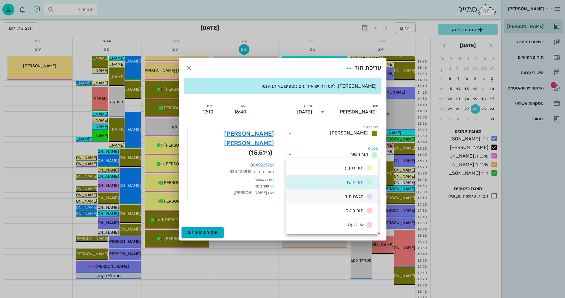
click at [343, 197] on div "הגעה תור" at bounding box center [357, 196] width 31 height 7
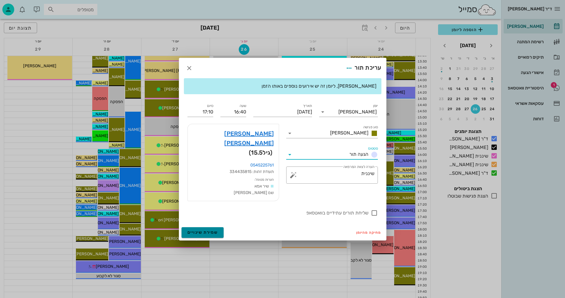
click at [199, 230] on span "שמירת שינויים" at bounding box center [202, 232] width 31 height 5
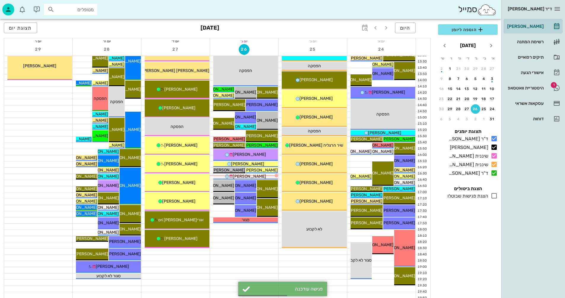
click at [218, 279] on div at bounding box center [244, 277] width 68 height 6
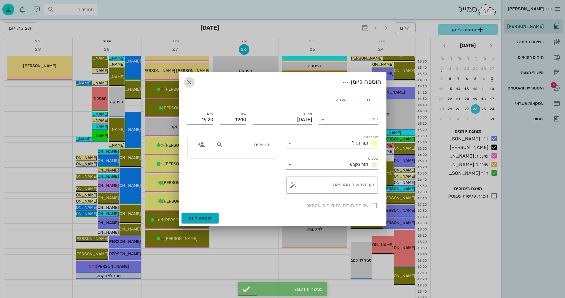
click at [188, 81] on icon "button" at bounding box center [189, 82] width 7 height 7
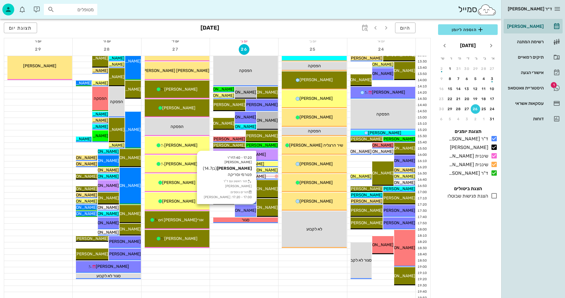
click at [250, 209] on span "[PERSON_NAME]" at bounding box center [239, 210] width 33 height 5
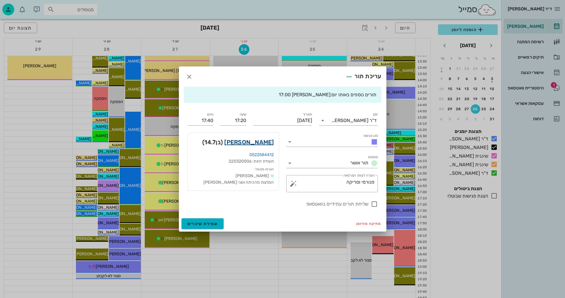
click at [259, 141] on link "[PERSON_NAME]" at bounding box center [249, 142] width 50 height 9
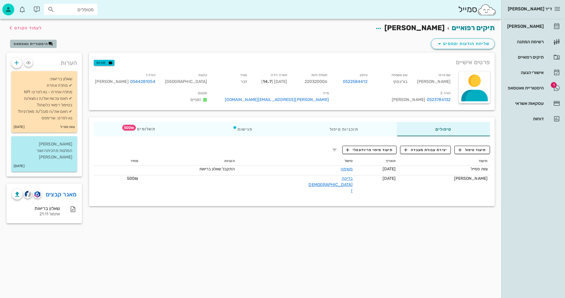
click at [36, 43] on span "היסטוריית וואטסאפ" at bounding box center [31, 44] width 34 height 4
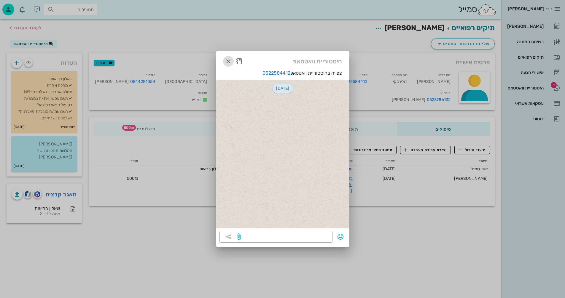
click at [227, 58] on icon "button" at bounding box center [228, 61] width 7 height 7
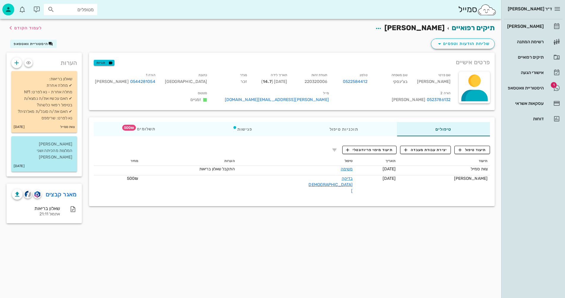
drag, startPoint x: 358, startPoint y: 266, endPoint x: 323, endPoint y: 213, distance: 64.5
click at [355, 261] on div "תיקים רפואיים [PERSON_NAME] בצ'ינסקי לעמוד הקודם שליחת הודעות וטפסים היסטוריית …" at bounding box center [250, 158] width 501 height 279
click at [517, 89] on div "היסטוריית וואטסאפ" at bounding box center [525, 88] width 38 height 5
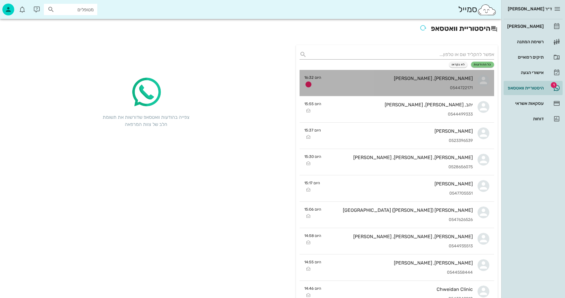
click at [395, 80] on div "[PERSON_NAME], [PERSON_NAME]" at bounding box center [399, 79] width 147 height 6
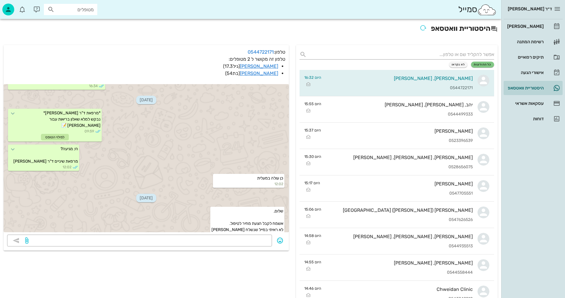
scroll to position [413, 0]
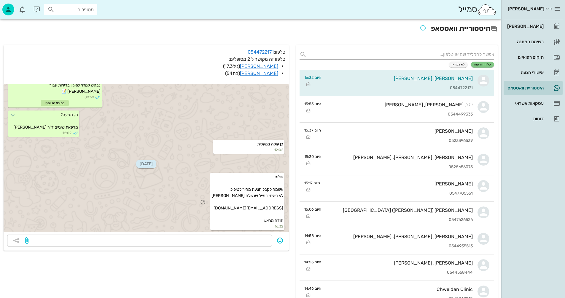
drag, startPoint x: 236, startPoint y: 208, endPoint x: 277, endPoint y: 209, distance: 40.9
click at [288, 208] on div "שלום, אשמח לקבל הצעת מחיר לטיפול. לא ראיתי במייל שנשלח [PERSON_NAME] [EMAIL_ADD…" at bounding box center [146, 202] width 285 height 60
copy span "[EMAIL_ADDRESS][DOMAIN_NAME]"
click at [530, 27] on div "[PERSON_NAME]" at bounding box center [525, 26] width 38 height 5
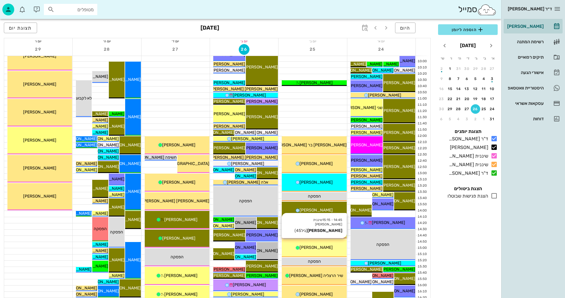
scroll to position [89, 0]
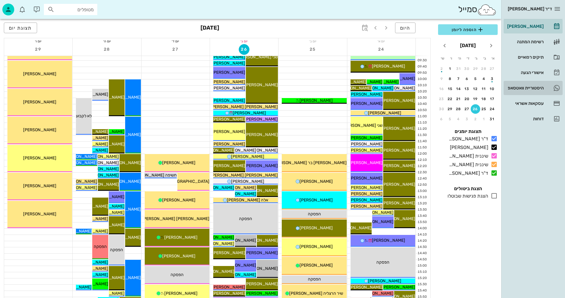
click at [519, 86] on div "היסטוריית וואטסאפ" at bounding box center [525, 88] width 38 height 5
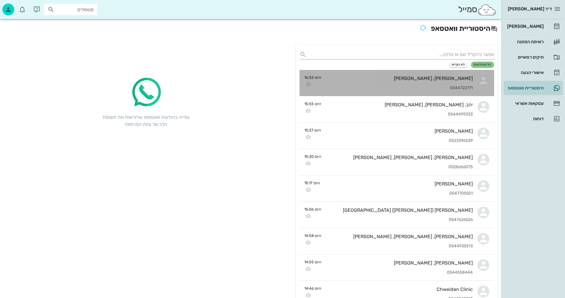
click at [400, 73] on div "[PERSON_NAME], [PERSON_NAME] 0544722171" at bounding box center [399, 83] width 147 height 26
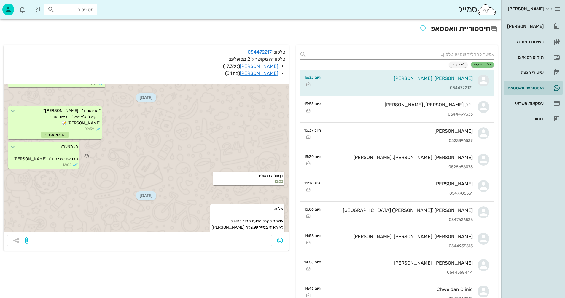
scroll to position [383, 0]
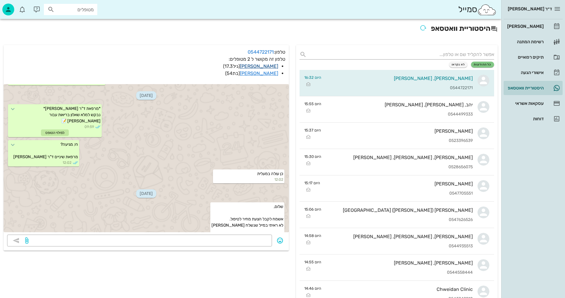
click at [267, 66] on link "[PERSON_NAME]" at bounding box center [259, 66] width 38 height 6
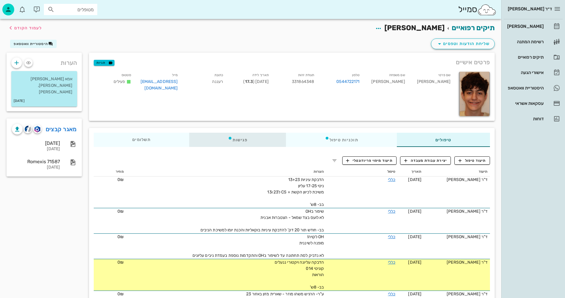
click at [240, 138] on div "פגישות" at bounding box center [237, 140] width 97 height 14
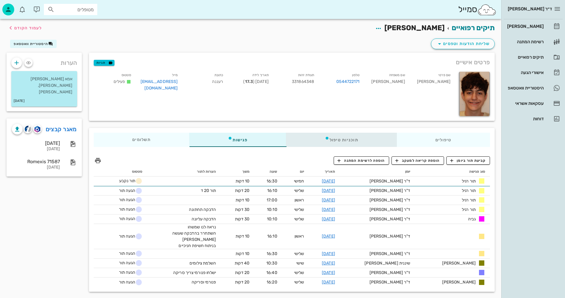
click at [342, 139] on div "תוכניות טיפול" at bounding box center [341, 140] width 111 height 14
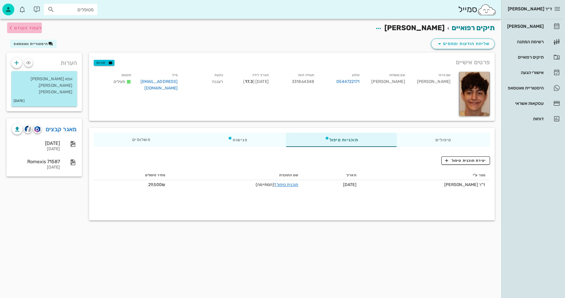
click at [25, 27] on span "לעמוד הקודם" at bounding box center [28, 27] width 28 height 5
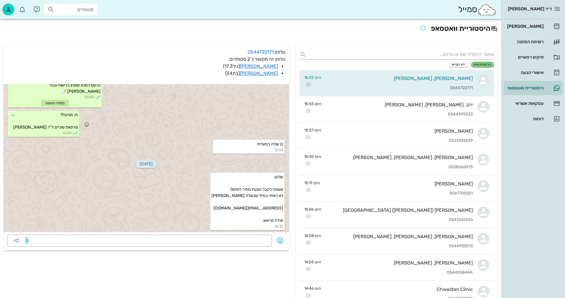
scroll to position [353, 0]
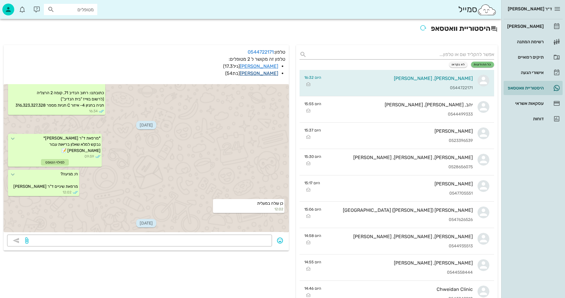
click at [267, 72] on link "[PERSON_NAME]" at bounding box center [259, 74] width 38 height 6
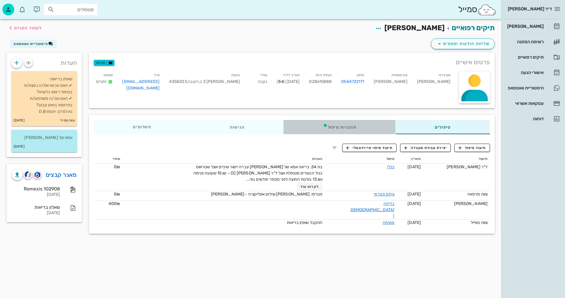
click at [345, 127] on div "תוכניות טיפול" at bounding box center [340, 127] width 112 height 14
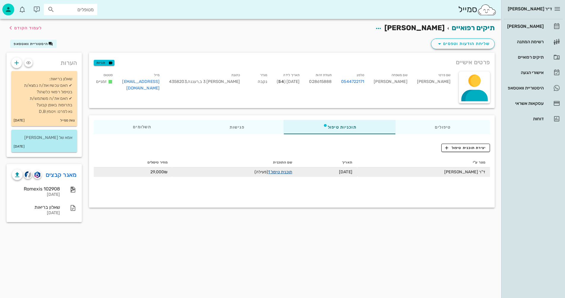
click at [280, 171] on link "תוכנית טיפול 1" at bounding box center [280, 172] width 24 height 5
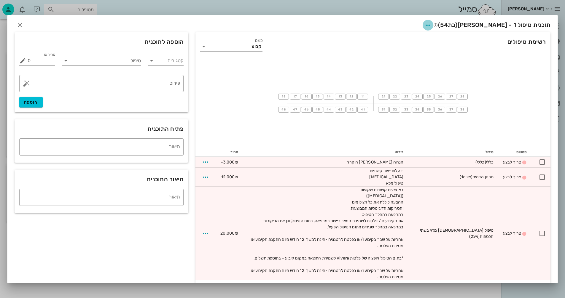
click at [431, 25] on icon "button" at bounding box center [427, 25] width 7 height 7
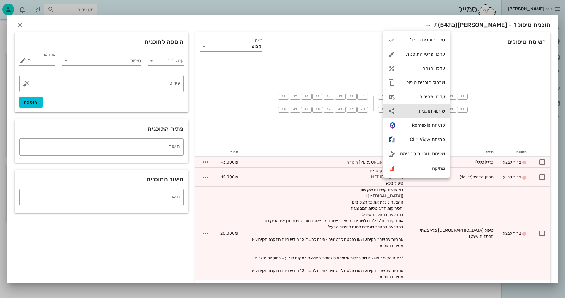
click at [425, 109] on div "שיתוף תוכנית" at bounding box center [422, 111] width 45 height 6
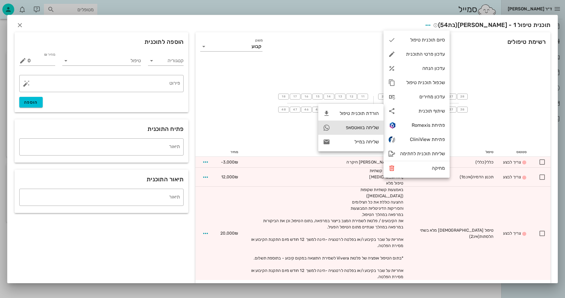
click at [352, 126] on div "שליחה בוואטסאפ" at bounding box center [357, 128] width 44 height 6
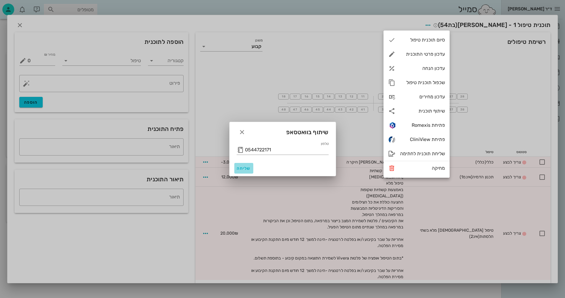
click at [242, 168] on span "שליחה" at bounding box center [244, 168] width 14 height 5
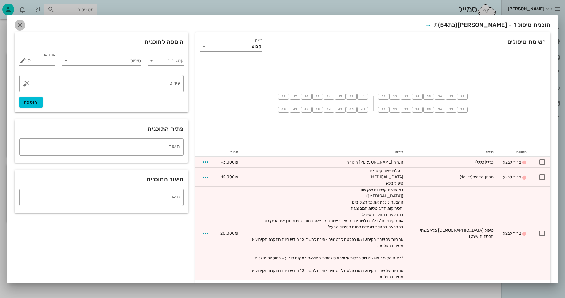
click at [23, 25] on icon "button" at bounding box center [19, 25] width 7 height 7
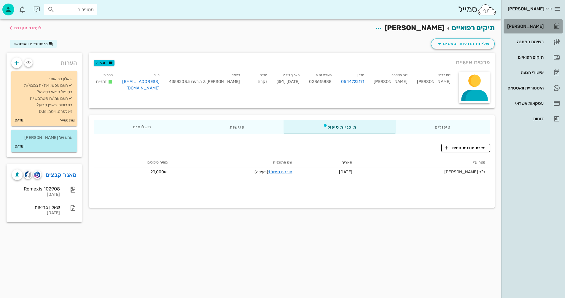
click at [528, 23] on div "[PERSON_NAME]" at bounding box center [525, 26] width 38 height 9
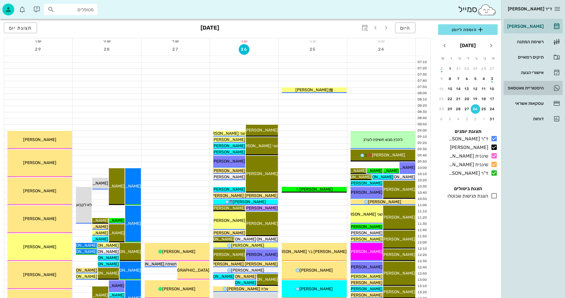
click at [520, 87] on div "היסטוריית וואטסאפ" at bounding box center [525, 88] width 38 height 5
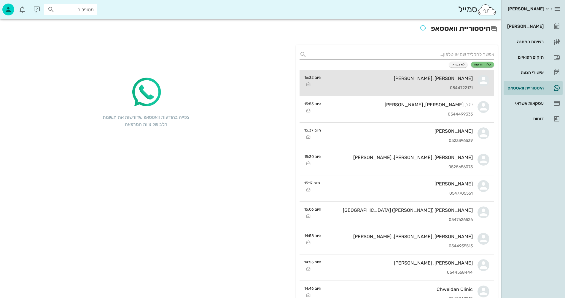
click at [360, 79] on div "[PERSON_NAME], [PERSON_NAME]" at bounding box center [399, 79] width 147 height 6
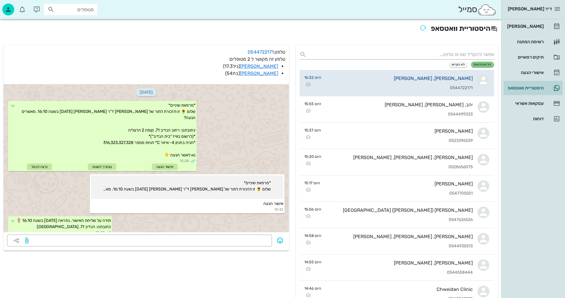
scroll to position [445, 0]
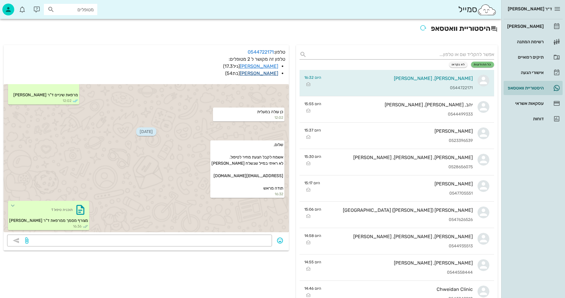
click at [269, 72] on link "[PERSON_NAME]" at bounding box center [259, 74] width 38 height 6
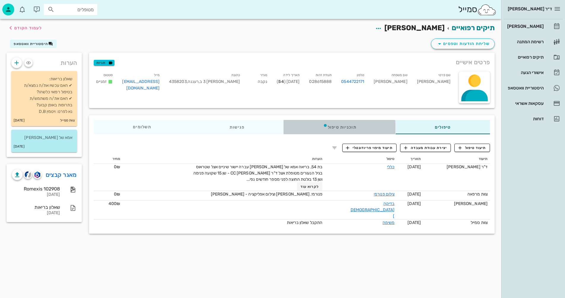
click at [347, 127] on div "תוכניות טיפול" at bounding box center [340, 127] width 112 height 14
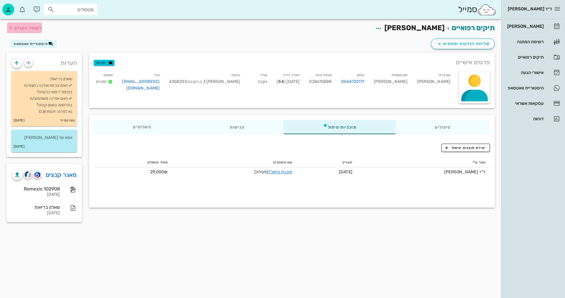
click at [34, 27] on span "לעמוד הקודם" at bounding box center [28, 27] width 28 height 5
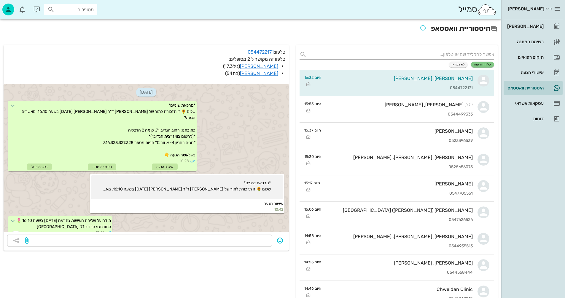
scroll to position [445, 0]
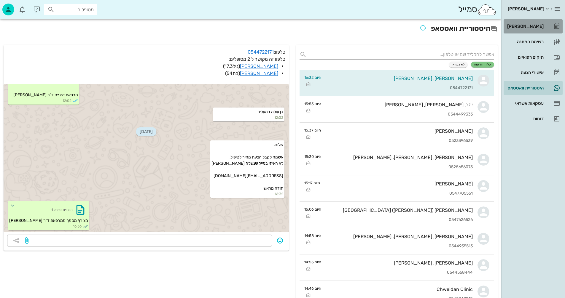
click at [531, 26] on div "[PERSON_NAME]" at bounding box center [525, 26] width 38 height 5
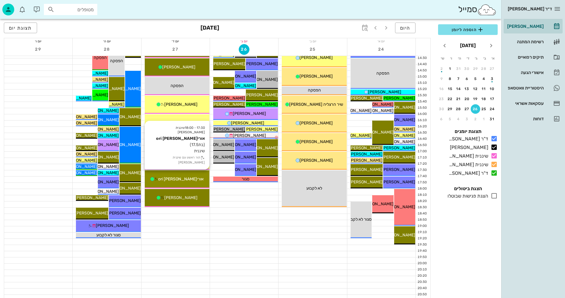
scroll to position [281, 0]
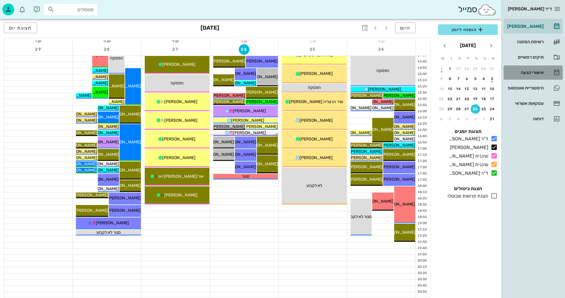
click at [526, 73] on div "אישורי הגעה" at bounding box center [525, 72] width 38 height 5
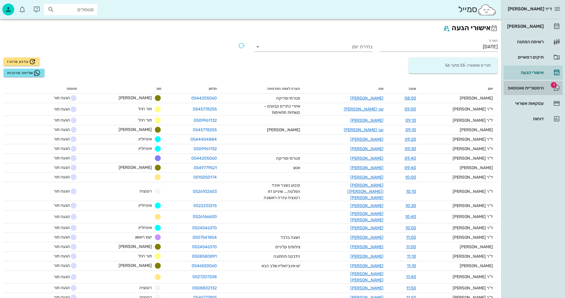
click at [542, 90] on div "היסטוריית וואטסאפ" at bounding box center [525, 88] width 38 height 5
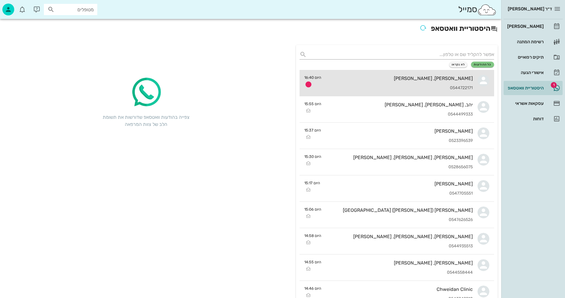
click at [459, 80] on div "[PERSON_NAME], [PERSON_NAME]" at bounding box center [399, 79] width 147 height 6
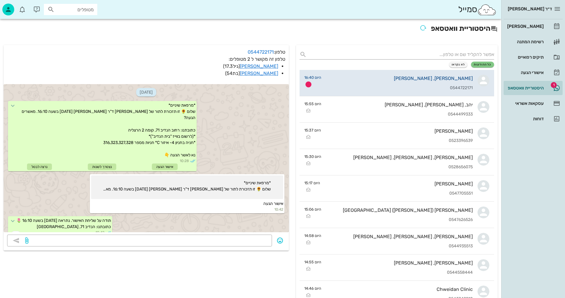
scroll to position [462, 0]
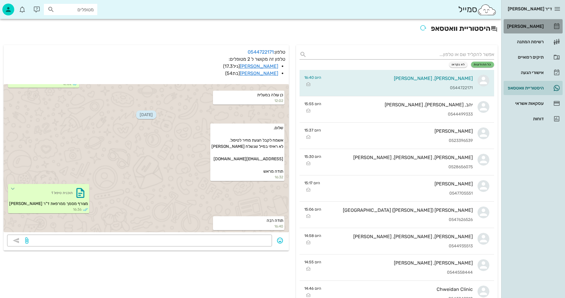
click at [529, 23] on div "[PERSON_NAME]" at bounding box center [525, 26] width 38 height 9
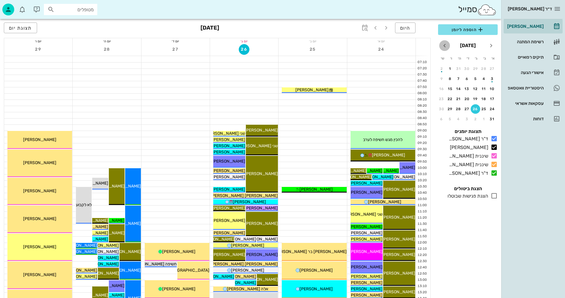
click at [443, 45] on icon "חודש הבא" at bounding box center [444, 45] width 7 height 7
click at [493, 77] on div "2" at bounding box center [491, 79] width 9 height 4
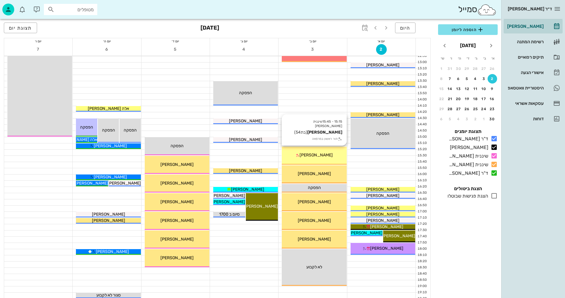
scroll to position [207, 0]
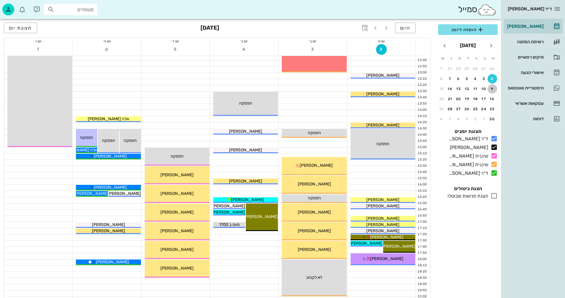
click at [492, 90] on div "9" at bounding box center [491, 89] width 9 height 4
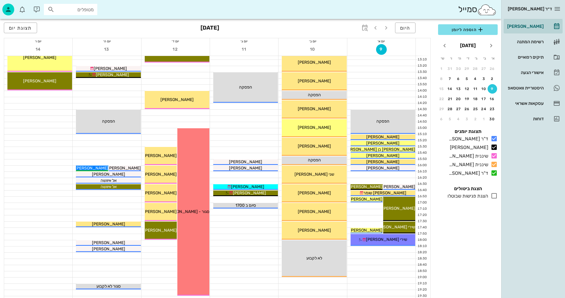
scroll to position [267, 0]
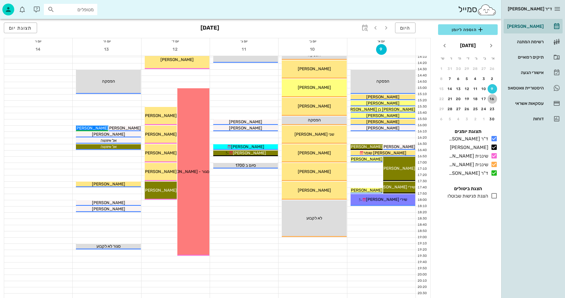
click at [491, 98] on div "16" at bounding box center [491, 99] width 9 height 4
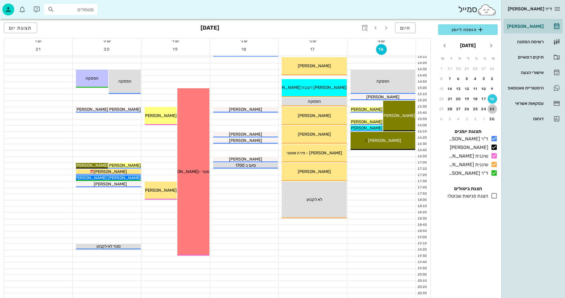
click at [493, 108] on div "23" at bounding box center [491, 109] width 9 height 4
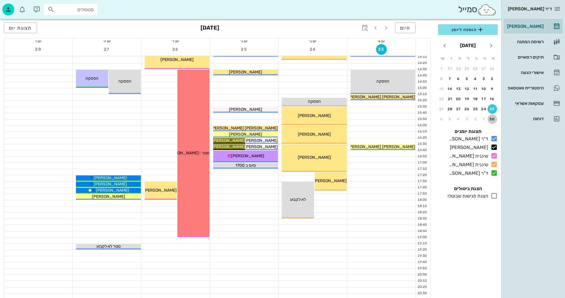
click at [492, 119] on div "30" at bounding box center [491, 119] width 9 height 4
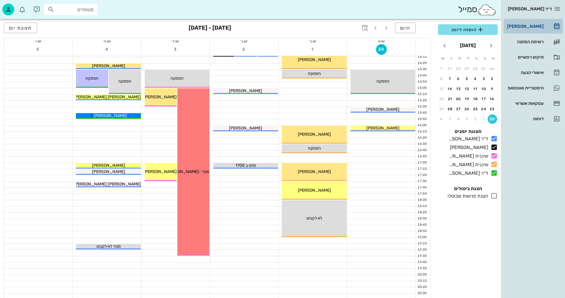
click at [531, 24] on div "[PERSON_NAME]" at bounding box center [525, 26] width 38 height 5
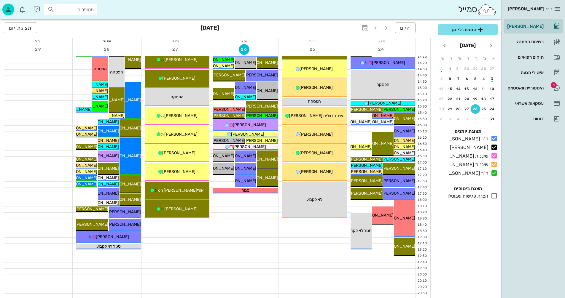
click at [234, 247] on div at bounding box center [244, 247] width 68 height 6
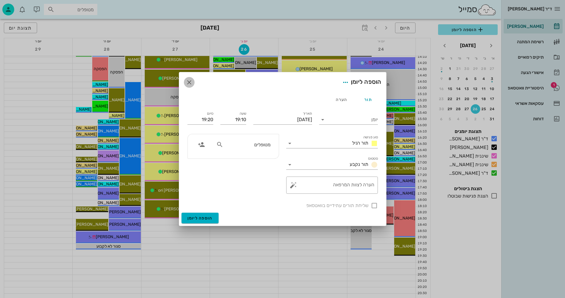
click at [190, 82] on icon "button" at bounding box center [189, 82] width 7 height 7
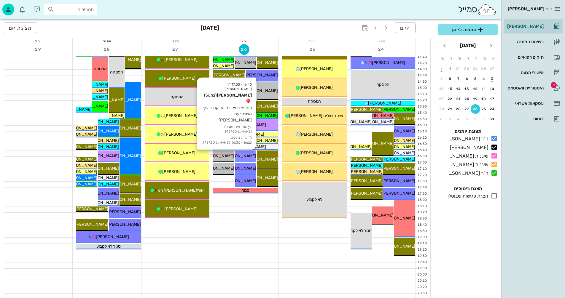
click at [247, 157] on span "[PERSON_NAME]" at bounding box center [239, 156] width 33 height 5
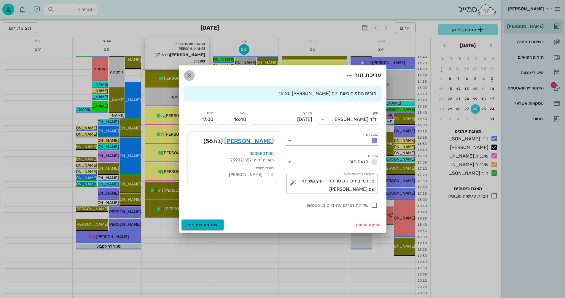
click at [190, 76] on icon "button" at bounding box center [189, 75] width 7 height 7
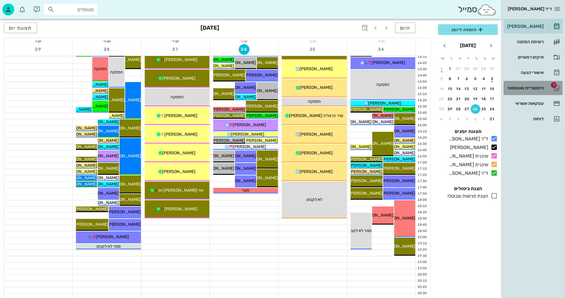
click at [520, 87] on div "היסטוריית וואטסאפ" at bounding box center [525, 88] width 38 height 5
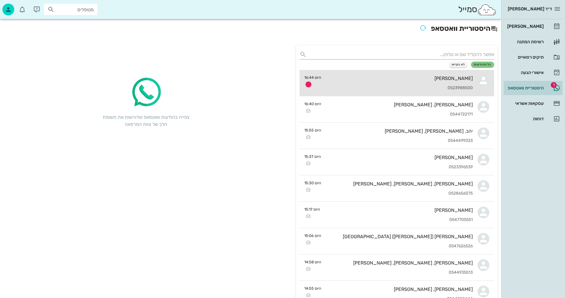
click at [389, 83] on div "[PERSON_NAME] 0523988500" at bounding box center [399, 83] width 147 height 26
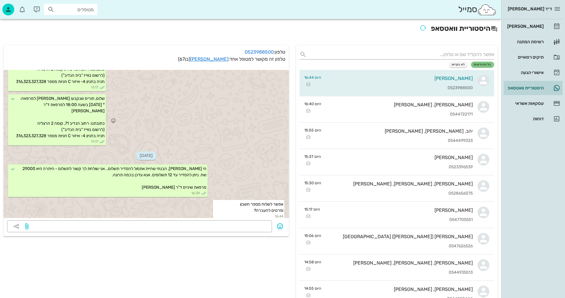
scroll to position [427, 0]
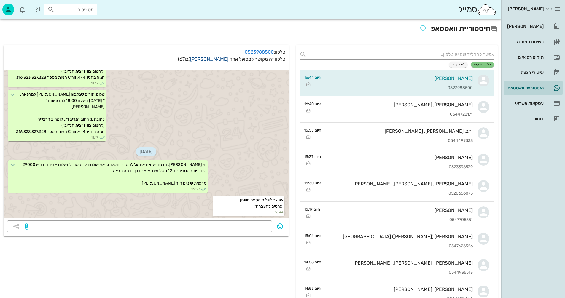
click at [214, 60] on link "[PERSON_NAME]" at bounding box center [209, 59] width 38 height 6
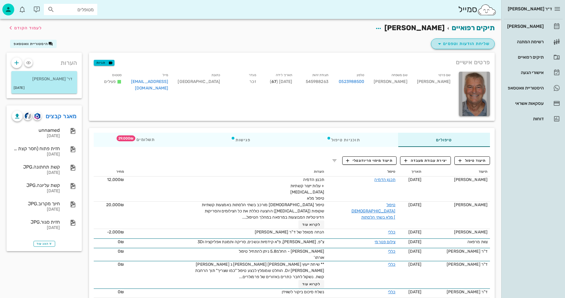
click at [451, 42] on span "שליחת הודעות וטפסים" at bounding box center [463, 43] width 54 height 7
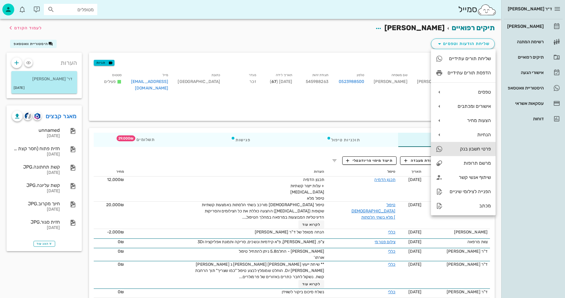
click at [475, 148] on div "פרטי חשבון בנק" at bounding box center [468, 149] width 43 height 6
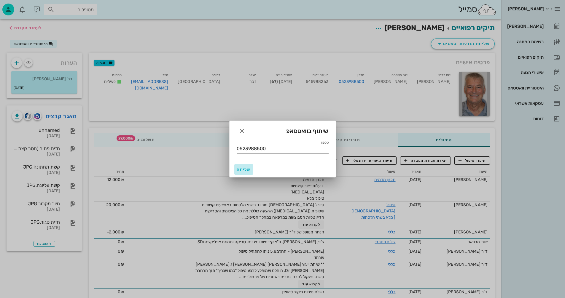
click at [243, 169] on span "שליחה" at bounding box center [244, 169] width 14 height 5
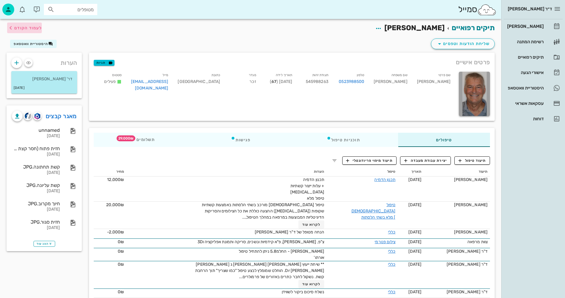
click at [25, 27] on span "לעמוד הקודם" at bounding box center [28, 27] width 28 height 5
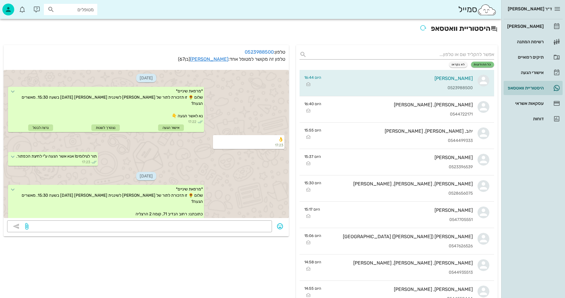
scroll to position [487, 0]
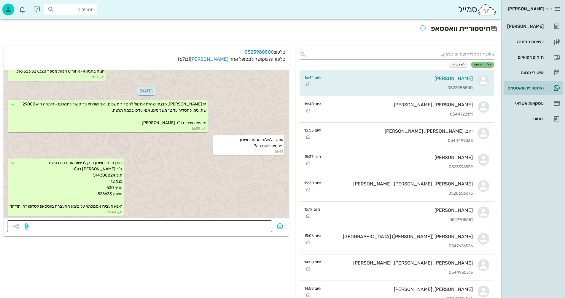
click at [159, 226] on textarea at bounding box center [149, 226] width 239 height 9
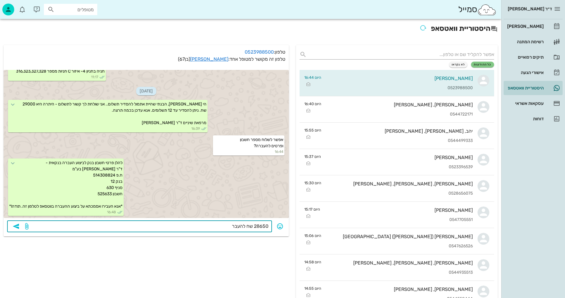
type textarea "28650 שח להעברה"
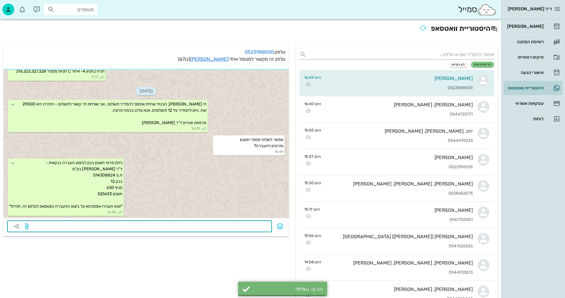
scroll to position [504, 0]
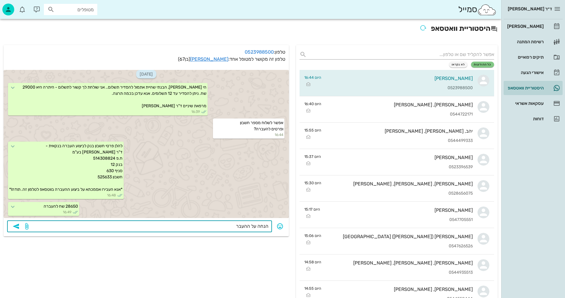
type textarea "הנחה על ההעברה"
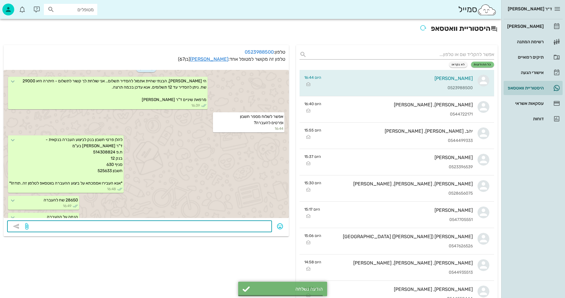
scroll to position [521, 0]
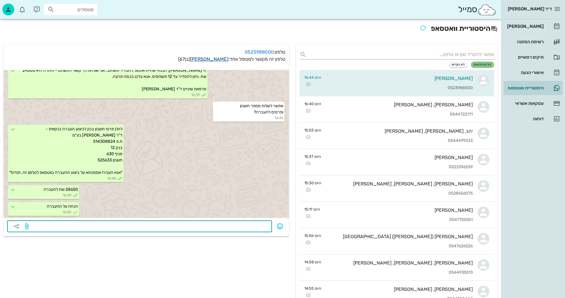
click at [218, 60] on link "[PERSON_NAME]" at bounding box center [209, 59] width 38 height 6
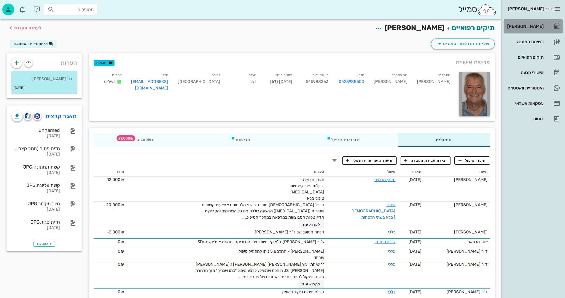
click at [522, 26] on div "[PERSON_NAME]" at bounding box center [525, 26] width 38 height 5
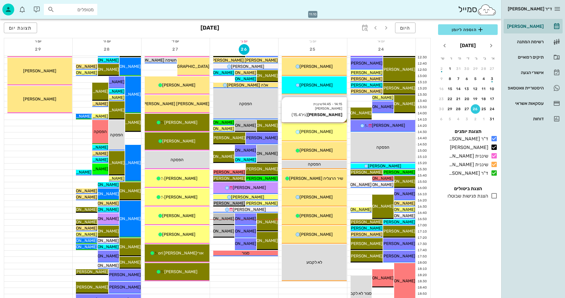
scroll to position [207, 0]
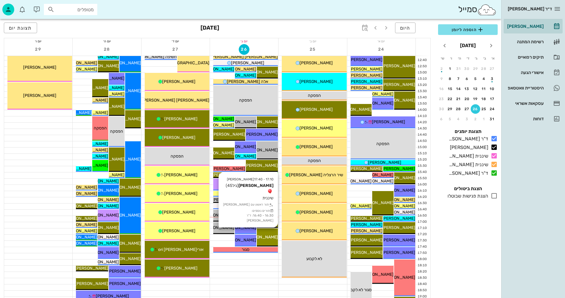
click at [264, 235] on span "[PERSON_NAME]" at bounding box center [261, 237] width 33 height 5
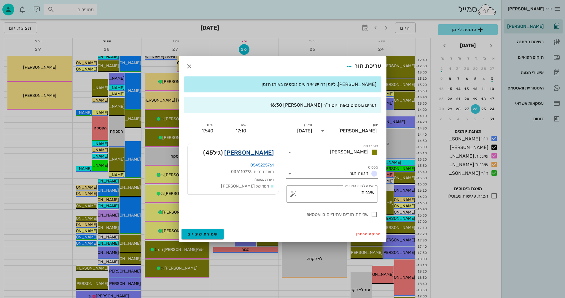
click at [259, 153] on link "[PERSON_NAME]" at bounding box center [249, 152] width 50 height 9
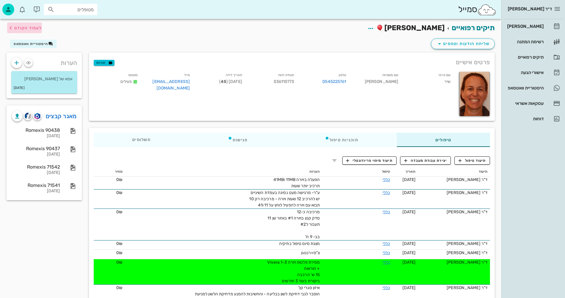
click at [31, 28] on span "לעמוד הקודם" at bounding box center [28, 27] width 28 height 5
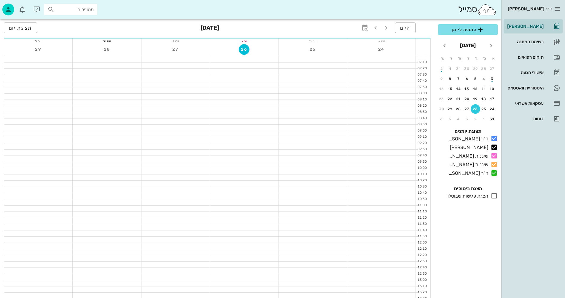
scroll to position [207, 0]
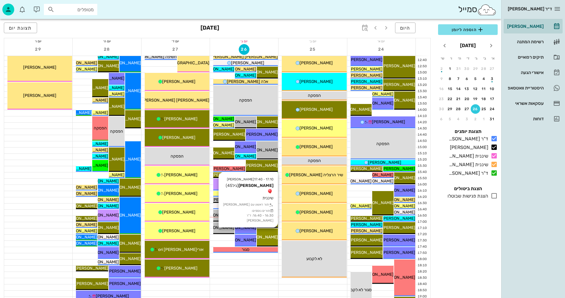
click at [264, 238] on span "[PERSON_NAME]" at bounding box center [261, 237] width 33 height 5
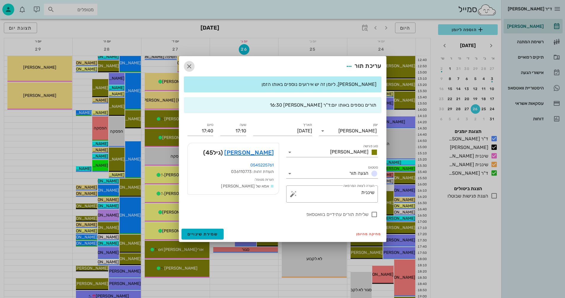
click at [189, 65] on icon "button" at bounding box center [189, 66] width 7 height 7
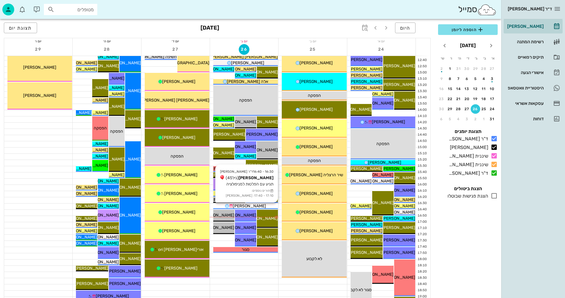
click at [267, 205] on div "[PERSON_NAME]" at bounding box center [245, 206] width 65 height 6
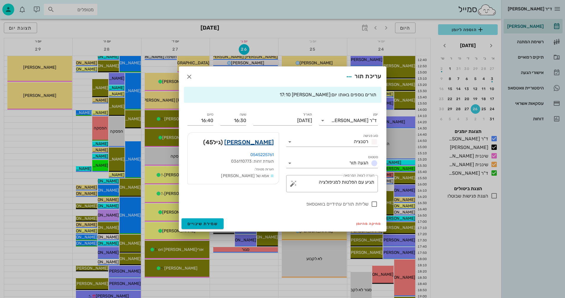
click at [258, 142] on link "[PERSON_NAME]" at bounding box center [249, 142] width 50 height 9
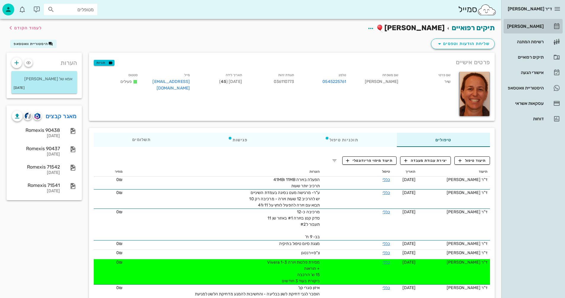
click at [525, 25] on div "[PERSON_NAME]" at bounding box center [525, 26] width 38 height 5
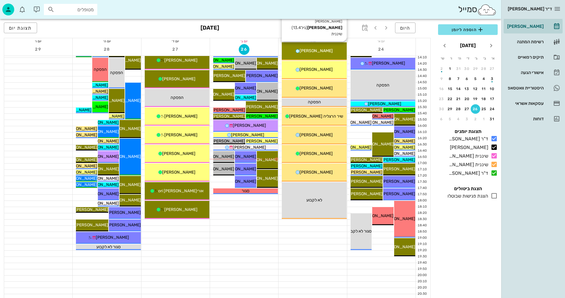
scroll to position [267, 0]
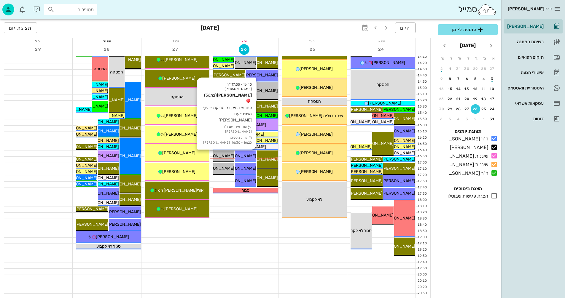
click at [248, 155] on span "[PERSON_NAME]" at bounding box center [239, 156] width 33 height 5
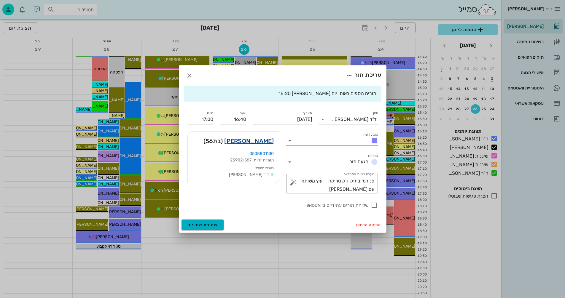
click at [255, 142] on link "[PERSON_NAME]" at bounding box center [249, 140] width 50 height 9
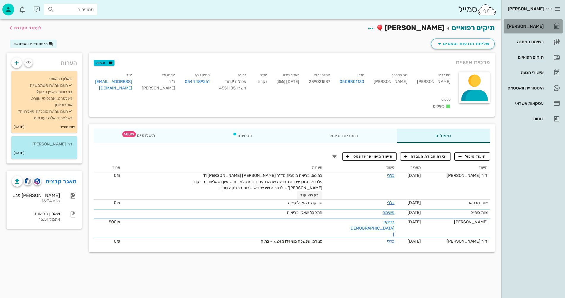
click at [537, 27] on div "[PERSON_NAME]" at bounding box center [525, 26] width 38 height 5
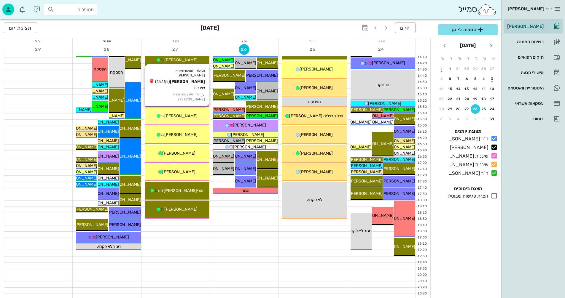
scroll to position [267, 0]
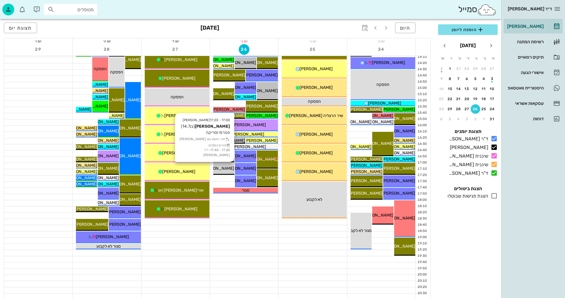
click at [224, 167] on span "[PERSON_NAME]" at bounding box center [217, 168] width 33 height 5
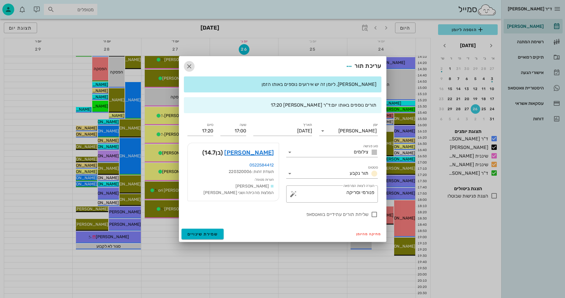
click at [186, 63] on icon "button" at bounding box center [189, 66] width 7 height 7
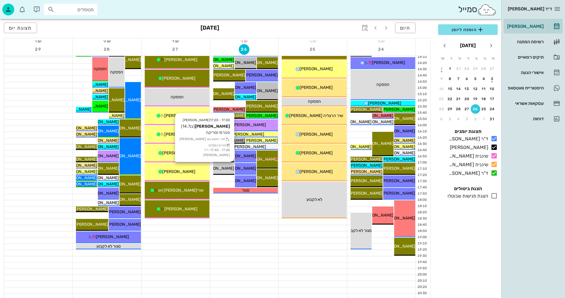
click at [223, 168] on span "[PERSON_NAME]" at bounding box center [217, 168] width 33 height 5
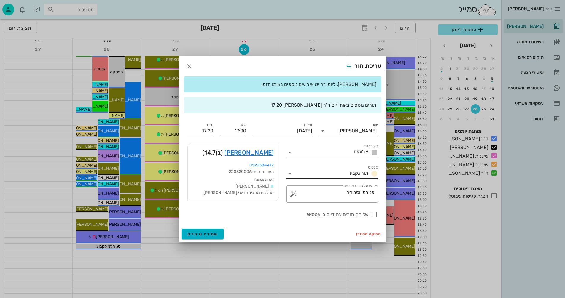
click at [289, 173] on icon at bounding box center [289, 173] width 7 height 7
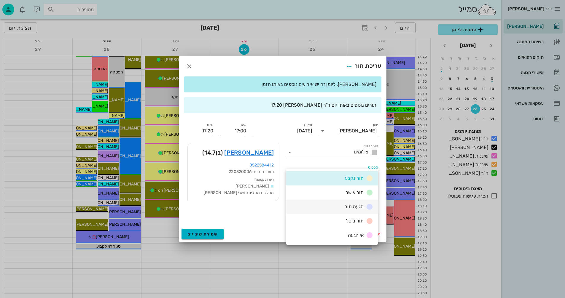
click at [347, 205] on span "הגעה תור" at bounding box center [353, 207] width 19 height 6
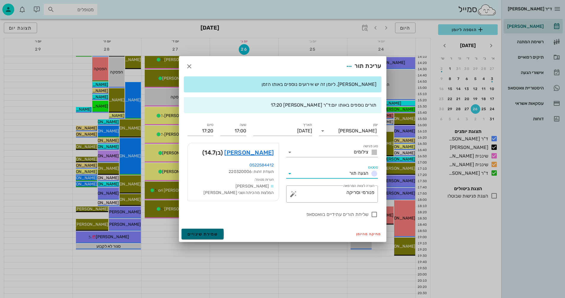
click at [204, 231] on button "שמירת שינויים" at bounding box center [202, 234] width 42 height 11
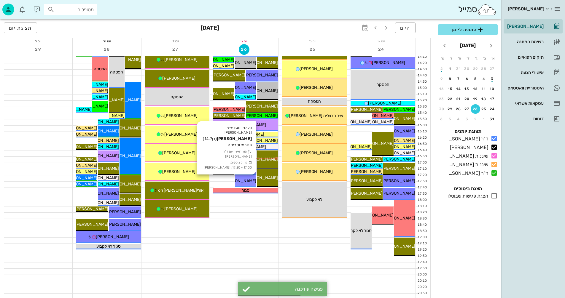
click at [245, 180] on span "[PERSON_NAME]" at bounding box center [239, 180] width 33 height 5
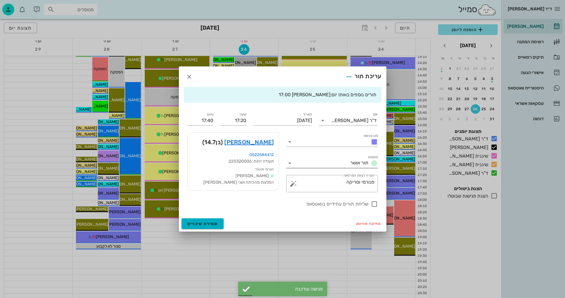
click at [289, 162] on icon at bounding box center [289, 163] width 7 height 7
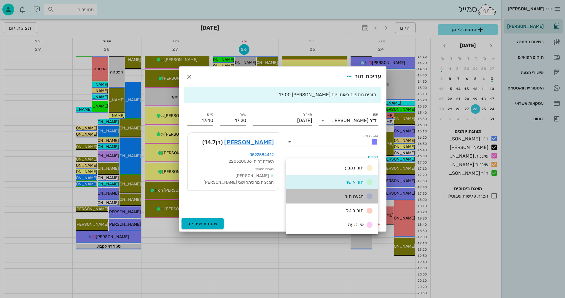
click at [343, 195] on div "הגעה תור" at bounding box center [357, 196] width 31 height 7
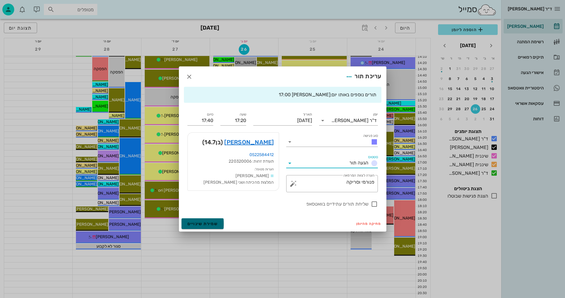
click at [205, 221] on button "שמירת שינויים" at bounding box center [202, 223] width 42 height 11
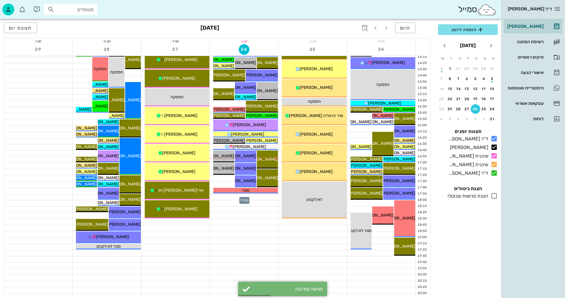
click at [258, 198] on div at bounding box center [244, 197] width 68 height 6
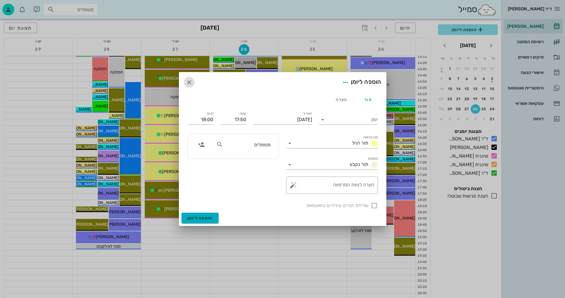
click at [187, 81] on icon "button" at bounding box center [189, 82] width 7 height 7
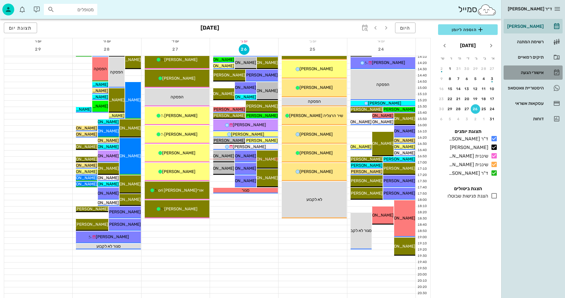
click at [535, 72] on div "אישורי הגעה" at bounding box center [525, 72] width 38 height 5
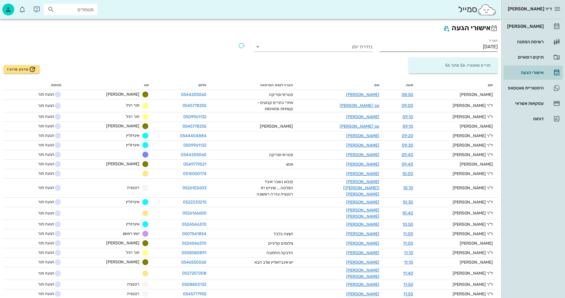
click at [462, 48] on input "[DATE]" at bounding box center [438, 46] width 118 height 9
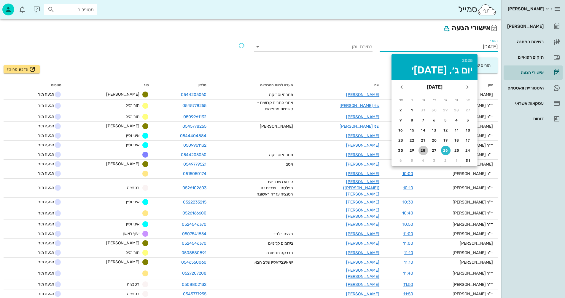
click at [423, 150] on div "28" at bounding box center [422, 151] width 9 height 4
type input "[DATE]"
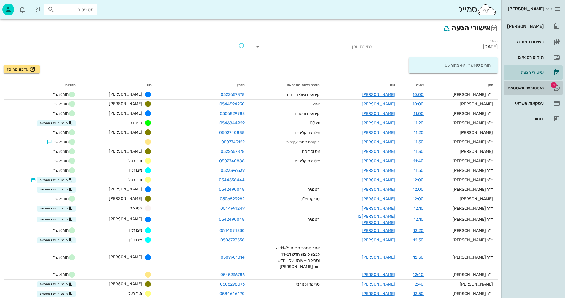
click at [523, 86] on div "היסטוריית וואטסאפ" at bounding box center [525, 88] width 38 height 5
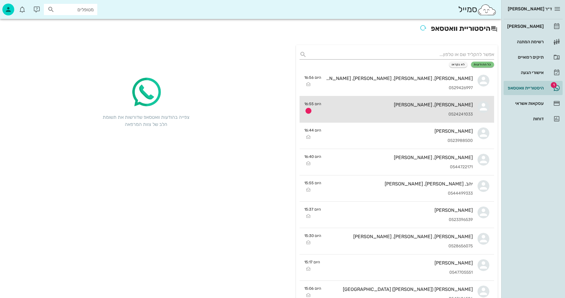
click at [384, 106] on div "[PERSON_NAME], [PERSON_NAME]" at bounding box center [399, 105] width 147 height 6
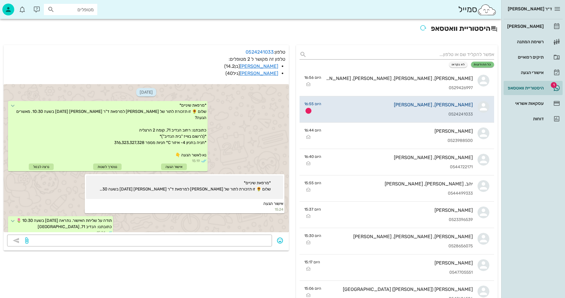
scroll to position [523, 0]
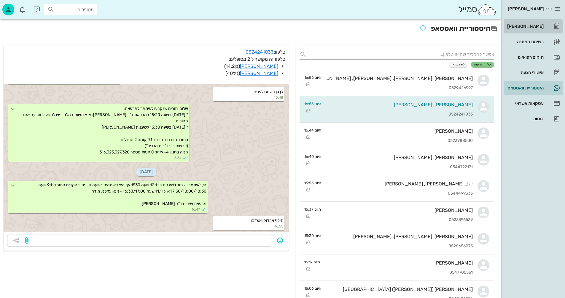
click at [528, 27] on div "[PERSON_NAME]" at bounding box center [525, 26] width 38 height 5
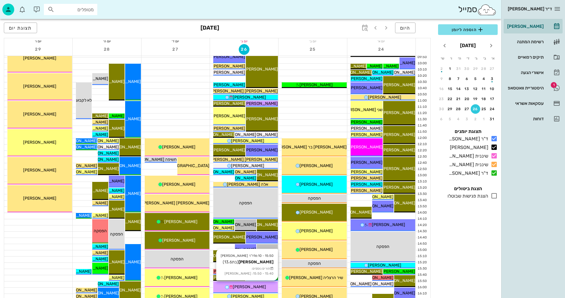
scroll to position [73, 0]
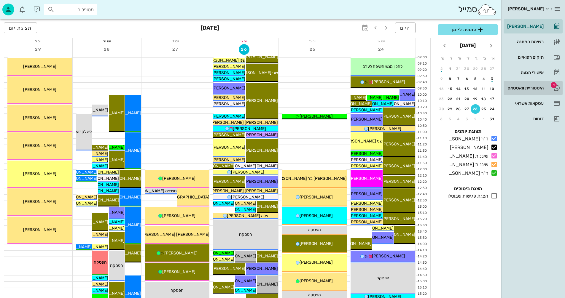
click at [513, 90] on div "היסטוריית וואטסאפ" at bounding box center [525, 88] width 38 height 5
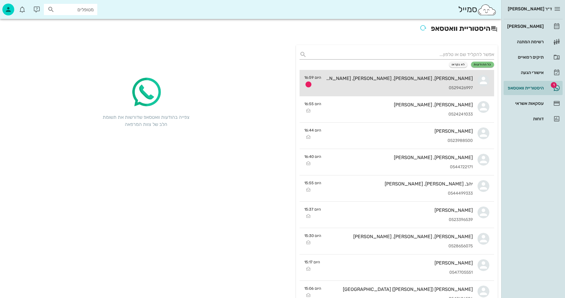
click at [395, 86] on div "0529426997" at bounding box center [399, 88] width 147 height 5
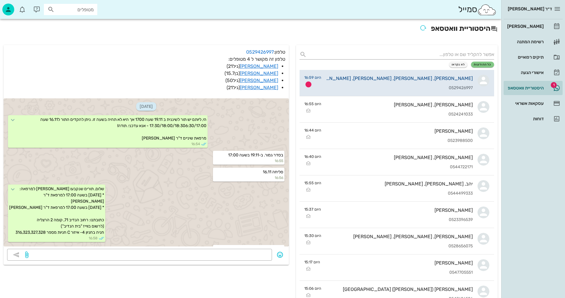
scroll to position [21, 0]
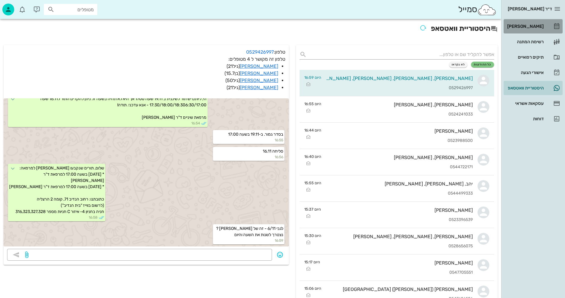
click at [521, 26] on div "[PERSON_NAME]" at bounding box center [525, 26] width 38 height 5
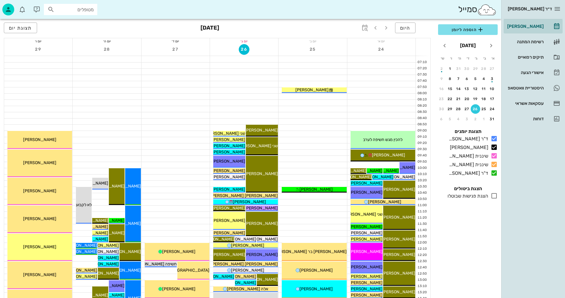
click at [80, 11] on input "מטופלים" at bounding box center [75, 10] width 38 height 8
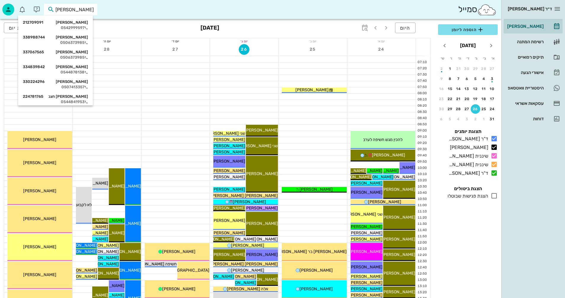
type input "[PERSON_NAME]"
click at [73, 99] on div "[PERSON_NAME] 220317119" at bounding box center [55, 101] width 65 height 5
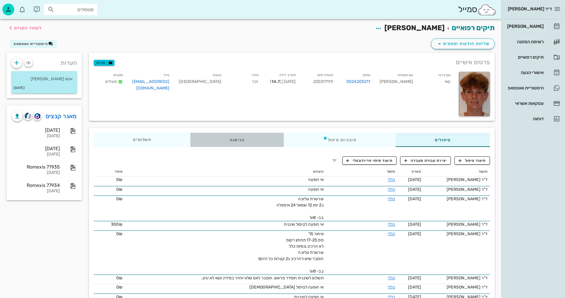
click at [234, 139] on div "פגישות" at bounding box center [236, 140] width 93 height 14
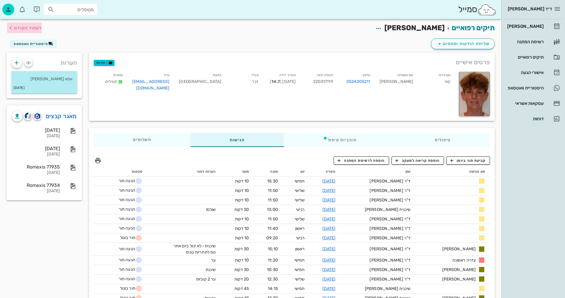
click at [34, 26] on span "לעמוד הקודם" at bounding box center [28, 27] width 28 height 5
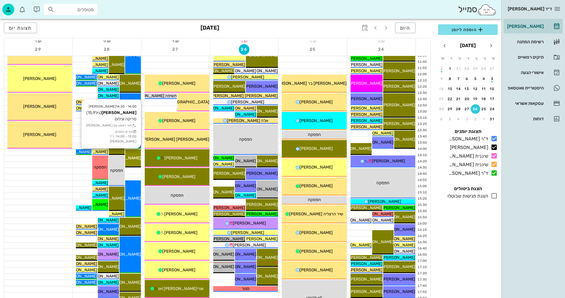
scroll to position [178, 0]
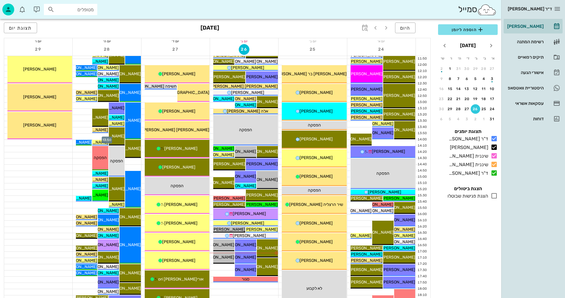
click at [92, 136] on div at bounding box center [107, 137] width 68 height 6
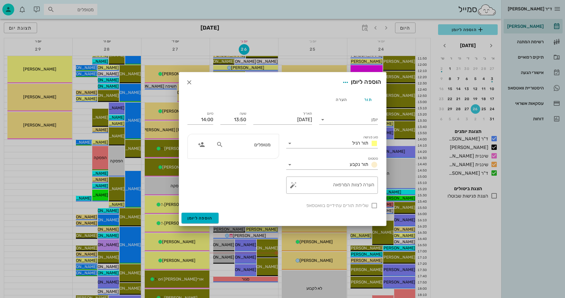
click at [265, 143] on input "מטופלים" at bounding box center [247, 145] width 46 height 8
type input "[PERSON_NAME]"
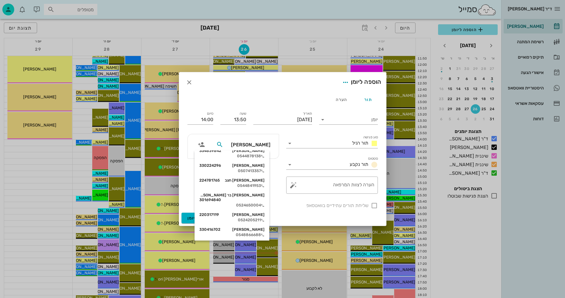
scroll to position [59, 0]
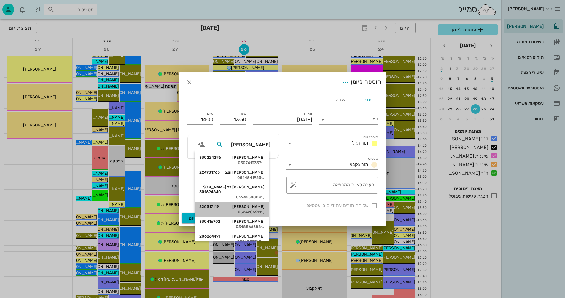
click at [248, 205] on div "[PERSON_NAME] 220317119" at bounding box center [231, 207] width 65 height 5
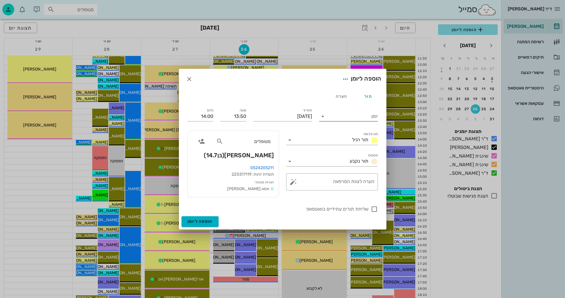
click at [322, 116] on icon at bounding box center [322, 116] width 7 height 7
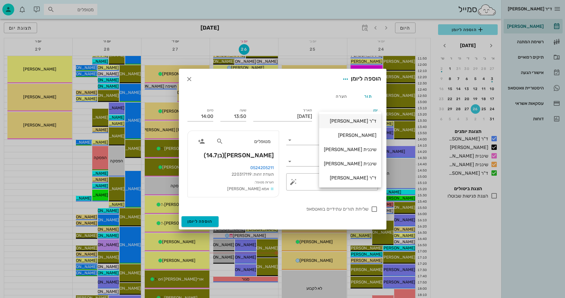
click at [344, 122] on div "ד"ר [PERSON_NAME]" at bounding box center [350, 121] width 52 height 6
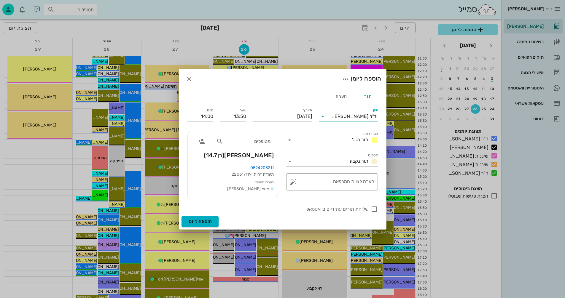
click at [291, 140] on icon at bounding box center [289, 140] width 7 height 7
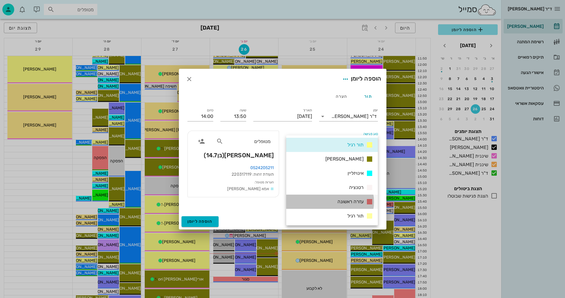
click at [346, 199] on div "עזרה ראשונה" at bounding box center [354, 201] width 38 height 7
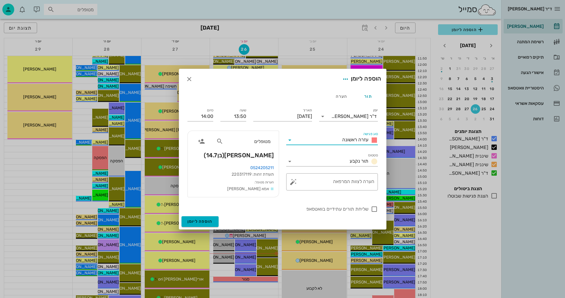
click at [288, 141] on icon at bounding box center [289, 140] width 7 height 7
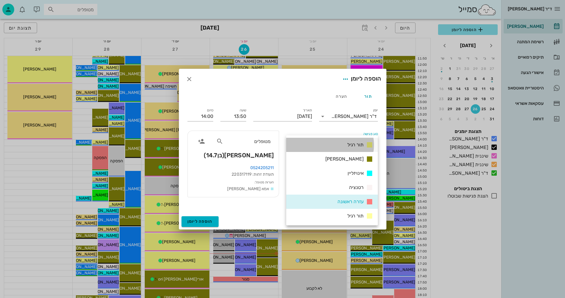
click at [356, 144] on span "תור רגיל" at bounding box center [355, 145] width 16 height 6
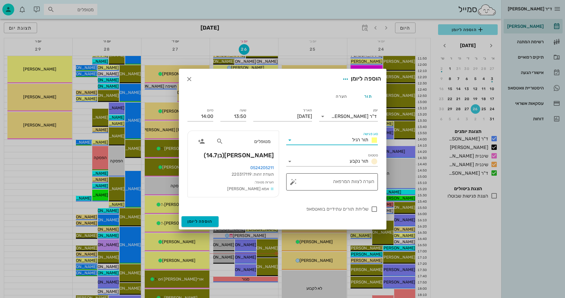
click at [341, 181] on div "הערה לצוות המרפאה" at bounding box center [334, 181] width 80 height 17
click at [293, 181] on button "button" at bounding box center [293, 181] width 7 height 7
click at [304, 168] on div "הערות לפגישה" at bounding box center [305, 170] width 31 height 12
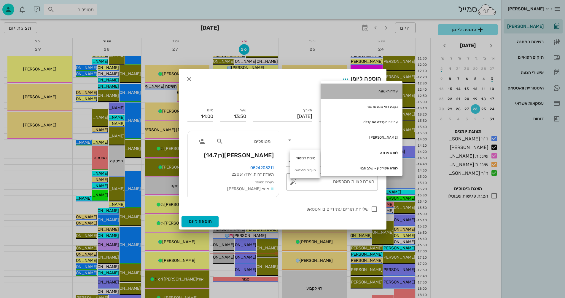
click at [384, 92] on div "עזרה ראשונה" at bounding box center [361, 91] width 82 height 15
type textarea "עזרה ראשונה"
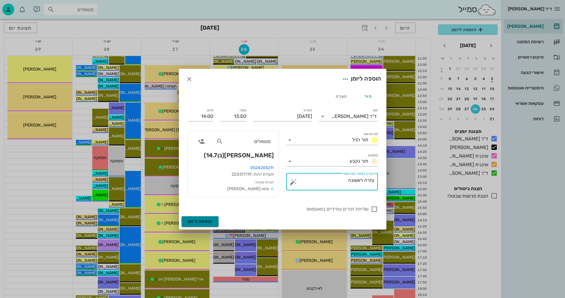
click at [195, 222] on span "הוספה ליומן" at bounding box center [199, 221] width 25 height 5
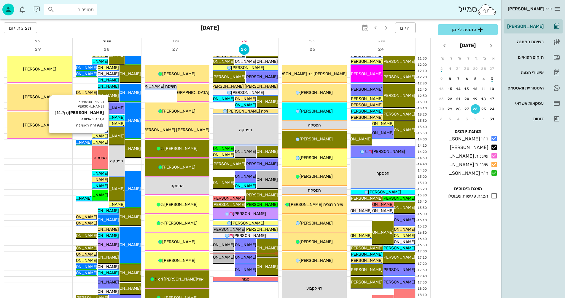
click at [101, 135] on span "[PERSON_NAME]" at bounding box center [91, 136] width 33 height 5
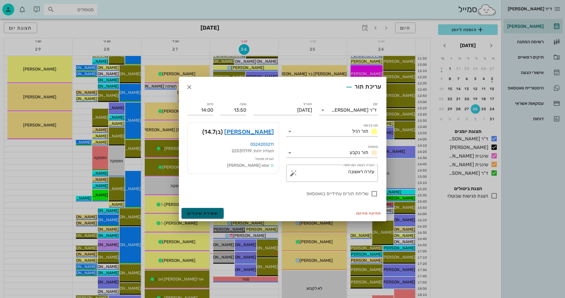
click at [205, 212] on span "שמירת שינויים" at bounding box center [202, 213] width 31 height 5
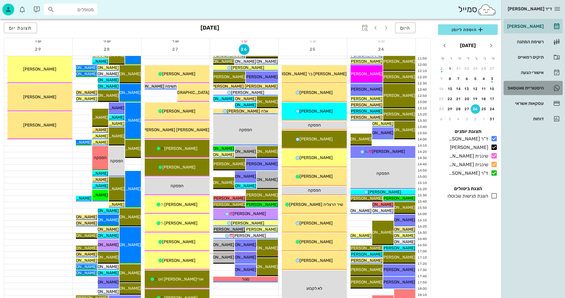
click at [524, 87] on div "היסטוריית וואטסאפ" at bounding box center [525, 88] width 38 height 5
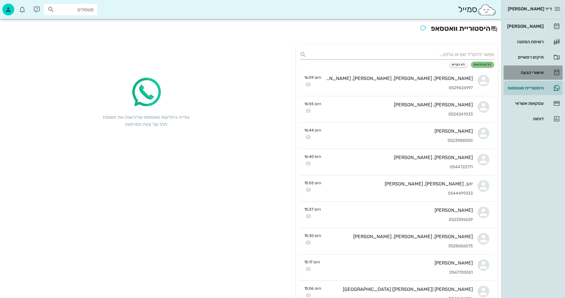
click at [529, 73] on div "אישורי הגעה" at bounding box center [525, 72] width 38 height 5
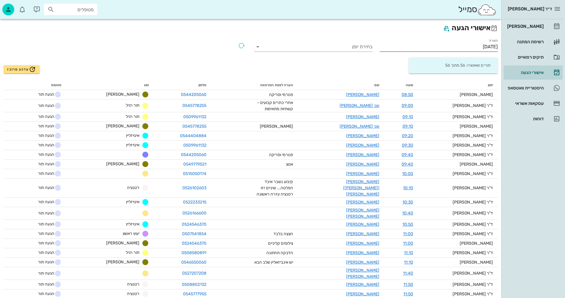
click at [458, 47] on input "[DATE]" at bounding box center [438, 46] width 118 height 9
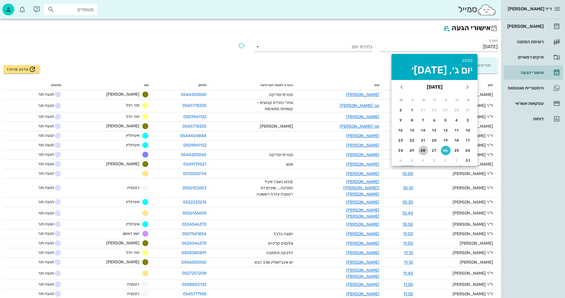
click at [424, 151] on div "28" at bounding box center [422, 151] width 9 height 4
type input "[DATE]"
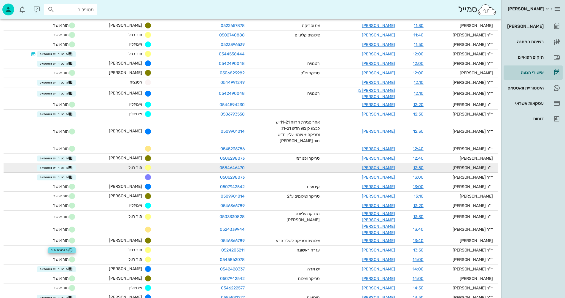
scroll to position [148, 0]
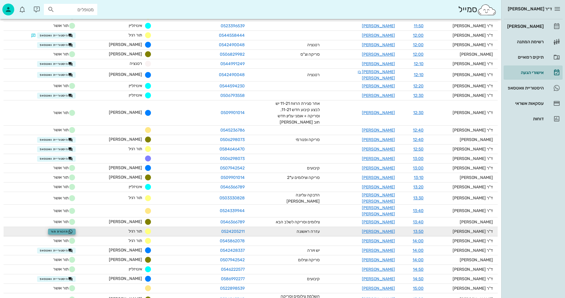
click at [72, 229] on span "תזכורת תור" at bounding box center [62, 231] width 22 height 5
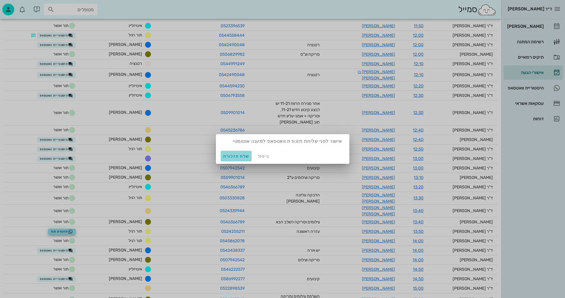
click at [234, 157] on span "שלח תזכורת" at bounding box center [236, 156] width 26 height 5
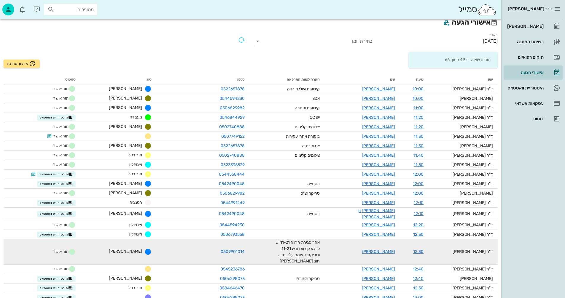
scroll to position [0, 0]
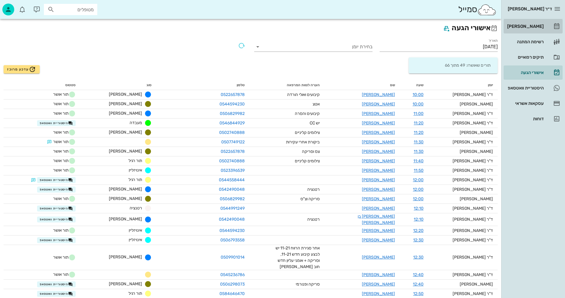
click at [531, 26] on div "[PERSON_NAME]" at bounding box center [525, 26] width 38 height 5
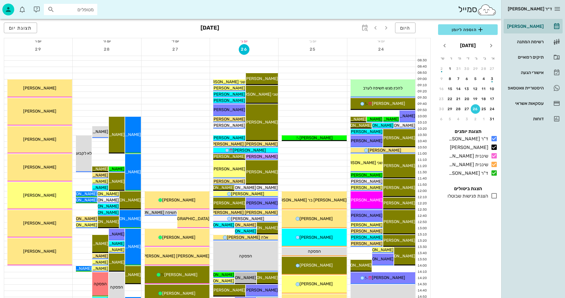
scroll to position [89, 0]
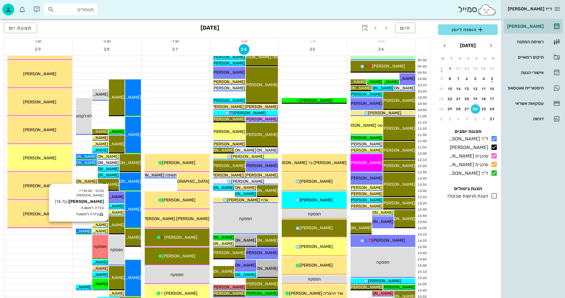
click at [102, 226] on span "[PERSON_NAME]" at bounding box center [91, 225] width 33 height 5
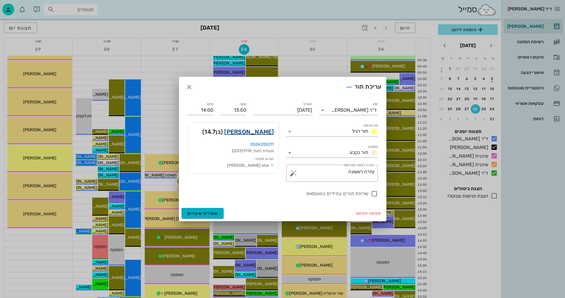
click at [262, 133] on link "[PERSON_NAME]" at bounding box center [249, 131] width 50 height 9
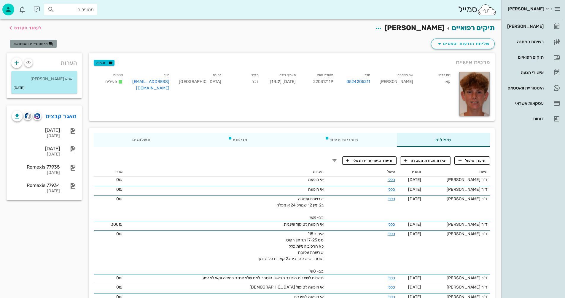
click at [39, 43] on span "היסטוריית וואטסאפ" at bounding box center [31, 44] width 34 height 4
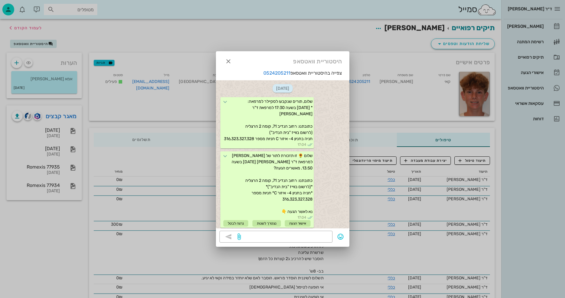
scroll to position [8, 0]
click at [227, 60] on icon "button" at bounding box center [228, 61] width 7 height 7
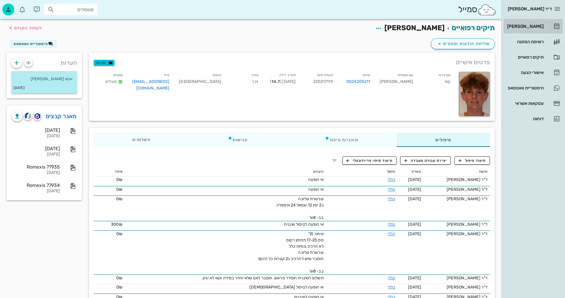
click at [534, 25] on div "[PERSON_NAME]" at bounding box center [525, 26] width 38 height 5
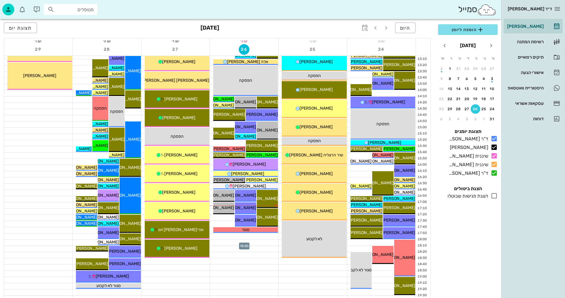
scroll to position [221, 0]
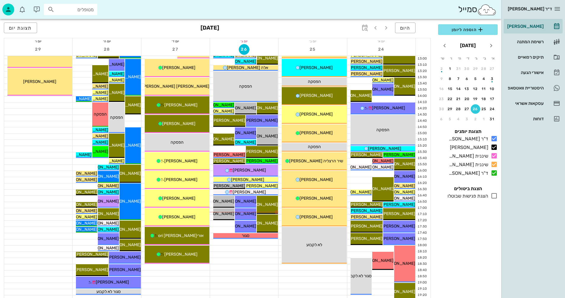
click at [245, 263] on div at bounding box center [244, 261] width 68 height 6
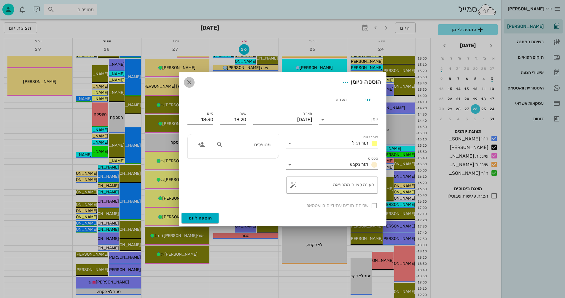
click at [188, 80] on icon "button" at bounding box center [189, 82] width 7 height 7
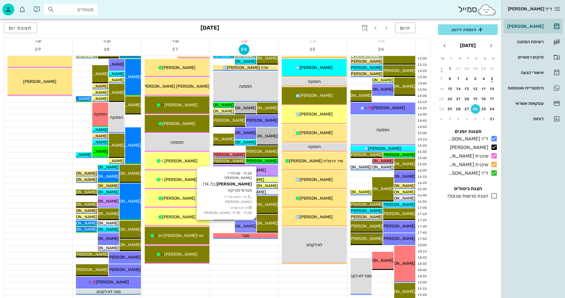
click at [245, 225] on span "[PERSON_NAME]" at bounding box center [239, 226] width 33 height 5
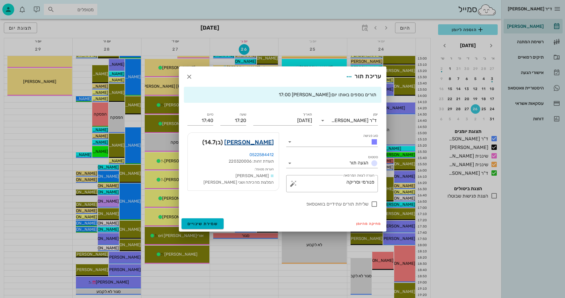
click at [262, 141] on link "[PERSON_NAME]" at bounding box center [249, 142] width 50 height 9
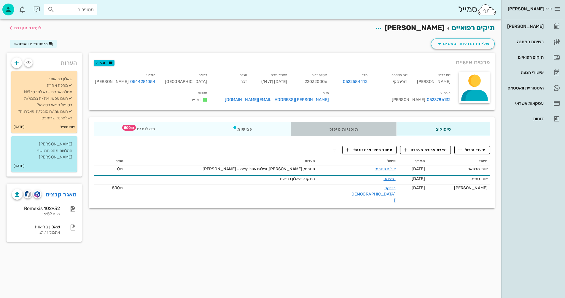
click at [355, 136] on div "תוכניות טיפול" at bounding box center [344, 129] width 106 height 14
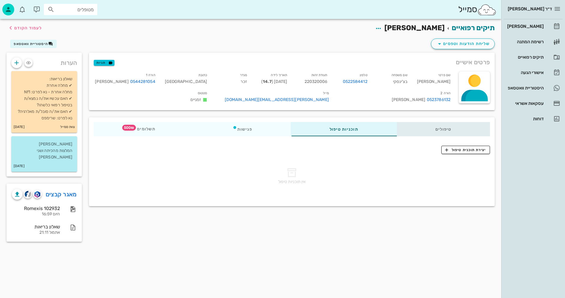
click at [442, 135] on div "טיפולים" at bounding box center [443, 129] width 93 height 14
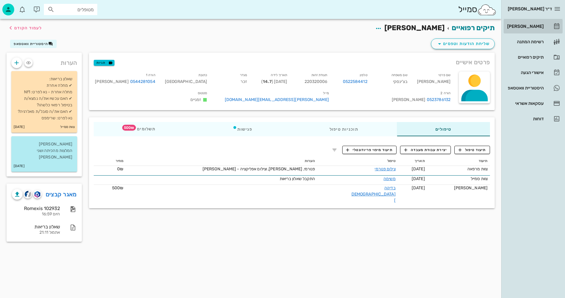
click at [531, 26] on div "[PERSON_NAME]" at bounding box center [525, 26] width 38 height 5
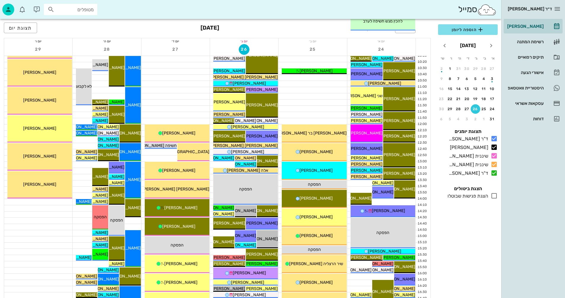
scroll to position [237, 0]
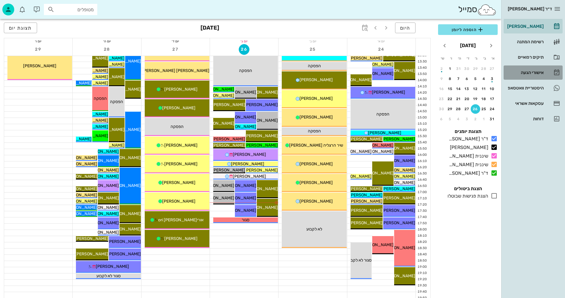
click at [519, 73] on div "אישורי הגעה" at bounding box center [525, 72] width 38 height 5
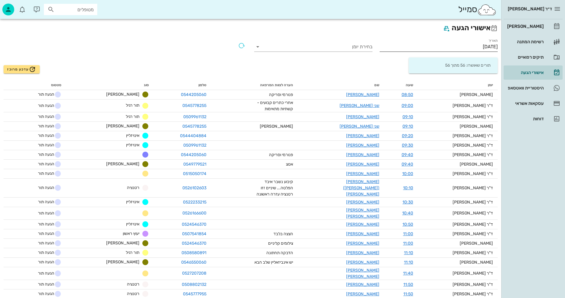
click at [464, 45] on input "[DATE]" at bounding box center [438, 46] width 118 height 9
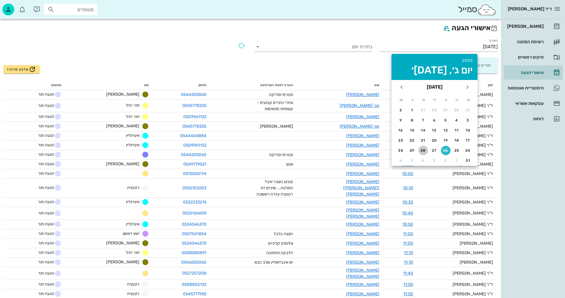
click at [422, 150] on div "28" at bounding box center [422, 151] width 9 height 4
type input "[DATE]"
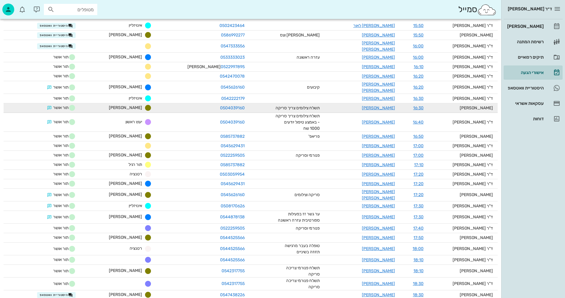
scroll to position [478, 0]
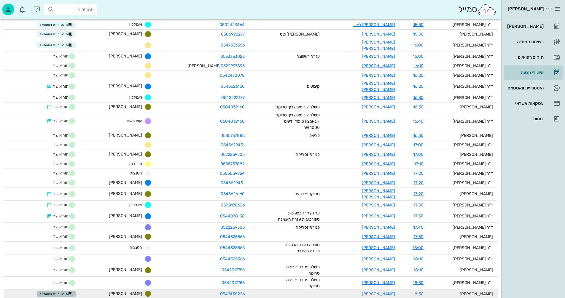
click at [71, 292] on span "היסטוריית וואטסאפ" at bounding box center [56, 294] width 33 height 5
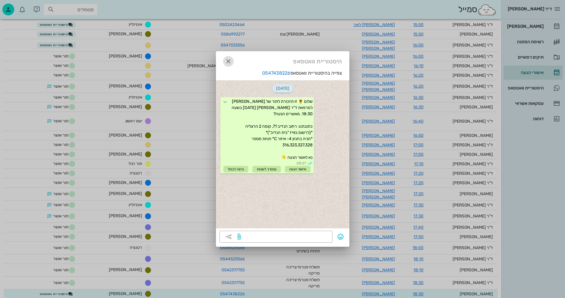
click at [229, 61] on icon "button" at bounding box center [228, 61] width 7 height 7
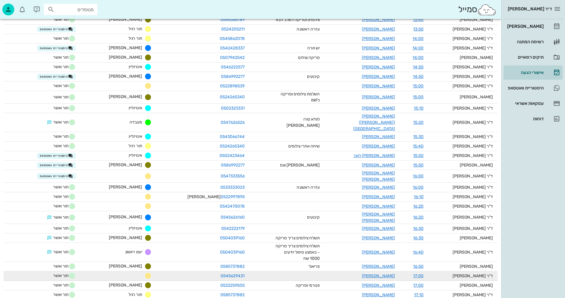
scroll to position [330, 0]
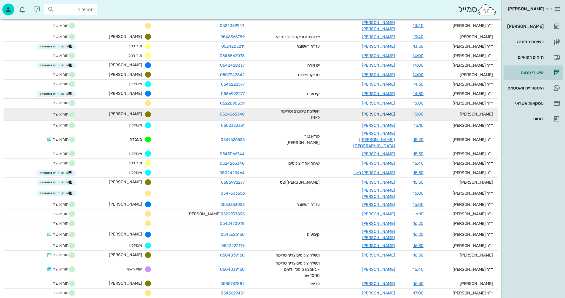
click at [379, 112] on link "[PERSON_NAME]" at bounding box center [378, 114] width 33 height 5
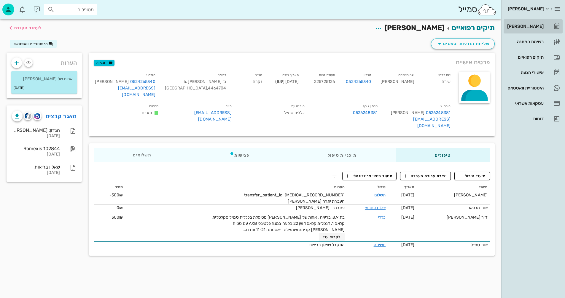
click at [533, 27] on div "[PERSON_NAME]" at bounding box center [525, 26] width 38 height 5
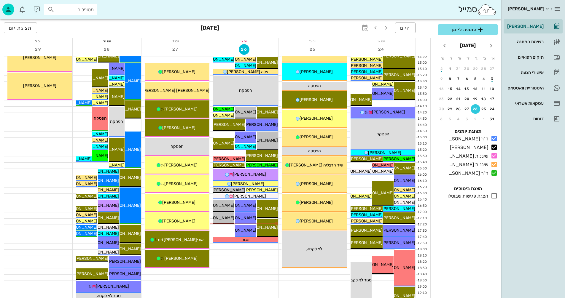
scroll to position [237, 0]
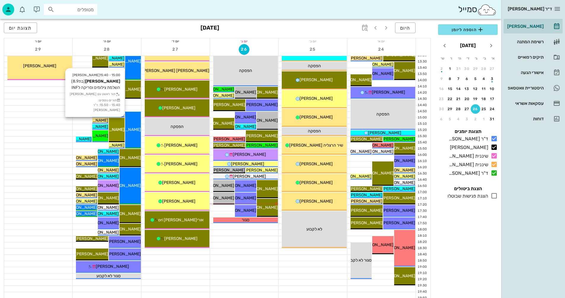
click at [119, 125] on div "15:00 - 15:40 [PERSON_NAME] [PERSON_NAME] (בת 8.9 ) השלמת צילומים וסריקה לINF ת…" at bounding box center [117, 130] width 16 height 24
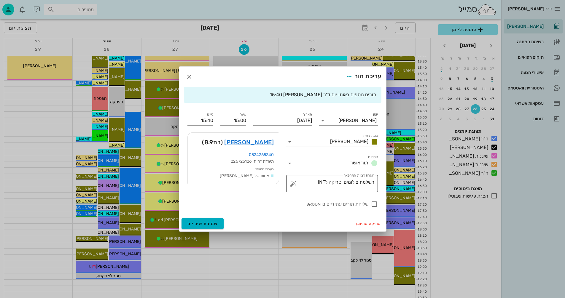
click at [292, 182] on button "button" at bounding box center [293, 183] width 7 height 7
click at [302, 170] on div "הערות לפגישה" at bounding box center [305, 172] width 31 height 12
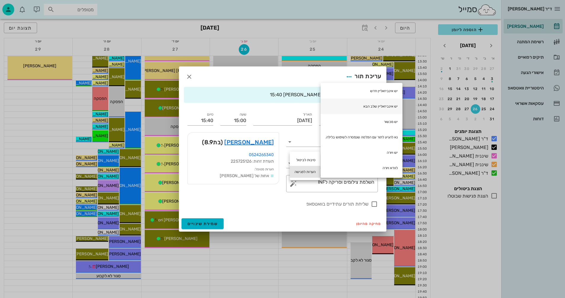
scroll to position [172, 0]
click at [236, 212] on div "תורים נוספים באותו יום: ד"ר [PERSON_NAME] 15:40 יומן יומן מרפאה סוג פגישה [PERS…" at bounding box center [282, 151] width 207 height 129
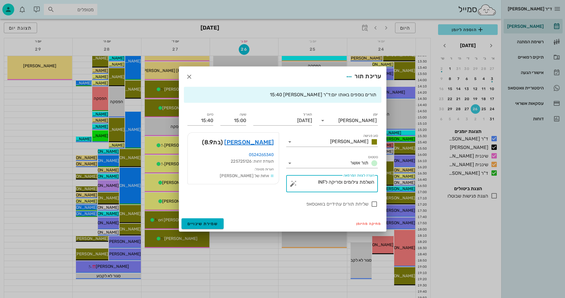
click at [326, 181] on textarea "השלמת צילומים וסריקה לINF" at bounding box center [334, 185] width 80 height 14
type textarea "השלמת צילומים וסריקה ל-INF"
click at [202, 222] on span "שמירת שינויים" at bounding box center [202, 223] width 31 height 5
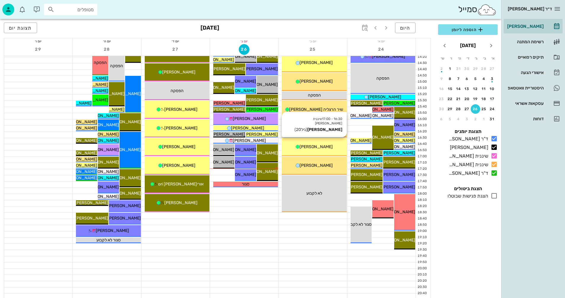
scroll to position [281, 0]
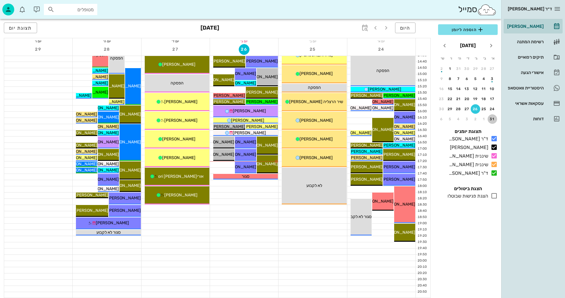
click at [493, 118] on div "31" at bounding box center [491, 119] width 9 height 4
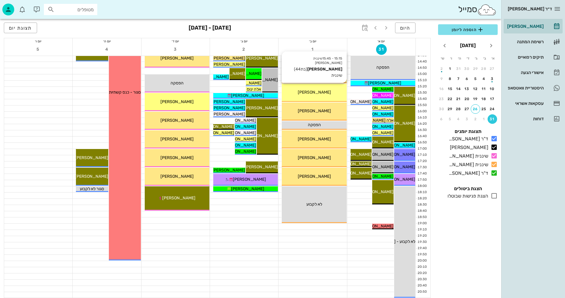
click at [309, 92] on span "[PERSON_NAME]" at bounding box center [314, 92] width 33 height 5
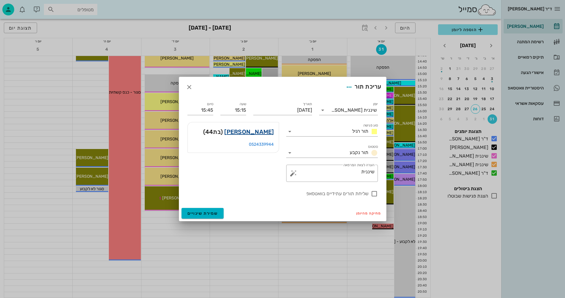
click at [263, 131] on link "[PERSON_NAME]" at bounding box center [249, 131] width 50 height 9
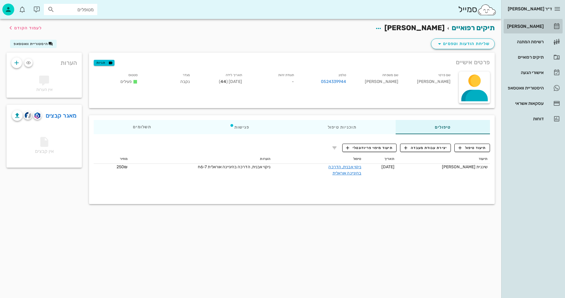
click at [533, 26] on div "[PERSON_NAME]" at bounding box center [525, 26] width 38 height 5
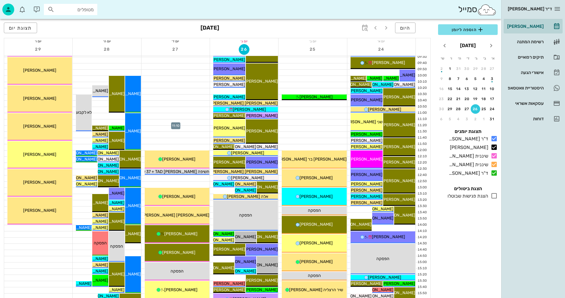
scroll to position [89, 0]
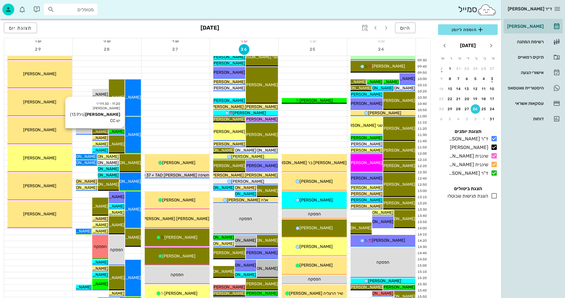
click at [118, 130] on span "[PERSON_NAME]" at bounding box center [107, 131] width 33 height 5
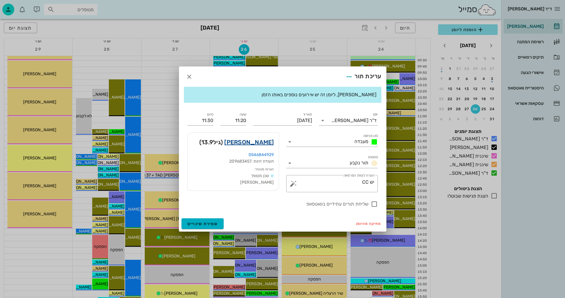
click at [239, 142] on link "[PERSON_NAME]" at bounding box center [249, 142] width 50 height 9
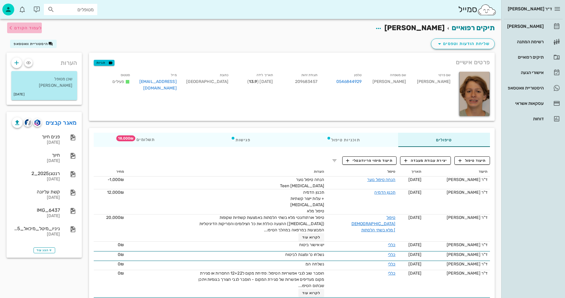
click at [27, 28] on span "לעמוד הקודם" at bounding box center [28, 27] width 28 height 5
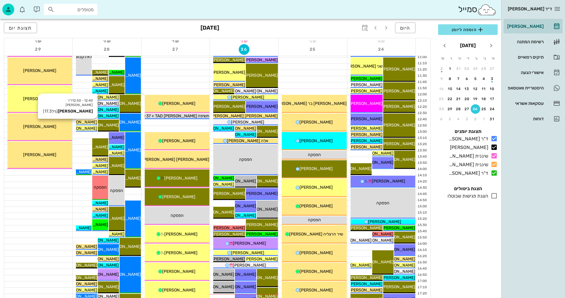
scroll to position [178, 0]
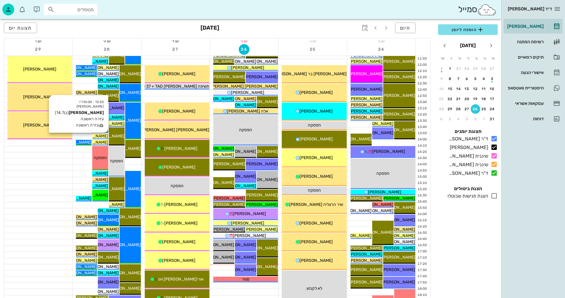
click at [101, 137] on span "[PERSON_NAME]" at bounding box center [91, 136] width 33 height 5
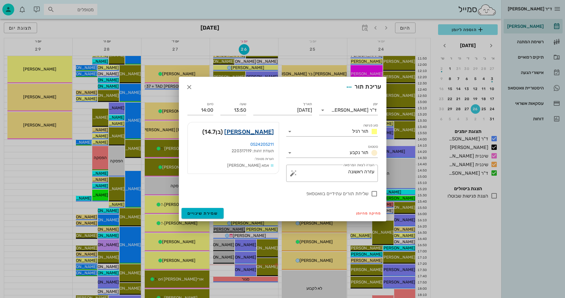
click at [261, 132] on link "[PERSON_NAME]" at bounding box center [249, 131] width 50 height 9
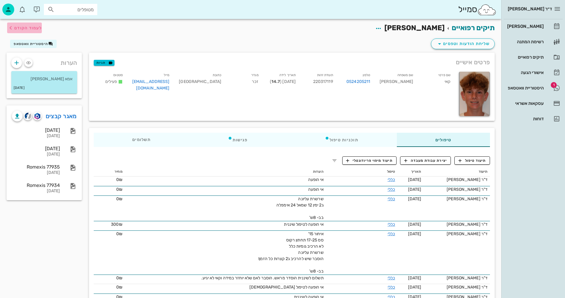
click at [37, 27] on span "לעמוד הקודם" at bounding box center [28, 27] width 28 height 5
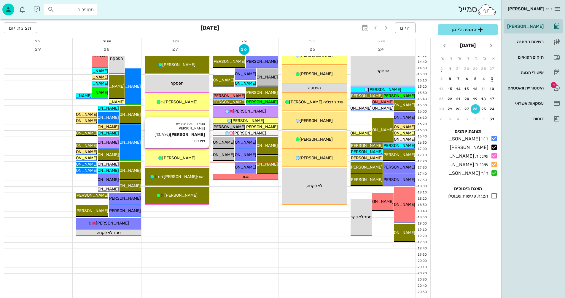
scroll to position [281, 0]
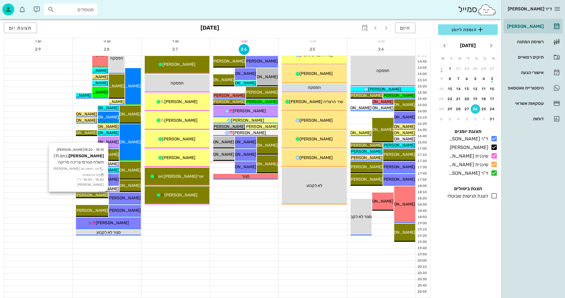
click at [100, 194] on span "[PERSON_NAME]" at bounding box center [91, 195] width 33 height 5
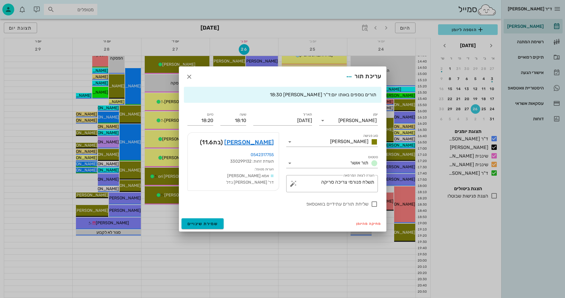
click at [33, 181] on div at bounding box center [282, 149] width 565 height 298
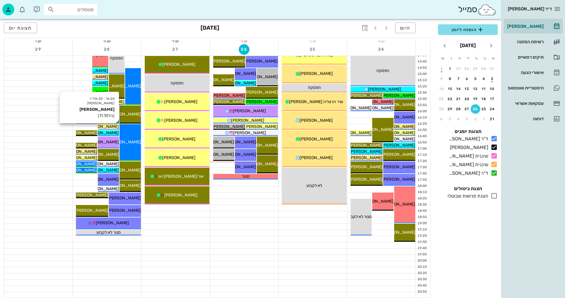
click at [111, 127] on span "[PERSON_NAME]" at bounding box center [102, 126] width 33 height 5
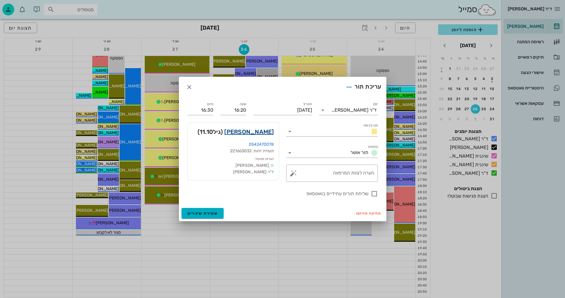
click at [236, 131] on link "[PERSON_NAME]" at bounding box center [249, 131] width 50 height 9
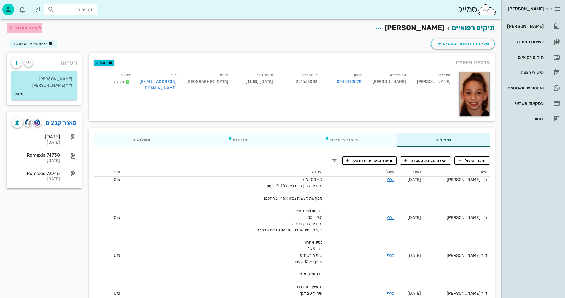
click at [33, 28] on span "לעמוד הקודם" at bounding box center [28, 27] width 28 height 5
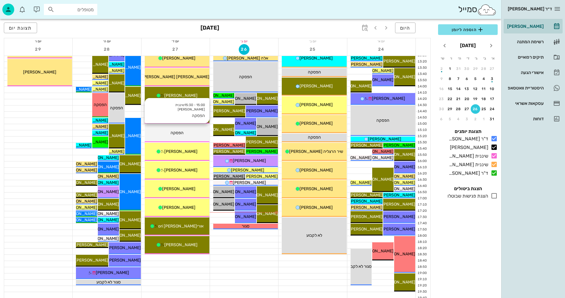
scroll to position [192, 0]
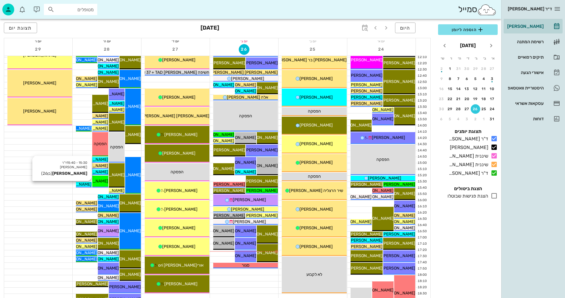
click at [85, 184] on span "[PERSON_NAME]" at bounding box center [74, 184] width 33 height 5
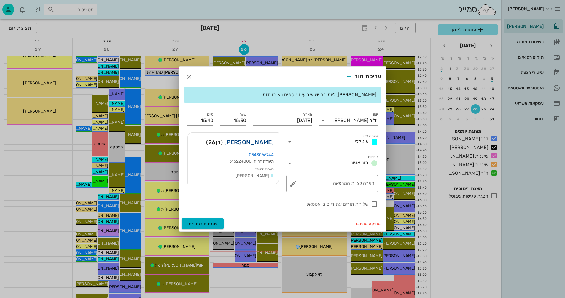
click at [257, 141] on link "[PERSON_NAME]" at bounding box center [249, 142] width 50 height 9
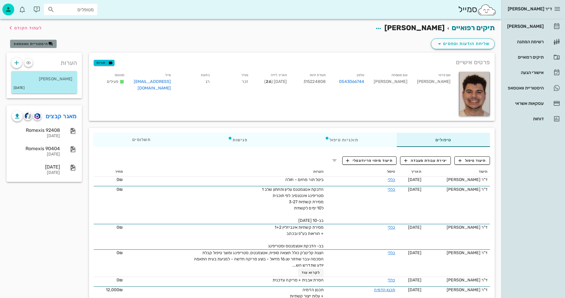
click at [33, 45] on span "היסטוריית וואטסאפ" at bounding box center [31, 44] width 34 height 4
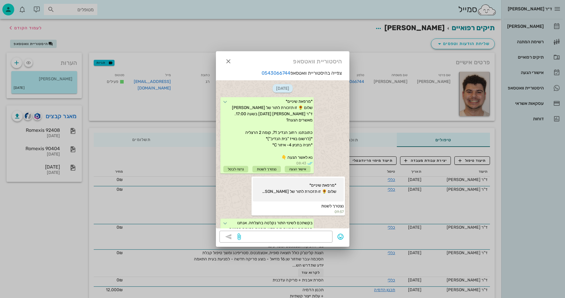
scroll to position [307, 0]
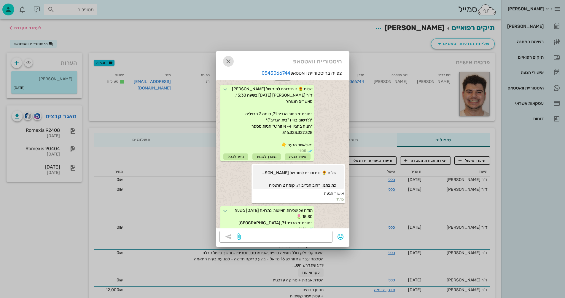
click at [228, 58] on icon "button" at bounding box center [228, 61] width 7 height 7
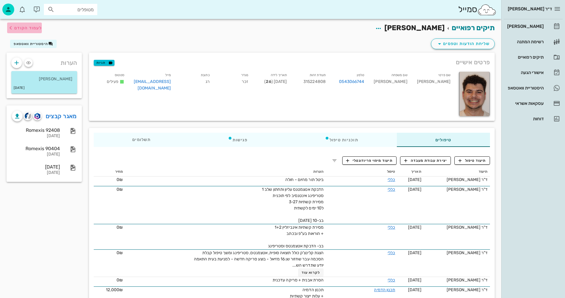
click at [19, 25] on span "לעמוד הקודם" at bounding box center [28, 27] width 28 height 5
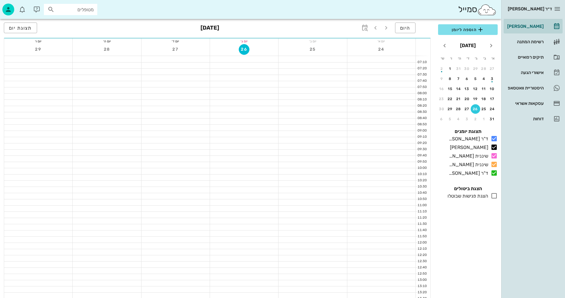
scroll to position [192, 0]
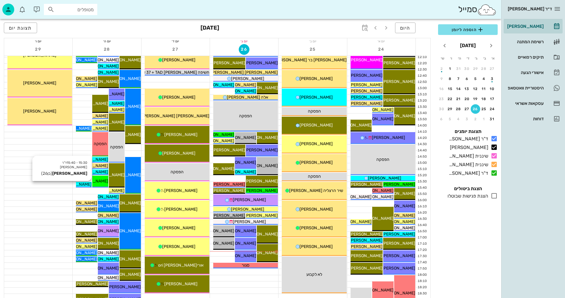
click at [83, 184] on span "[PERSON_NAME]" at bounding box center [74, 184] width 33 height 5
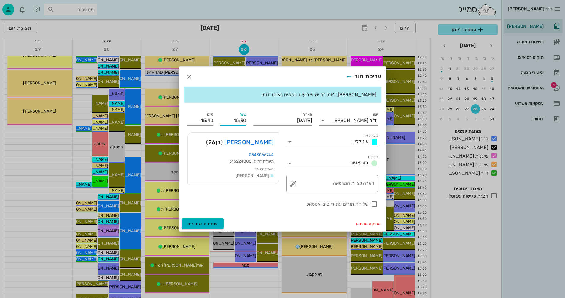
click at [242, 120] on input "15:30" at bounding box center [233, 120] width 26 height 9
click at [223, 118] on input "15:40" at bounding box center [233, 120] width 26 height 9
type input "15:40"
type input "15:50"
click at [219, 119] on div "שעה 15:40" at bounding box center [233, 118] width 33 height 21
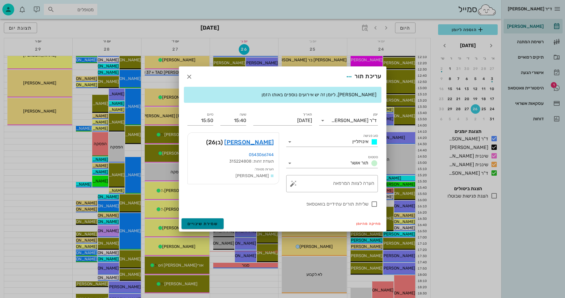
click at [199, 220] on button "שמירת שינויים" at bounding box center [202, 223] width 42 height 11
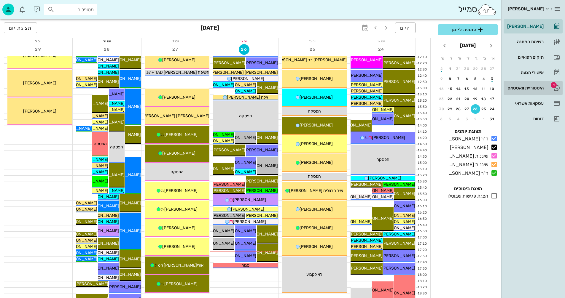
click at [520, 87] on div "היסטוריית וואטסאפ" at bounding box center [525, 88] width 38 height 5
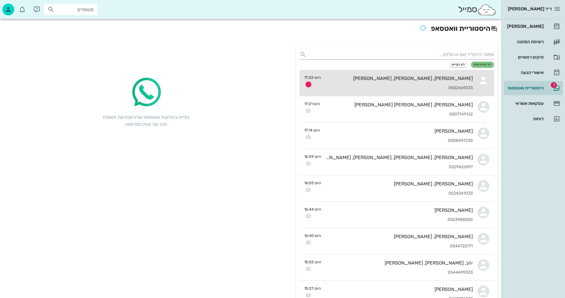
click at [359, 82] on div "[PERSON_NAME], [PERSON_NAME], [PERSON_NAME] 0502669333" at bounding box center [398, 83] width 147 height 26
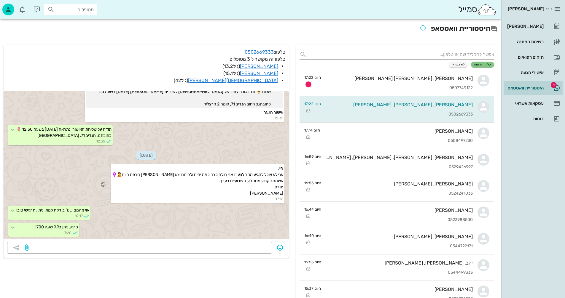
scroll to position [102, 0]
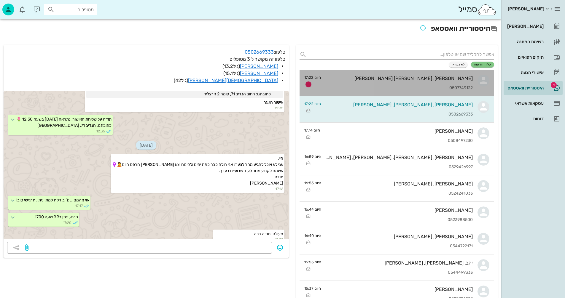
click at [377, 84] on div "[PERSON_NAME], [PERSON_NAME] [PERSON_NAME] 0507749122" at bounding box center [398, 83] width 147 height 26
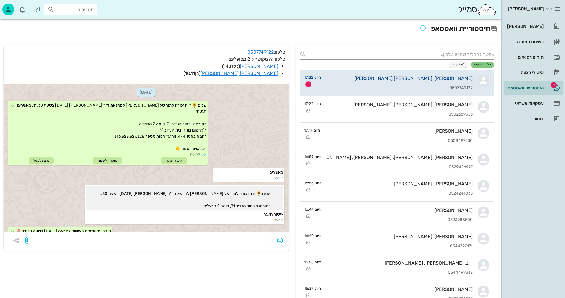
scroll to position [158, 0]
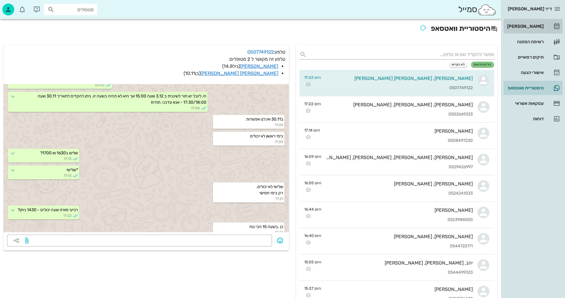
click at [523, 25] on div "[PERSON_NAME]" at bounding box center [525, 26] width 38 height 5
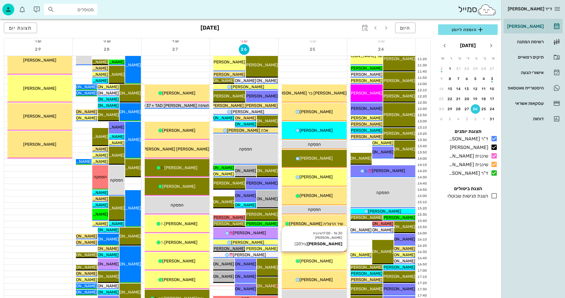
scroll to position [148, 0]
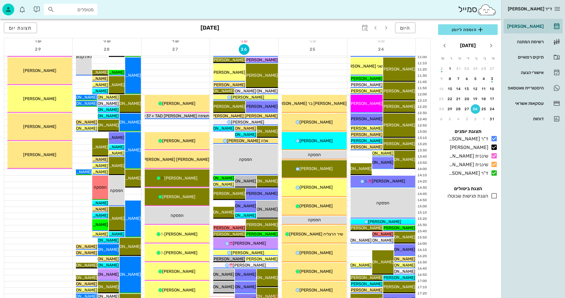
click at [494, 197] on icon at bounding box center [493, 195] width 7 height 7
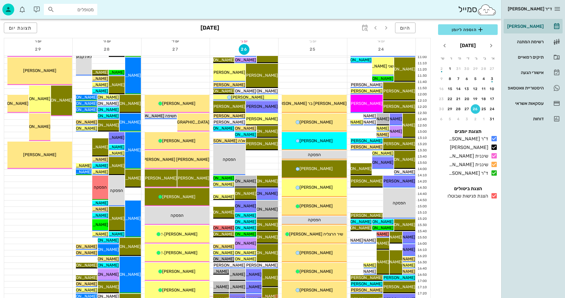
click at [495, 195] on icon at bounding box center [493, 195] width 7 height 7
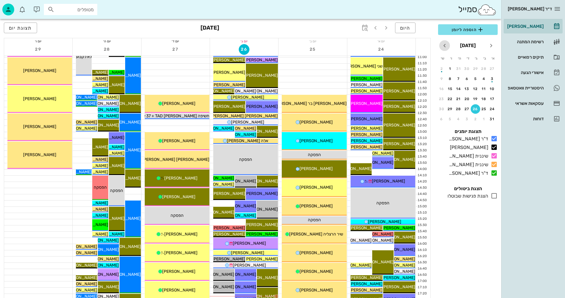
click at [444, 44] on icon "חודש הבא" at bounding box center [444, 45] width 7 height 7
click at [475, 78] on div "9" at bounding box center [474, 79] width 9 height 4
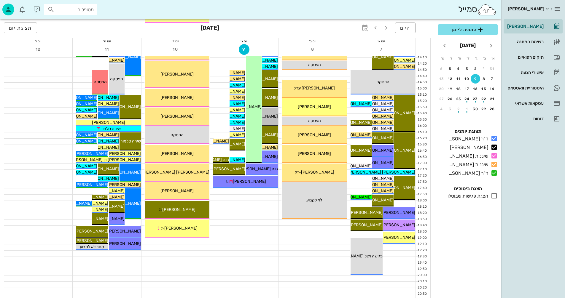
scroll to position [267, 0]
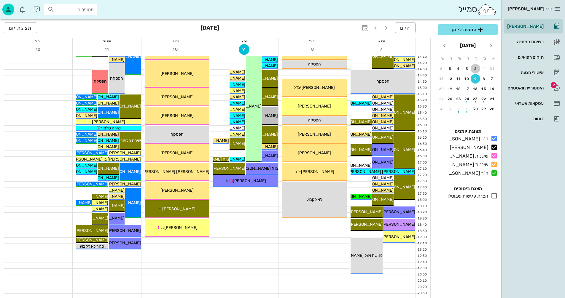
click at [475, 67] on div "2" at bounding box center [474, 69] width 9 height 4
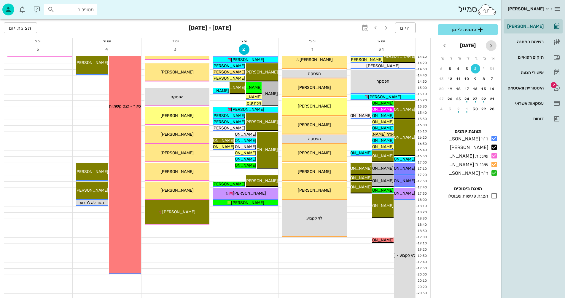
click at [491, 46] on icon "חודש שעבר" at bounding box center [490, 45] width 7 height 7
click at [459, 108] on div "28" at bounding box center [458, 109] width 9 height 4
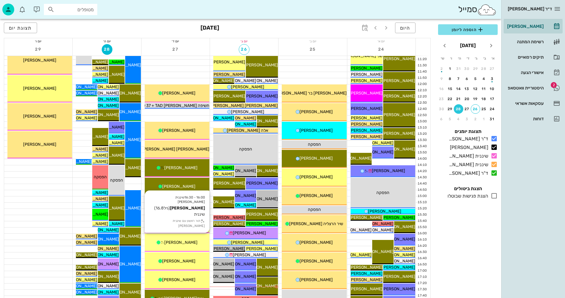
scroll to position [148, 0]
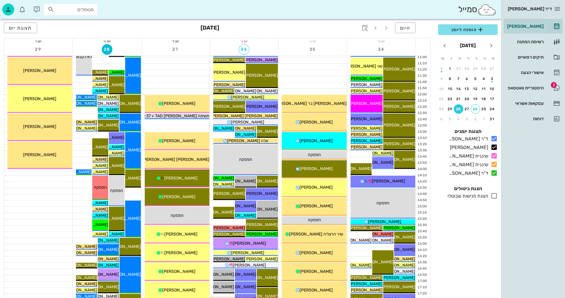
click at [494, 194] on icon at bounding box center [493, 195] width 7 height 7
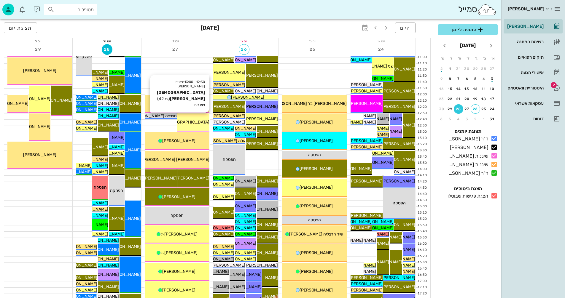
click at [197, 124] on span "[DEMOGRAPHIC_DATA][PERSON_NAME]" at bounding box center [170, 122] width 78 height 5
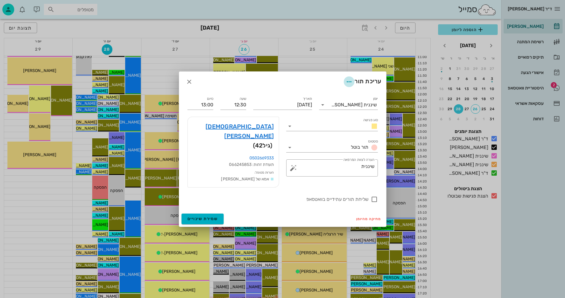
click at [349, 85] on icon "button" at bounding box center [348, 81] width 7 height 7
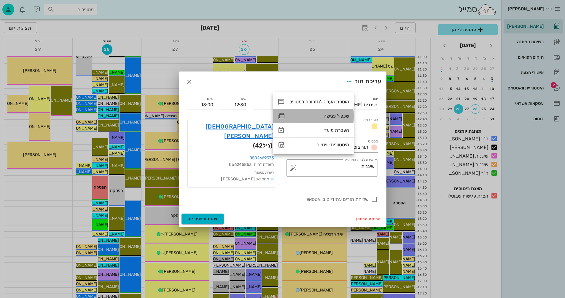
click at [334, 116] on div "שכפול פגישה" at bounding box center [319, 116] width 60 height 6
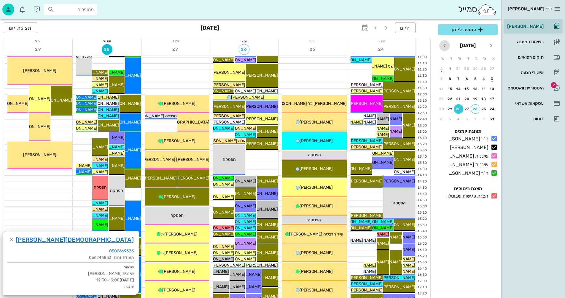
click at [445, 45] on icon "חודש הבא" at bounding box center [444, 45] width 7 height 7
click at [474, 76] on button "9" at bounding box center [474, 78] width 9 height 9
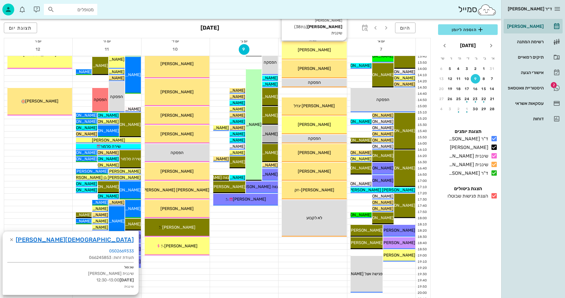
scroll to position [267, 0]
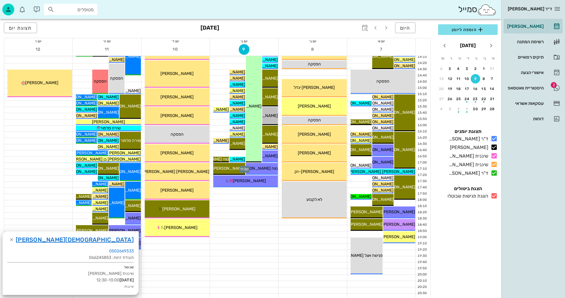
click at [211, 164] on div at bounding box center [244, 166] width 68 height 6
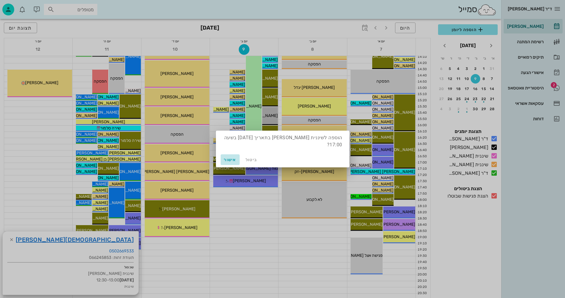
click at [229, 160] on span "אישור" at bounding box center [230, 159] width 14 height 5
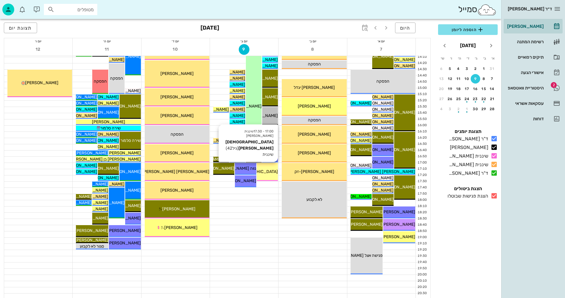
click at [267, 170] on span "[DEMOGRAPHIC_DATA][PERSON_NAME]" at bounding box center [238, 171] width 78 height 5
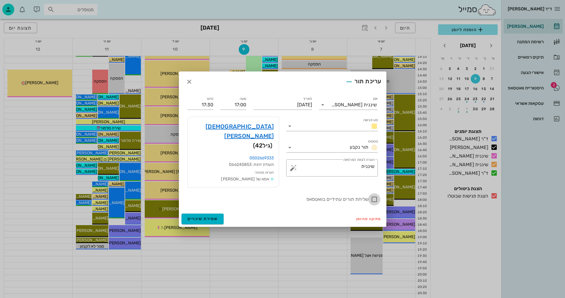
click at [372, 194] on div at bounding box center [374, 199] width 10 height 10
checkbox input "true"
click at [197, 216] on span "שמירת שינויים" at bounding box center [202, 218] width 31 height 5
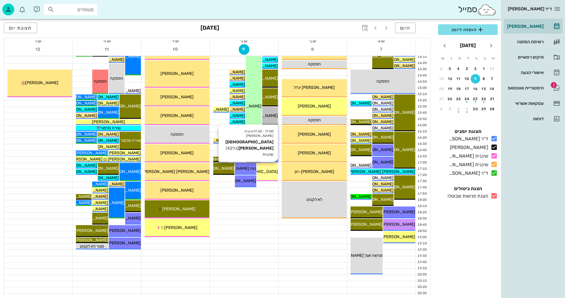
click at [270, 172] on span "[DEMOGRAPHIC_DATA][PERSON_NAME]" at bounding box center [238, 171] width 78 height 5
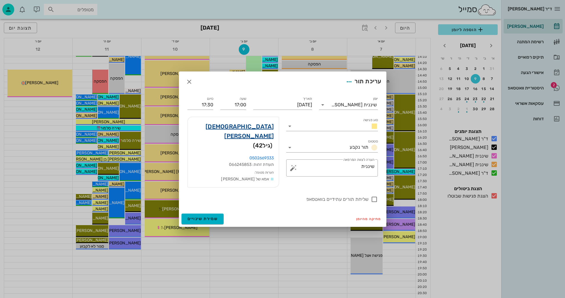
click at [263, 132] on link "[DEMOGRAPHIC_DATA][PERSON_NAME]" at bounding box center [233, 131] width 82 height 19
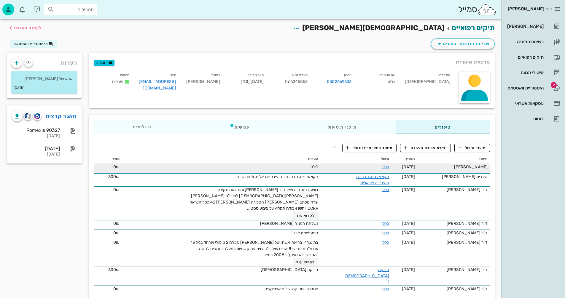
click at [258, 167] on div "לולה" at bounding box center [251, 167] width 133 height 6
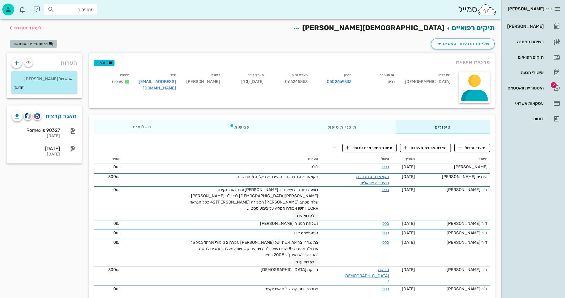
click at [33, 43] on span "היסטוריית וואטסאפ" at bounding box center [31, 44] width 34 height 4
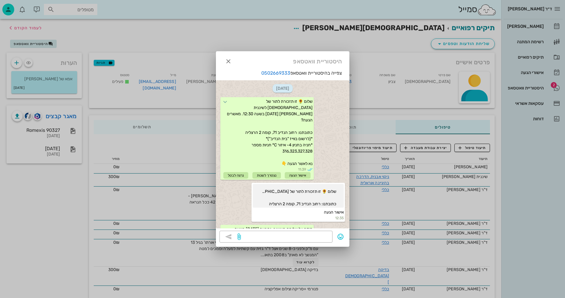
scroll to position [188, 0]
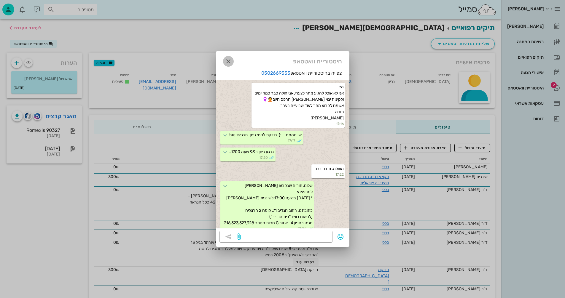
click at [228, 59] on icon "button" at bounding box center [228, 61] width 7 height 7
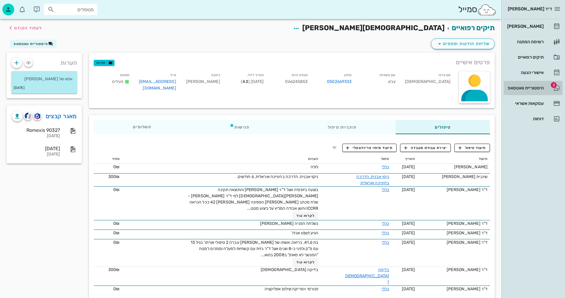
click at [518, 88] on div "היסטוריית וואטסאפ" at bounding box center [525, 88] width 38 height 5
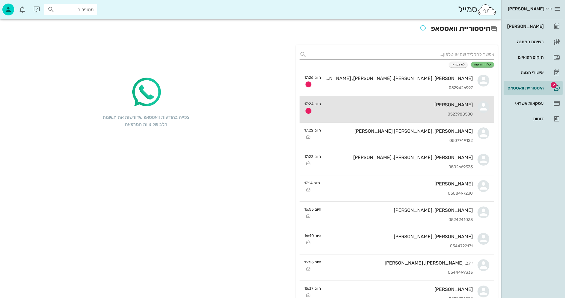
click at [390, 115] on div "0523988500" at bounding box center [398, 114] width 147 height 5
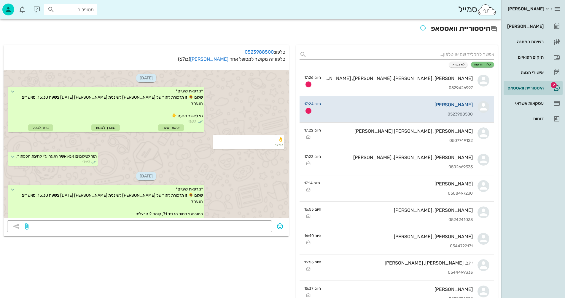
scroll to position [538, 0]
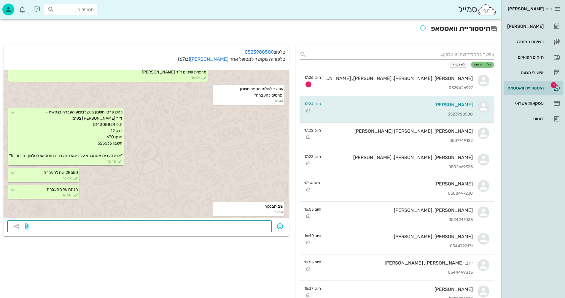
click at [255, 227] on textarea at bounding box center [149, 226] width 239 height 9
type textarea "12"
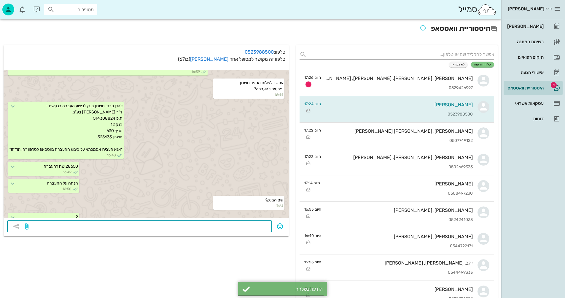
scroll to position [555, 0]
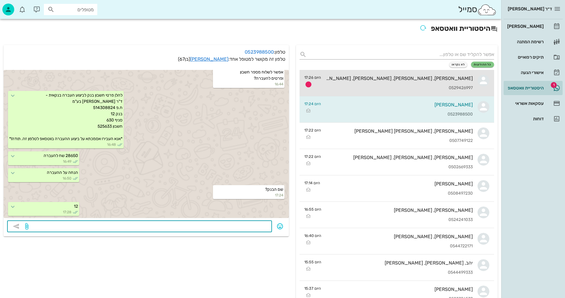
click at [379, 83] on div "[PERSON_NAME], [PERSON_NAME], [PERSON_NAME], [PERSON_NAME] 0529426997" at bounding box center [398, 83] width 147 height 26
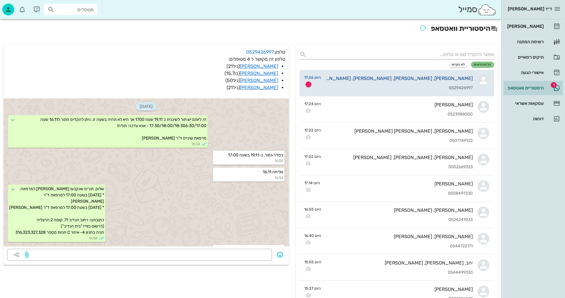
scroll to position [71, 0]
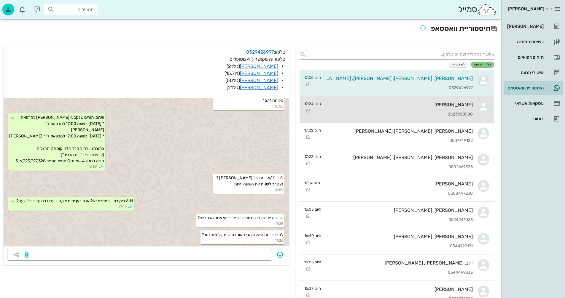
click at [361, 111] on div "[PERSON_NAME] 0523988500" at bounding box center [398, 109] width 147 height 26
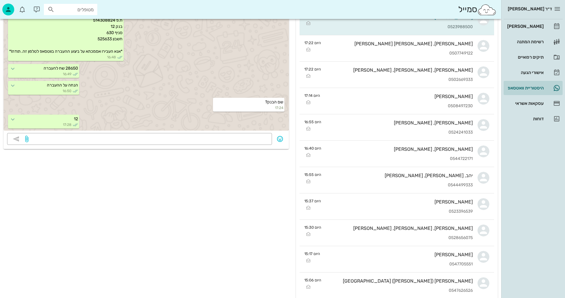
scroll to position [89, 0]
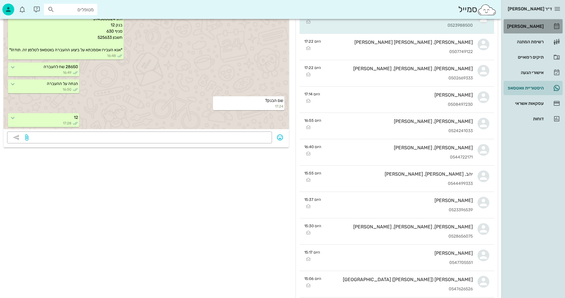
click at [534, 25] on div "[PERSON_NAME]" at bounding box center [525, 26] width 38 height 5
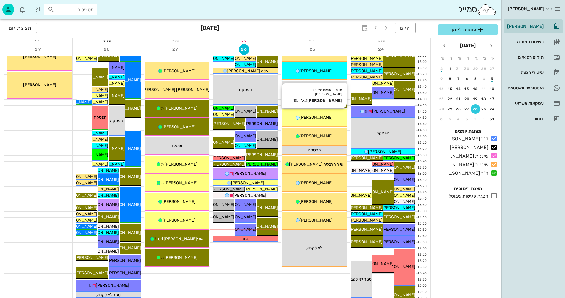
scroll to position [221, 0]
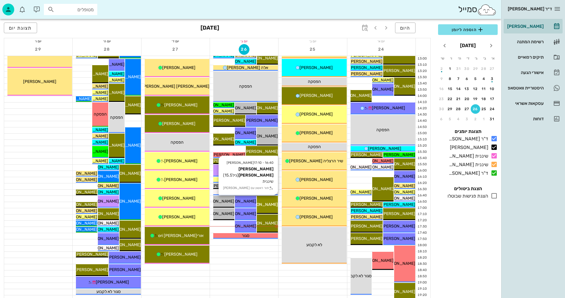
click at [268, 205] on span "[PERSON_NAME] [PERSON_NAME]" at bounding box center [243, 204] width 67 height 5
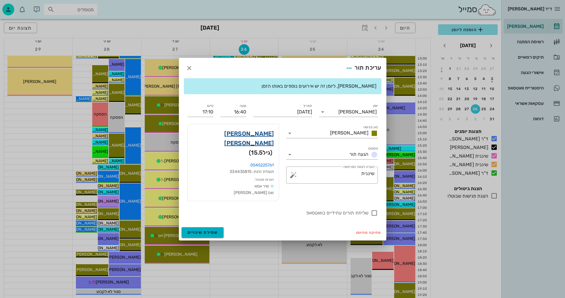
click at [253, 142] on link "[PERSON_NAME] [PERSON_NAME]" at bounding box center [233, 138] width 82 height 19
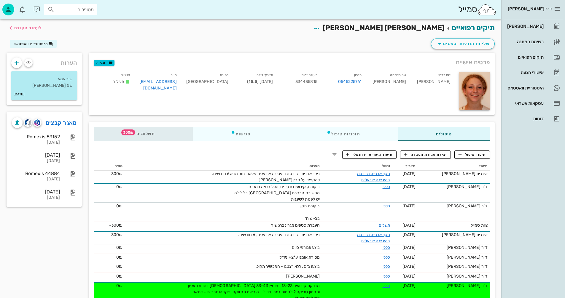
click at [147, 132] on span "תשלומים 300₪" at bounding box center [143, 134] width 23 height 4
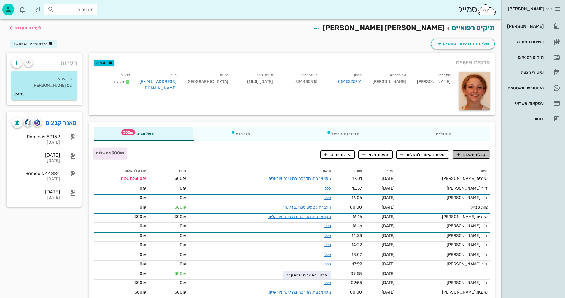
click at [466, 153] on span "קבלת תשלום" at bounding box center [470, 154] width 29 height 5
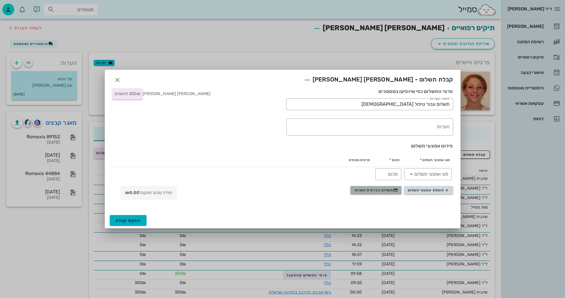
click at [365, 190] on span "תשלום בכרטיס אשראי" at bounding box center [376, 190] width 44 height 5
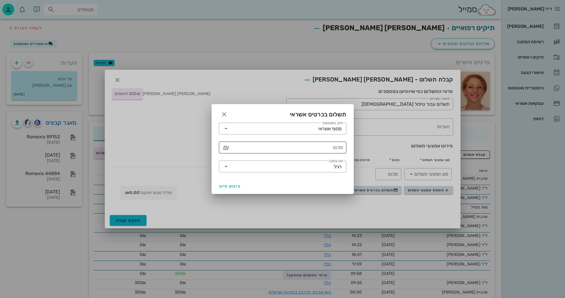
click at [310, 144] on input "סכום" at bounding box center [287, 147] width 112 height 9
type input "600"
click at [230, 185] on span "ביצוע חיוב" at bounding box center [230, 186] width 22 height 5
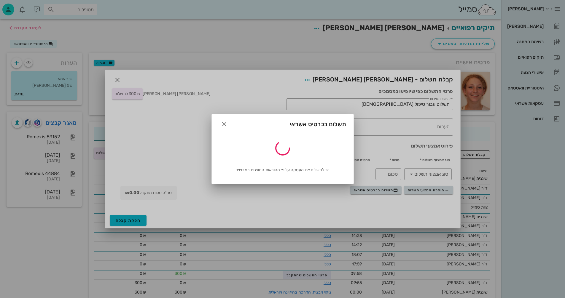
type input "600"
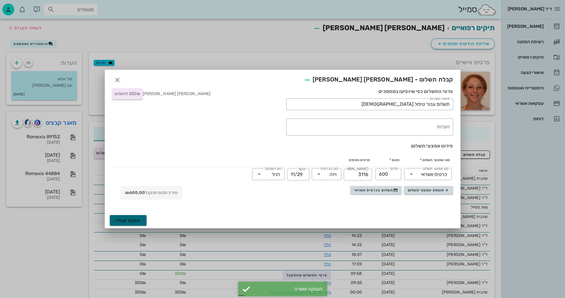
click at [128, 218] on span "הפקת קבלה" at bounding box center [128, 220] width 25 height 5
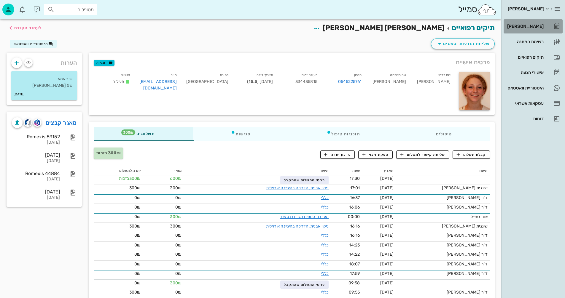
click at [533, 23] on div "[PERSON_NAME]" at bounding box center [525, 26] width 38 height 9
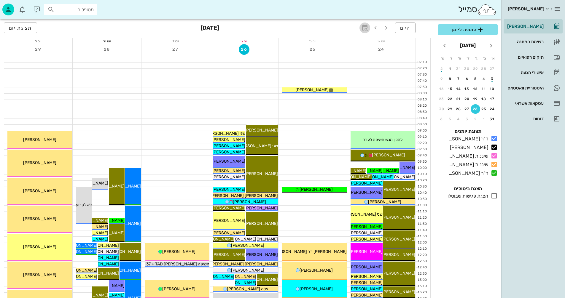
click at [363, 28] on icon "button" at bounding box center [364, 27] width 7 height 7
click at [355, 41] on input "text" at bounding box center [358, 43] width 7 height 9
type input "6"
click at [339, 60] on span "קפיצה לתאריך" at bounding box center [337, 61] width 48 height 4
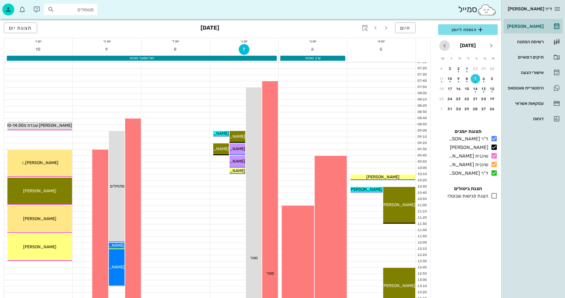
click at [444, 46] on icon "חודש הבא" at bounding box center [444, 45] width 7 height 7
click at [491, 69] on div "1" at bounding box center [491, 69] width 9 height 4
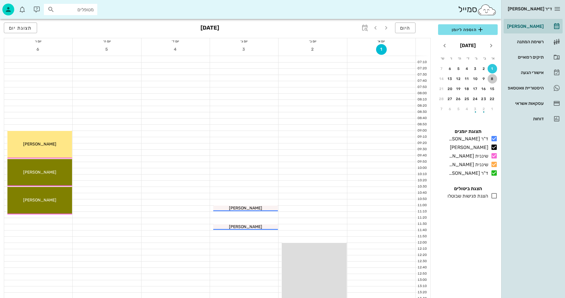
click at [491, 79] on div "8" at bounding box center [491, 79] width 9 height 4
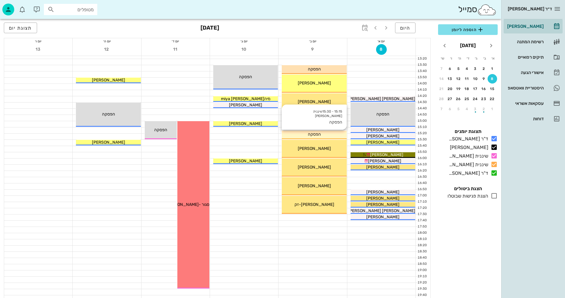
scroll to position [237, 0]
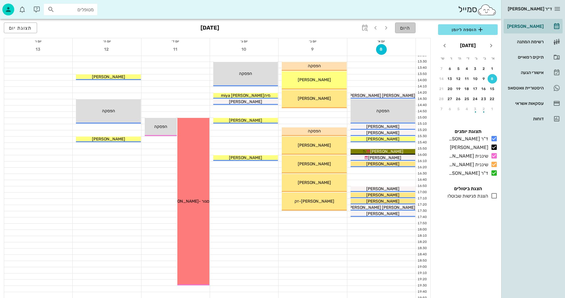
click at [400, 30] on button "היום" at bounding box center [405, 28] width 20 height 11
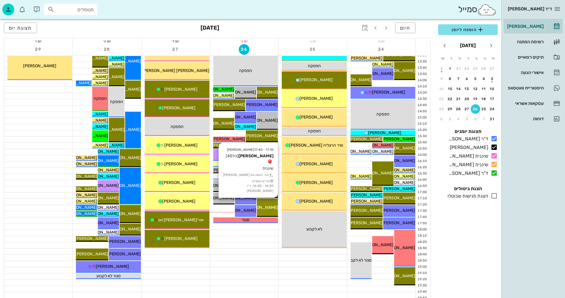
click at [270, 205] on div "[PERSON_NAME]" at bounding box center [267, 208] width 21 height 6
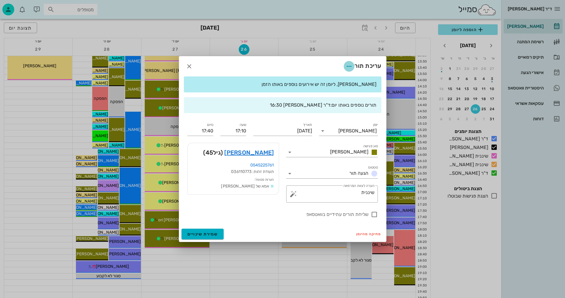
click at [347, 66] on icon "button" at bounding box center [348, 66] width 7 height 7
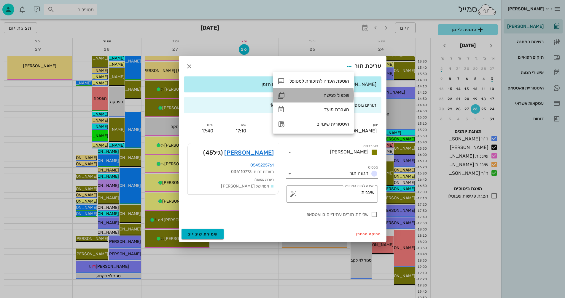
click at [330, 95] on div "שכפול פגישה" at bounding box center [319, 95] width 60 height 6
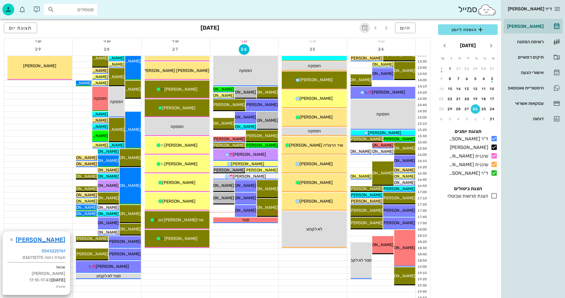
click at [365, 26] on icon "button" at bounding box center [364, 27] width 7 height 7
click at [358, 44] on input "text" at bounding box center [358, 43] width 7 height 9
type input "6"
click at [334, 44] on div "[DATE]" at bounding box center [335, 43] width 15 height 5
click at [336, 68] on div "חודשים" at bounding box center [328, 70] width 29 height 5
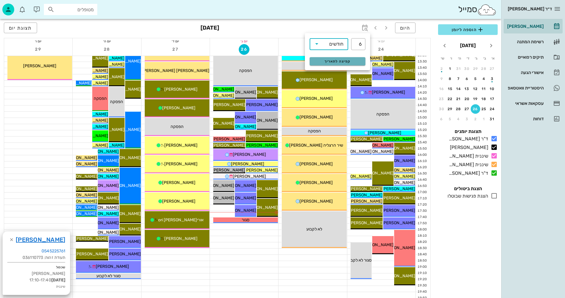
click at [324, 57] on div "קפיצה לתאריך" at bounding box center [337, 61] width 63 height 15
click at [333, 62] on span "קפיצה לתאריך" at bounding box center [337, 61] width 48 height 4
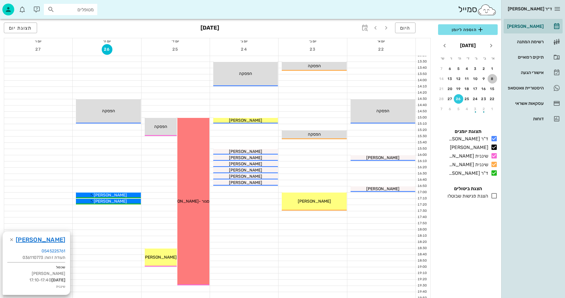
click at [492, 79] on div "8" at bounding box center [491, 79] width 9 height 4
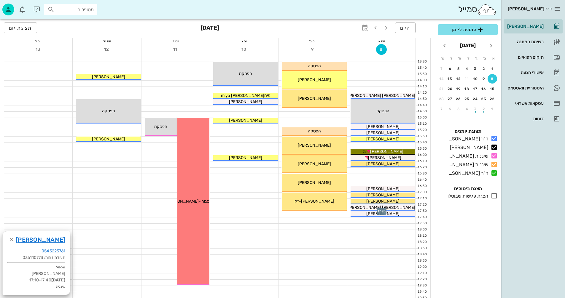
click at [348, 207] on div at bounding box center [381, 208] width 68 height 6
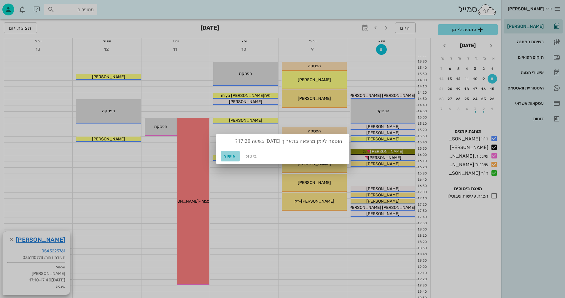
click at [230, 156] on span "אישור" at bounding box center [230, 156] width 14 height 5
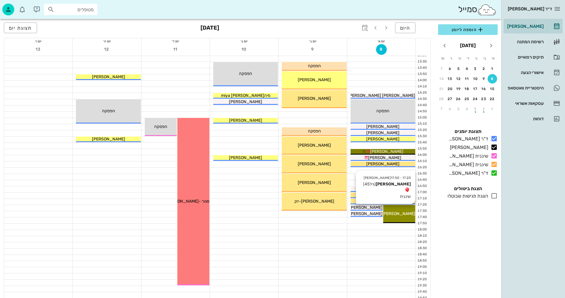
click at [398, 211] on span "[PERSON_NAME]" at bounding box center [398, 213] width 33 height 5
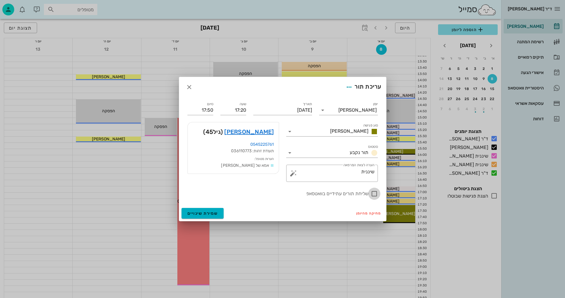
click at [374, 193] on div at bounding box center [374, 194] width 10 height 10
checkbox input "true"
click at [198, 215] on span "שמירת שינויים" at bounding box center [202, 213] width 31 height 5
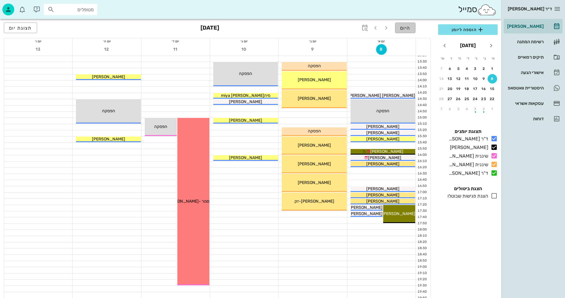
click at [402, 31] on span "היום" at bounding box center [405, 28] width 10 height 6
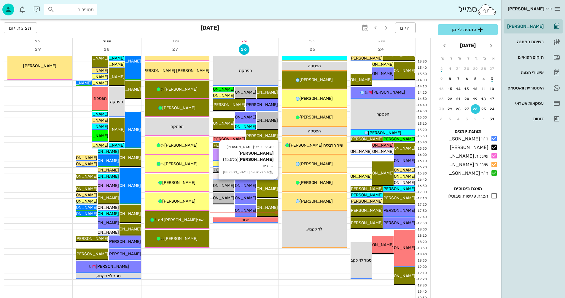
click at [268, 189] on span "[PERSON_NAME] [PERSON_NAME]" at bounding box center [243, 188] width 67 height 5
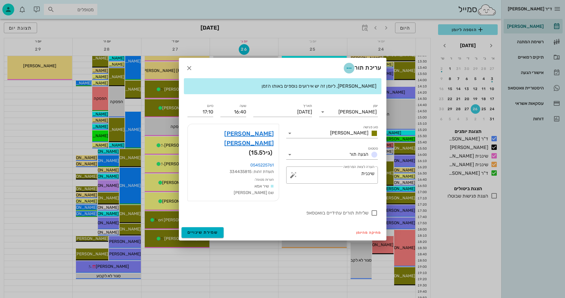
click at [348, 72] on icon "button" at bounding box center [348, 68] width 7 height 7
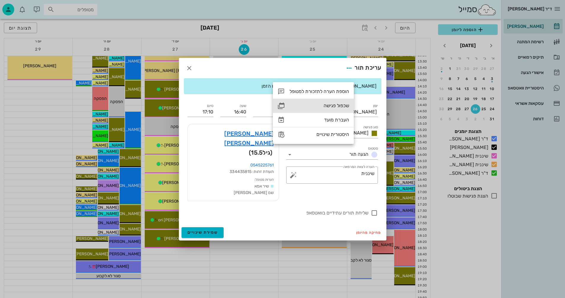
click at [336, 106] on div "שכפול פגישה" at bounding box center [319, 106] width 60 height 6
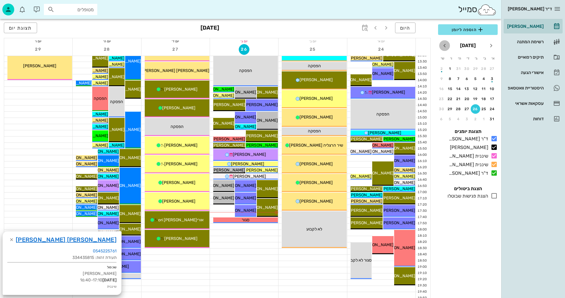
click at [444, 47] on icon "חודש הבא" at bounding box center [444, 45] width 7 height 7
click at [445, 47] on icon "חודש הבא" at bounding box center [444, 45] width 7 height 7
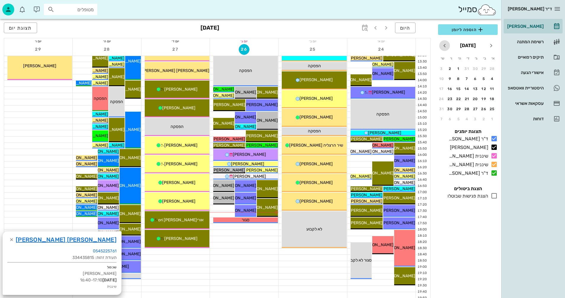
click at [445, 47] on icon "חודש הבא" at bounding box center [444, 45] width 7 height 7
click at [491, 80] on div "8" at bounding box center [491, 79] width 9 height 4
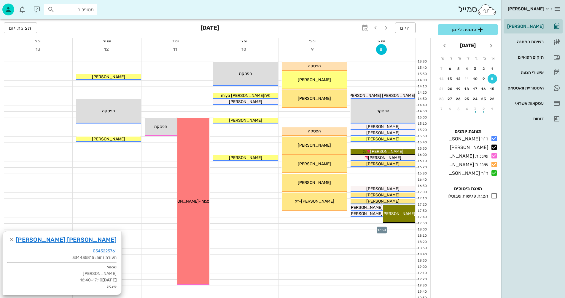
click at [396, 226] on div at bounding box center [381, 227] width 68 height 6
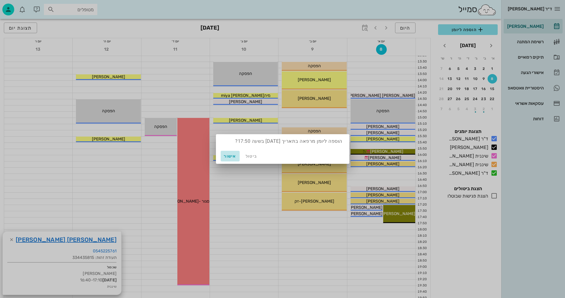
click at [230, 154] on span "אישור" at bounding box center [230, 156] width 14 height 5
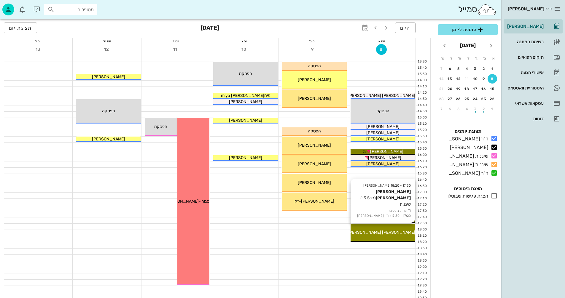
click at [397, 230] on div "[PERSON_NAME] [PERSON_NAME]" at bounding box center [382, 232] width 65 height 6
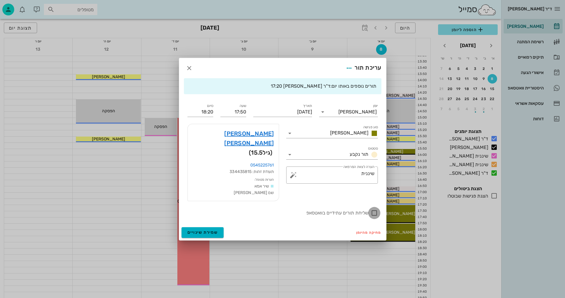
click at [374, 208] on div at bounding box center [374, 213] width 10 height 10
checkbox input "true"
click at [192, 230] on span "שמירת שינויים" at bounding box center [202, 232] width 31 height 5
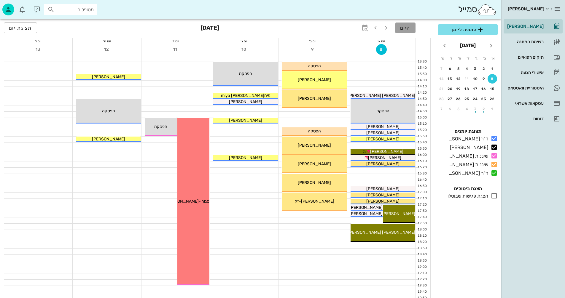
click at [406, 30] on span "היום" at bounding box center [405, 28] width 10 height 6
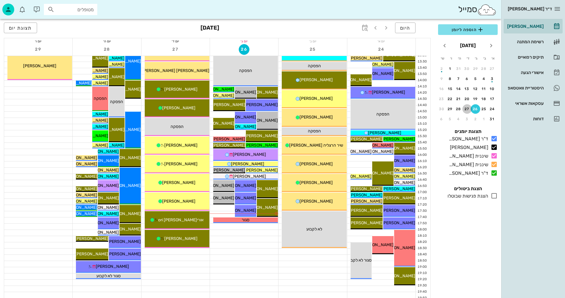
click at [468, 109] on div "27" at bounding box center [466, 109] width 9 height 4
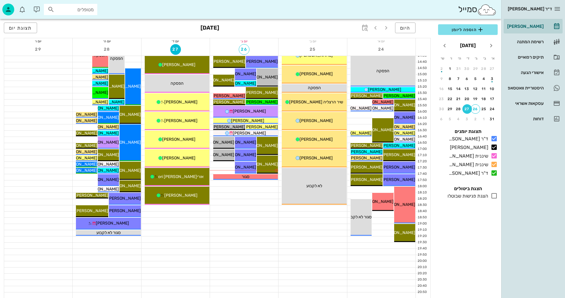
scroll to position [281, 0]
click at [7, 9] on icon "button" at bounding box center [8, 9] width 7 height 7
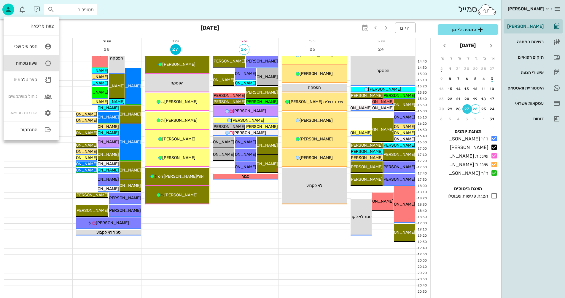
click at [28, 62] on div "שעון נוכחות" at bounding box center [22, 62] width 29 height 5
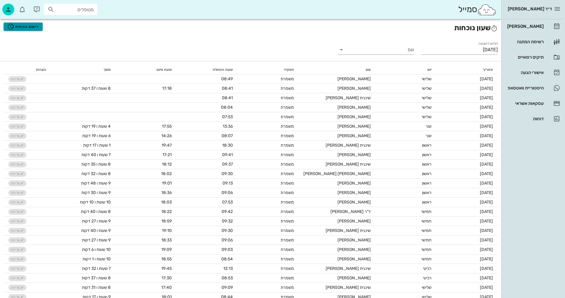
click at [21, 26] on span "רישום נוכחות" at bounding box center [23, 26] width 32 height 7
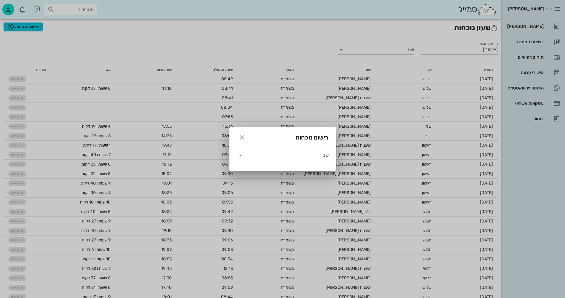
click at [298, 154] on input "שם" at bounding box center [287, 155] width 84 height 9
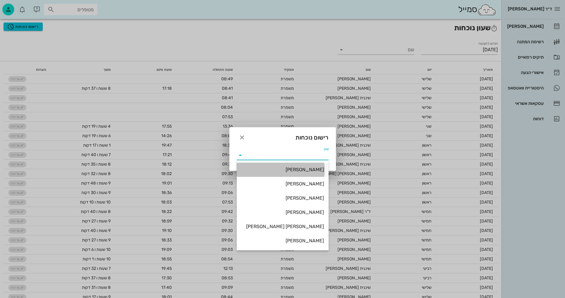
click at [309, 170] on div "[PERSON_NAME]" at bounding box center [282, 170] width 82 height 6
type input "[PERSON_NAME]"
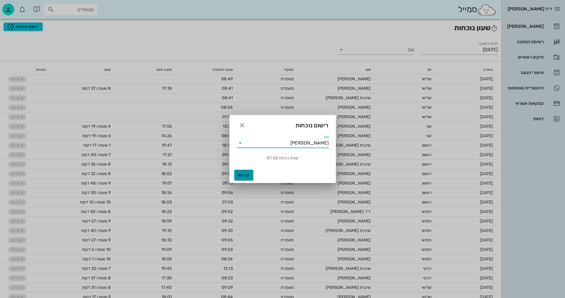
click at [245, 175] on span "יציאה" at bounding box center [244, 175] width 14 height 5
